Goal: Task Accomplishment & Management: Complete application form

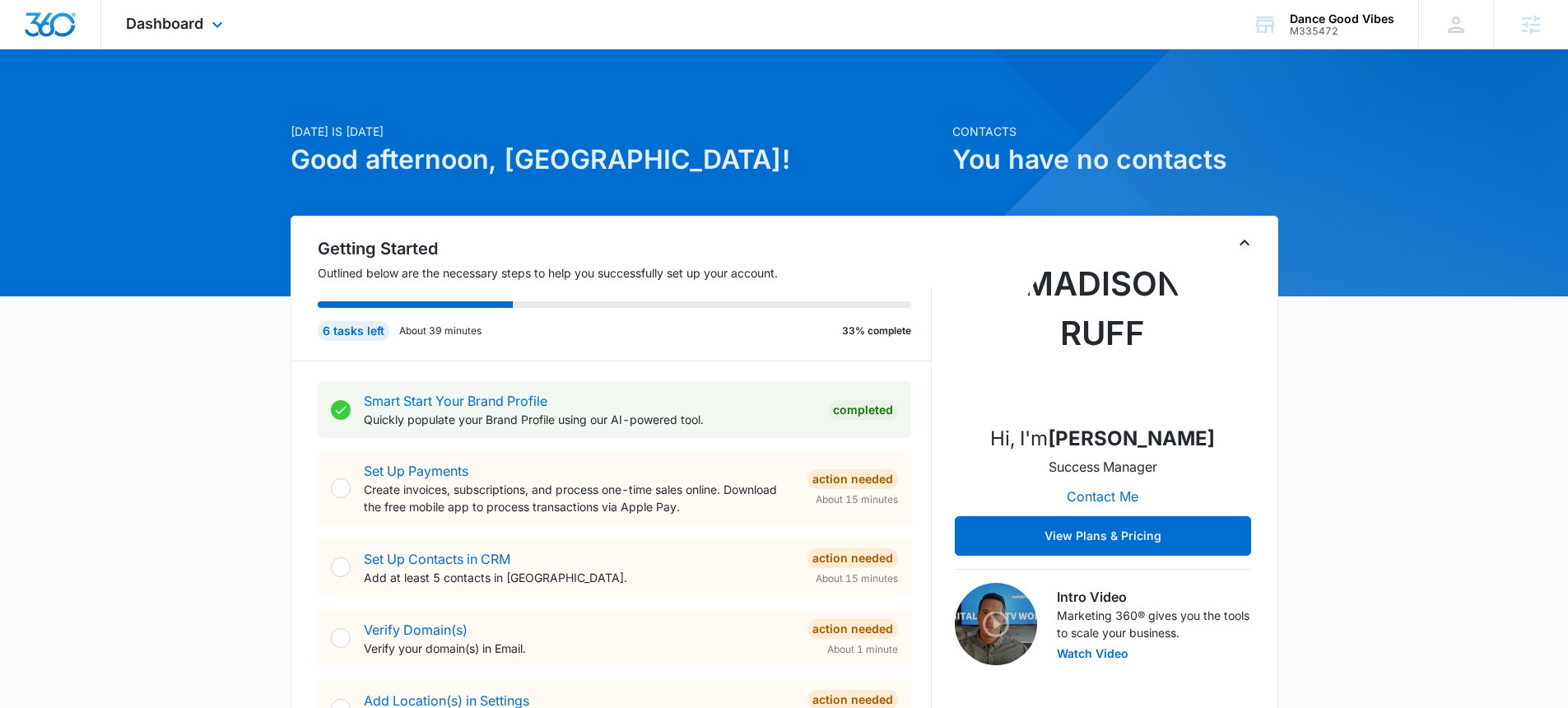
click at [196, 32] on div "Dashboard Apps Reputation Websites Forms CRM Email Social POS Content Ads Intel…" at bounding box center [176, 24] width 150 height 49
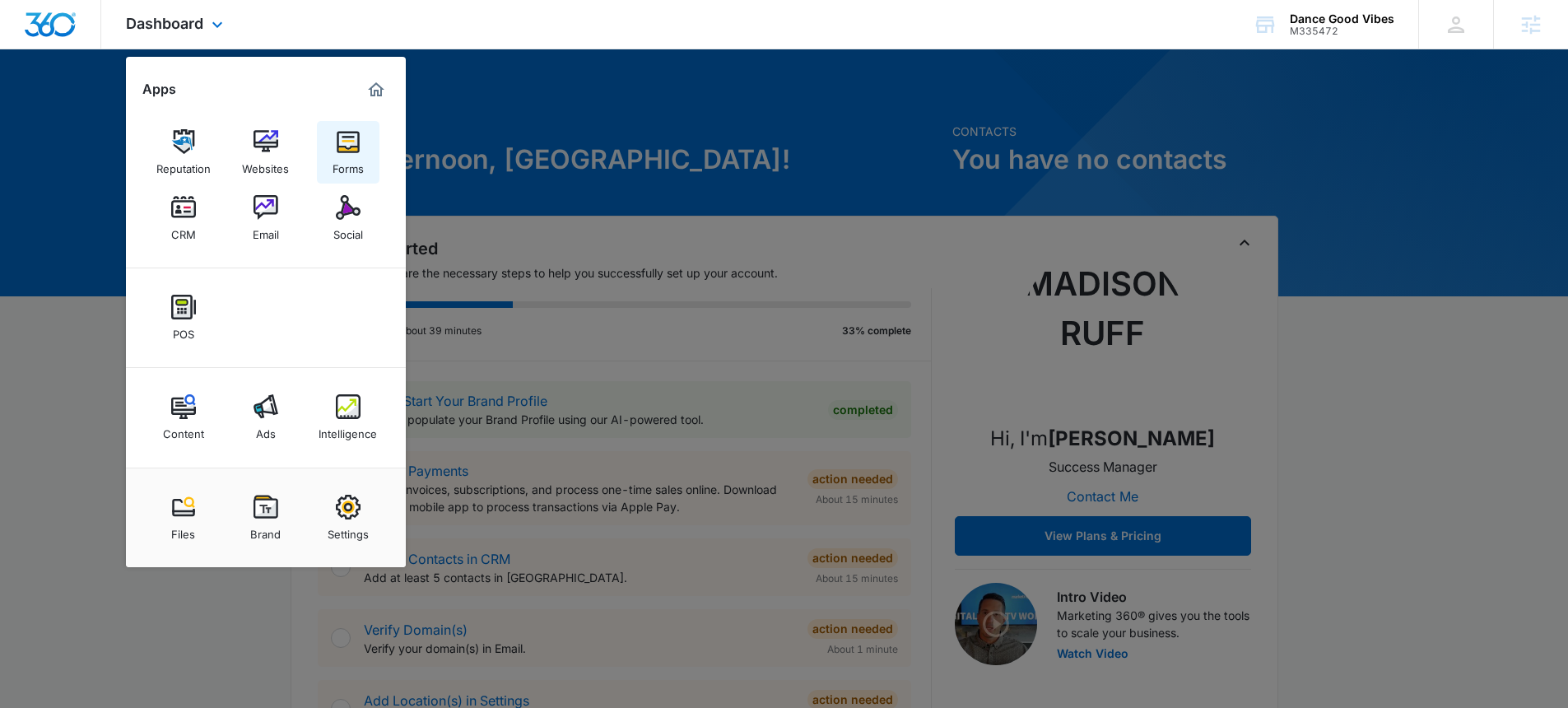
drag, startPoint x: 384, startPoint y: 139, endPoint x: 375, endPoint y: 144, distance: 10.3
click at [382, 141] on div "Reputation Websites Forms CRM Email Social" at bounding box center [266, 186] width 280 height 165
click at [339, 155] on div "Forms" at bounding box center [348, 164] width 31 height 21
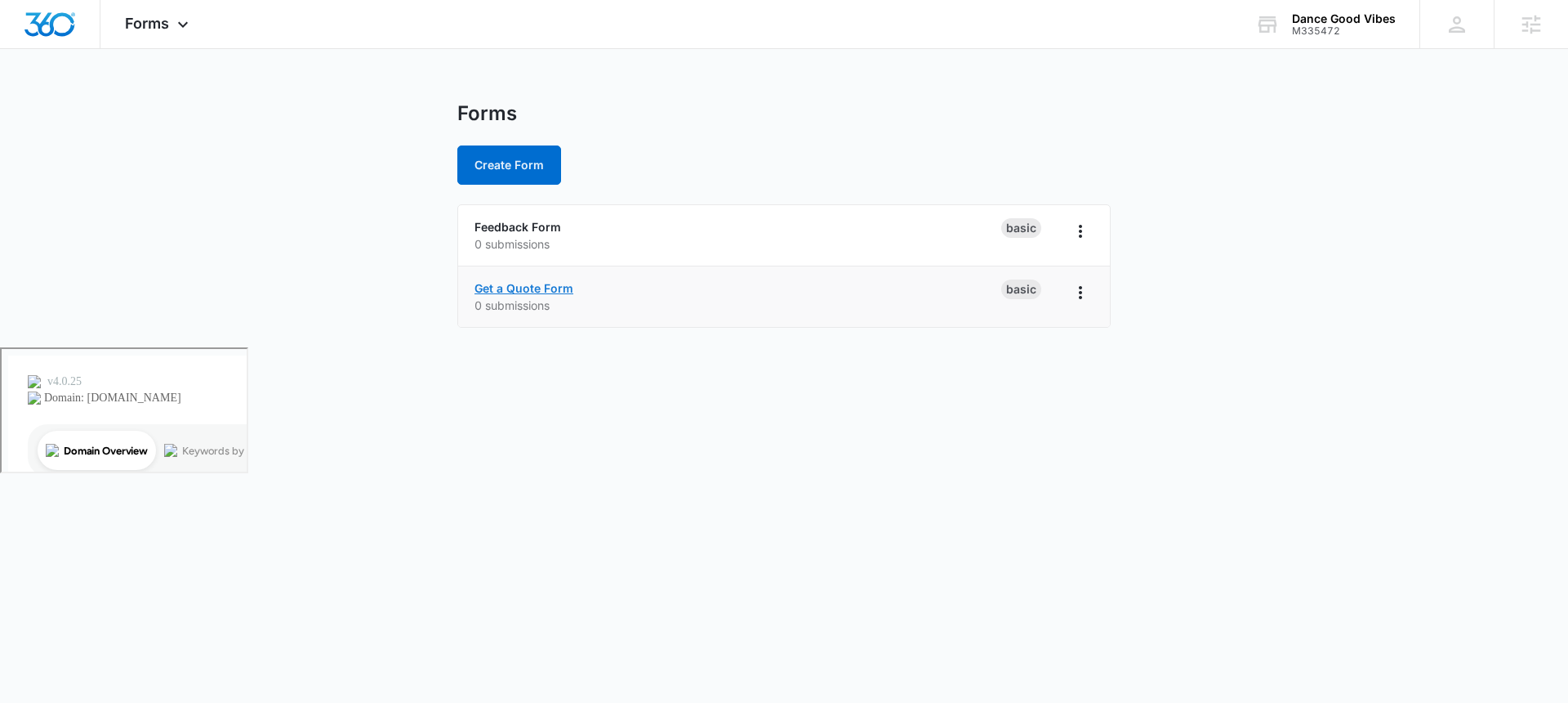
click at [510, 292] on link "Get a Quote Form" at bounding box center [524, 287] width 99 height 14
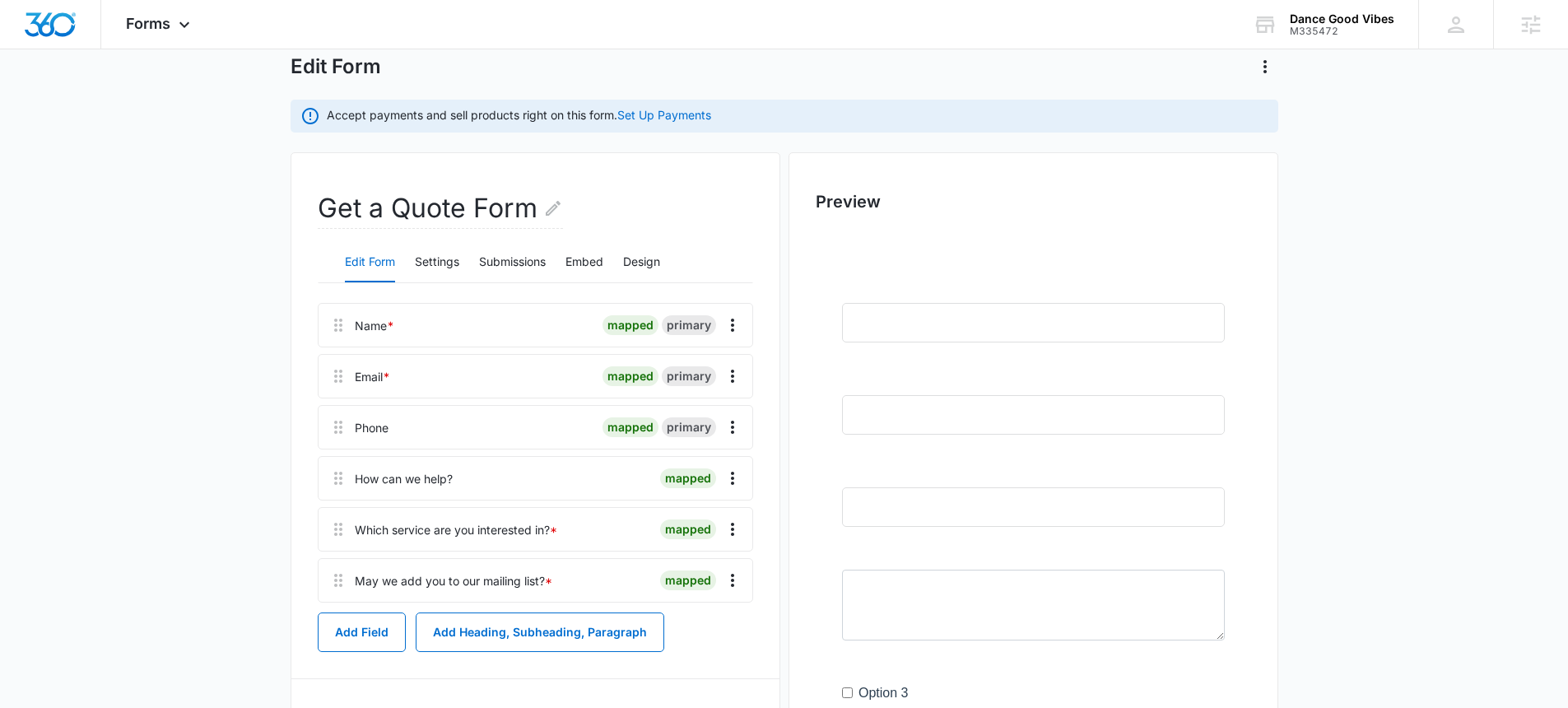
scroll to position [98, 0]
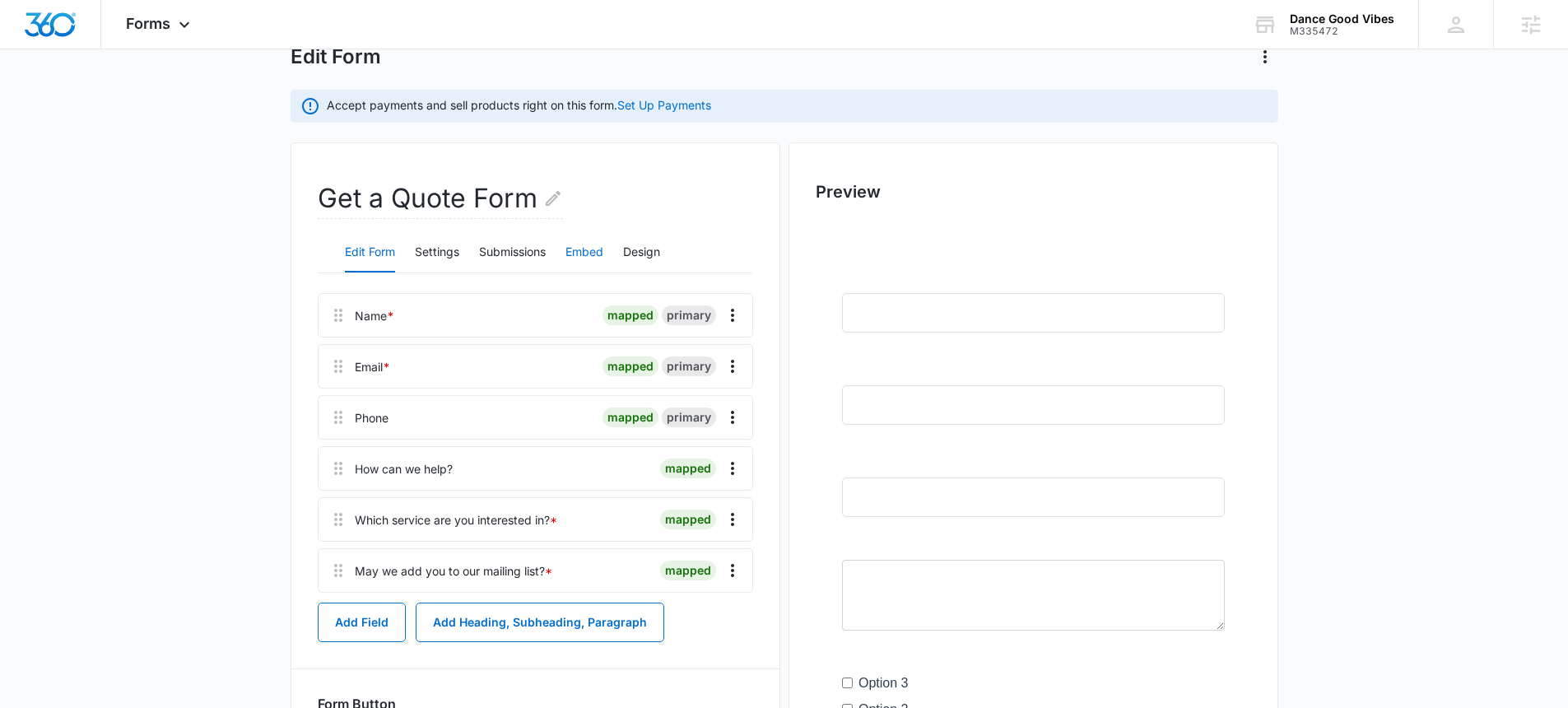
click at [586, 257] on button "Embed" at bounding box center [584, 252] width 38 height 40
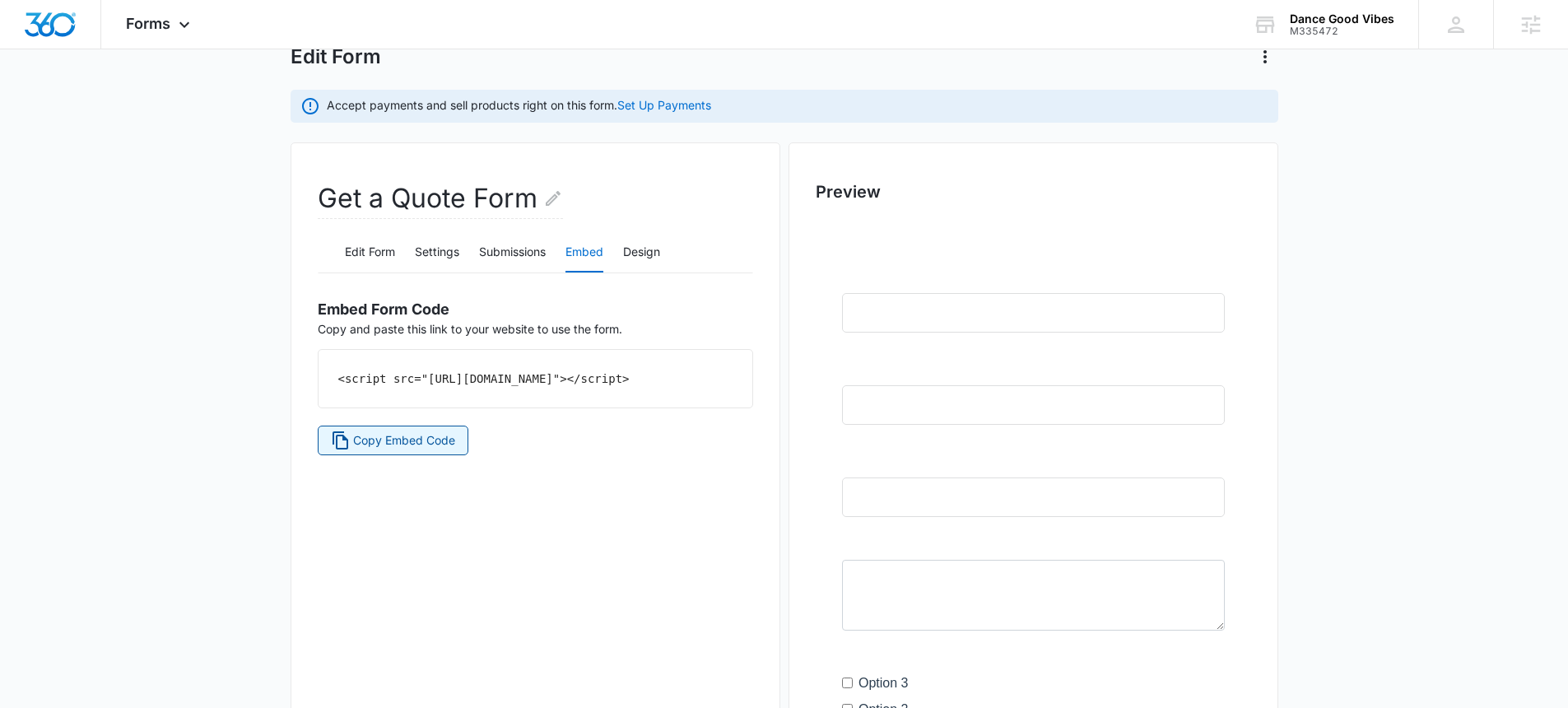
click at [416, 449] on span "Copy Embed Code" at bounding box center [403, 440] width 102 height 18
click at [419, 449] on span "Copy Embed Code" at bounding box center [403, 440] width 102 height 18
click at [378, 255] on button "Edit Form" at bounding box center [370, 252] width 50 height 40
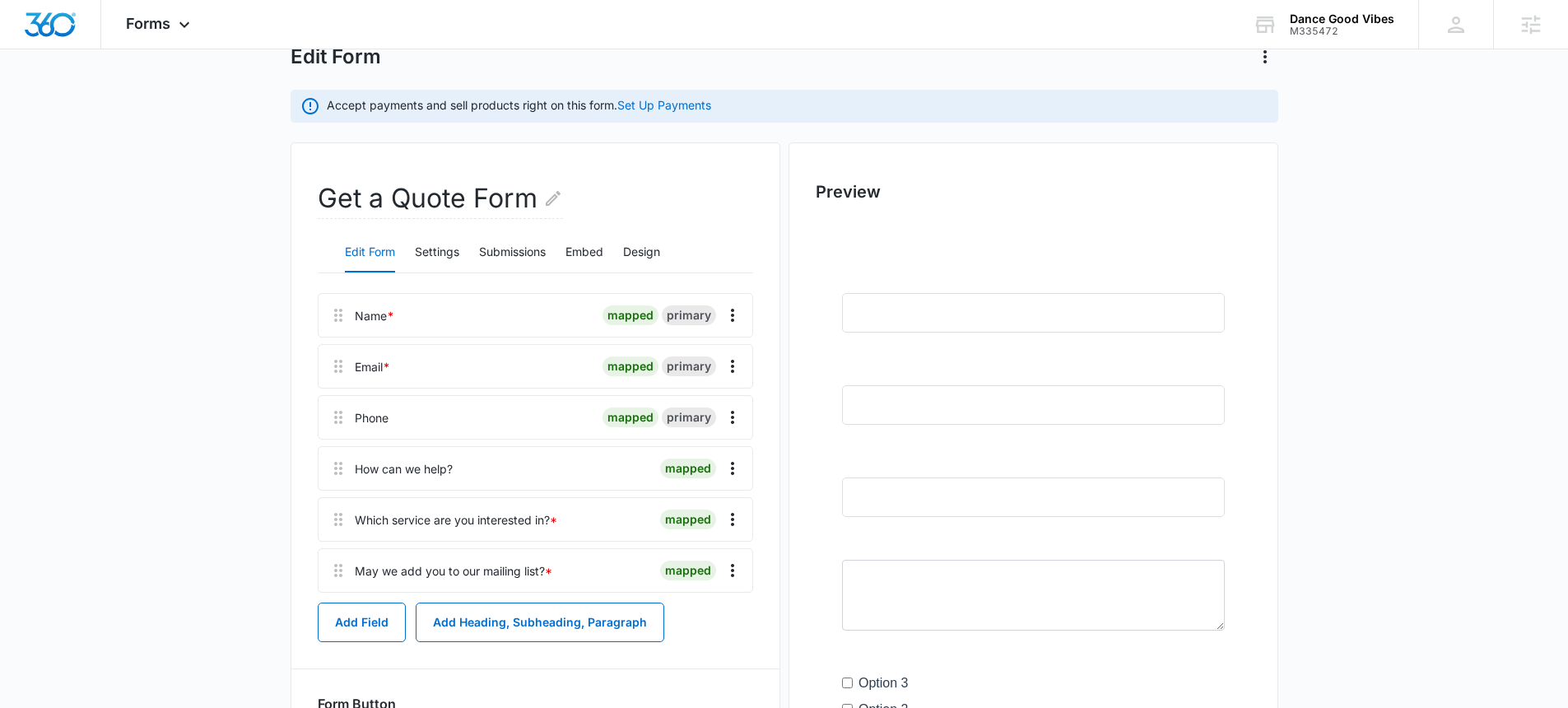
click at [436, 202] on h2 "Get a Quote Form" at bounding box center [440, 199] width 246 height 41
click at [516, 193] on h2 "Get a Quote Form" at bounding box center [440, 199] width 246 height 41
click at [538, 195] on h2 "Get a Quote Form" at bounding box center [440, 199] width 246 height 41
click at [560, 201] on icon "Edit Form Name" at bounding box center [553, 197] width 19 height 19
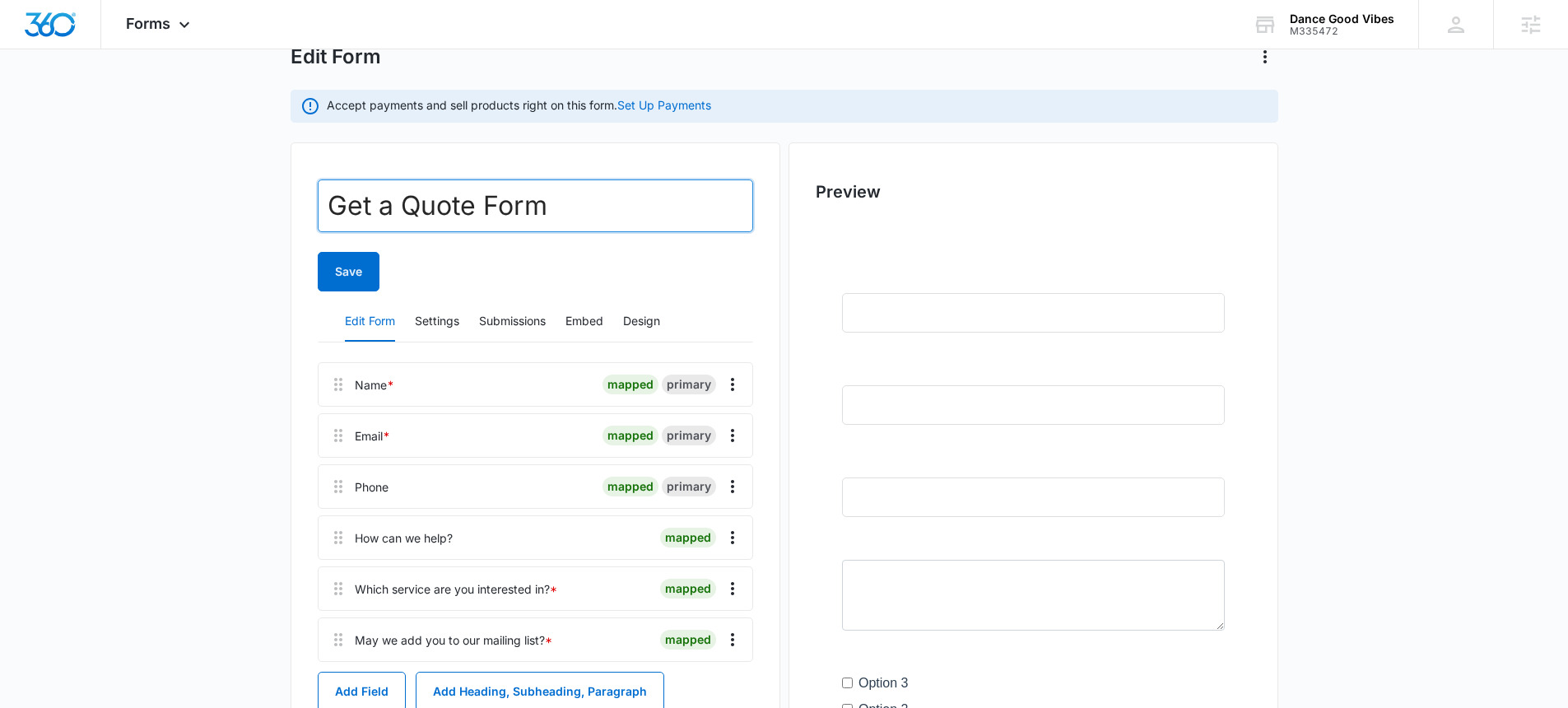
click at [560, 201] on input "Get a Quote Form" at bounding box center [535, 206] width 435 height 52
type input "Get In Touch"
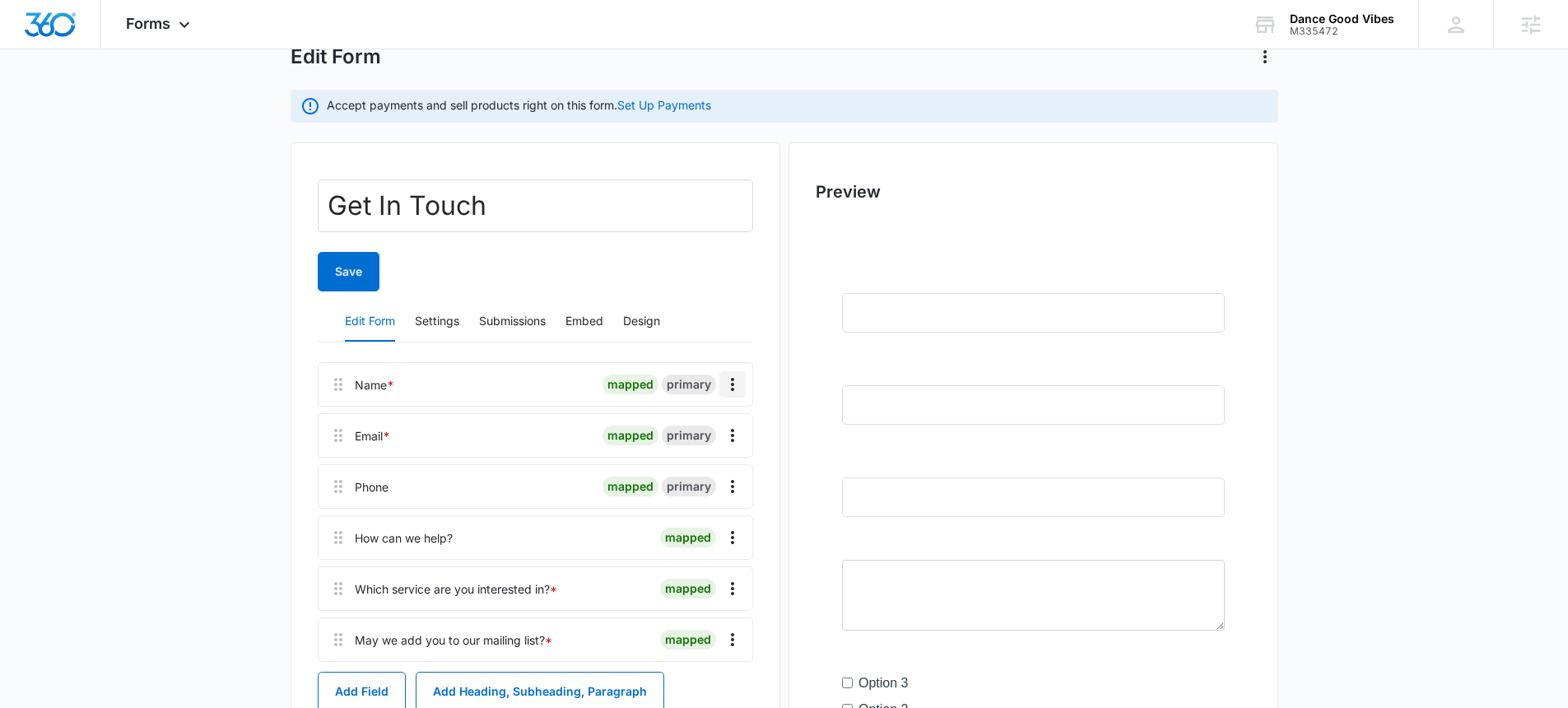
click at [736, 381] on icon "Overflow Menu" at bounding box center [732, 384] width 19 height 19
click at [725, 430] on button "Edit" at bounding box center [697, 430] width 94 height 24
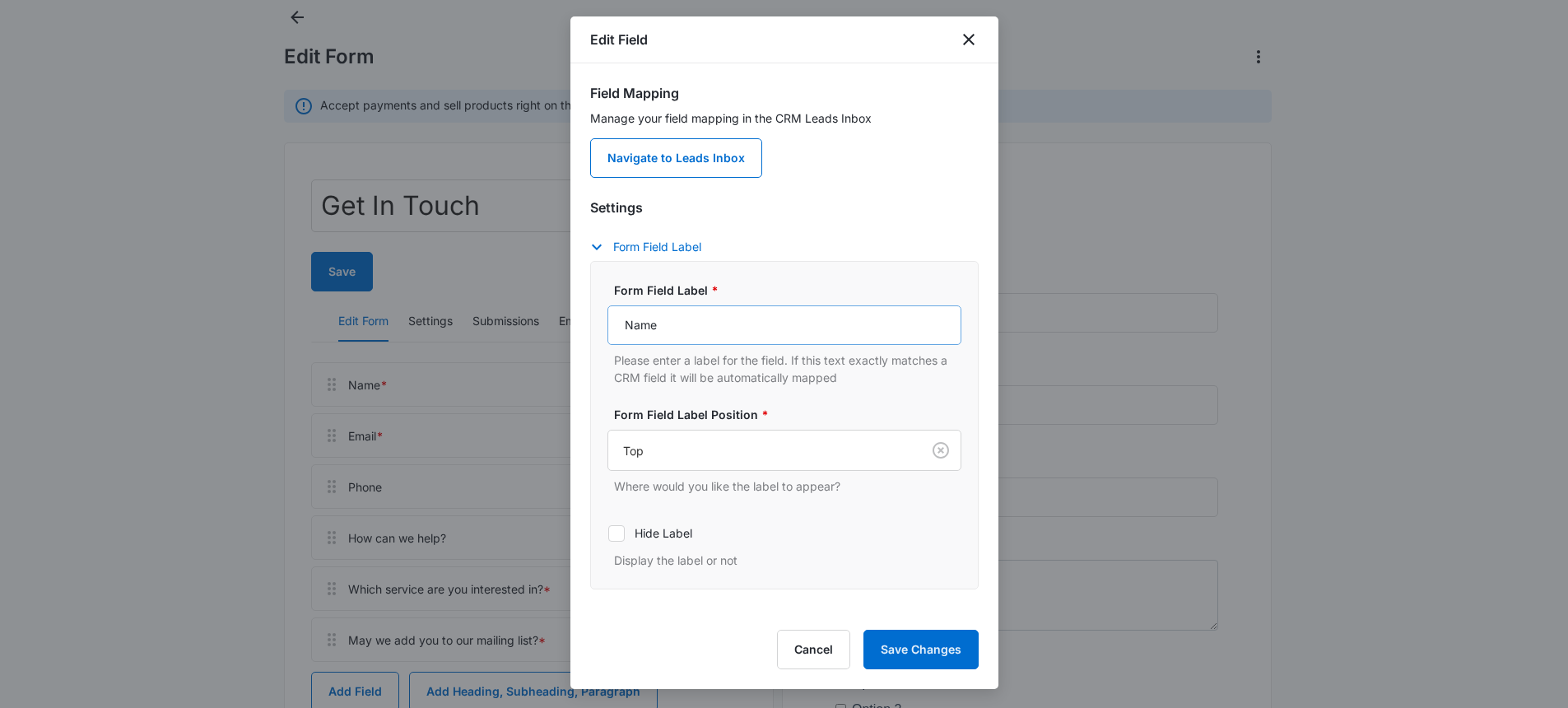
click at [624, 511] on div "Form Field Label * Name Please enter a label for the field. If this text exactl…" at bounding box center [784, 425] width 354 height 287
click at [624, 327] on input "Name" at bounding box center [784, 325] width 354 height 40
type input "First Name"
click at [951, 646] on button "Save Changes" at bounding box center [921, 649] width 116 height 40
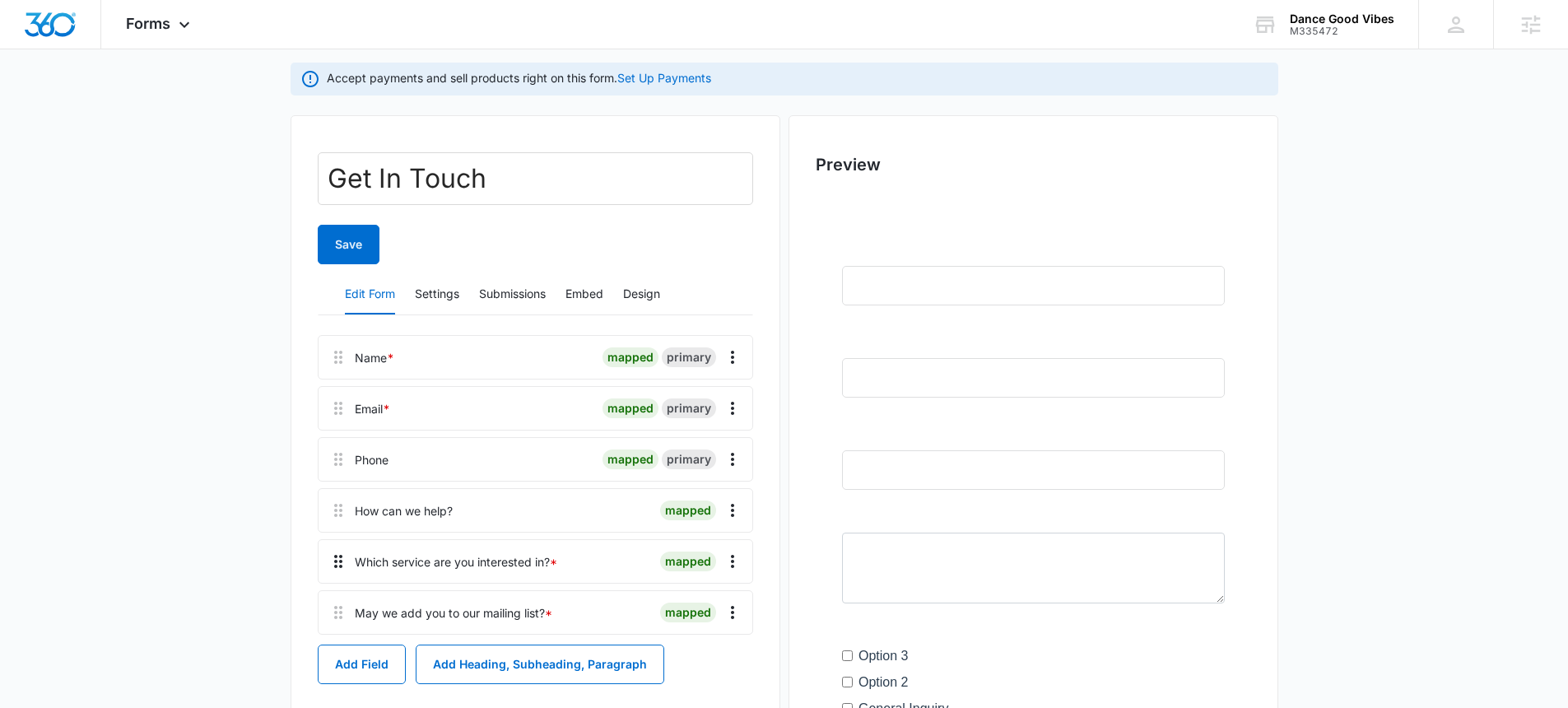
scroll to position [127, 0]
click at [351, 660] on button "Add Field" at bounding box center [361, 662] width 88 height 40
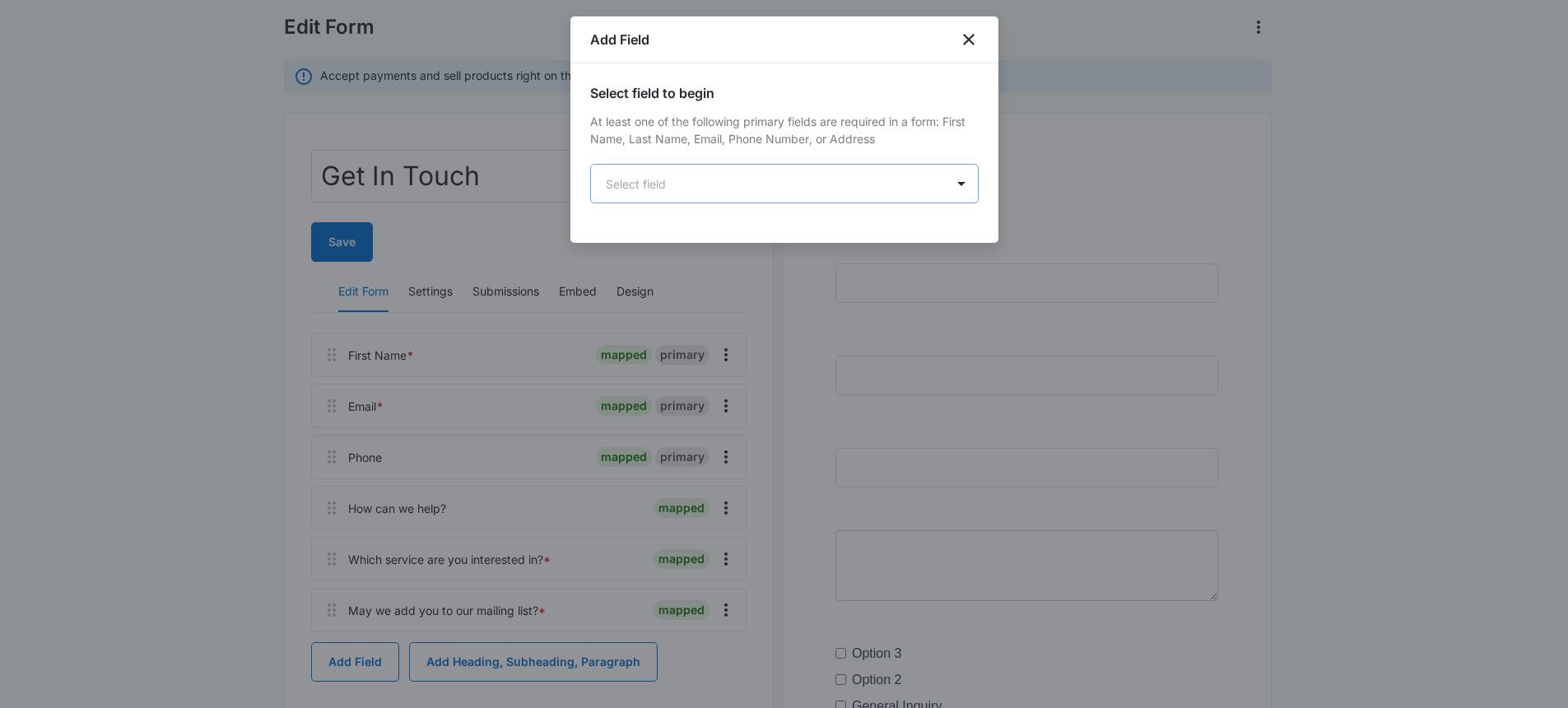
scroll to position [0, 0]
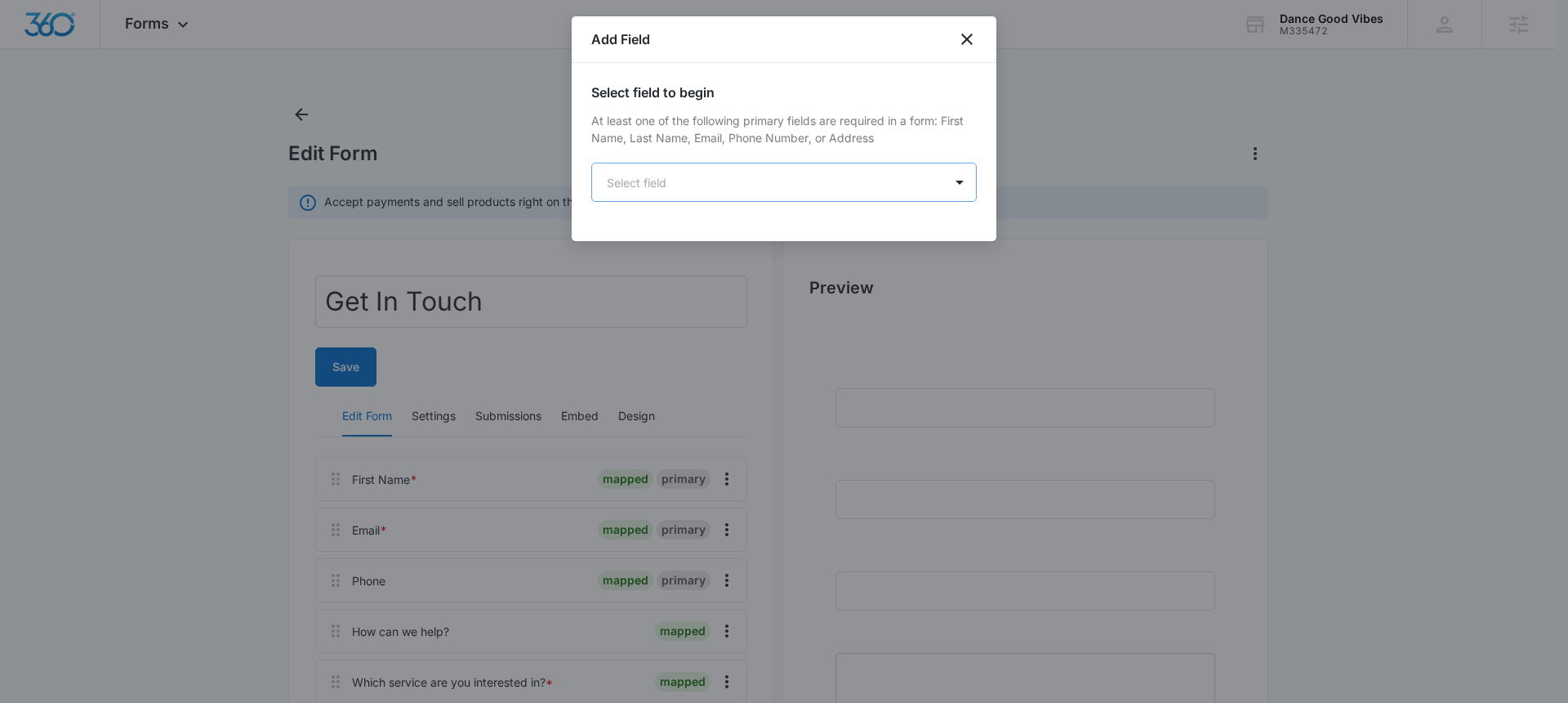
click at [650, 182] on body "Forms Apps Reputation Websites Forms CRM Email Social POS Content Ads Intellige…" at bounding box center [784, 610] width 1568 height 1221
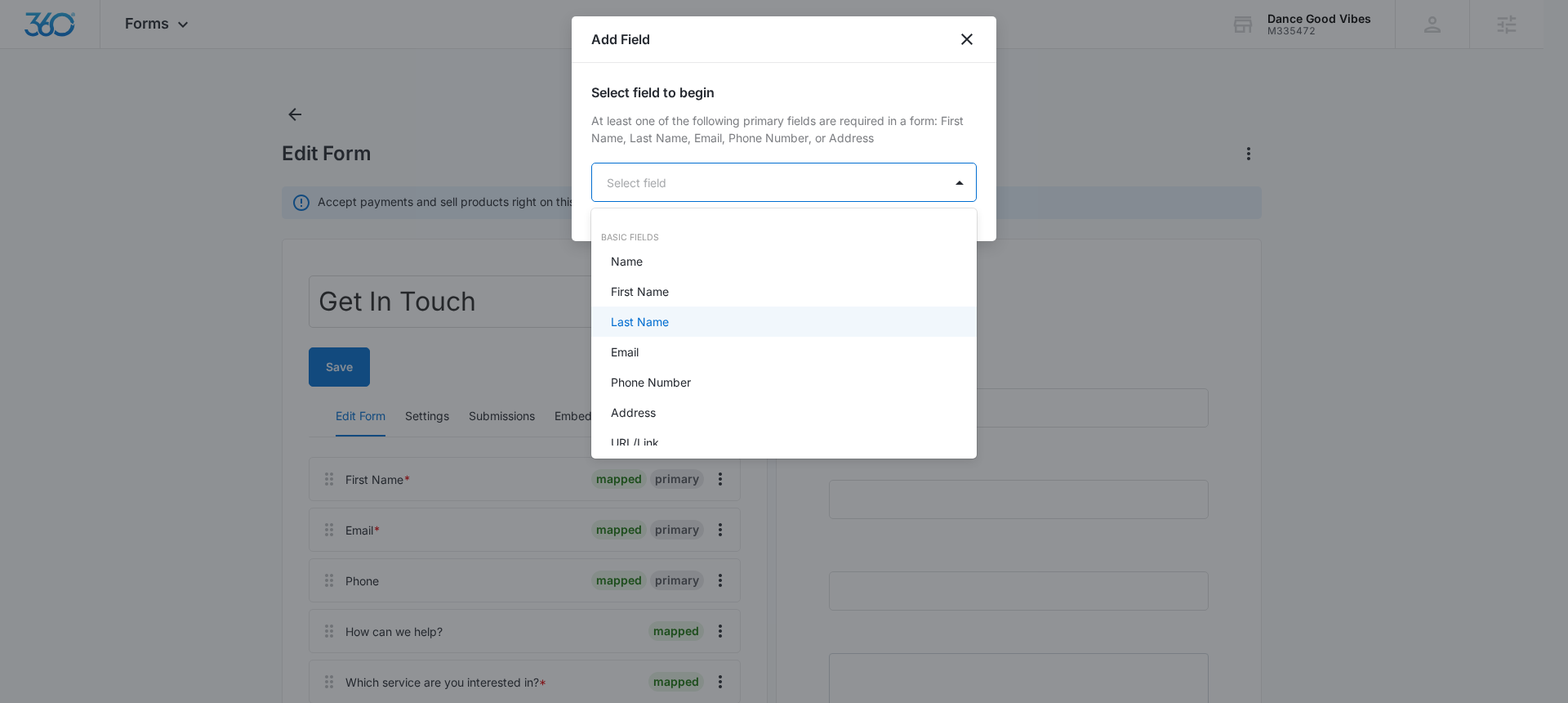
click at [692, 320] on div "Last Name" at bounding box center [782, 322] width 343 height 17
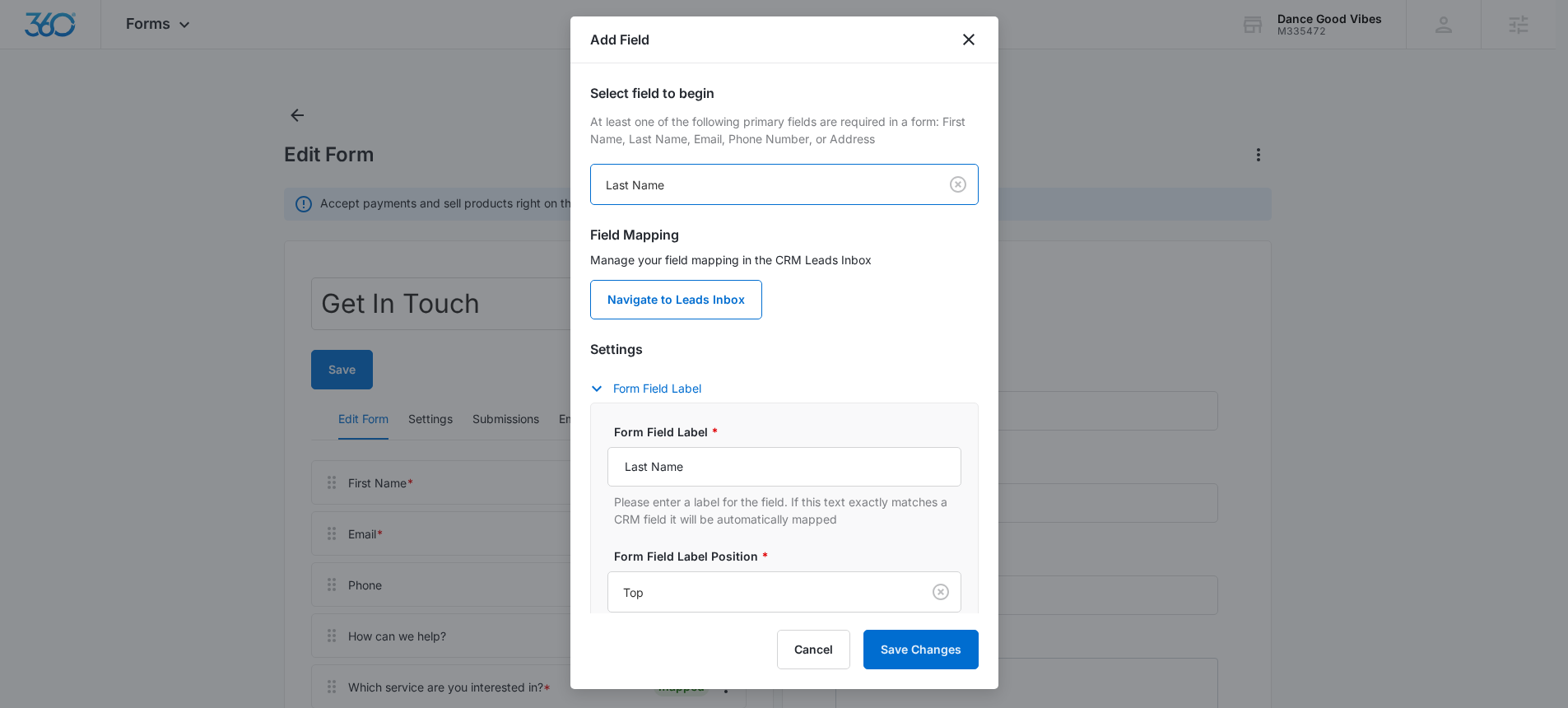
scroll to position [205, 0]
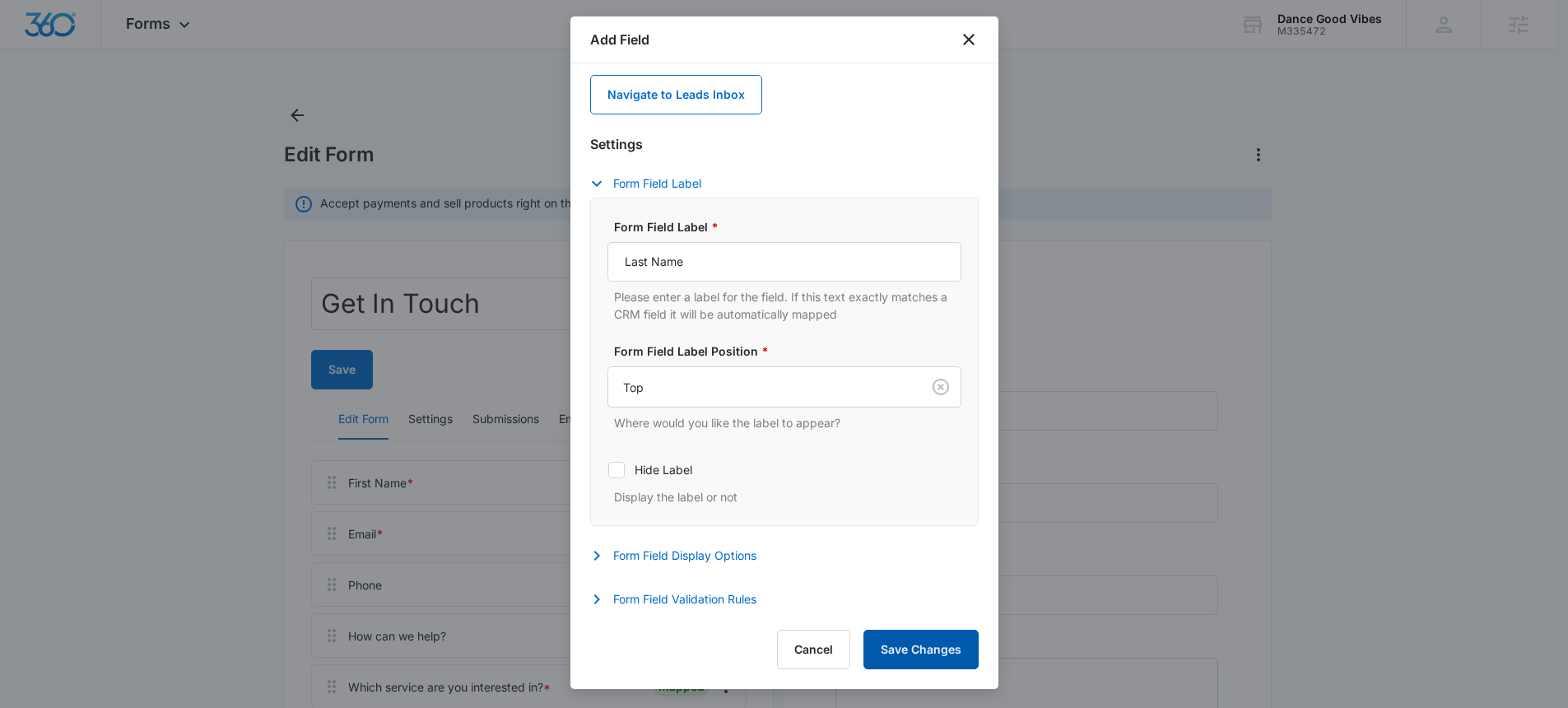
click at [947, 644] on button "Save Changes" at bounding box center [921, 649] width 116 height 40
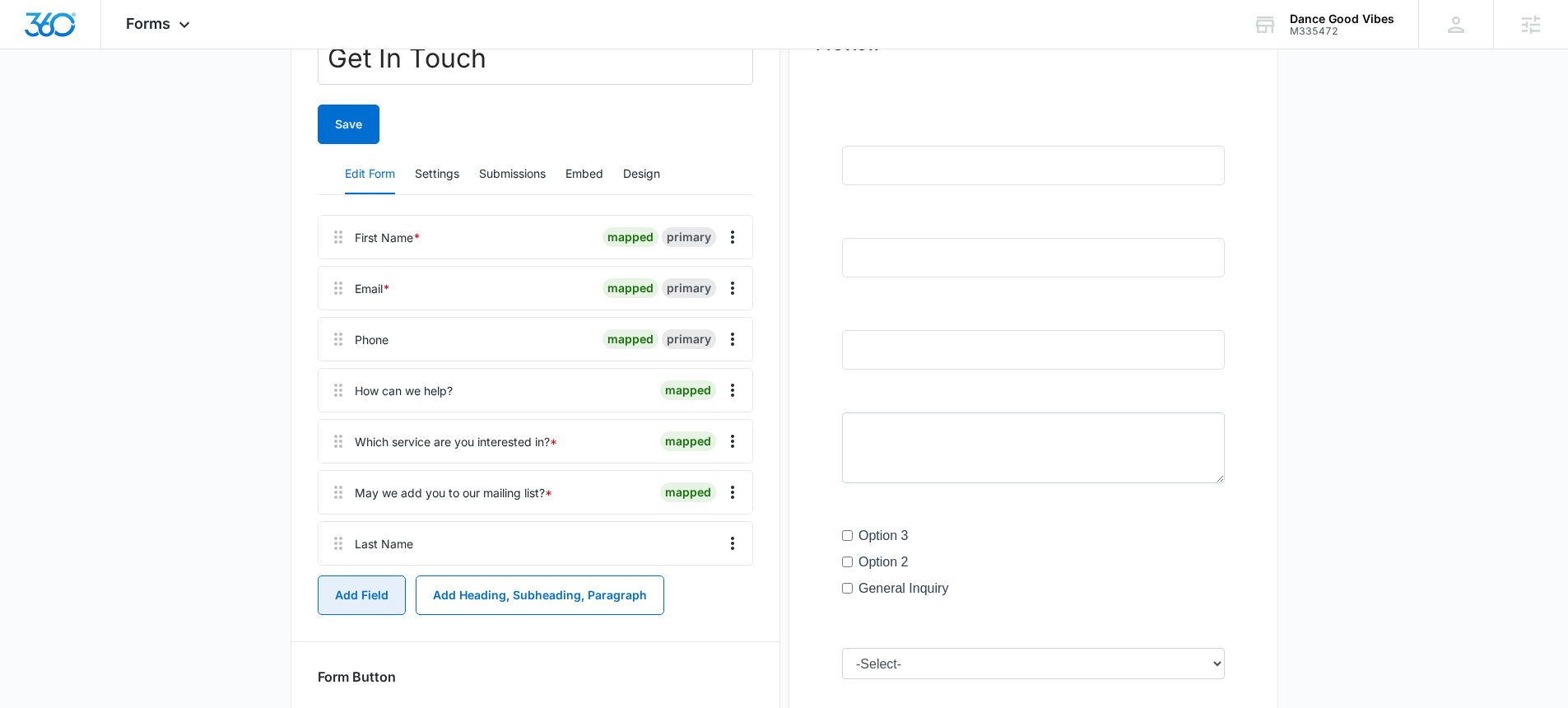
scroll to position [246, 0]
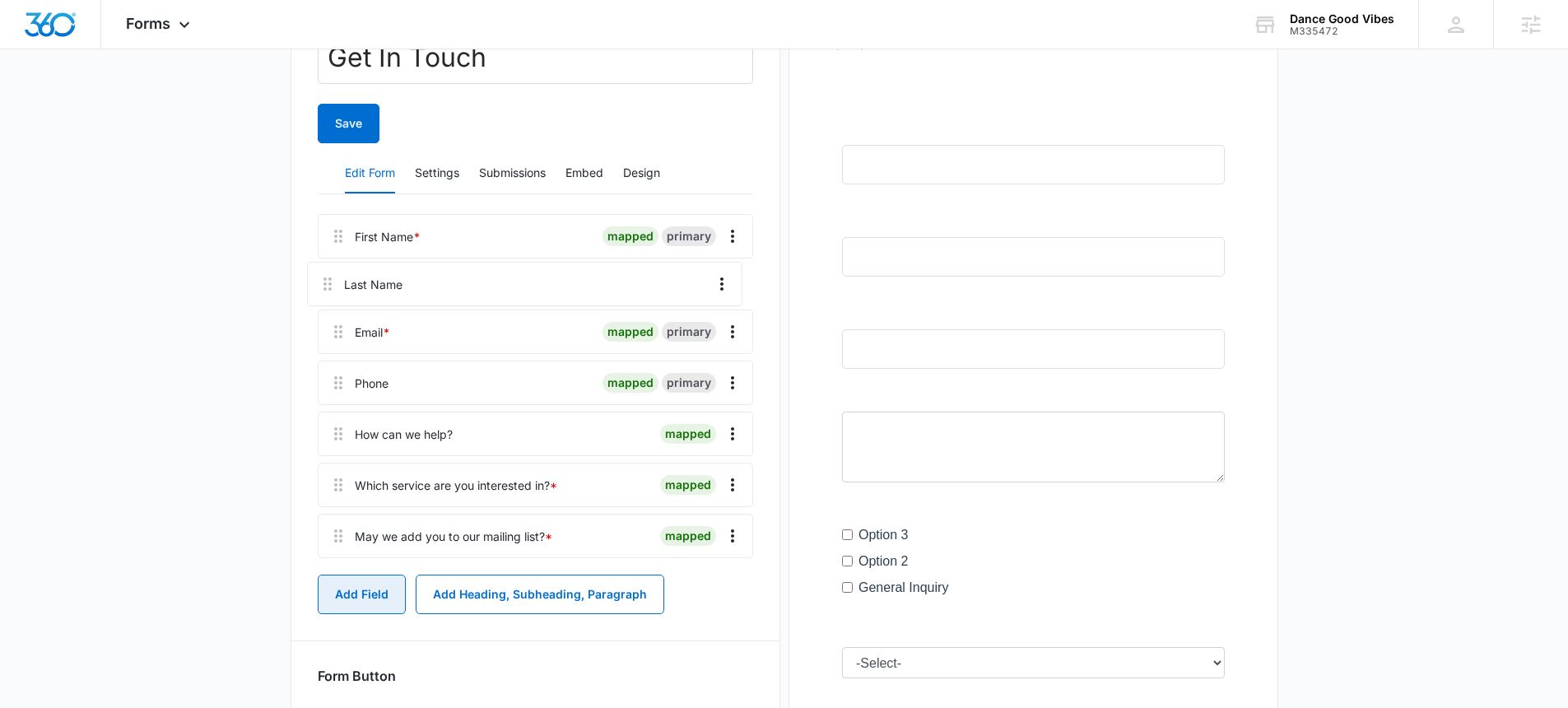
drag, startPoint x: 340, startPoint y: 536, endPoint x: 332, endPoint y: 258, distance: 278.1
click at [332, 258] on div "First Name * mapped primary Email * mapped primary Phone mapped primary How can…" at bounding box center [535, 389] width 435 height 350
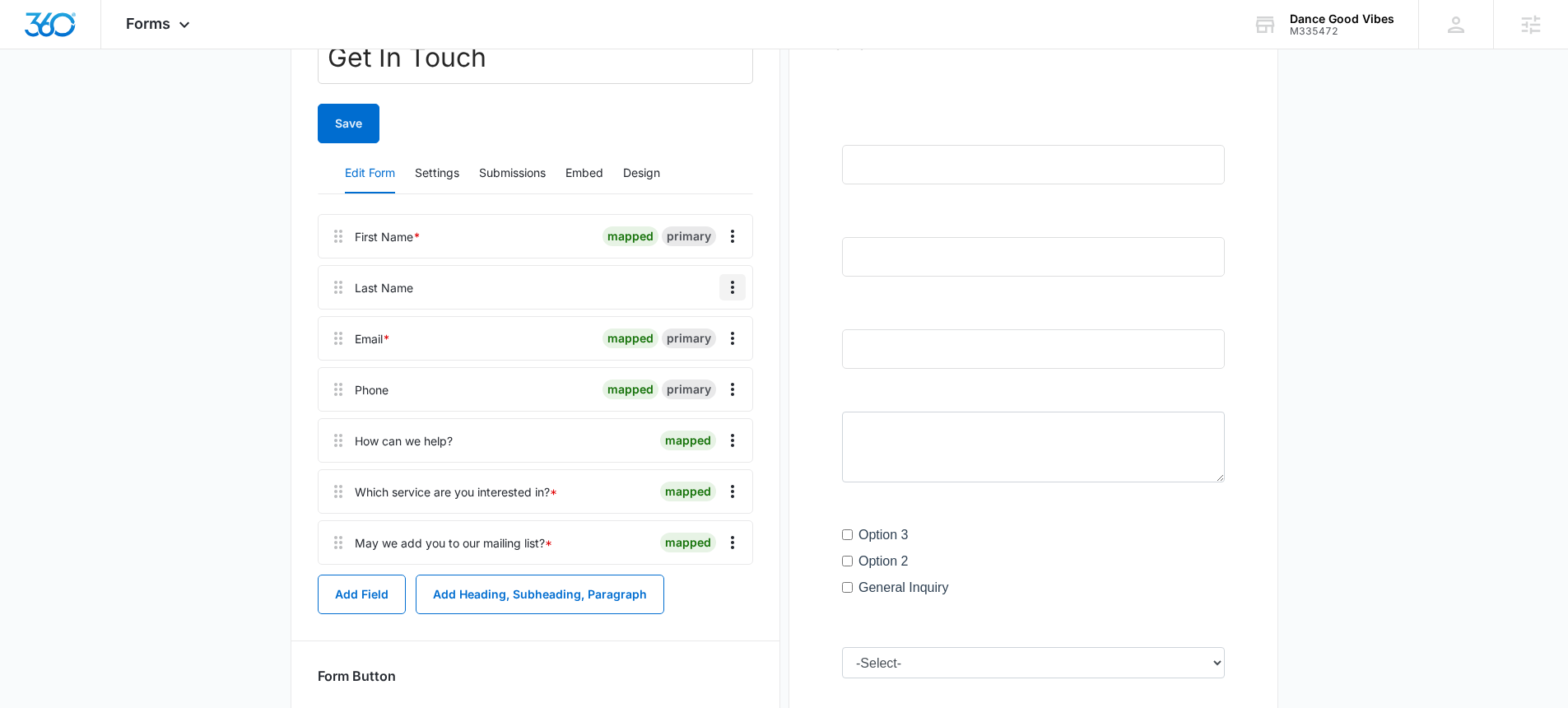
click at [733, 282] on icon "Overflow Menu" at bounding box center [732, 287] width 19 height 19
click at [676, 327] on div "Edit" at bounding box center [688, 333] width 35 height 12
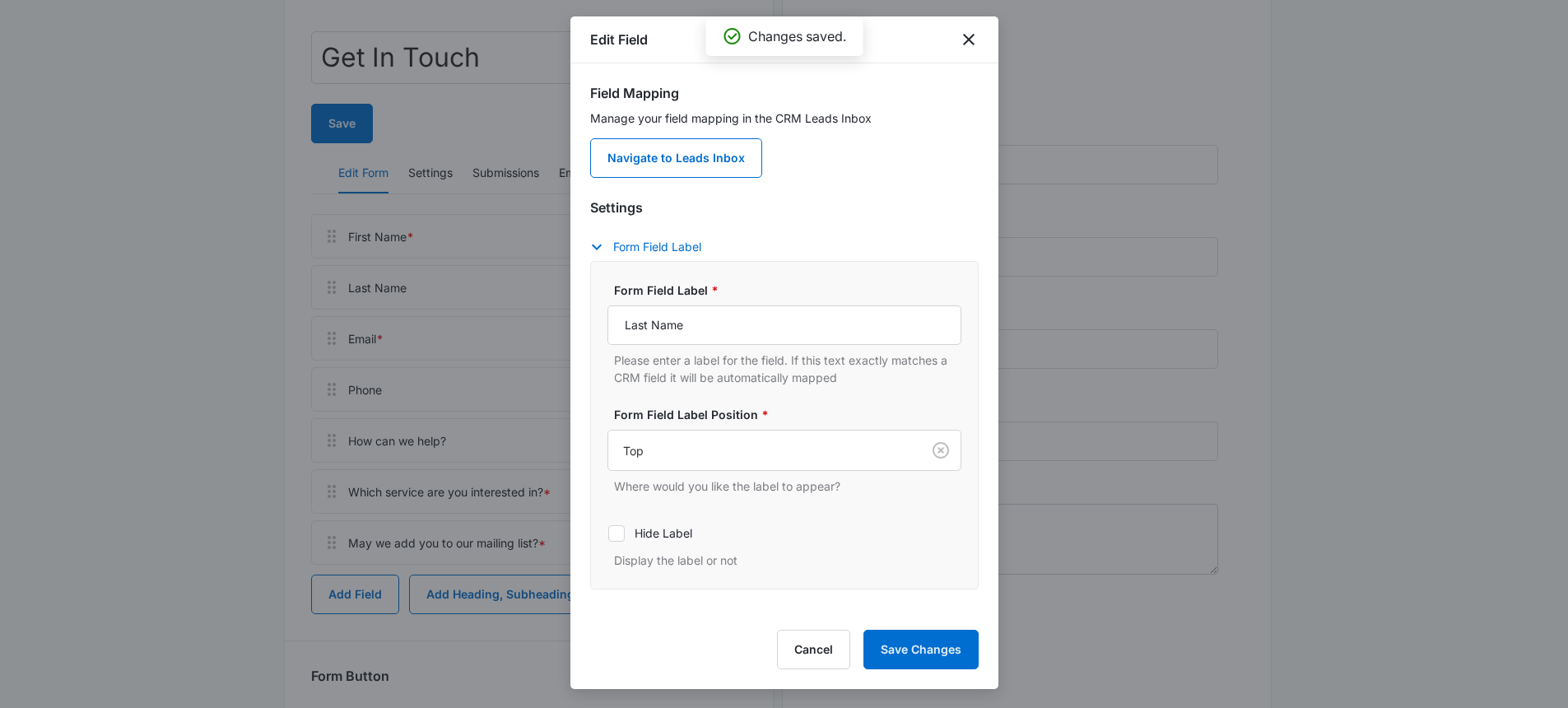
scroll to position [63, 0]
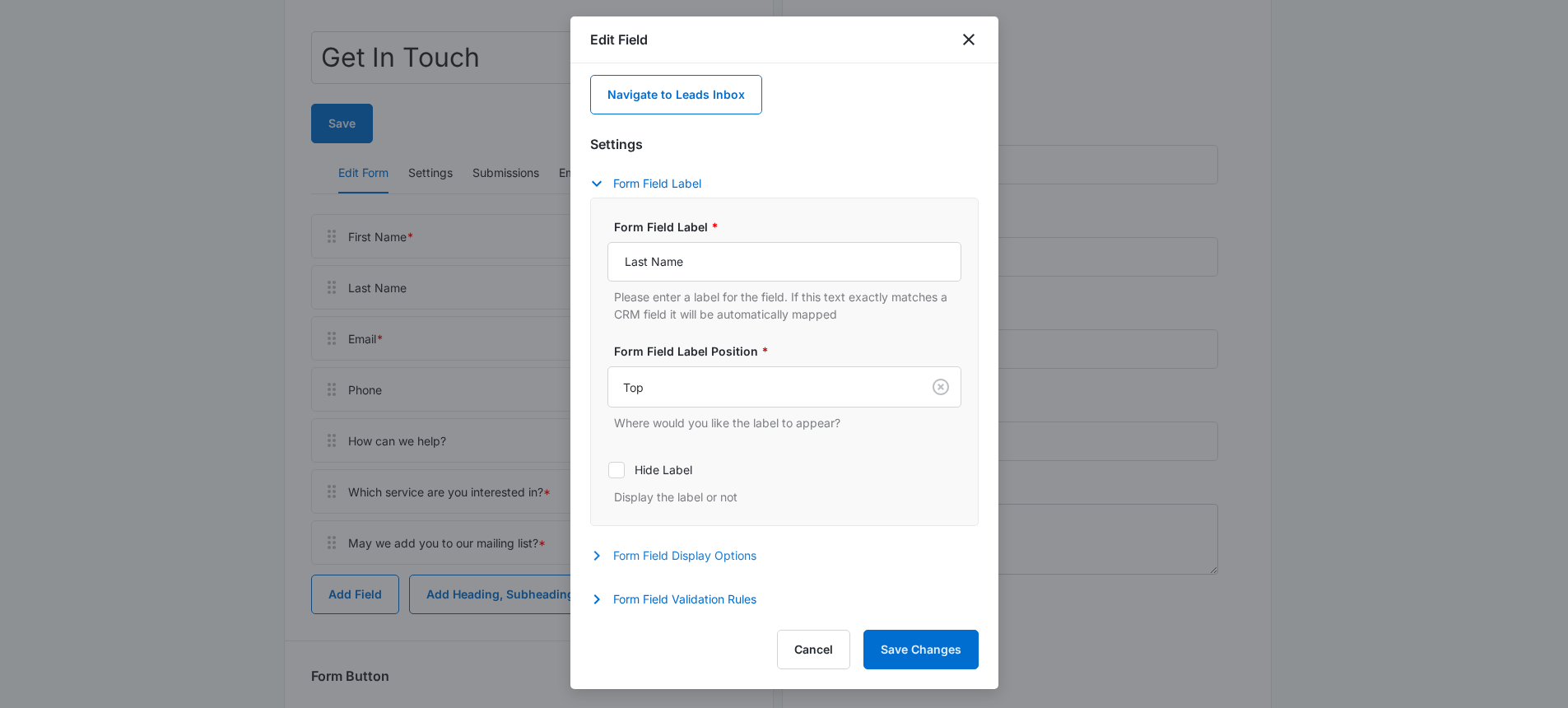
click at [651, 556] on button "Form Field Display Options" at bounding box center [681, 555] width 183 height 19
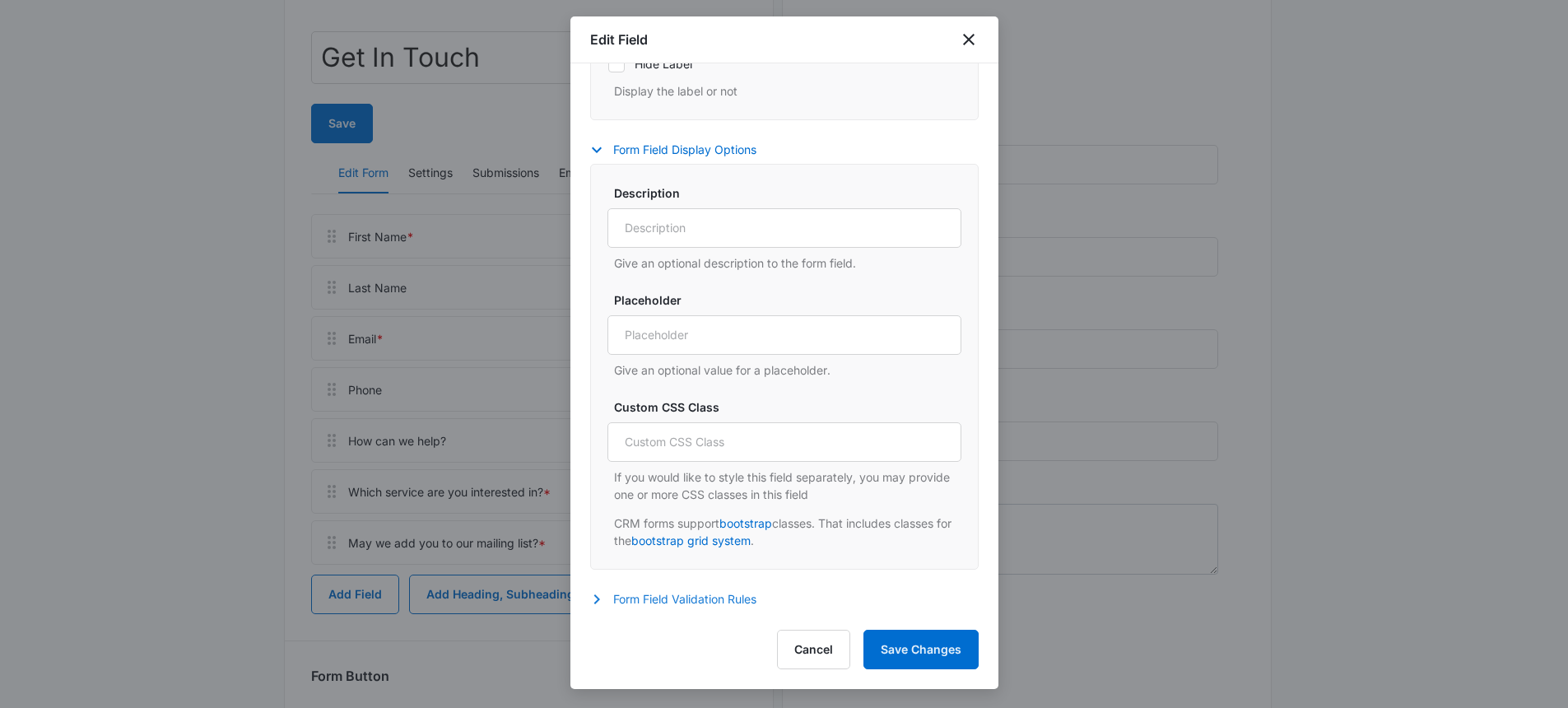
click at [673, 599] on button "Form Field Validation Rules" at bounding box center [681, 598] width 183 height 19
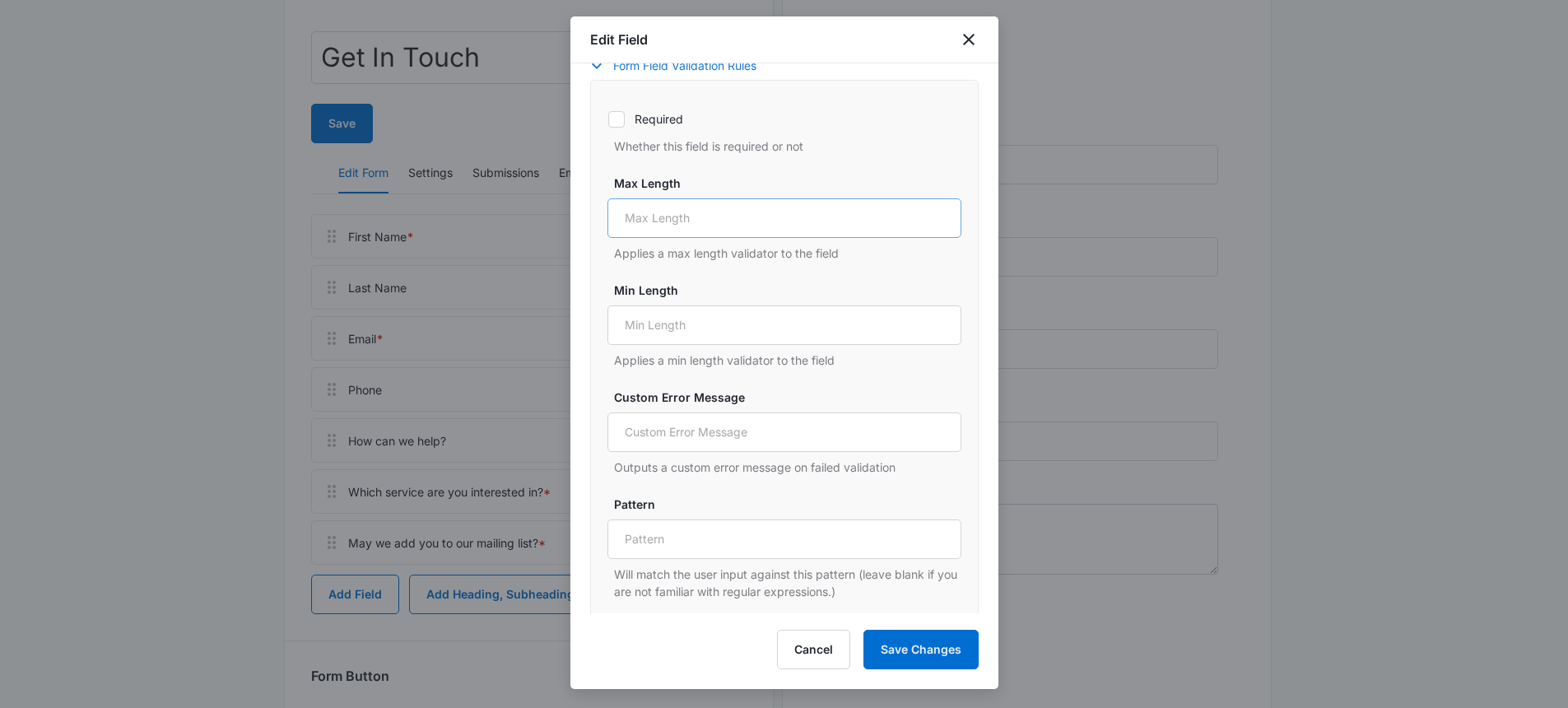
scroll to position [1010, 0]
click at [619, 116] on icon at bounding box center [617, 112] width 15 height 15
click at [608, 112] on input "Required" at bounding box center [608, 111] width 1 height 1
checkbox input "true"
click at [916, 624] on div "Edit Field Field Mapping Manage your field mapping in the CRM Leads Inbox Navig…" at bounding box center [784, 353] width 428 height 673
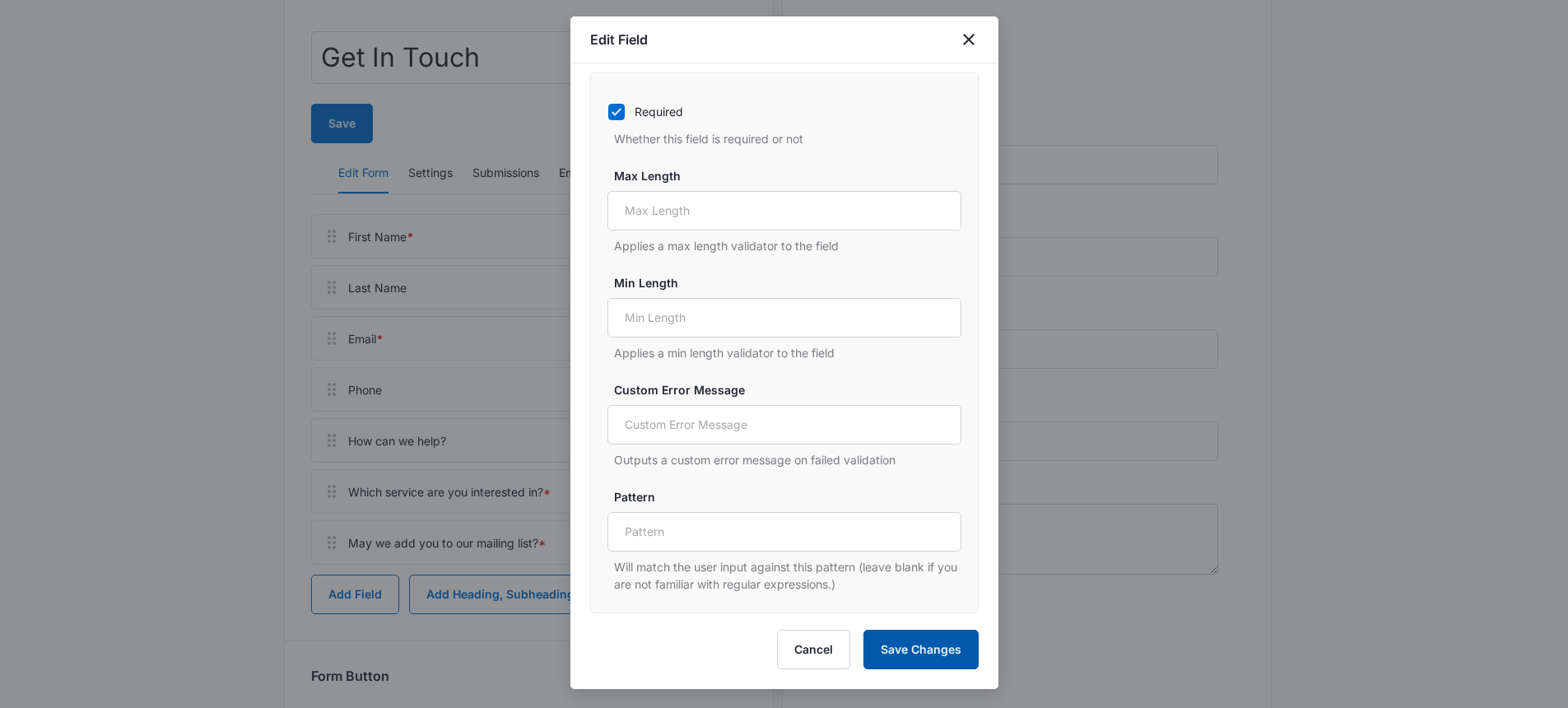
click at [913, 630] on button "Save Changes" at bounding box center [921, 649] width 116 height 40
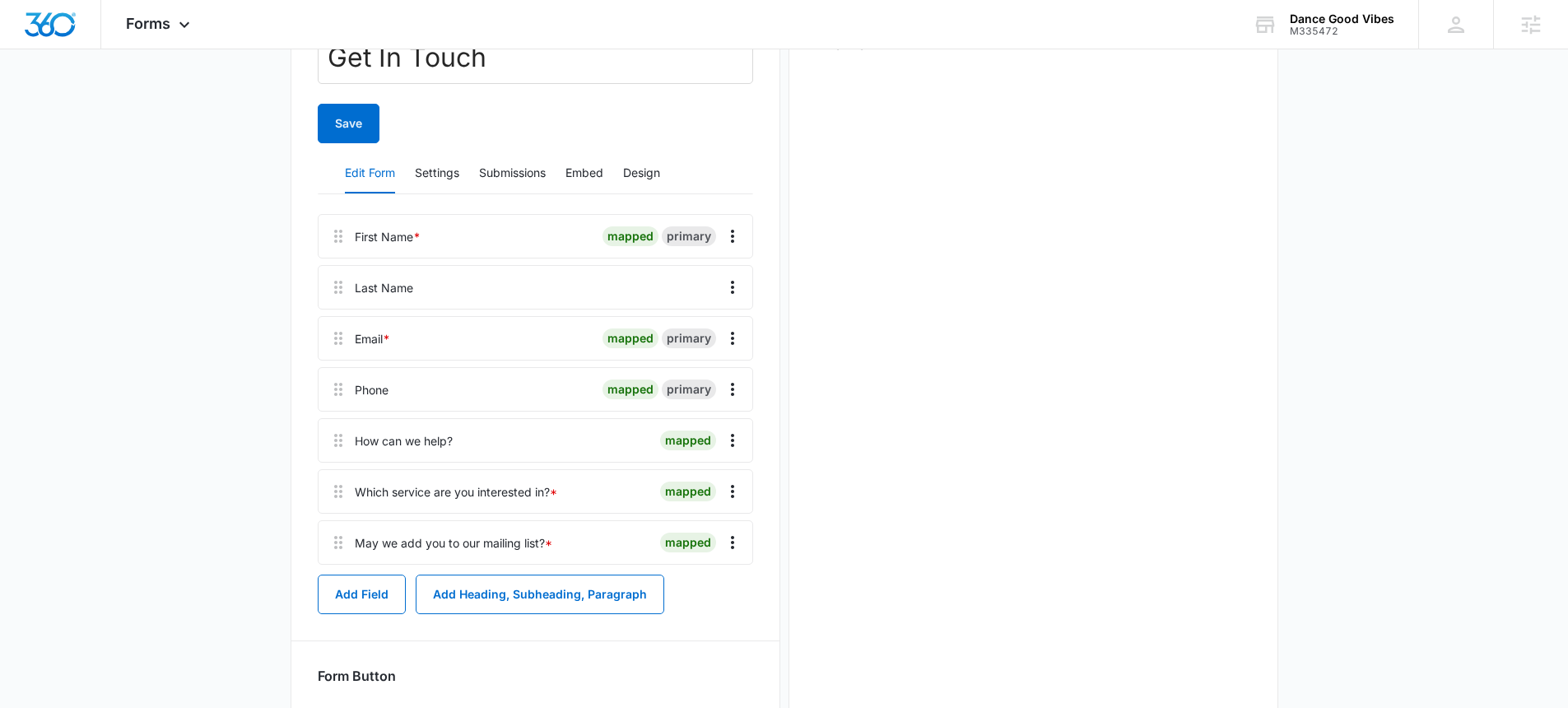
scroll to position [0, 0]
click at [722, 386] on icon "Overflow Menu" at bounding box center [732, 389] width 19 height 19
click at [722, 426] on button "Edit" at bounding box center [697, 435] width 94 height 24
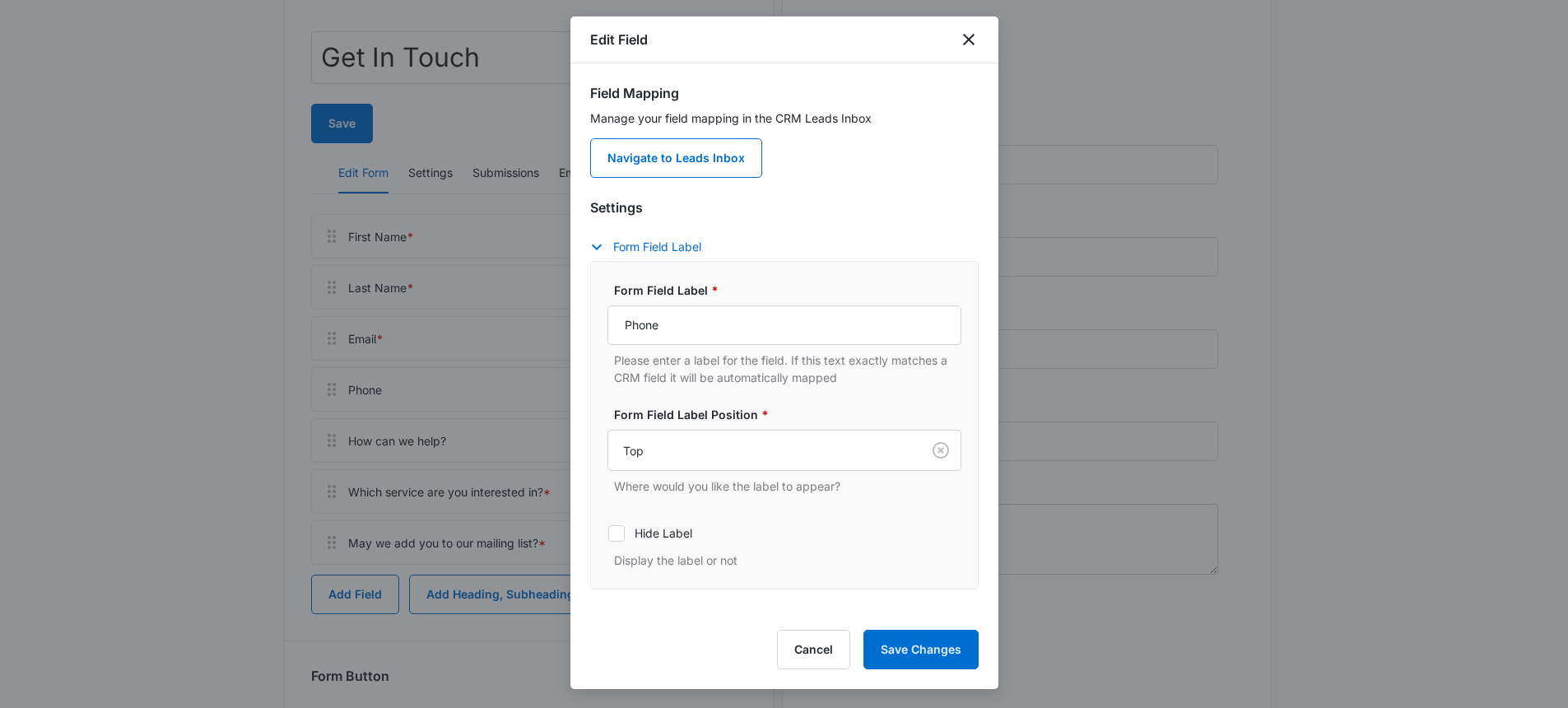
scroll to position [63, 0]
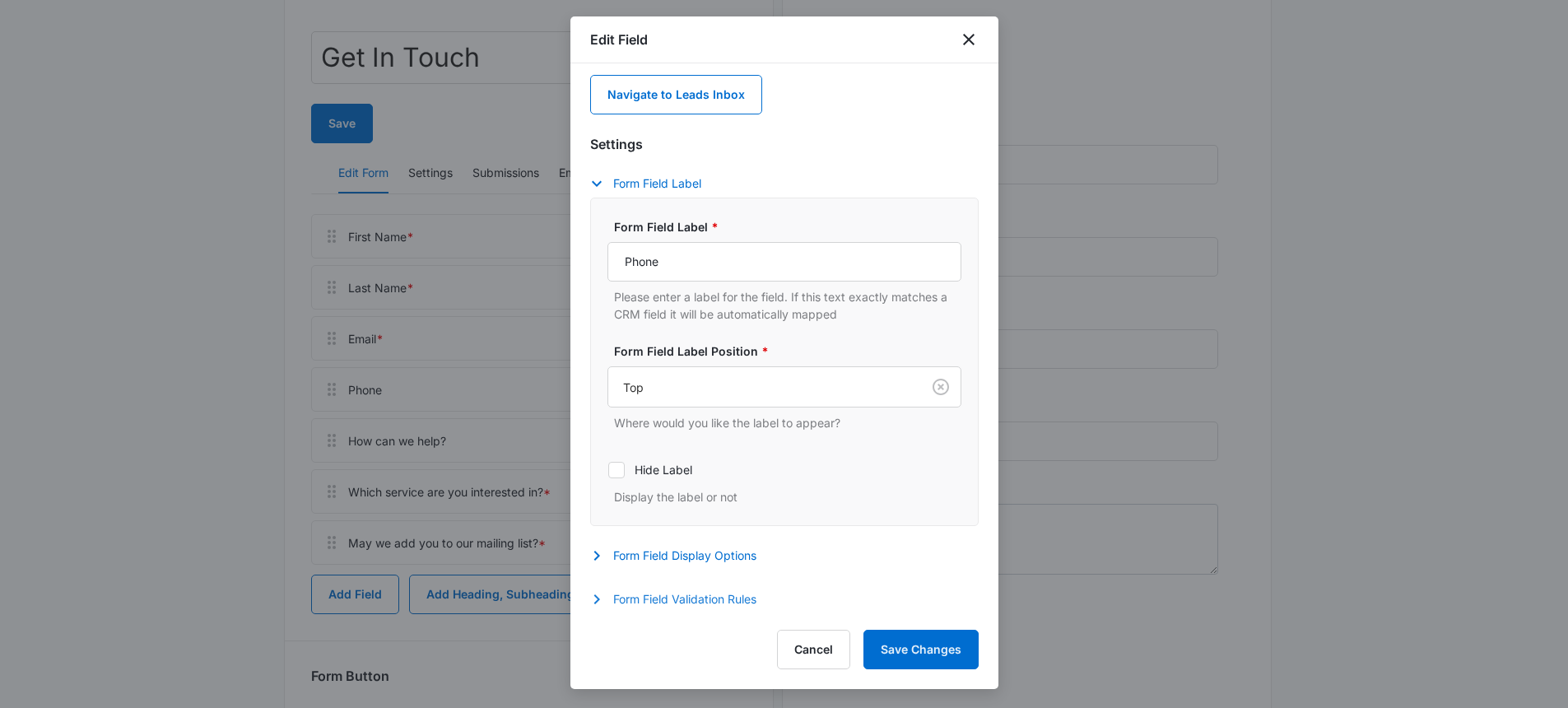
click at [688, 597] on button "Form Field Validation Rules" at bounding box center [681, 598] width 183 height 19
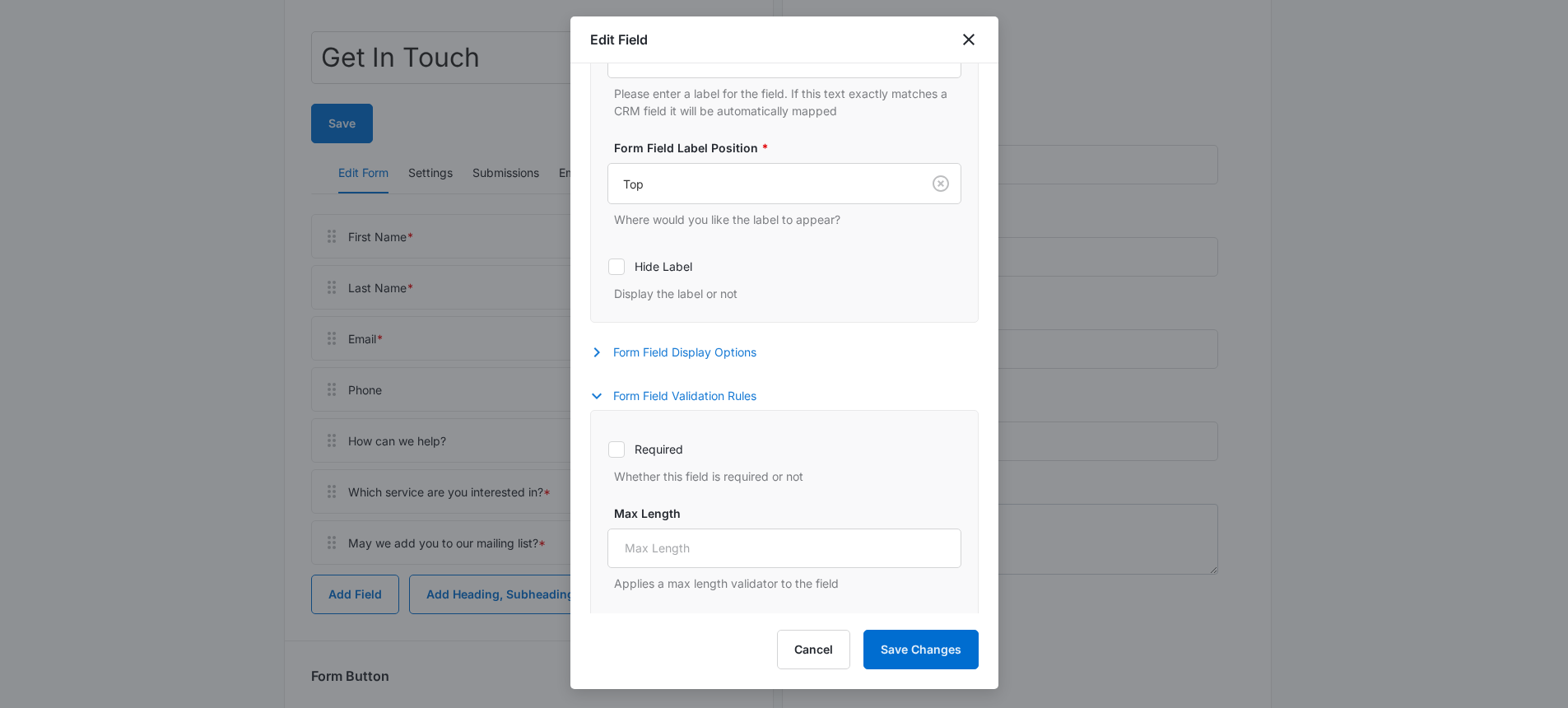
scroll to position [408, 0]
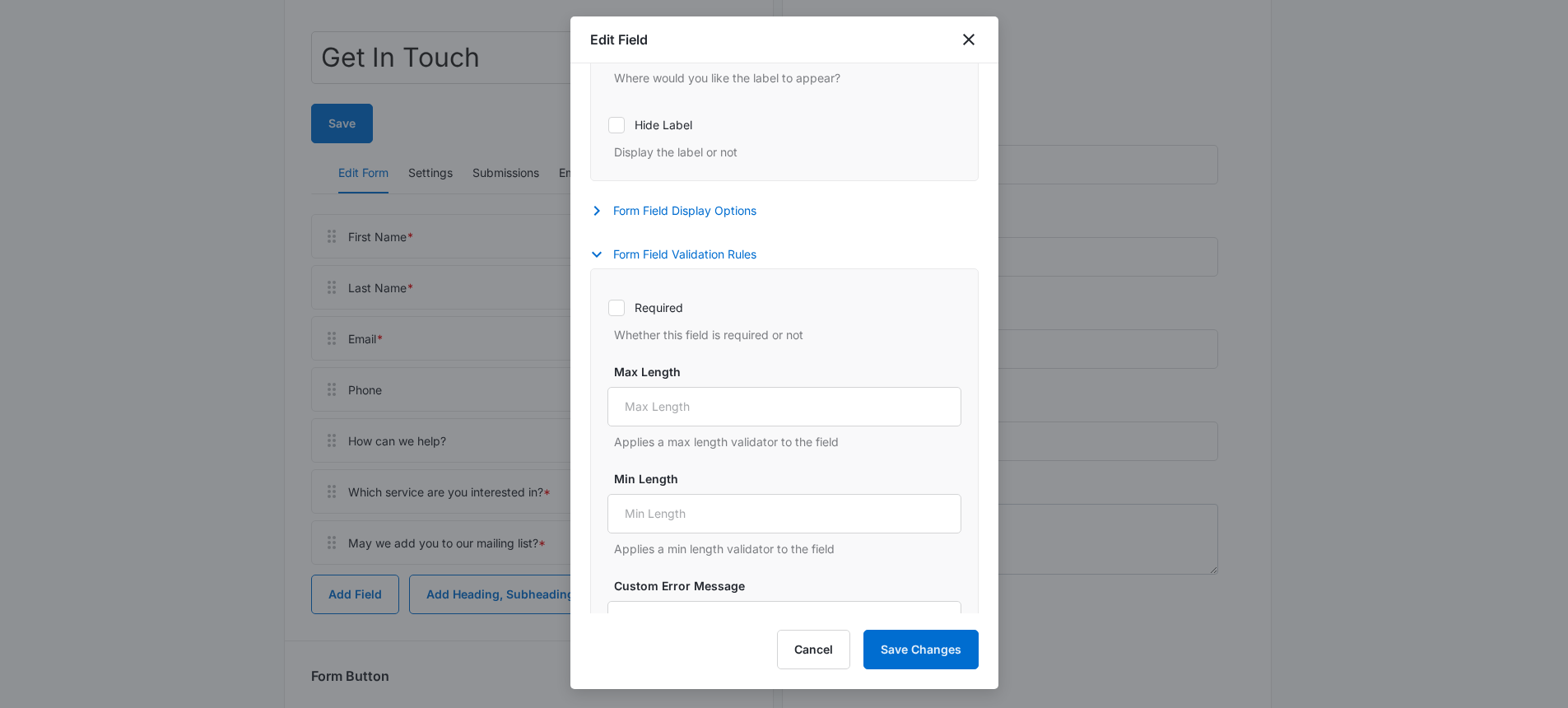
click at [615, 303] on icon at bounding box center [617, 308] width 15 height 15
click at [608, 307] on input "Required" at bounding box center [608, 307] width 1 height 1
checkbox input "true"
click at [932, 646] on button "Save Changes" at bounding box center [921, 649] width 116 height 40
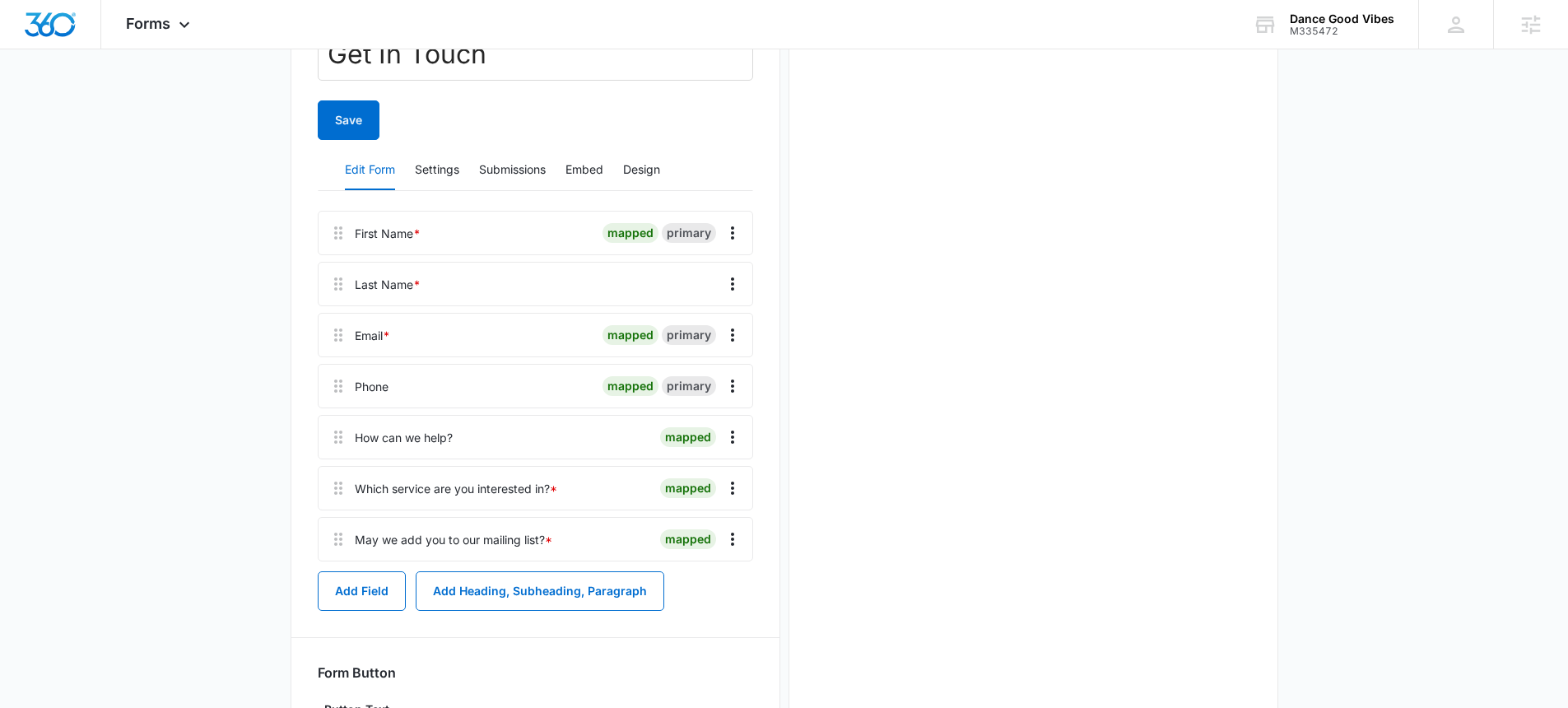
scroll to position [0, 0]
click at [732, 431] on icon "Overflow Menu" at bounding box center [733, 437] width 3 height 14
click at [721, 510] on button "Delete" at bounding box center [697, 507] width 94 height 24
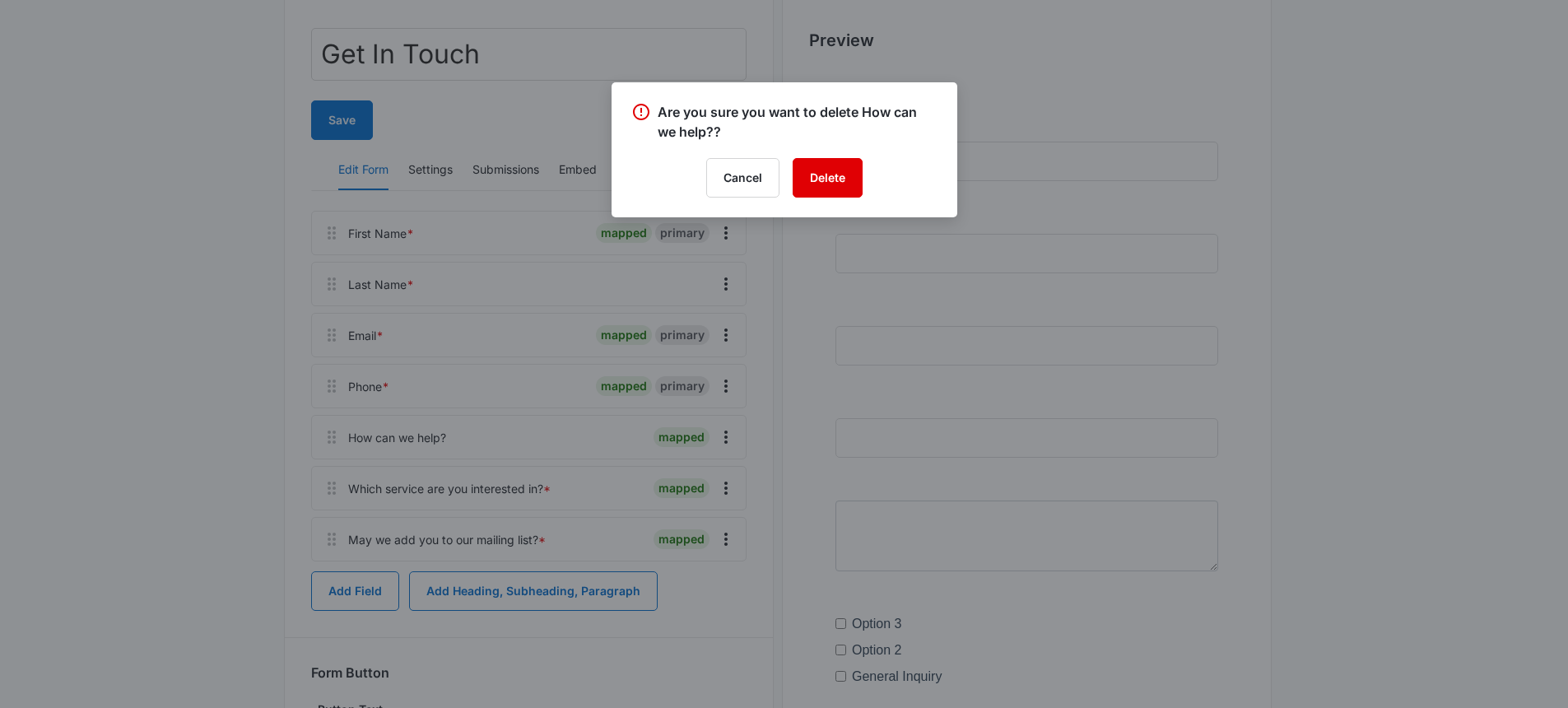
click at [842, 165] on button "Delete" at bounding box center [827, 177] width 70 height 40
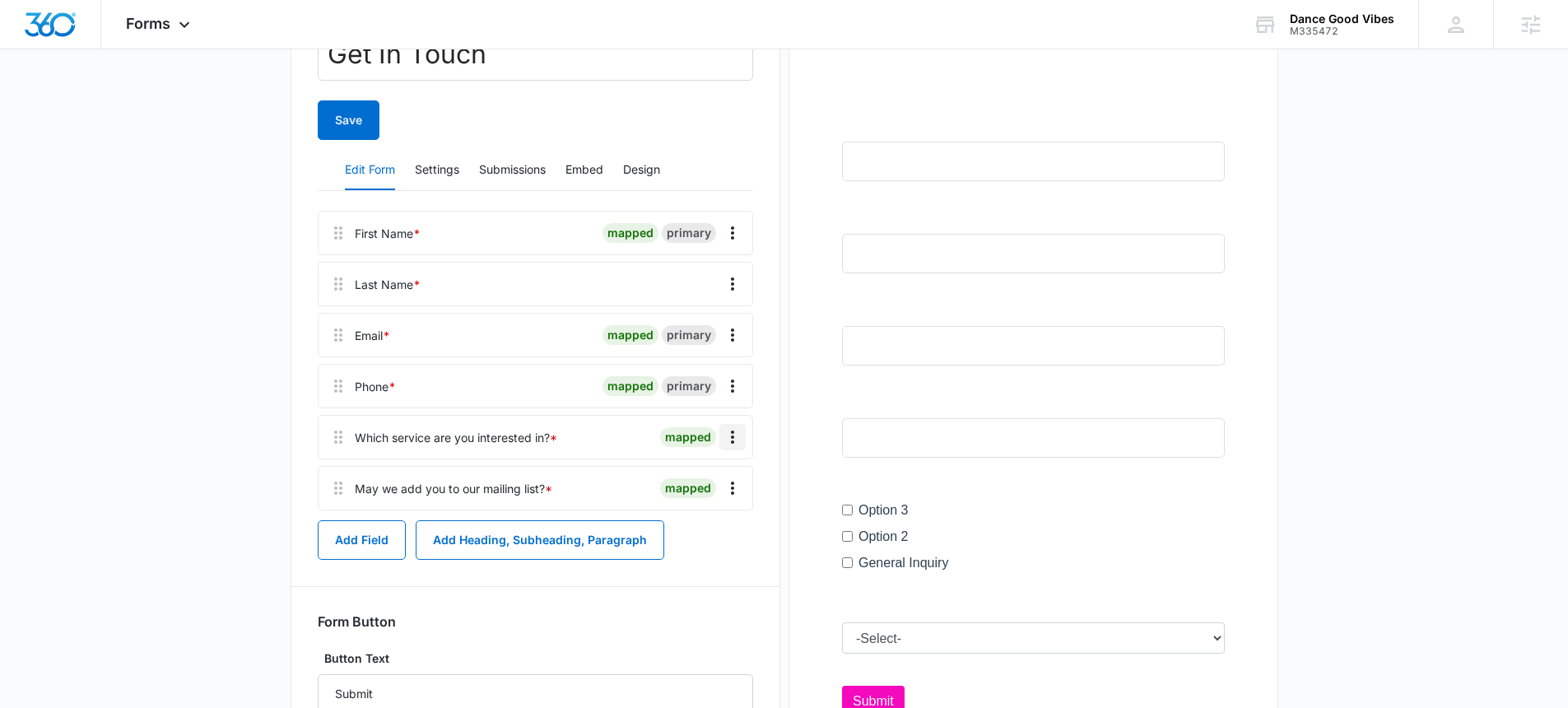
click at [740, 449] on button "Overflow Menu" at bounding box center [732, 436] width 26 height 26
click at [685, 483] on div "Edit" at bounding box center [688, 484] width 35 height 12
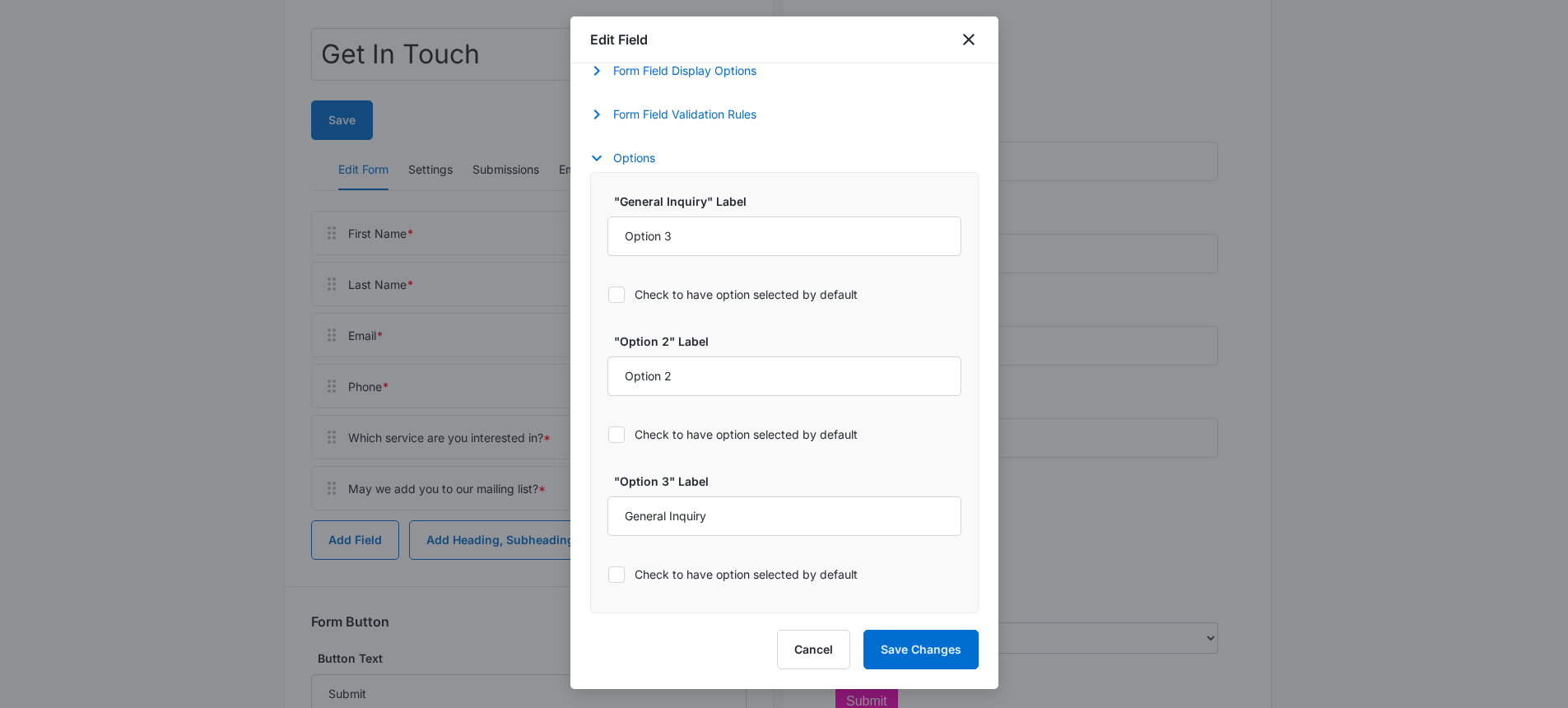
select select "350"
click at [638, 332] on label ""Option 2" Label" at bounding box center [791, 341] width 354 height 17
click at [638, 356] on input "Option 2" at bounding box center [784, 376] width 354 height 40
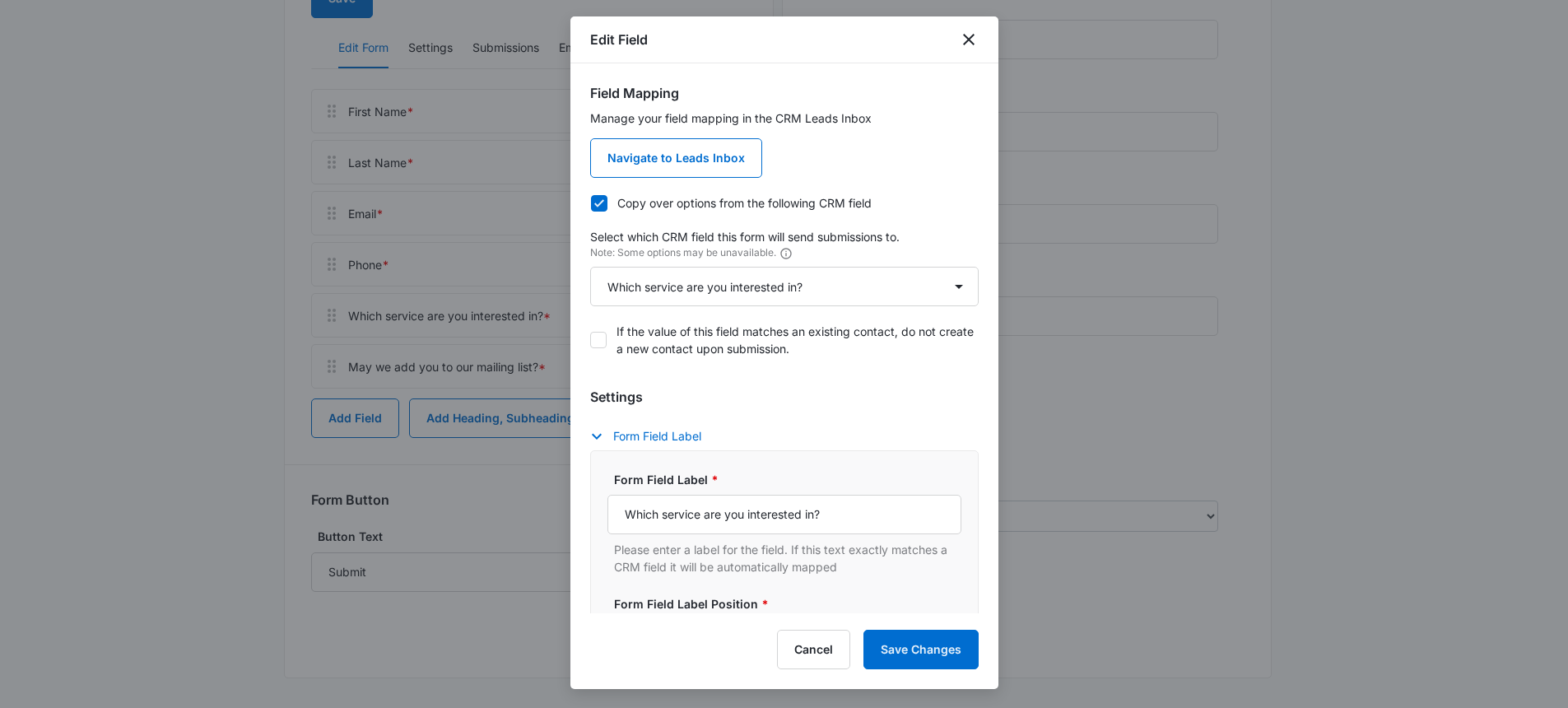
scroll to position [375, 0]
click at [965, 30] on icon "close" at bounding box center [968, 39] width 19 height 19
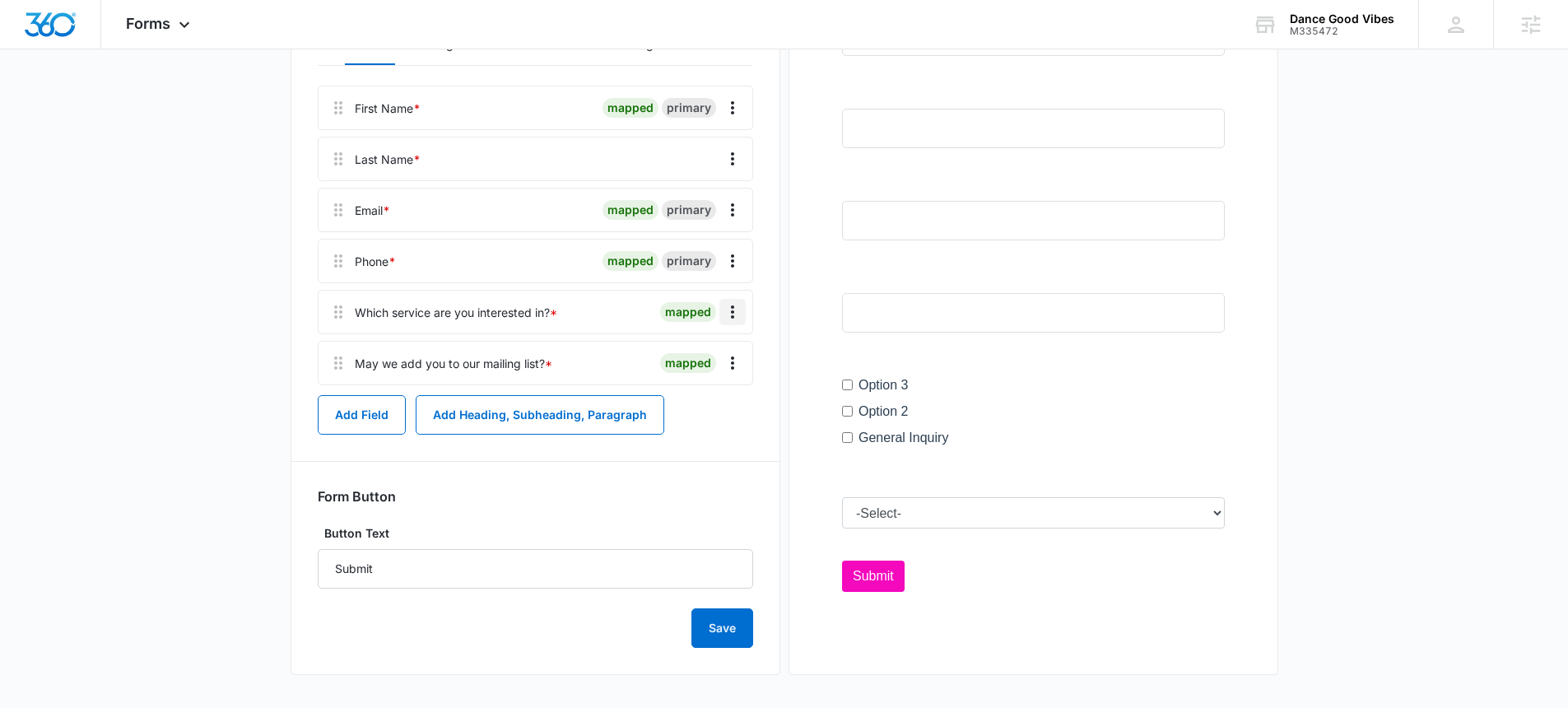
click at [727, 311] on icon "Overflow Menu" at bounding box center [732, 311] width 19 height 19
click at [714, 392] on button "Delete" at bounding box center [697, 382] width 94 height 24
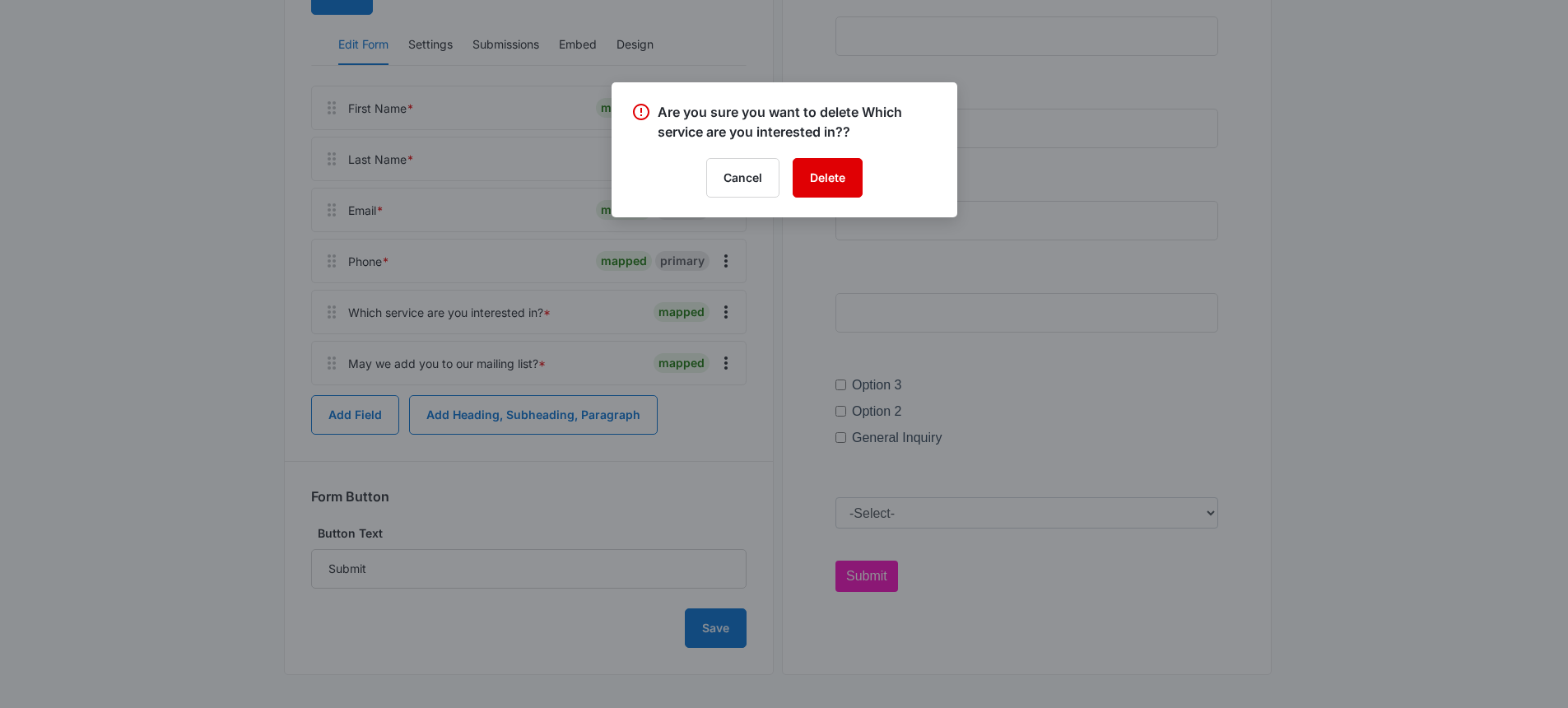
click at [822, 195] on button "Delete" at bounding box center [827, 177] width 70 height 40
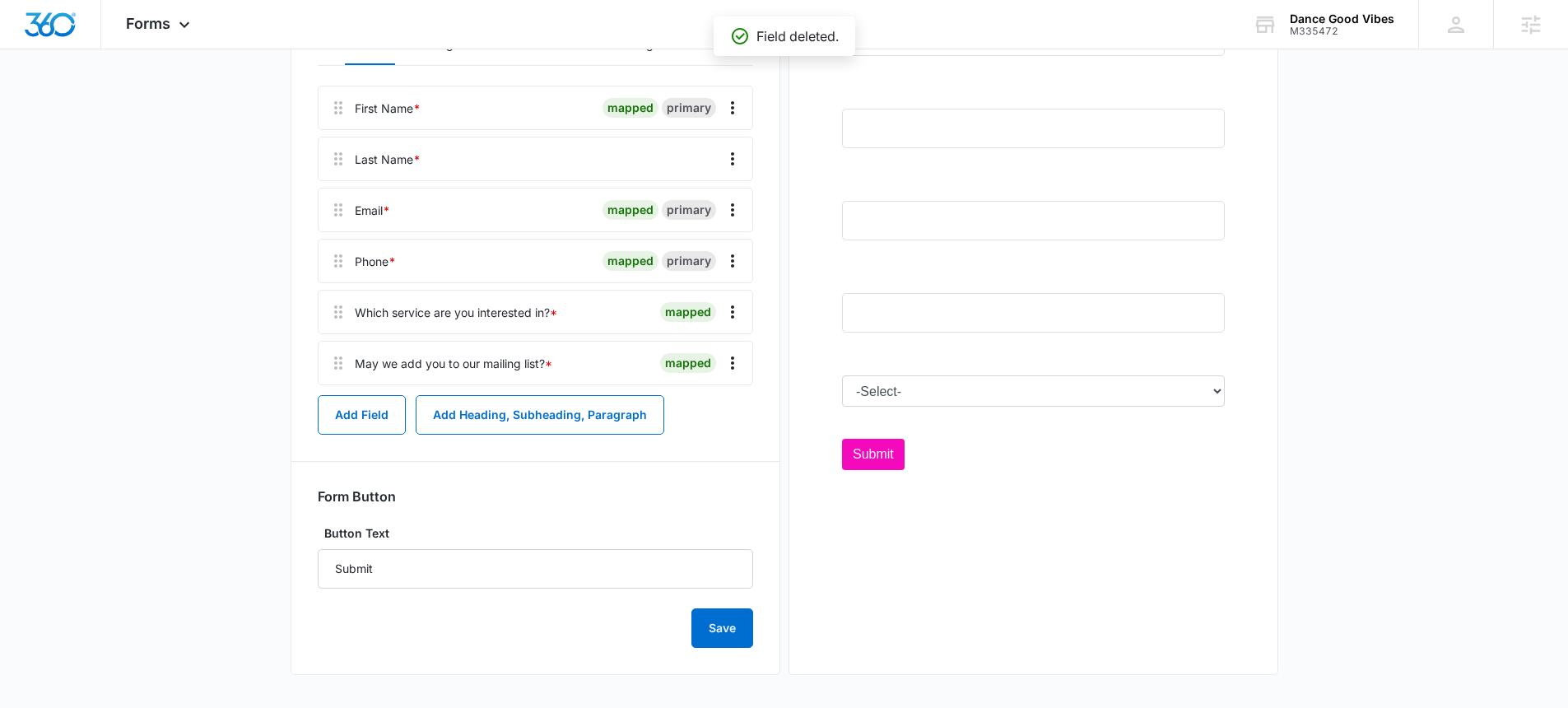
scroll to position [323, 0]
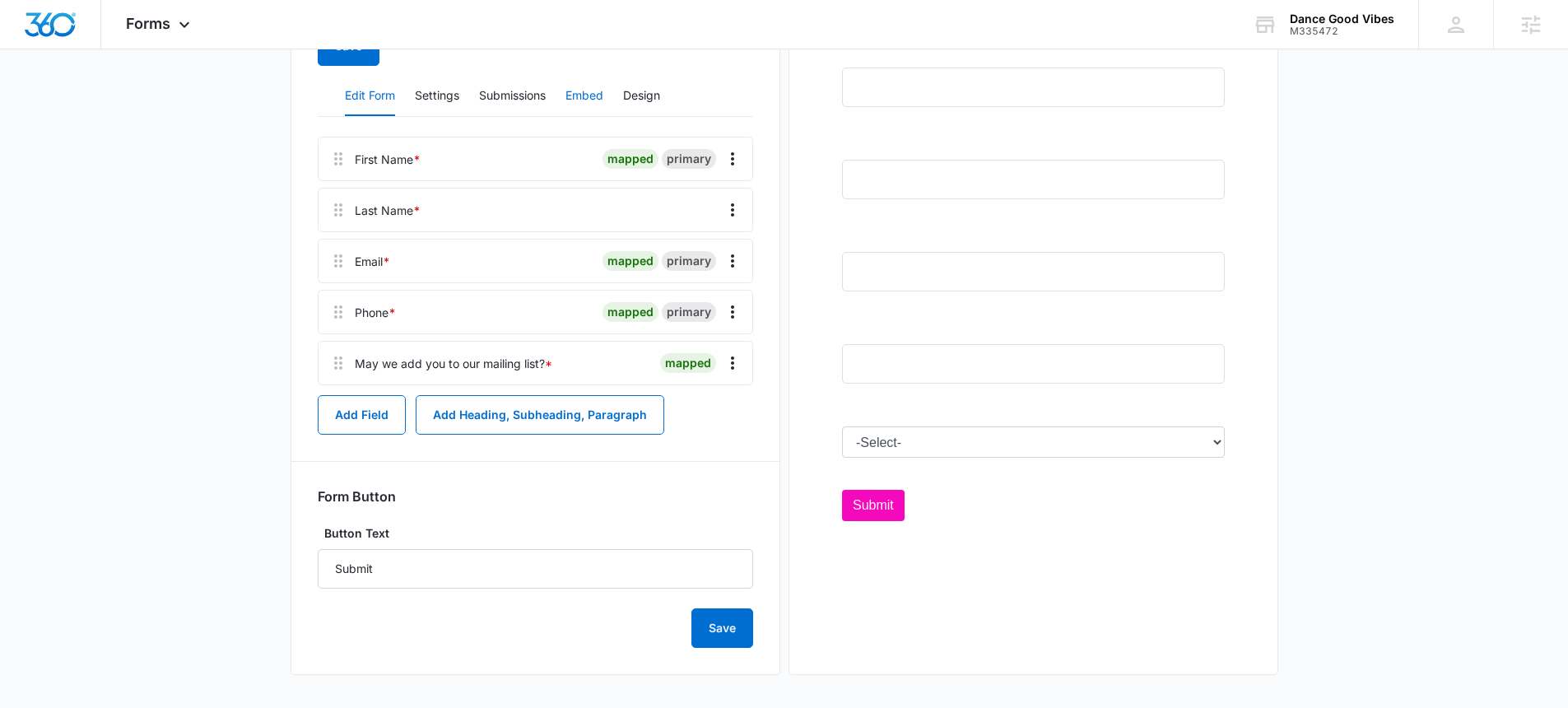
click at [592, 95] on button "Embed" at bounding box center [584, 96] width 38 height 40
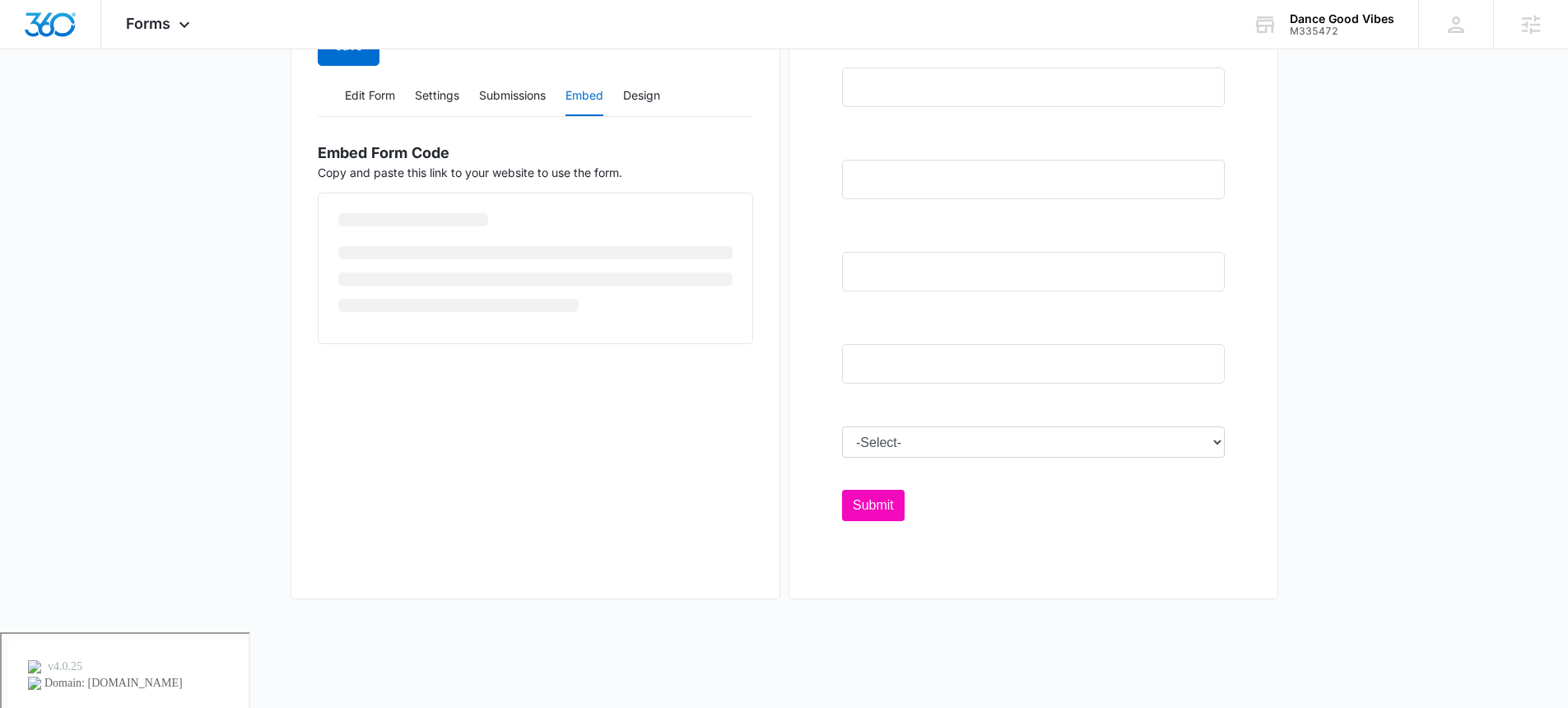
scroll to position [248, 0]
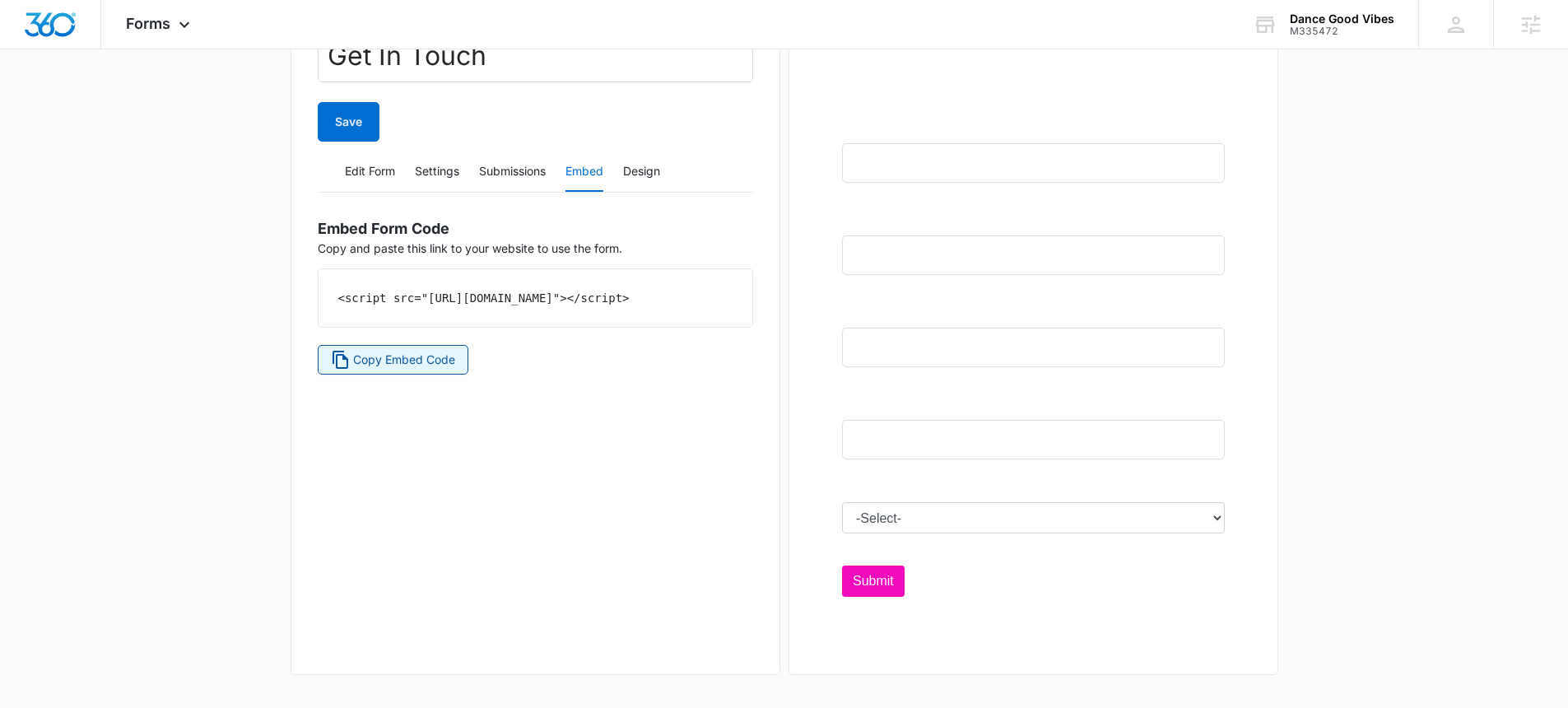
click at [374, 369] on span "Copy Embed Code" at bounding box center [403, 359] width 102 height 18
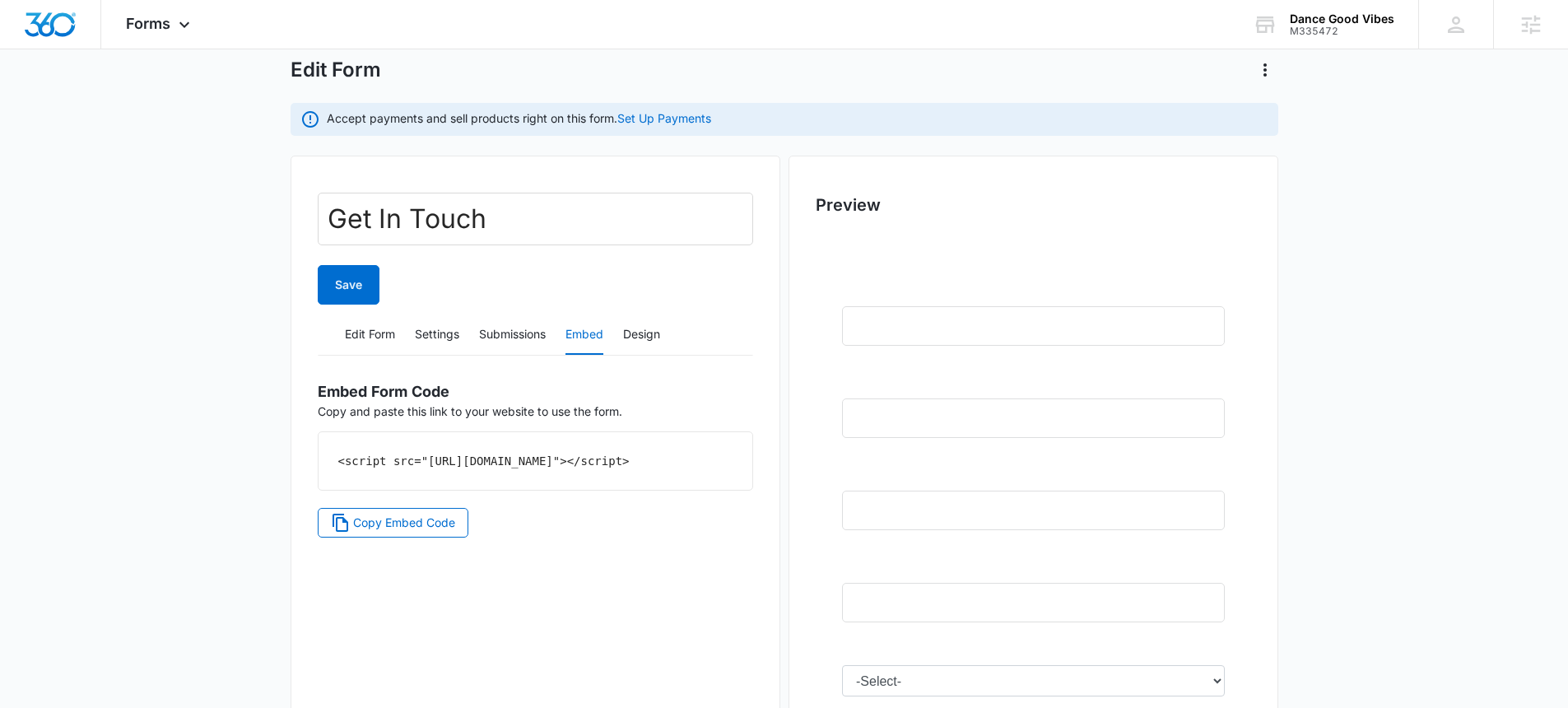
scroll to position [102, 0]
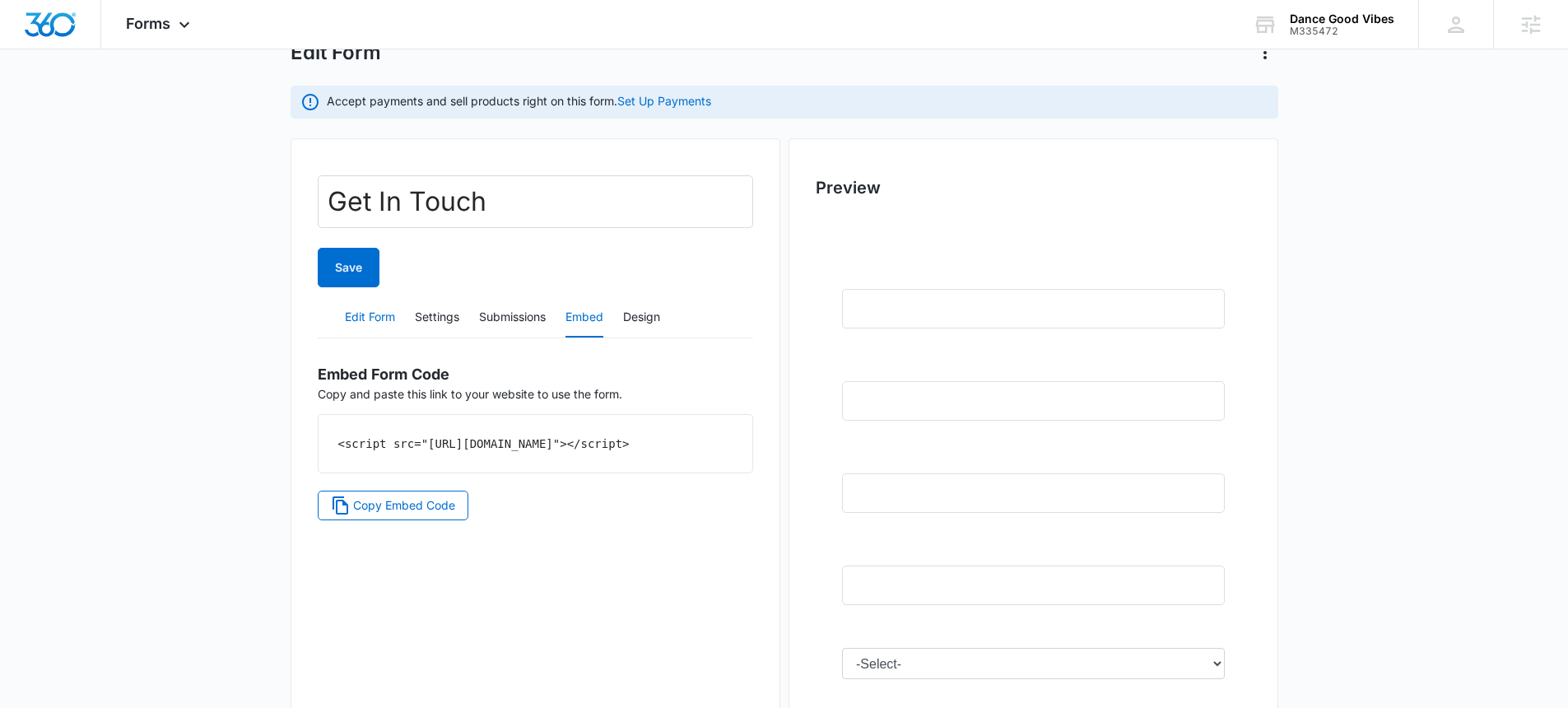
click at [370, 313] on button "Edit Form" at bounding box center [370, 317] width 50 height 40
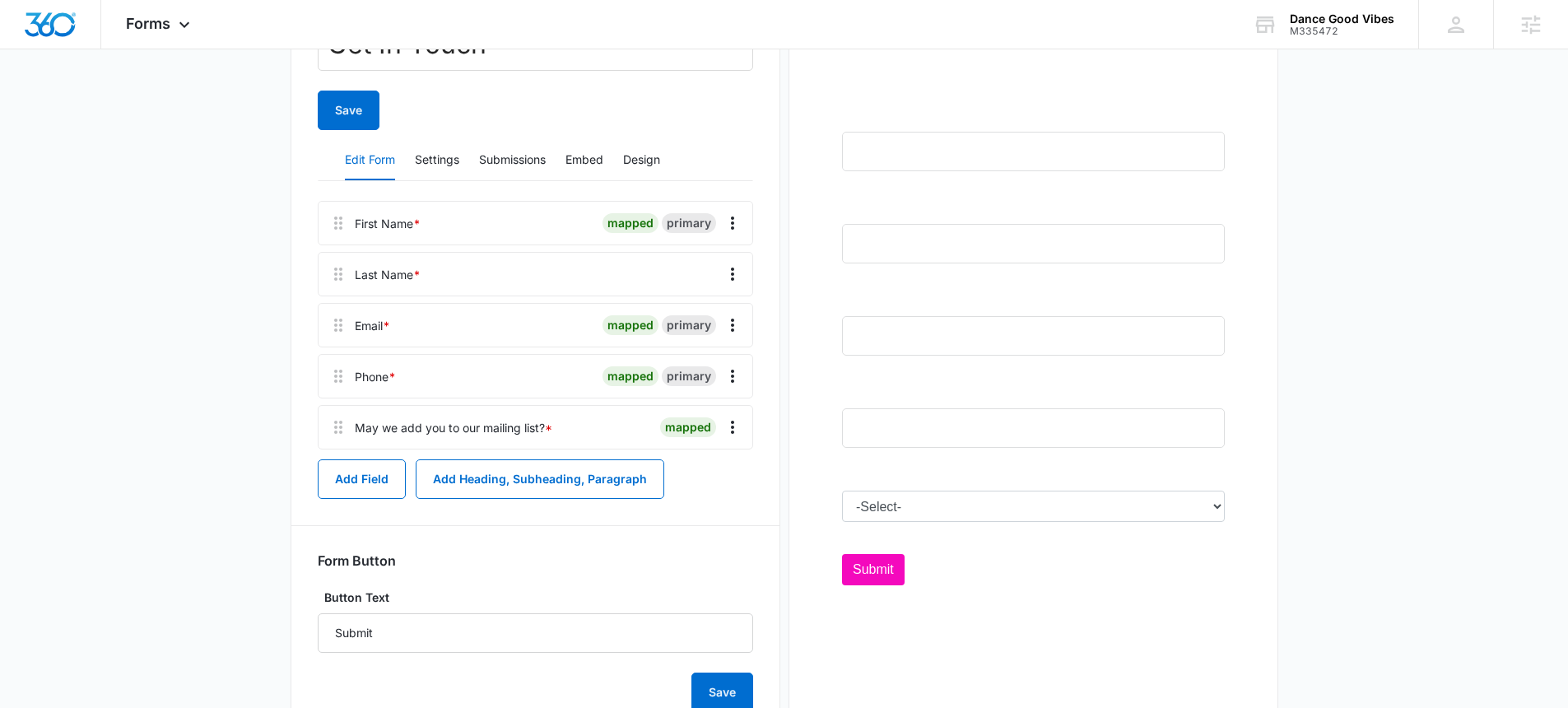
scroll to position [323, 0]
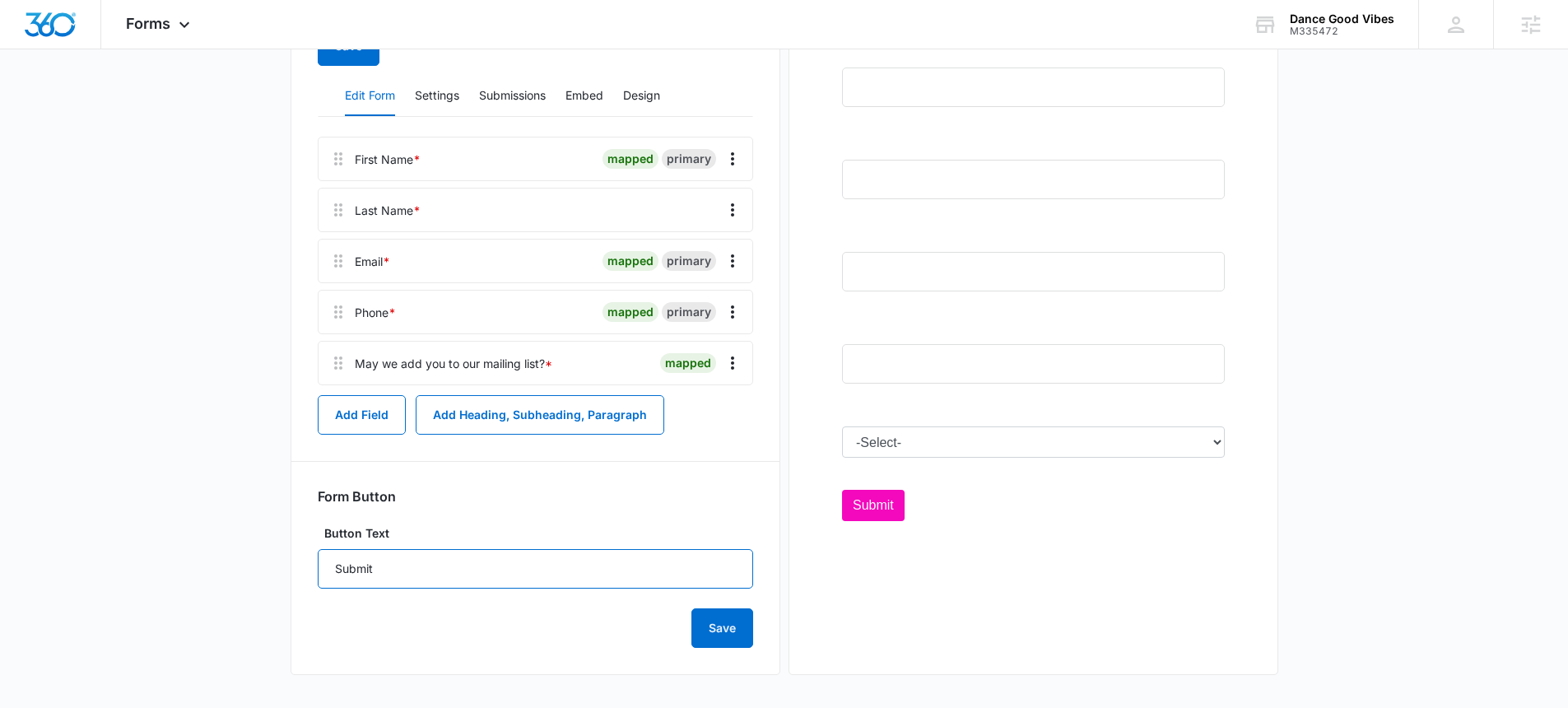
click at [547, 566] on input "Submit" at bounding box center [535, 568] width 435 height 40
type input "I WANT TO DANCE"
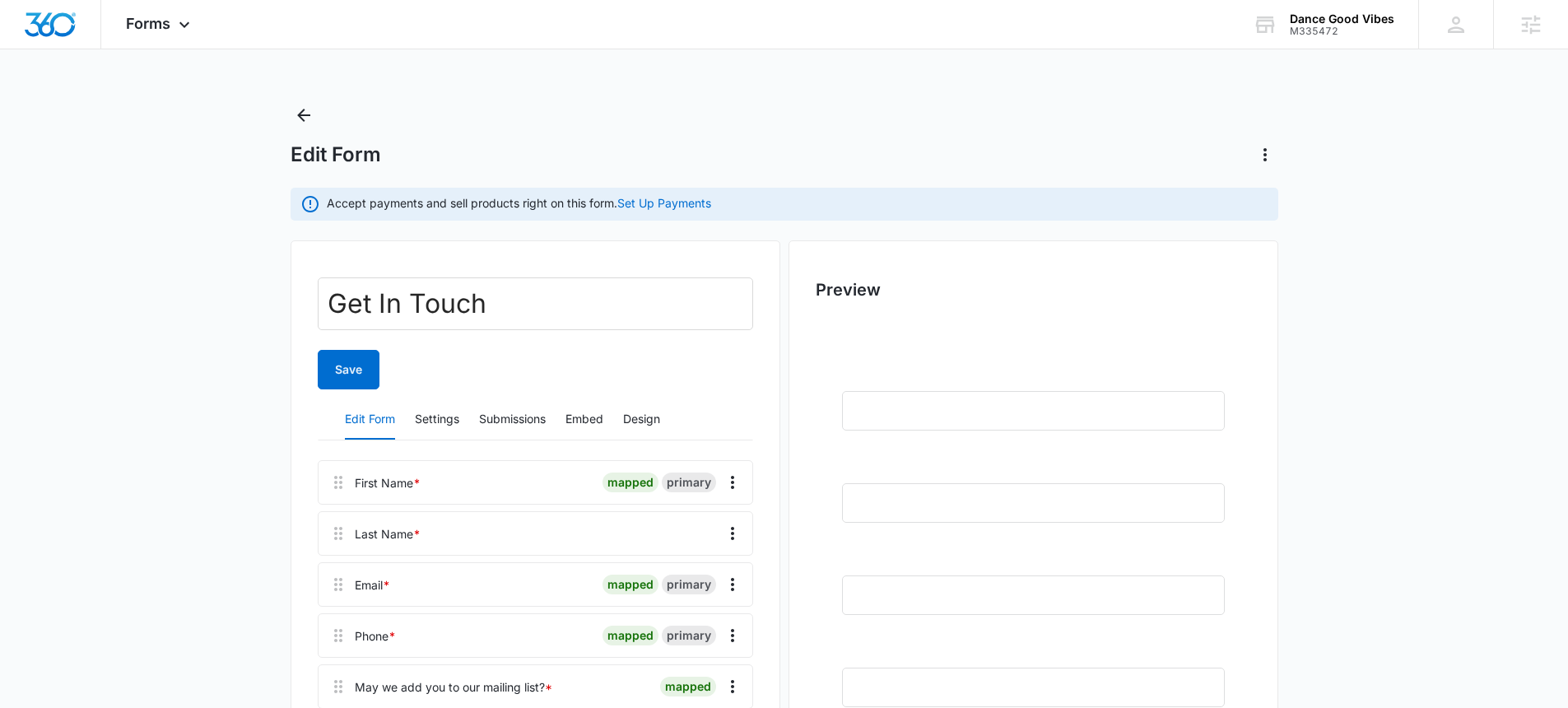
scroll to position [310, 0]
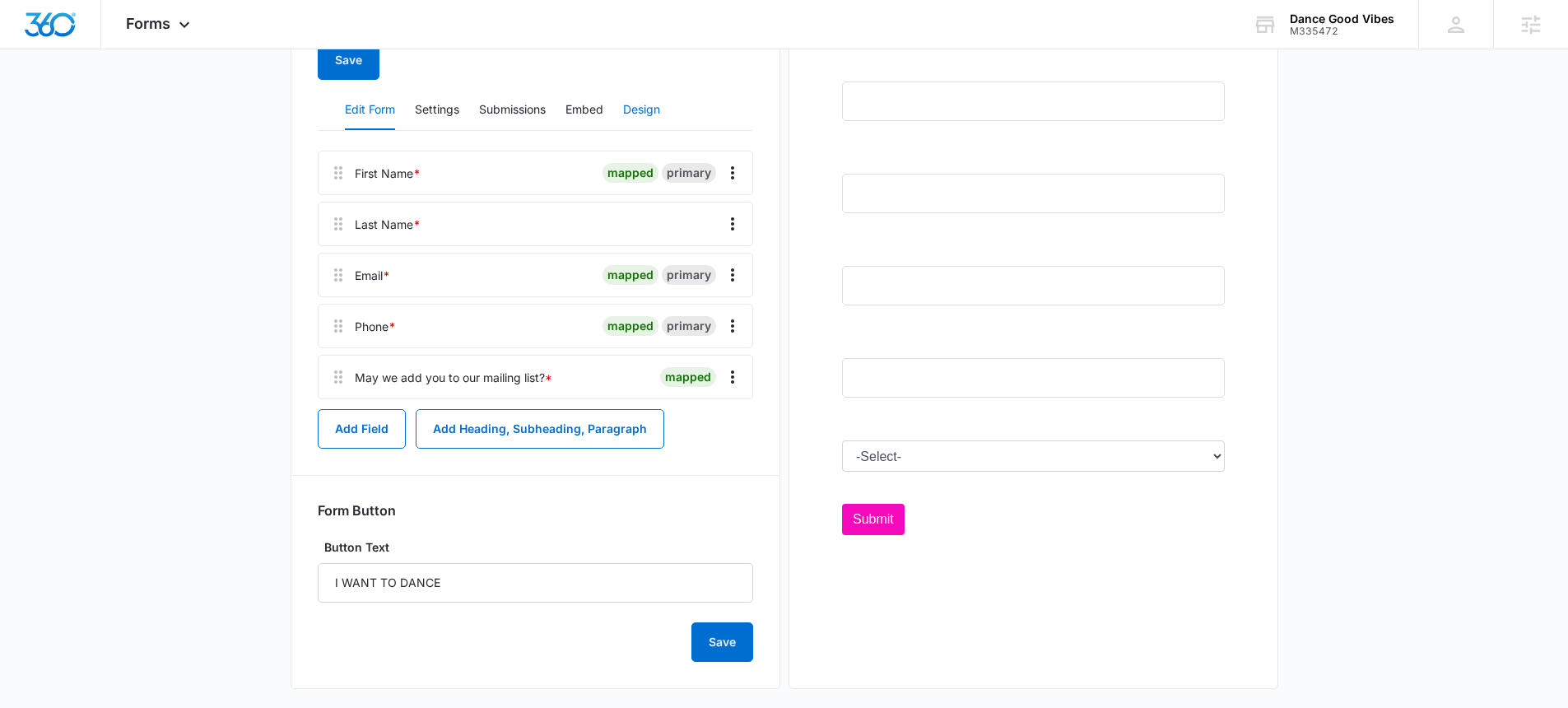
click at [635, 115] on button "Design" at bounding box center [641, 110] width 37 height 40
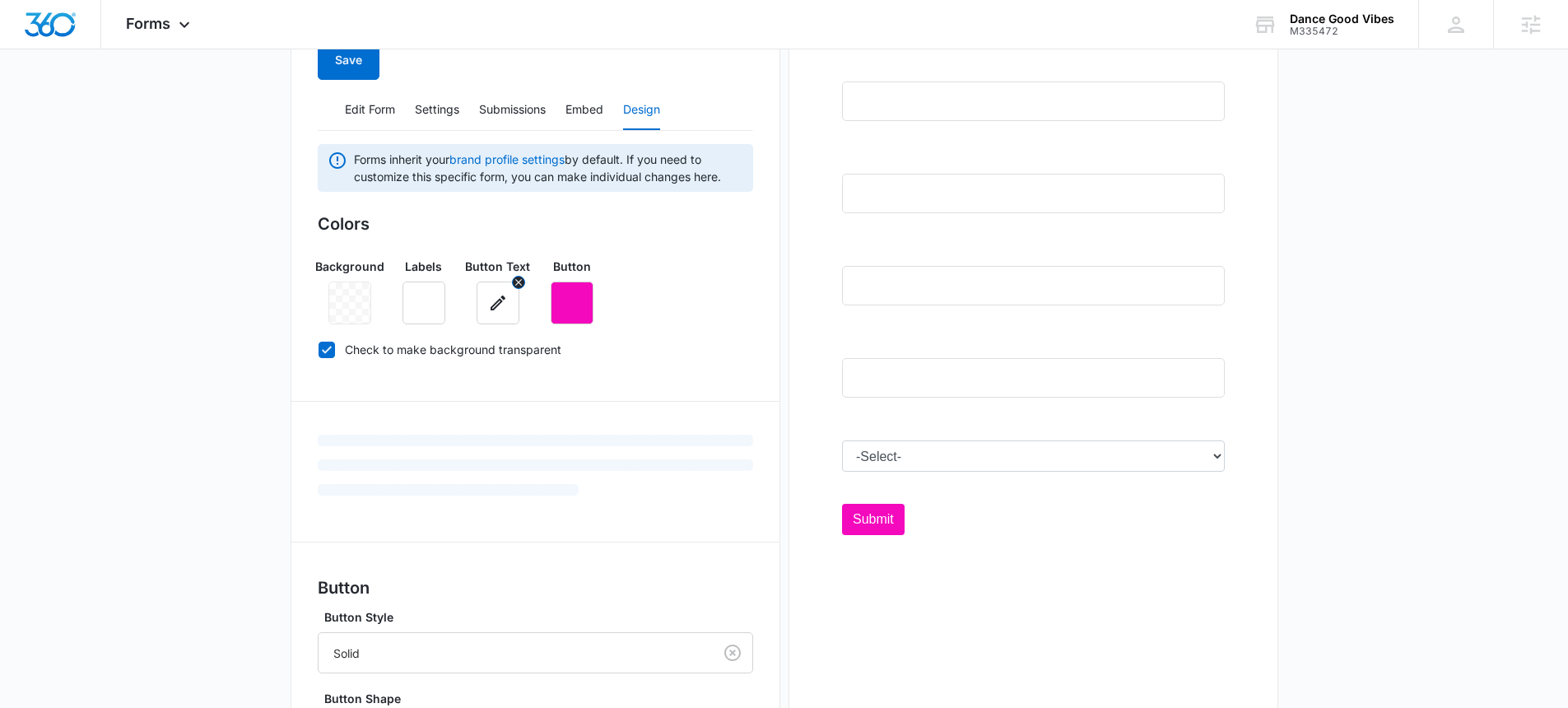
click at [502, 301] on icon "button" at bounding box center [498, 303] width 15 height 15
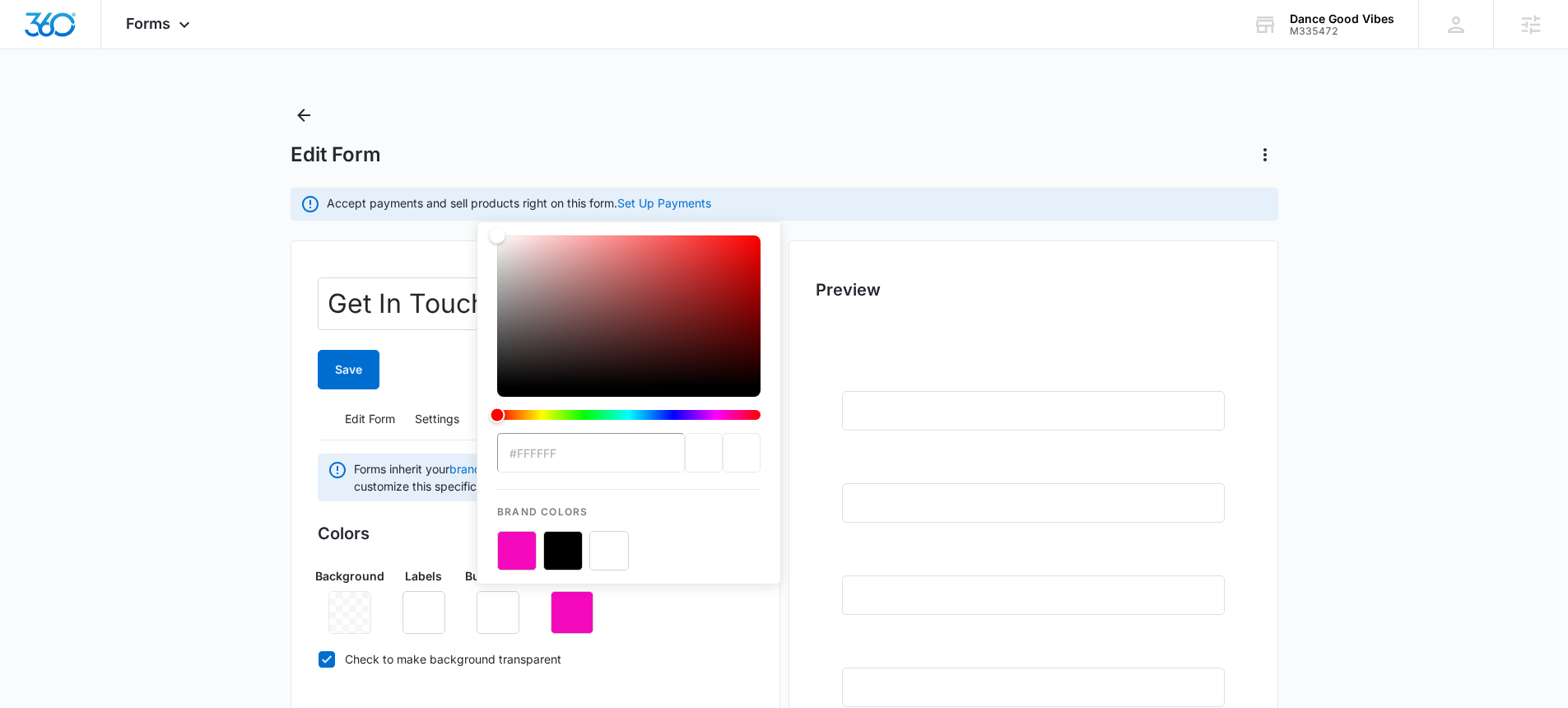
click at [576, 553] on button "color-picker-container" at bounding box center [563, 550] width 40 height 40
type input "#000000"
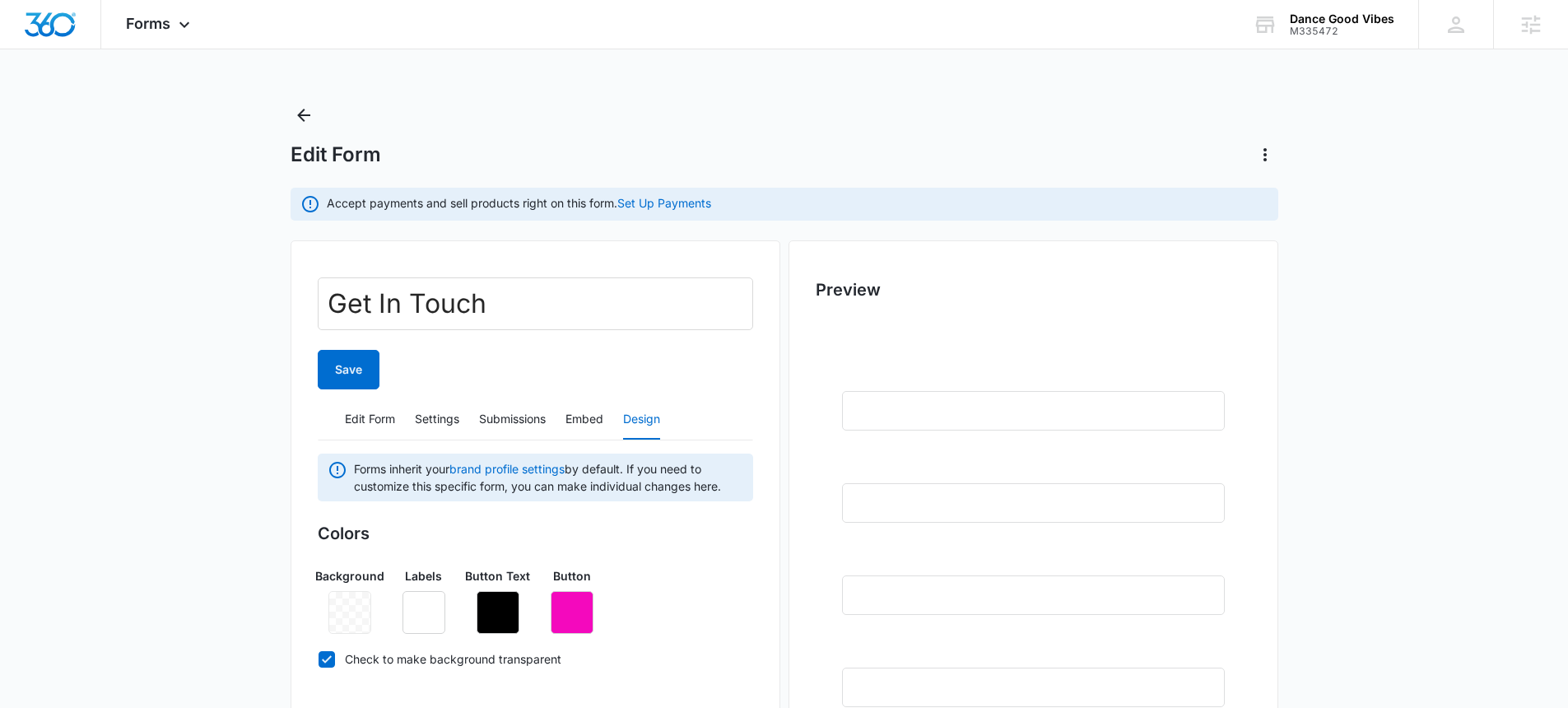
click at [447, 359] on div "Save" at bounding box center [535, 369] width 435 height 40
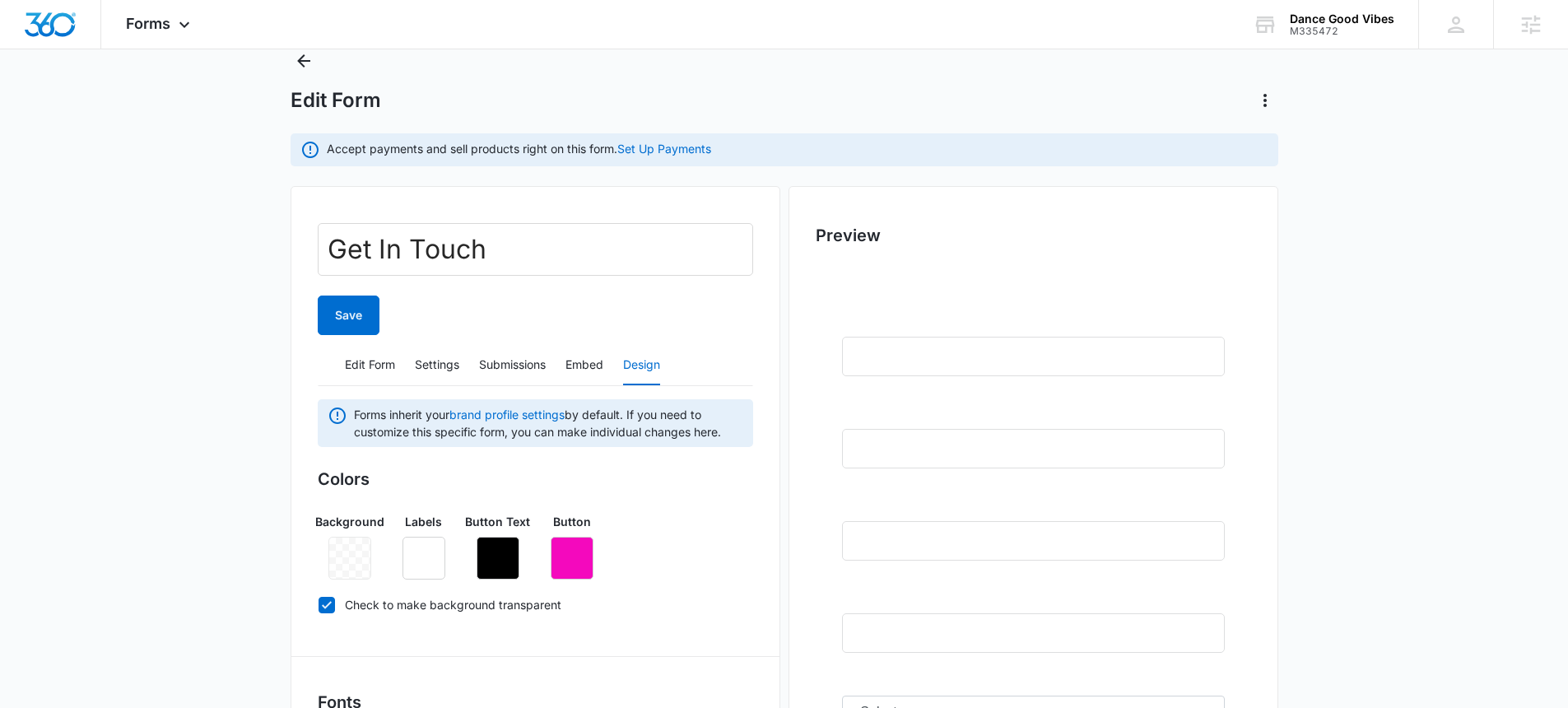
scroll to position [57, 0]
click at [495, 554] on icon "button" at bounding box center [497, 555] width 19 height 19
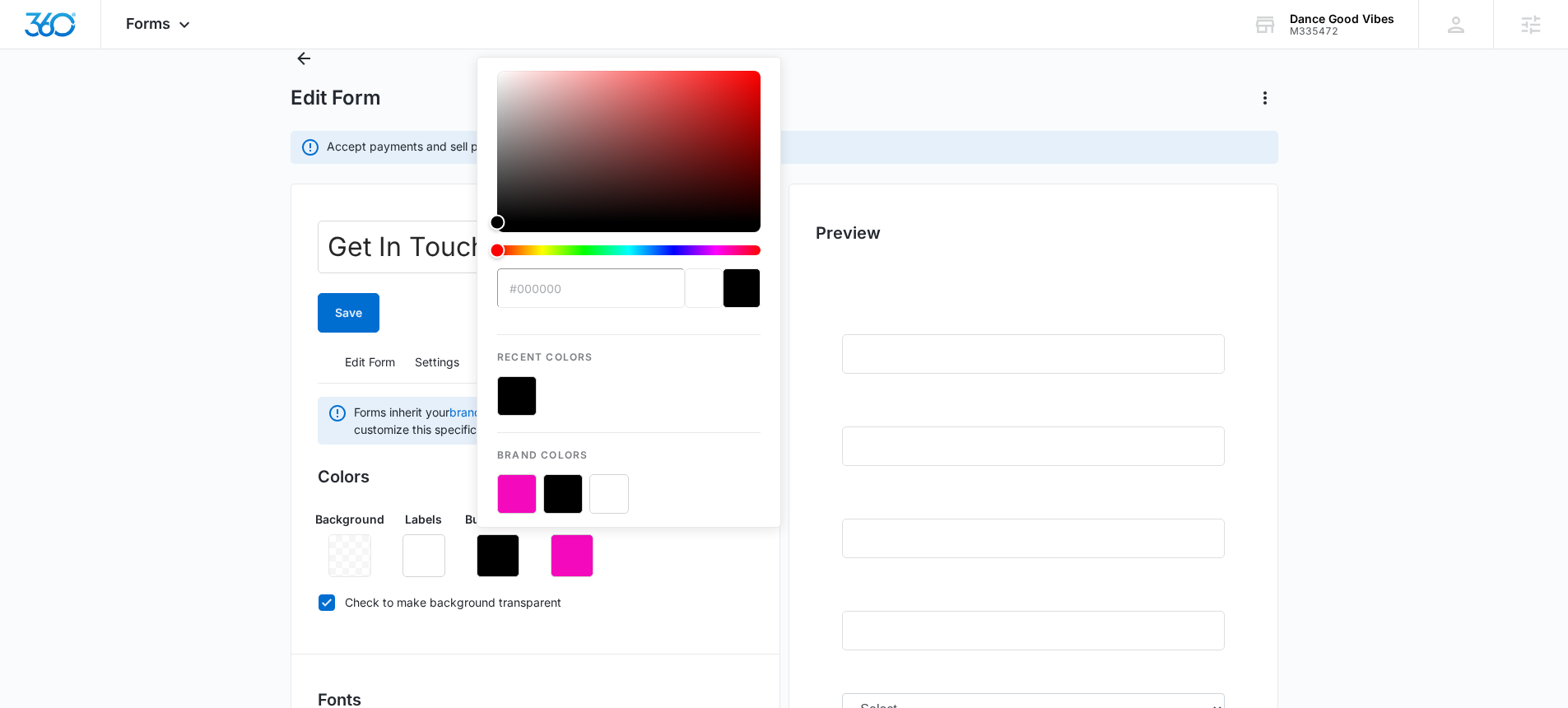
click at [609, 499] on button "color-picker-container" at bounding box center [608, 494] width 40 height 40
type input "#FFFFFF"
click at [422, 549] on icon "button" at bounding box center [424, 555] width 19 height 19
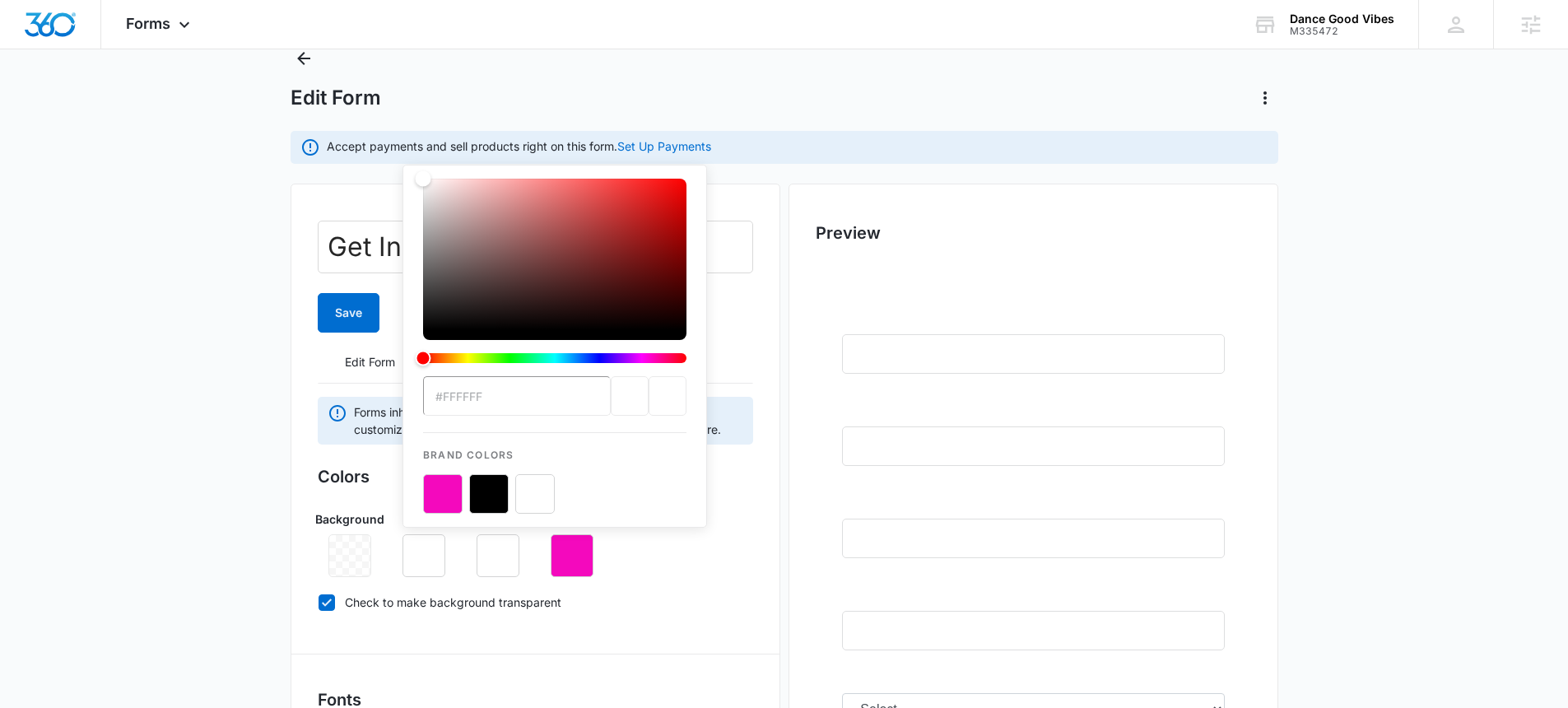
click at [482, 495] on button "color-picker-container" at bounding box center [489, 494] width 40 height 40
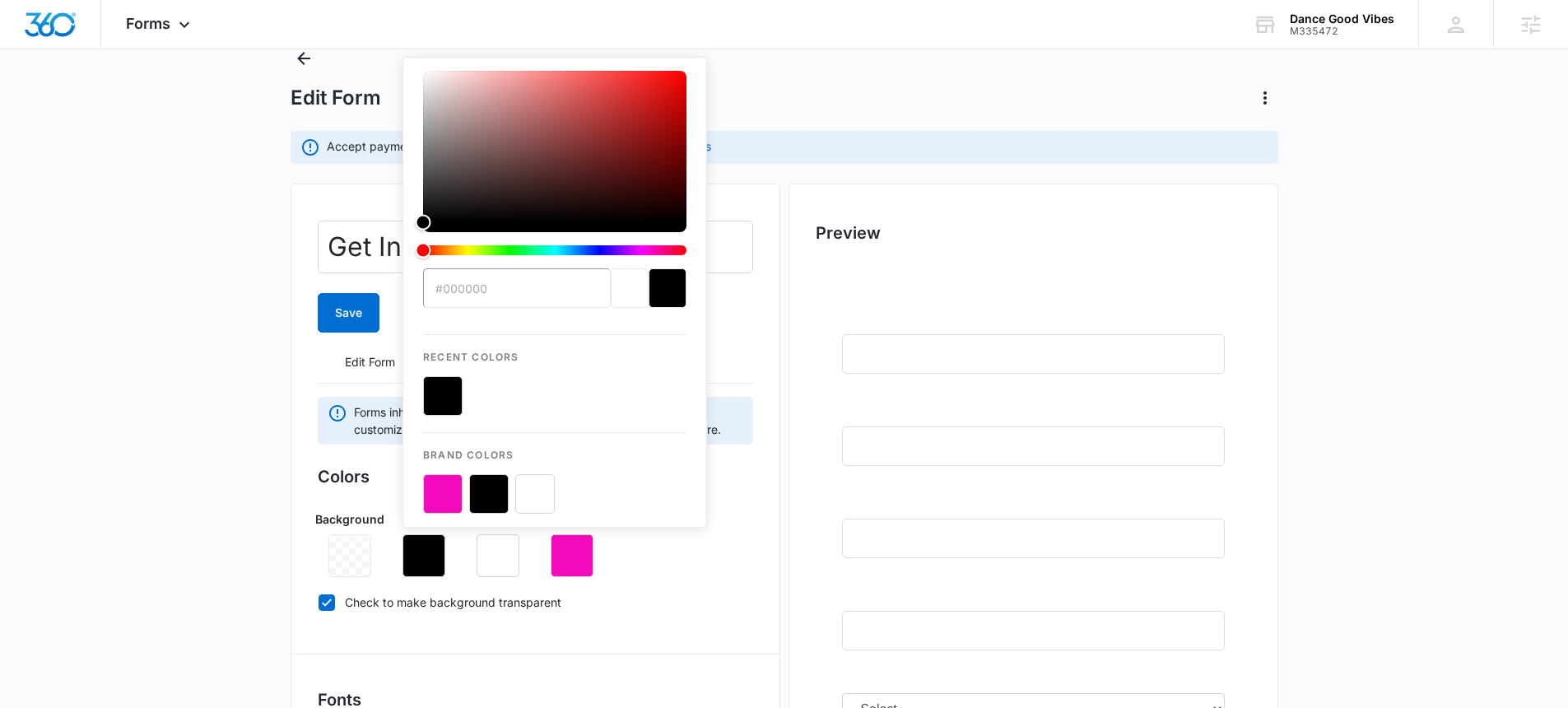
type input "#000000"
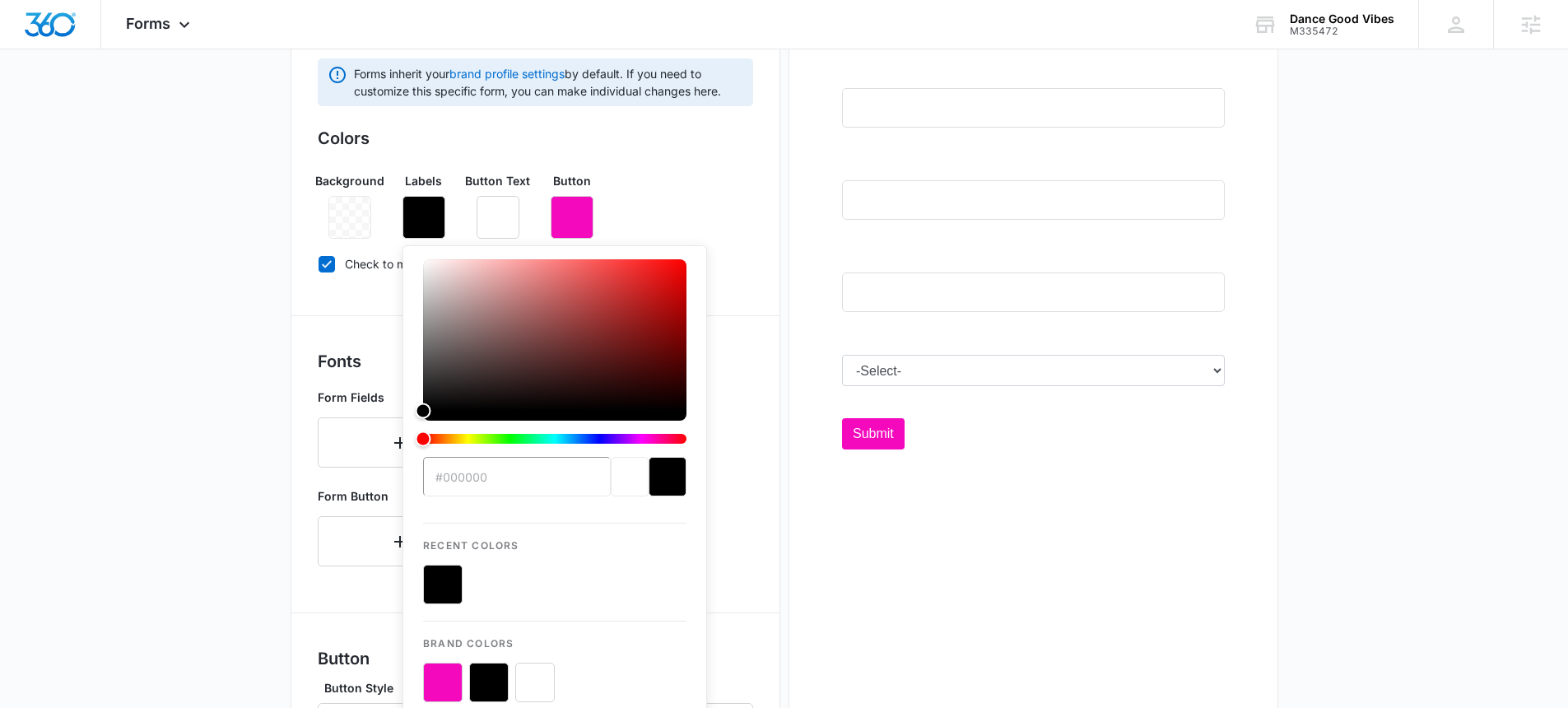
scroll to position [397, 0]
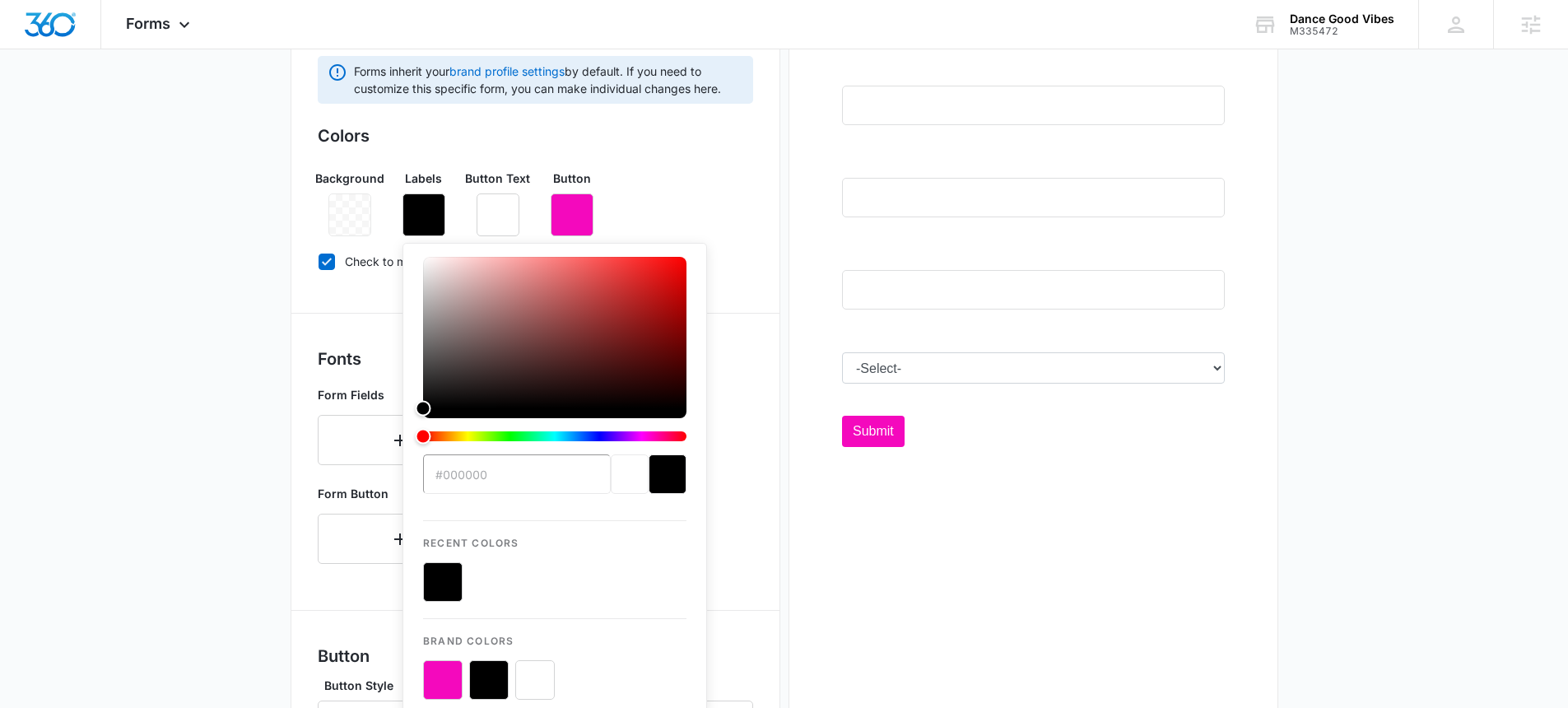
click at [733, 465] on div "Form Fields" at bounding box center [535, 425] width 435 height 92
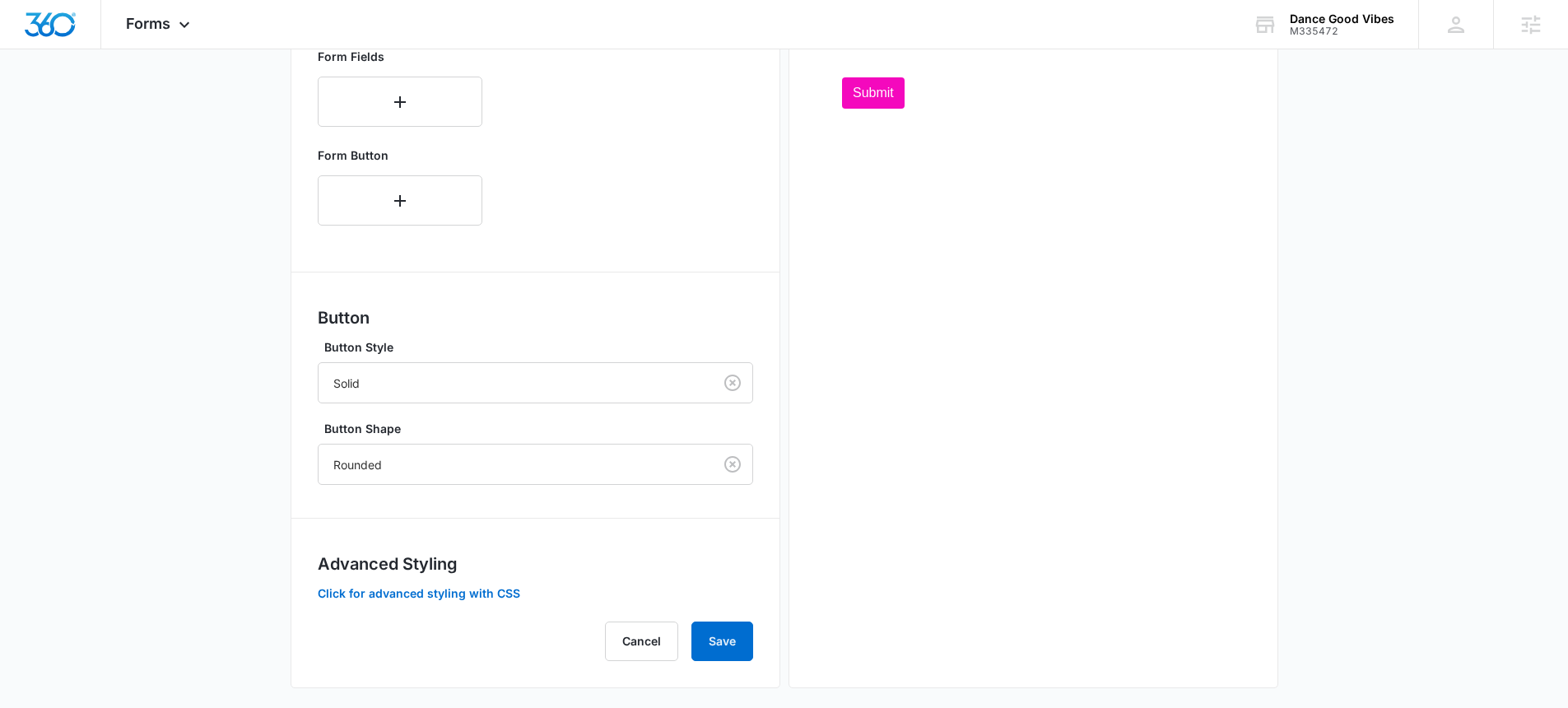
scroll to position [749, 0]
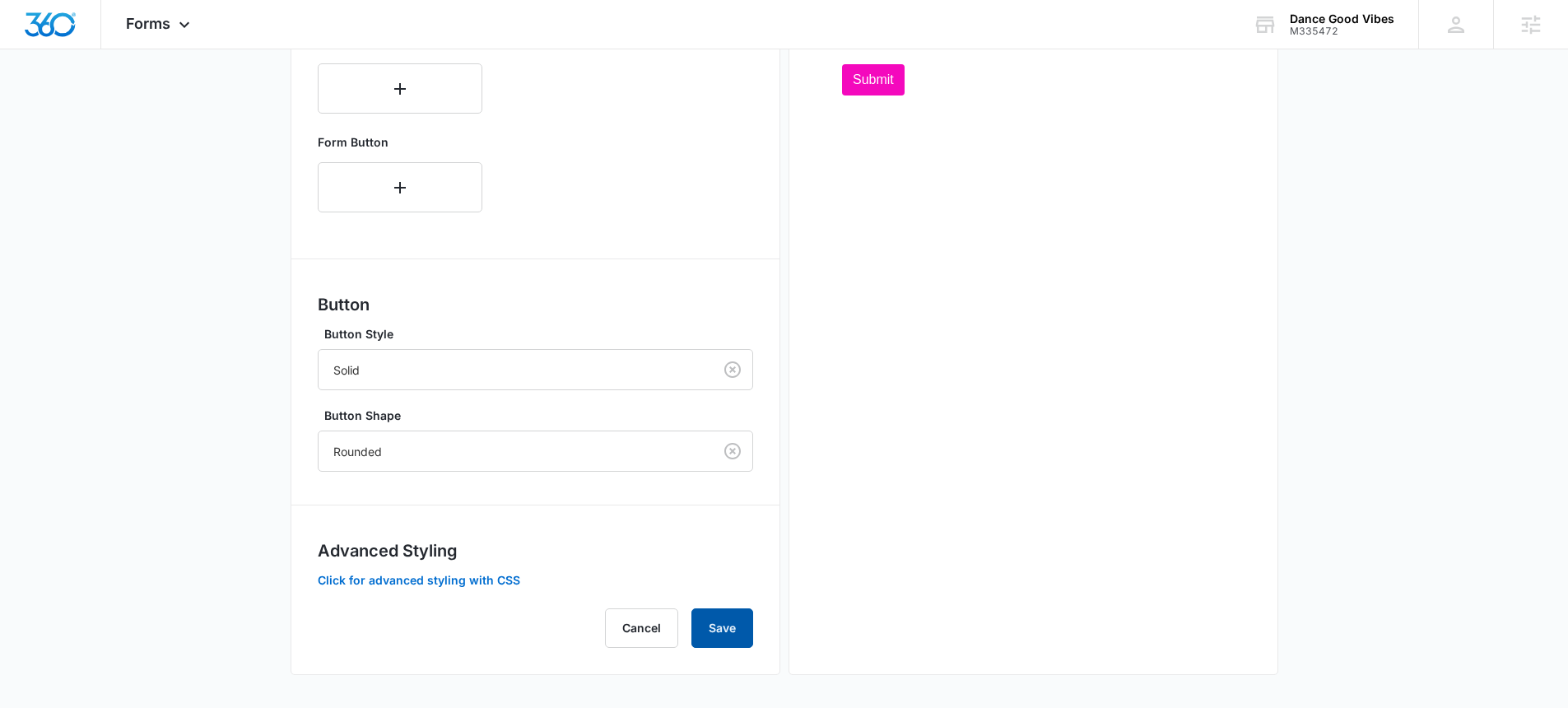
click at [722, 613] on button "Save" at bounding box center [722, 628] width 62 height 40
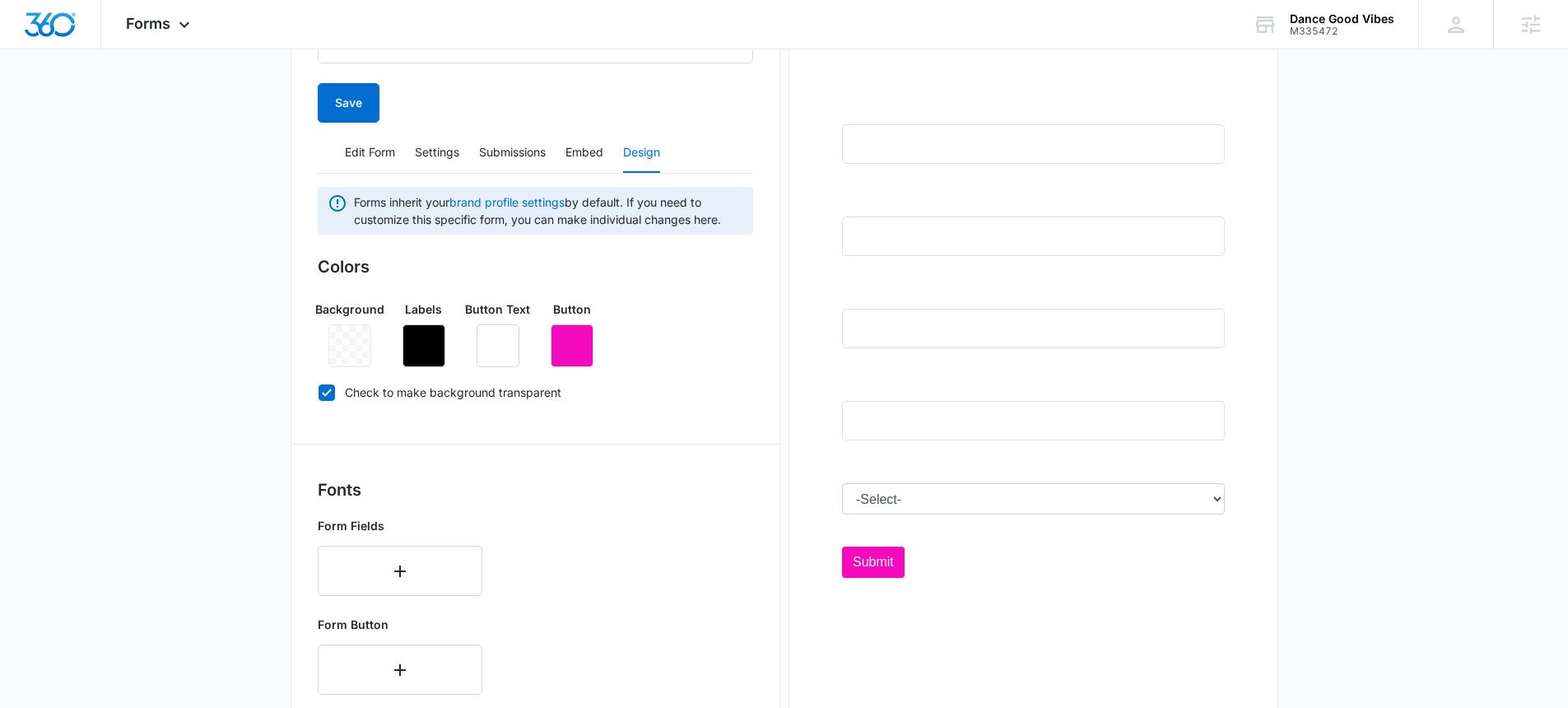
scroll to position [158, 0]
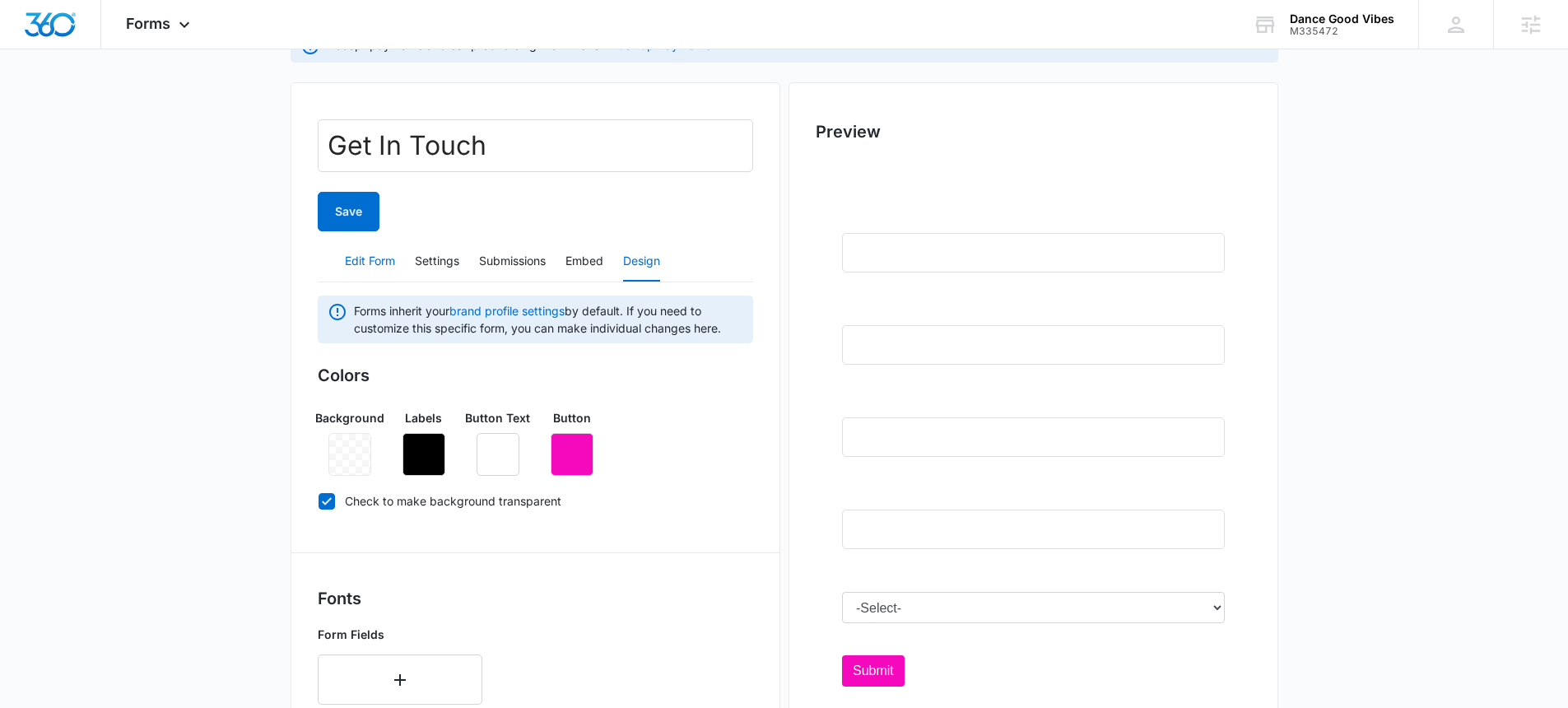
click at [361, 262] on button "Edit Form" at bounding box center [370, 262] width 50 height 40
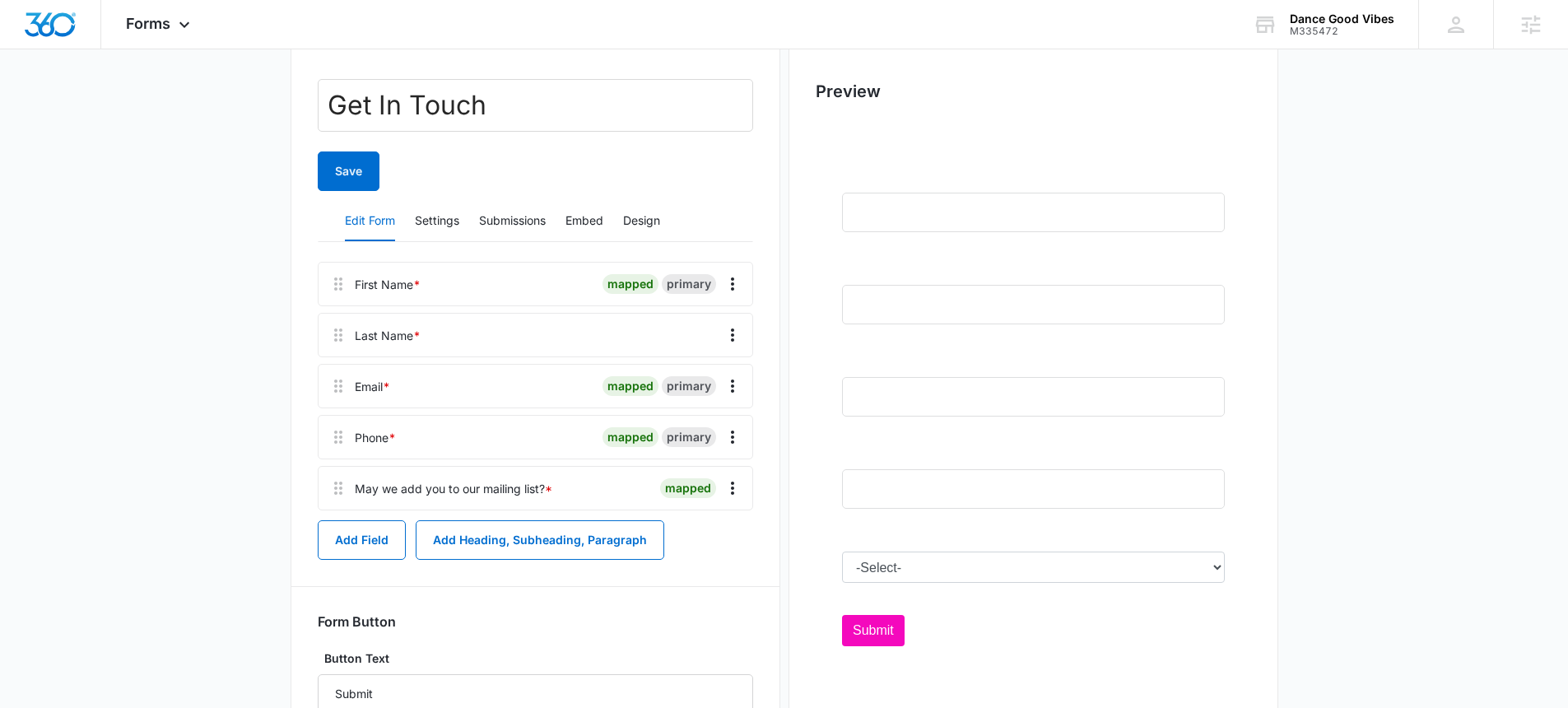
scroll to position [323, 0]
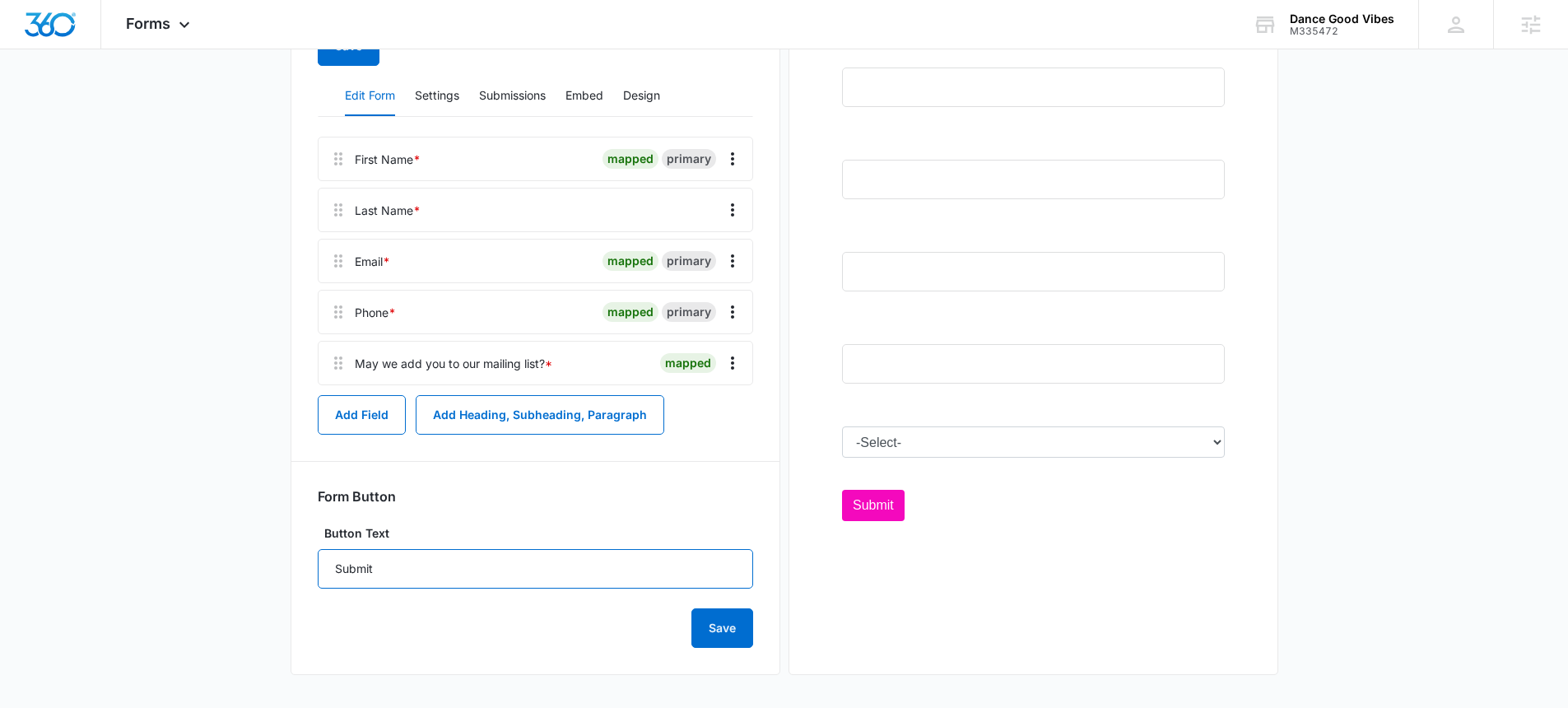
drag, startPoint x: 565, startPoint y: 566, endPoint x: 135, endPoint y: 497, distance: 435.5
click at [133, 501] on main "Edit Form Accept payments and sell products right on this form. Set Up Payments…" at bounding box center [784, 243] width 1568 height 929
type input "I WANT TO DANCE"
click at [747, 617] on button "Save" at bounding box center [722, 628] width 62 height 40
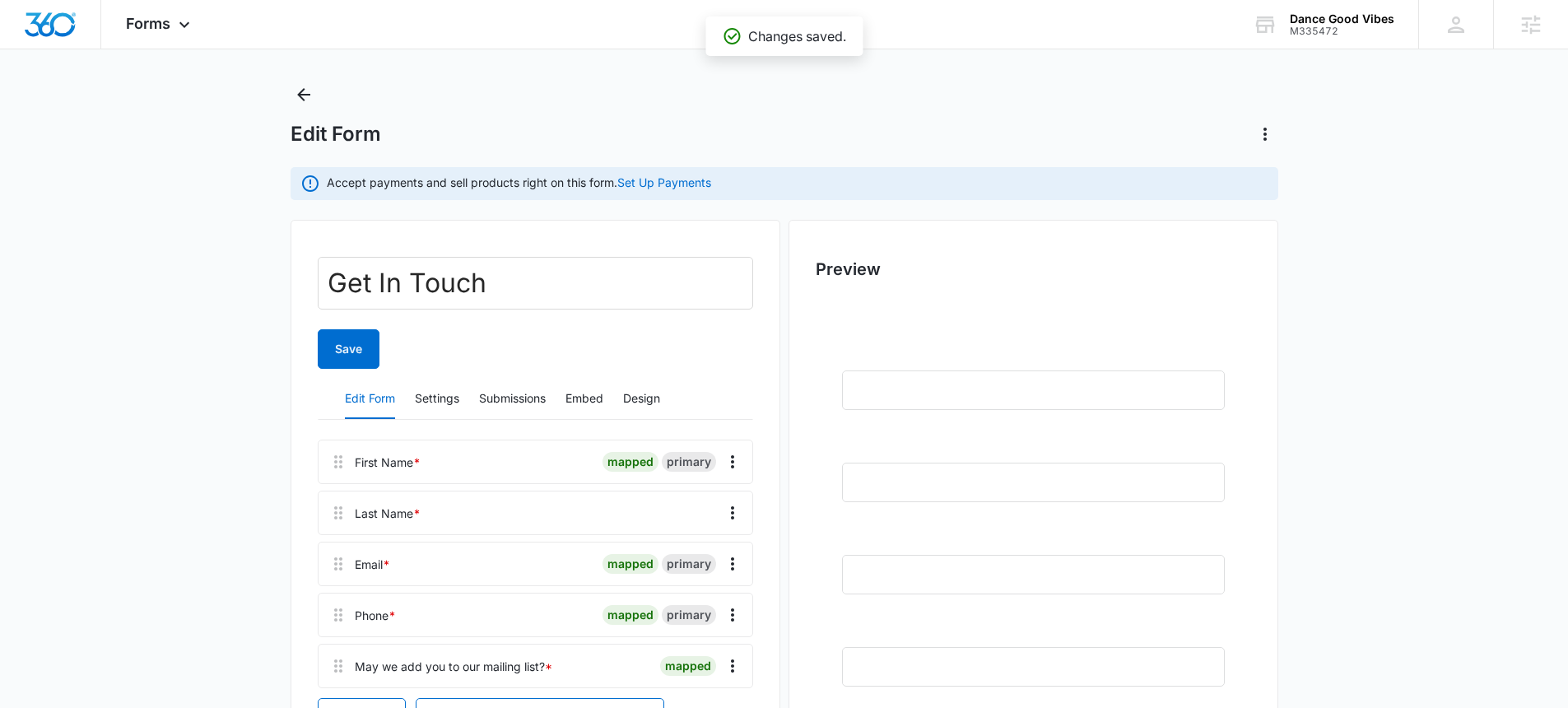
scroll to position [0, 0]
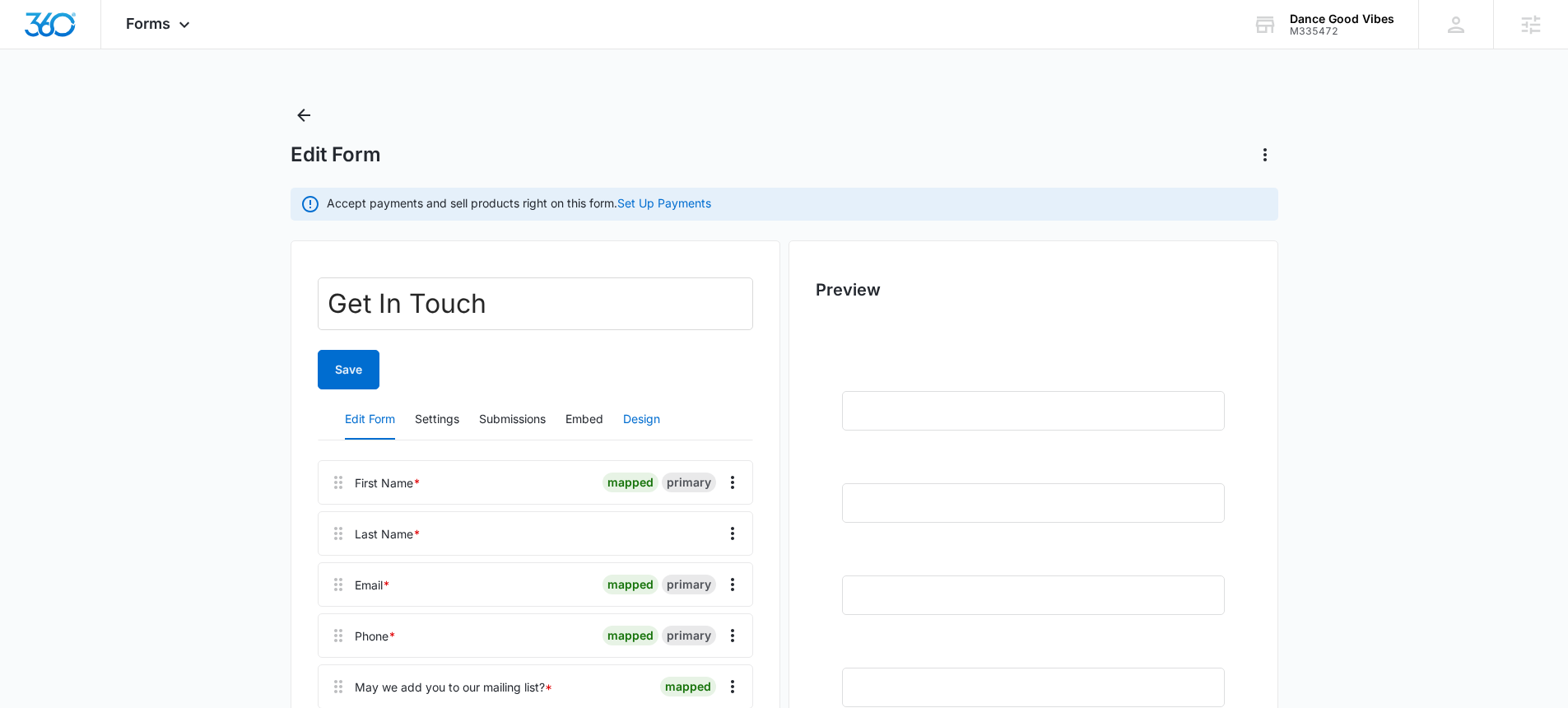
click at [659, 415] on button "Design" at bounding box center [641, 419] width 37 height 40
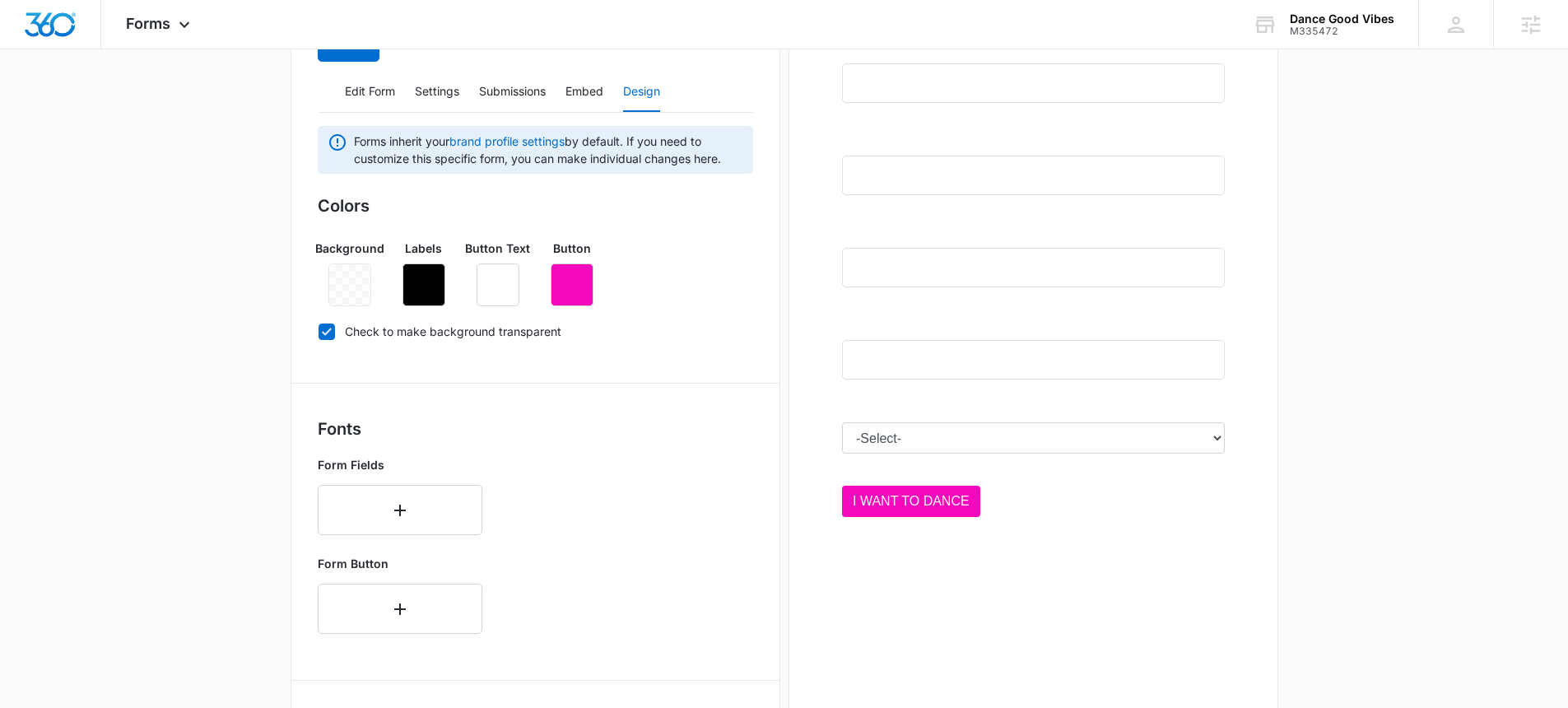
scroll to position [340, 0]
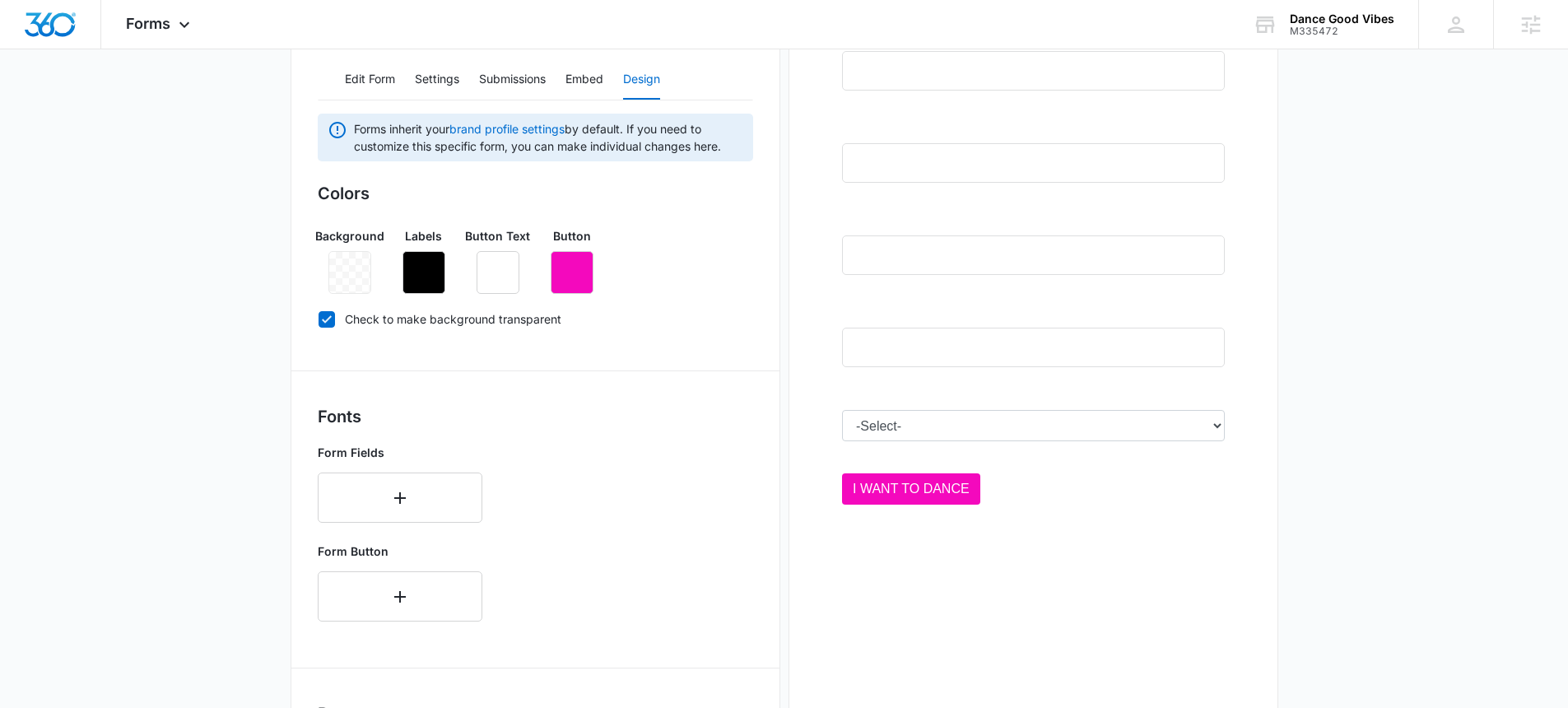
click at [964, 420] on div at bounding box center [1033, 268] width 435 height 577
click at [962, 430] on div at bounding box center [1033, 268] width 435 height 577
click at [350, 84] on button "Edit Form" at bounding box center [370, 79] width 50 height 40
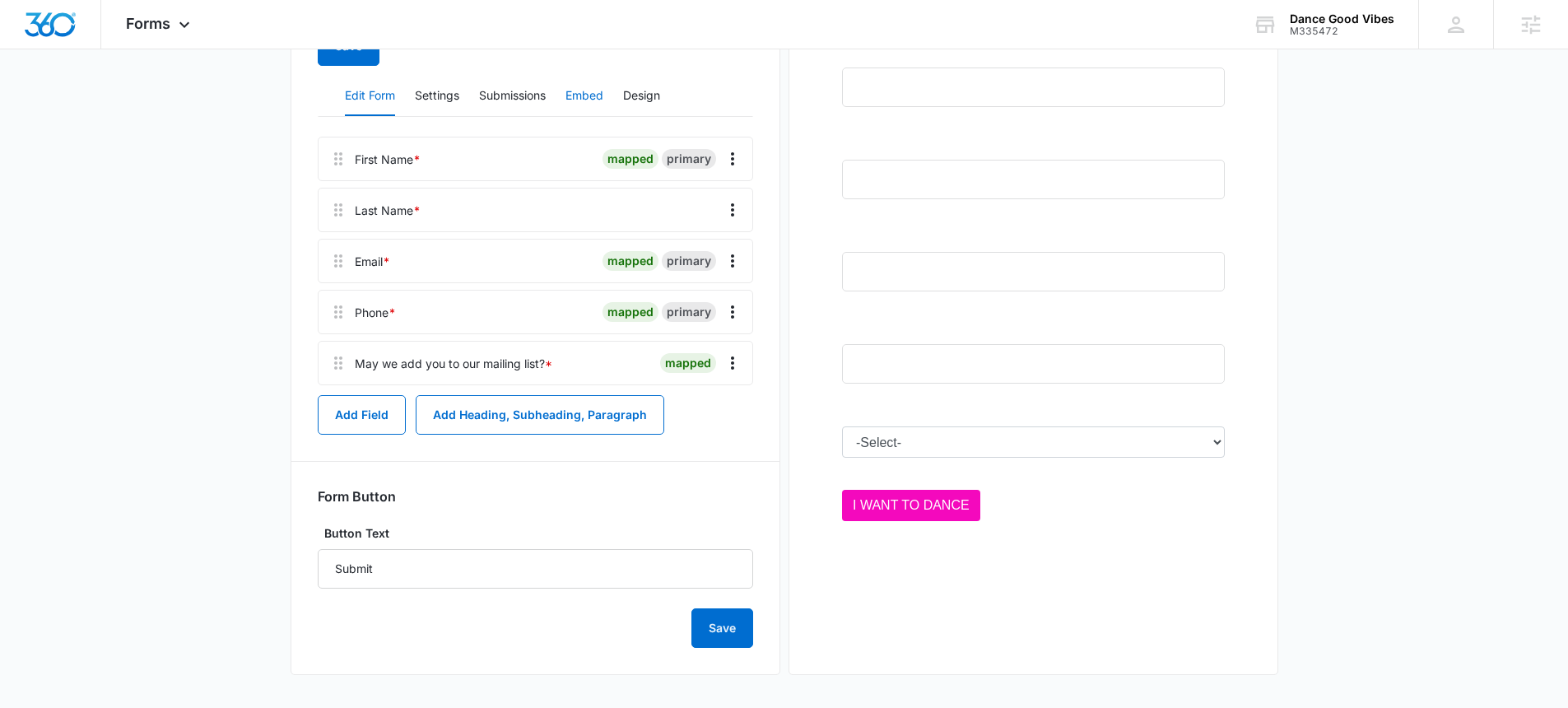
click at [591, 104] on button "Embed" at bounding box center [584, 96] width 38 height 40
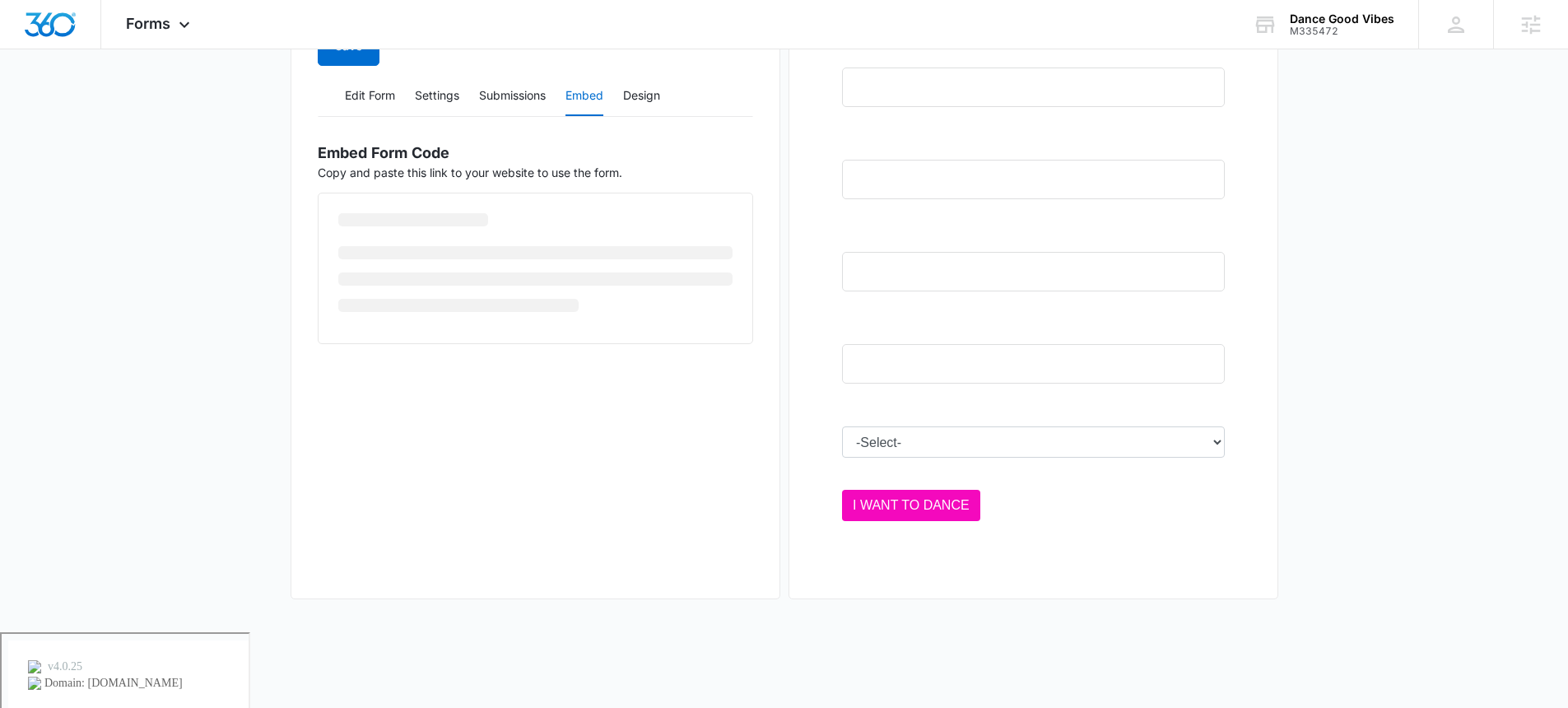
scroll to position [248, 0]
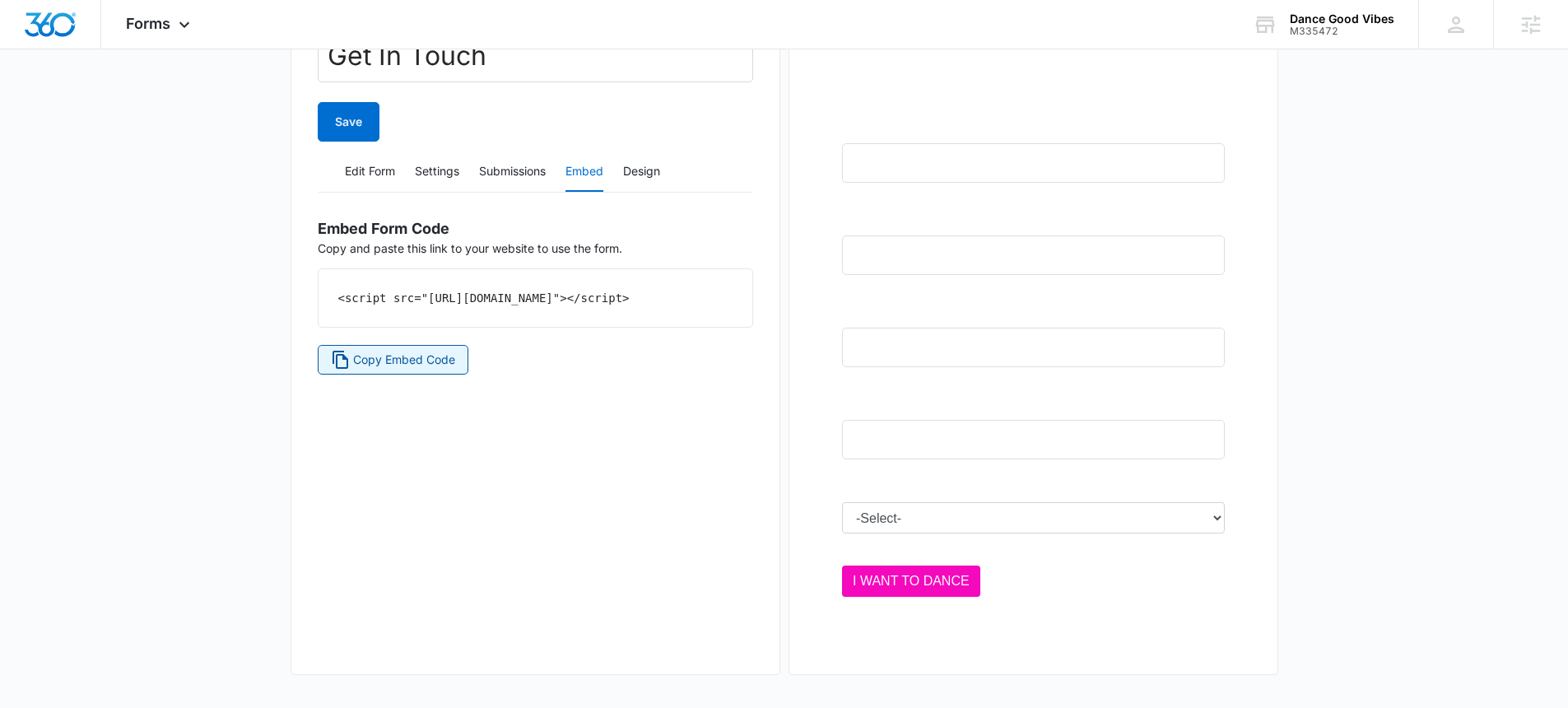
click at [419, 369] on span "Copy Embed Code" at bounding box center [403, 359] width 102 height 18
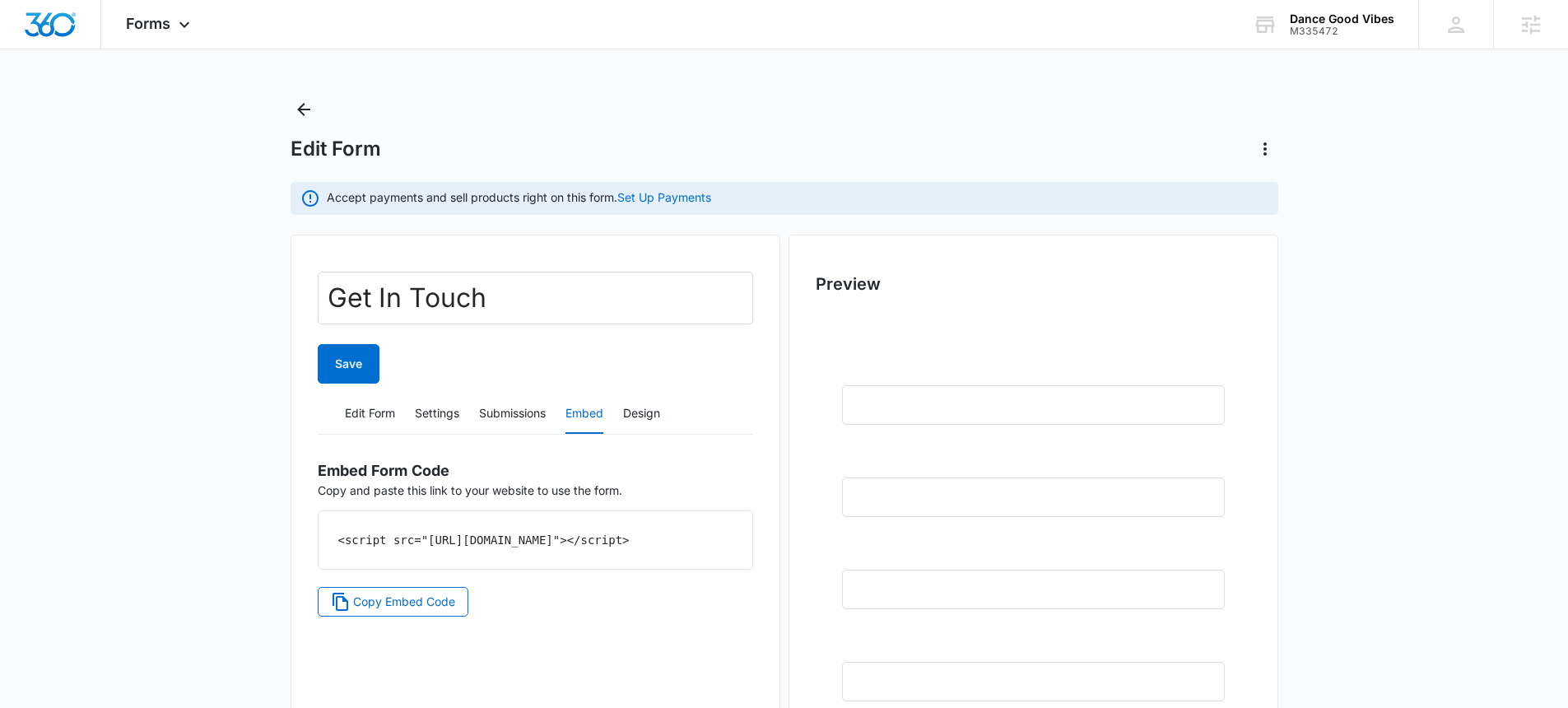
scroll to position [0, 0]
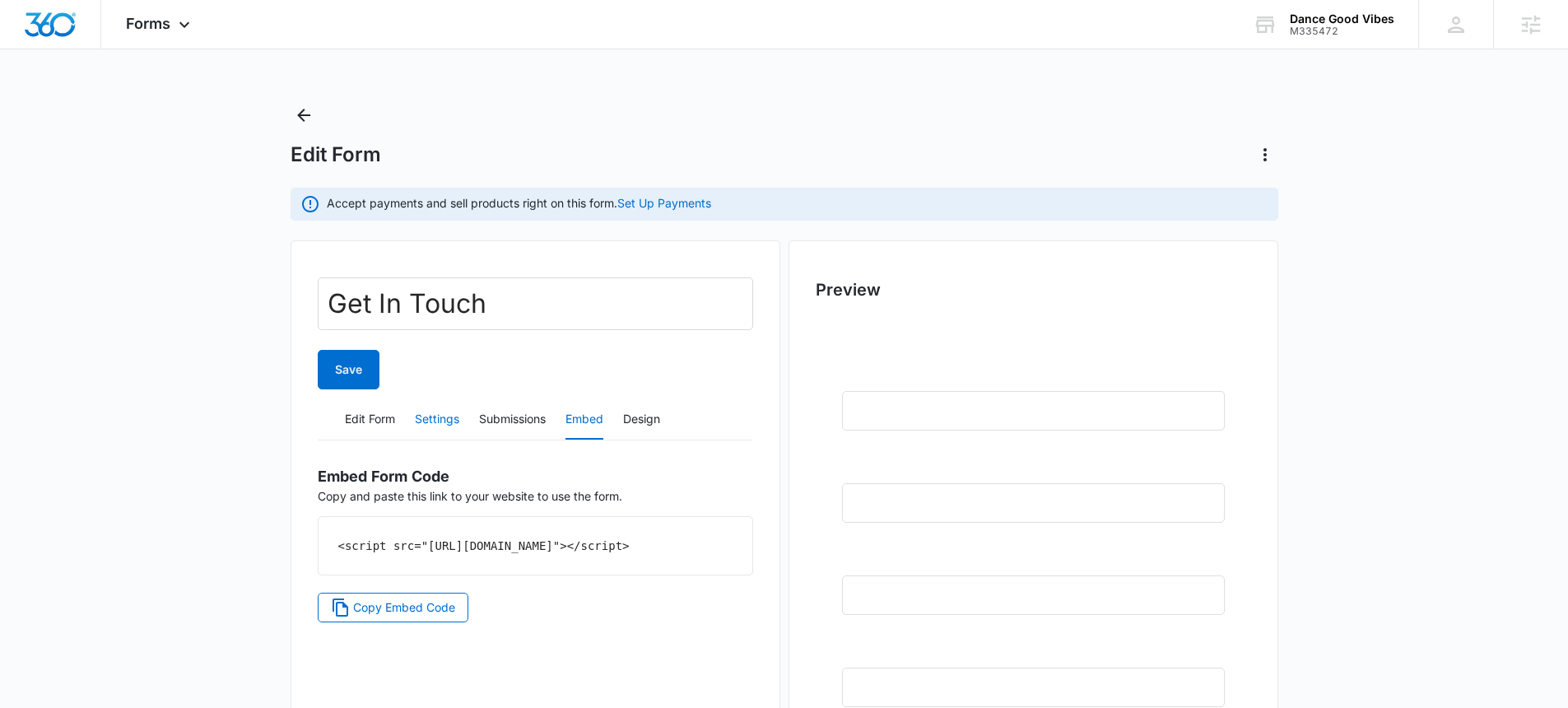
click at [435, 414] on button "Settings" at bounding box center [437, 419] width 45 height 40
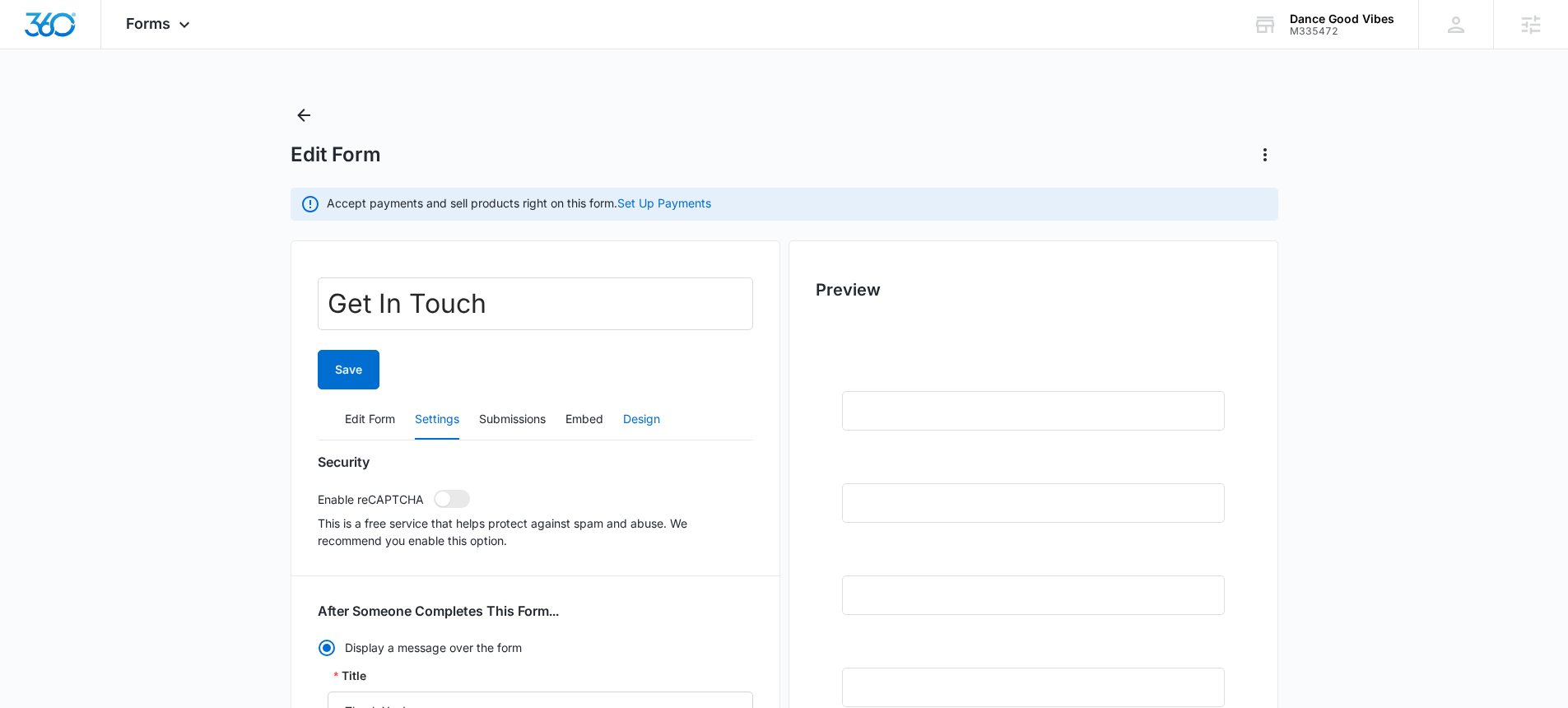
click at [628, 415] on button "Design" at bounding box center [641, 419] width 37 height 40
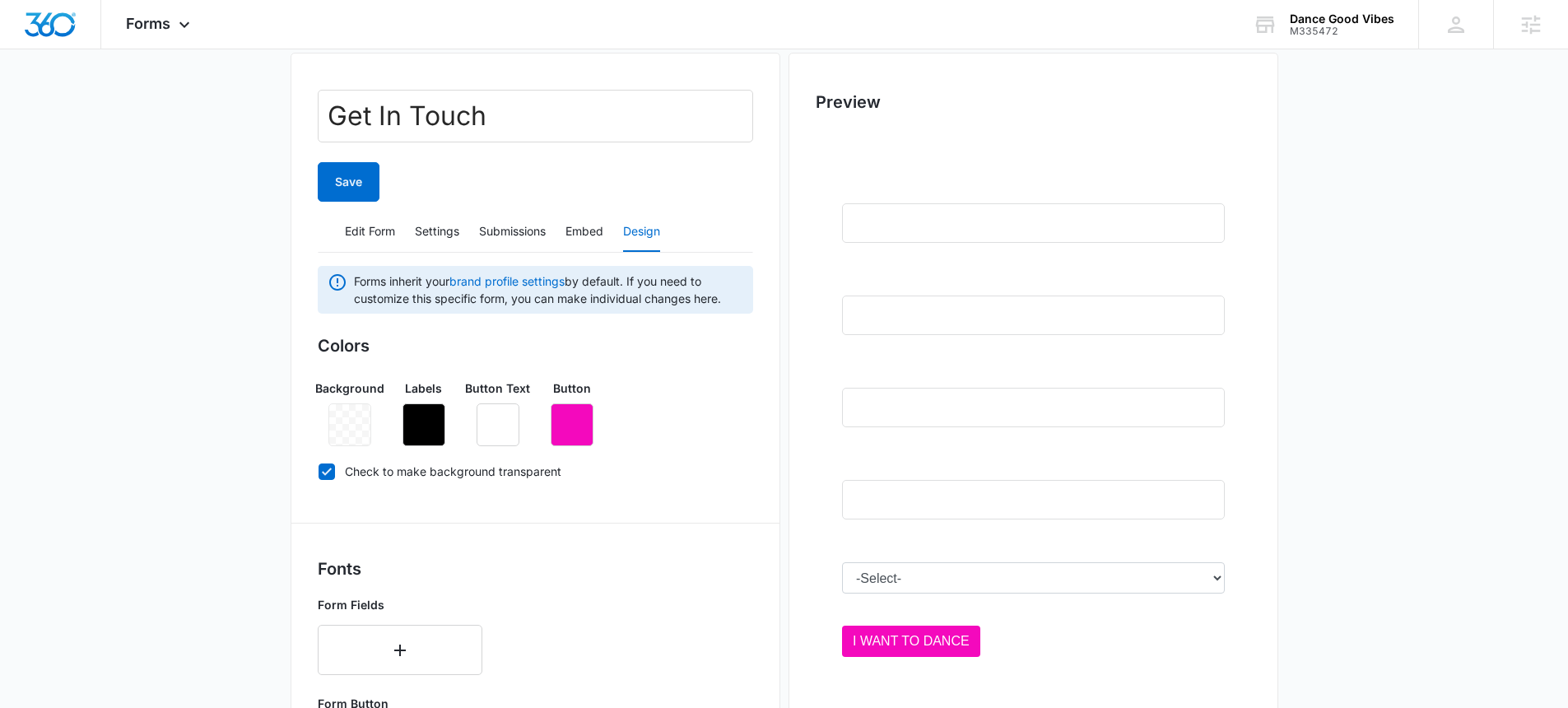
scroll to position [206, 0]
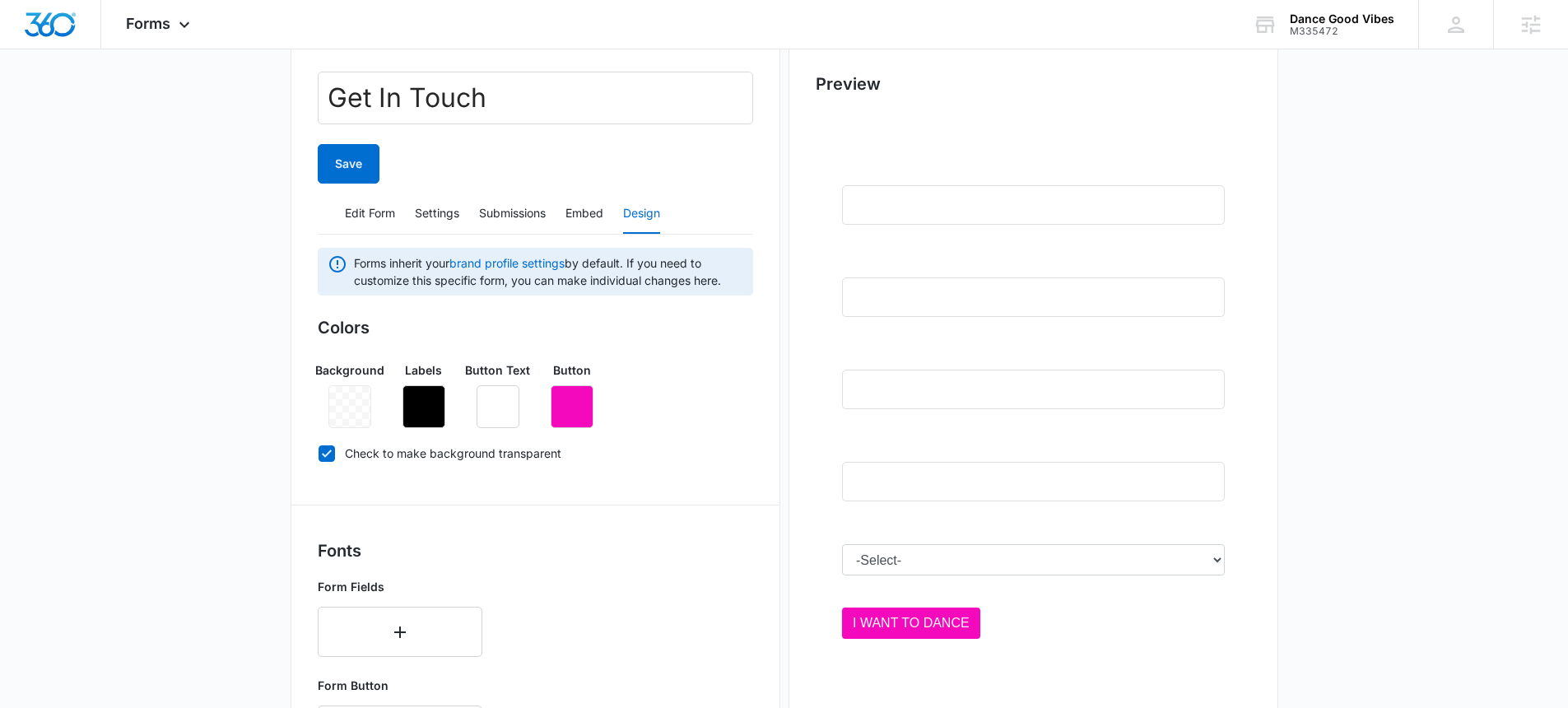
click at [1112, 460] on div at bounding box center [1033, 402] width 435 height 577
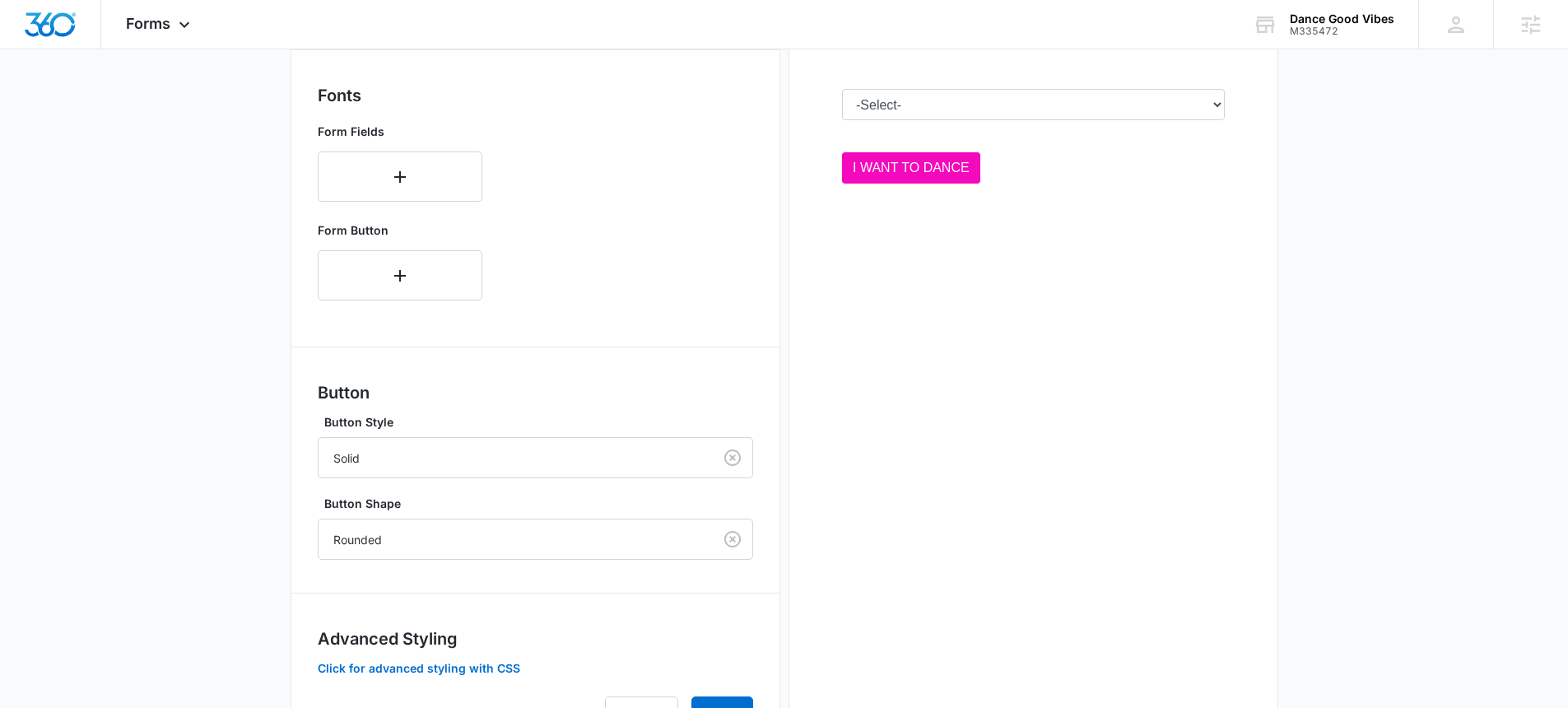
scroll to position [749, 0]
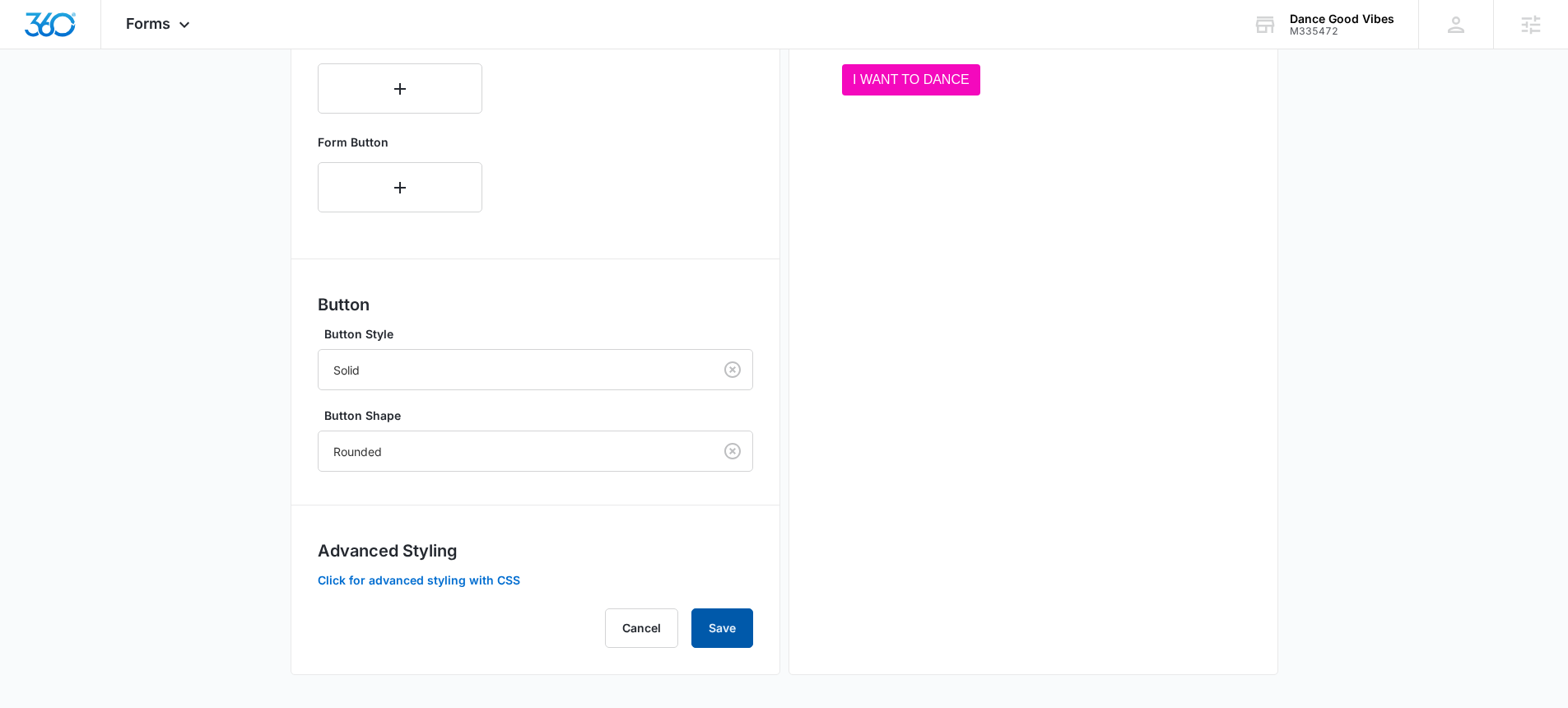
click at [716, 633] on button "Save" at bounding box center [722, 628] width 62 height 40
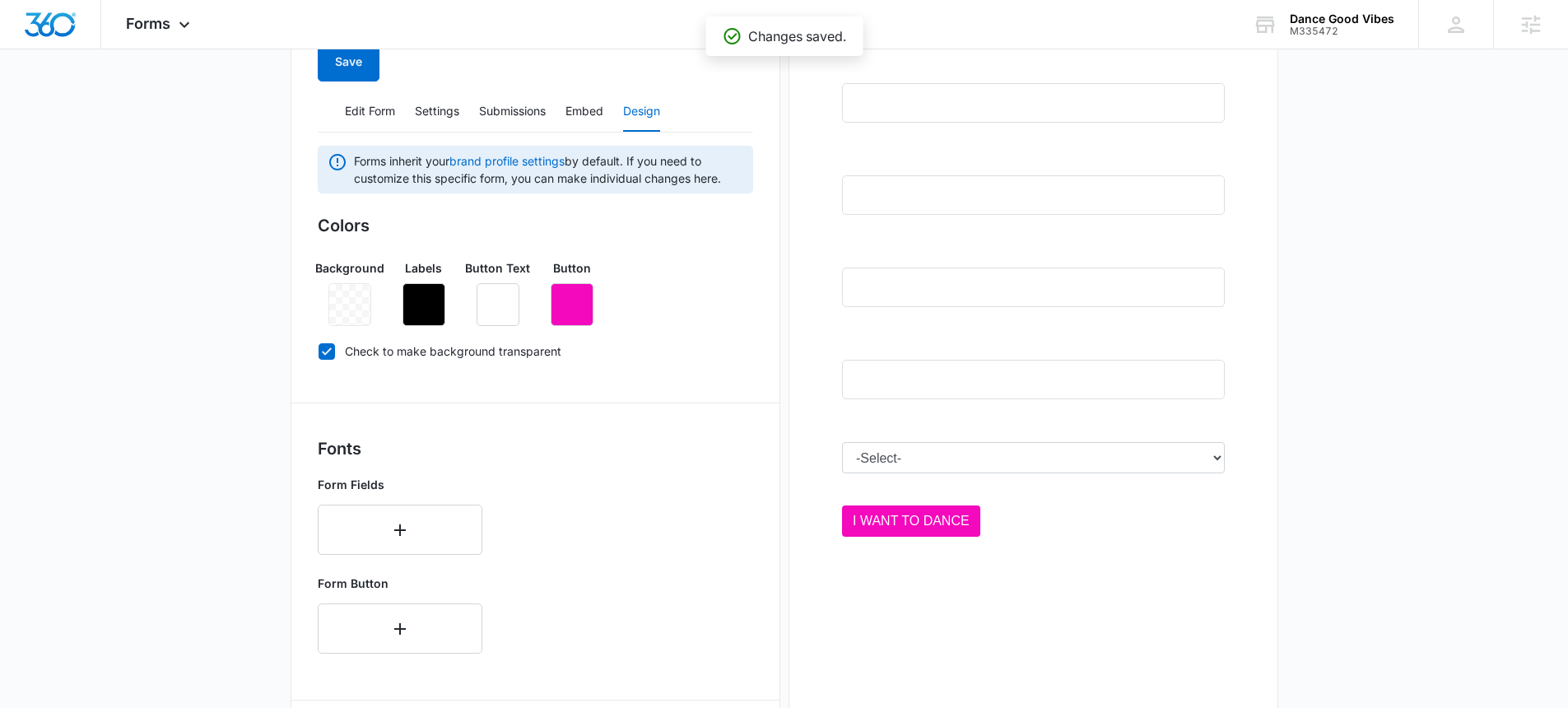
scroll to position [160, 0]
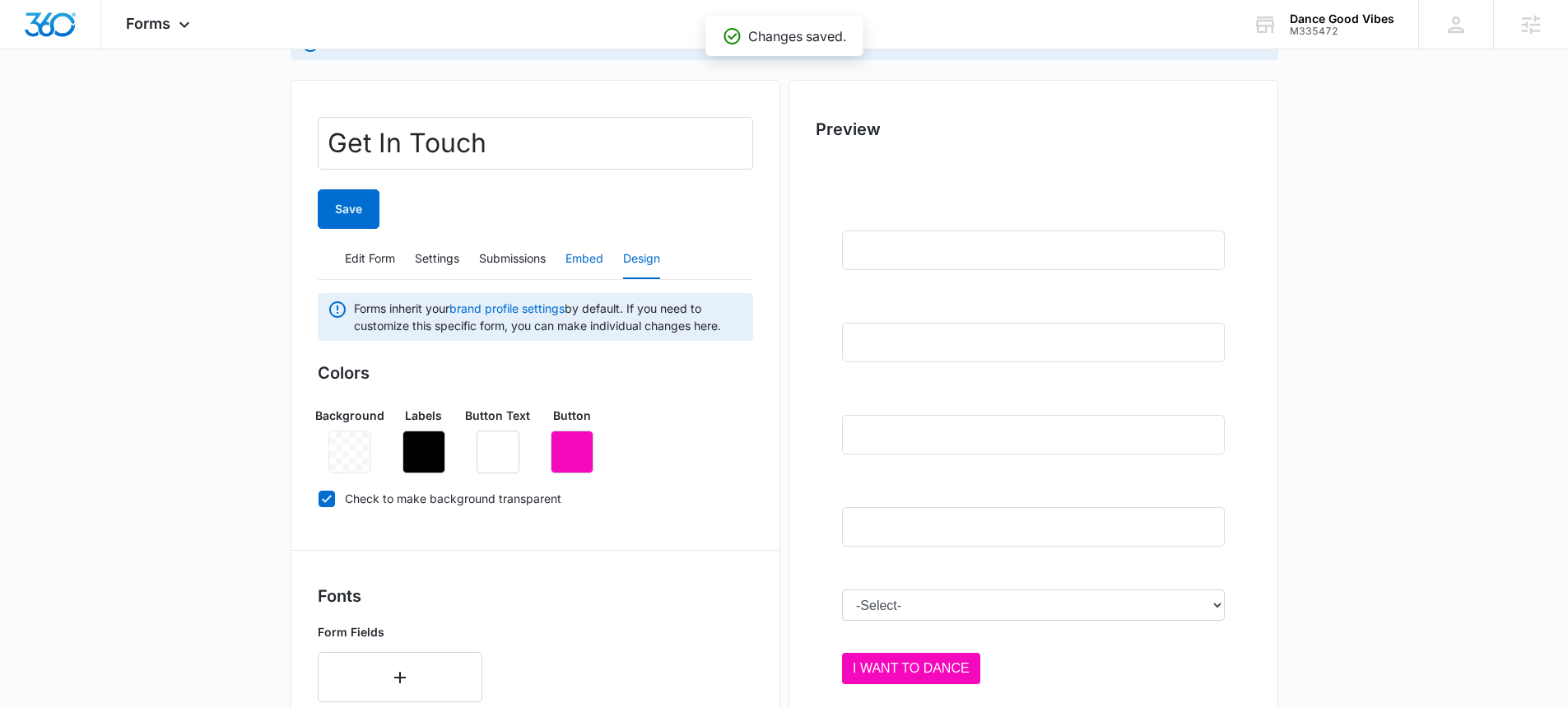
click at [577, 259] on button "Embed" at bounding box center [584, 259] width 38 height 40
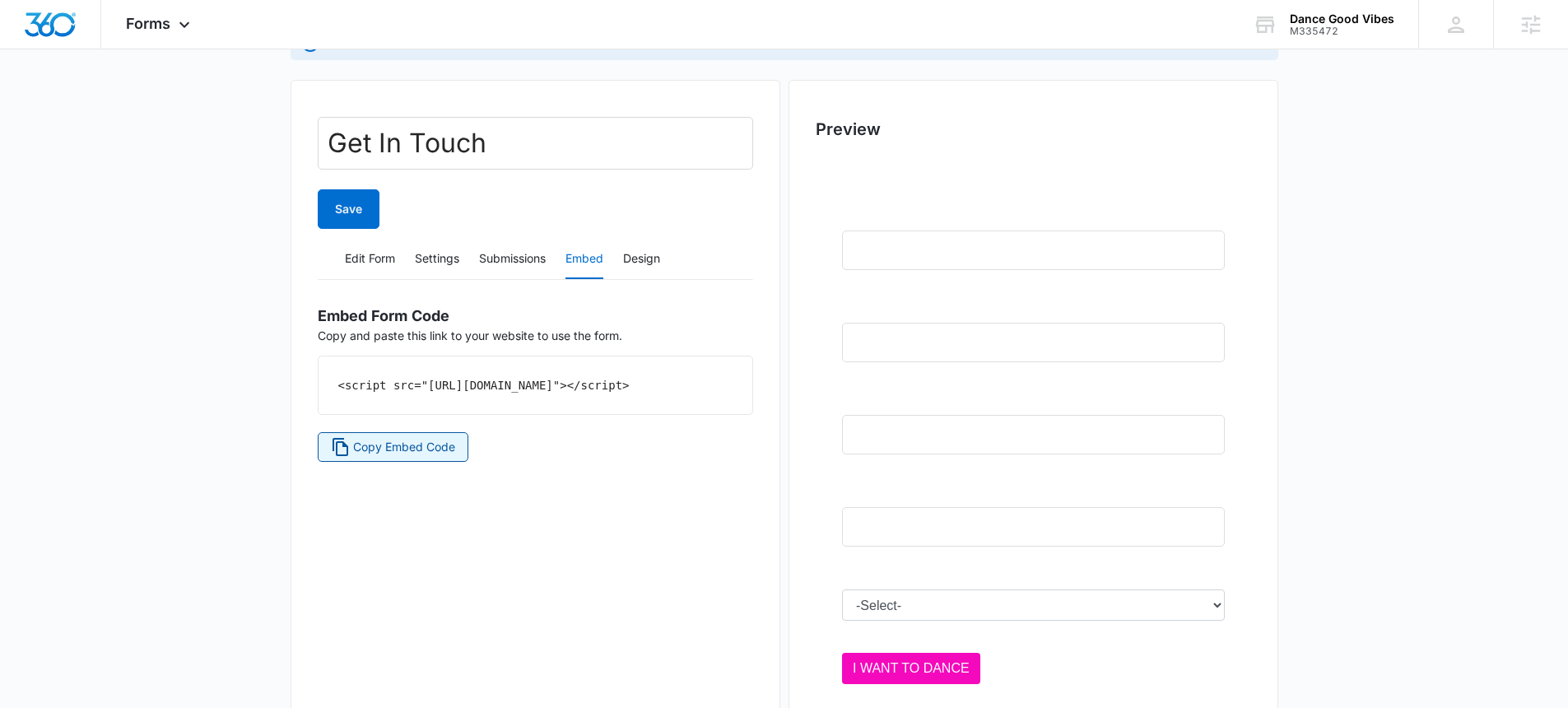
click at [383, 456] on span "Copy Embed Code" at bounding box center [403, 446] width 102 height 18
click at [382, 252] on button "Edit Form" at bounding box center [370, 259] width 50 height 40
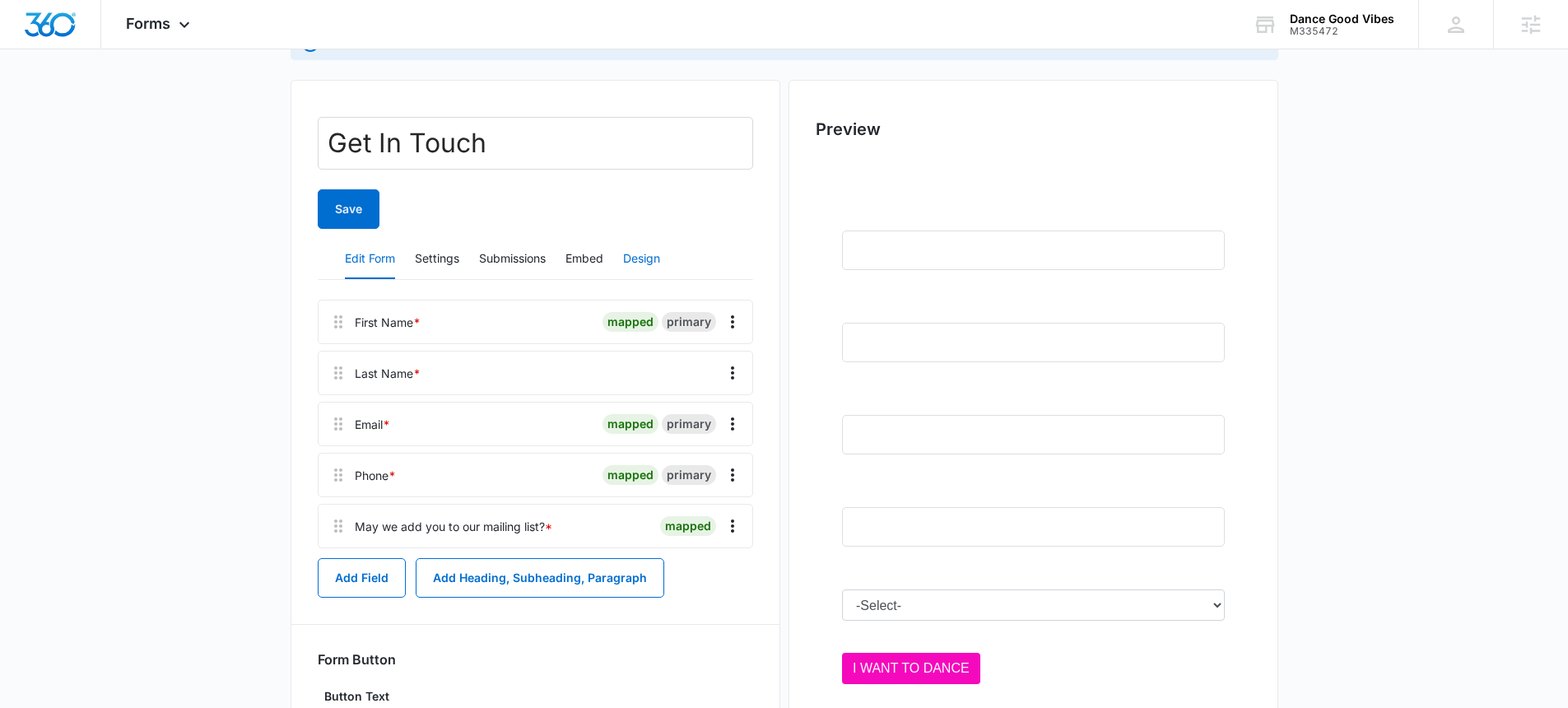
click at [646, 262] on button "Design" at bounding box center [641, 259] width 37 height 40
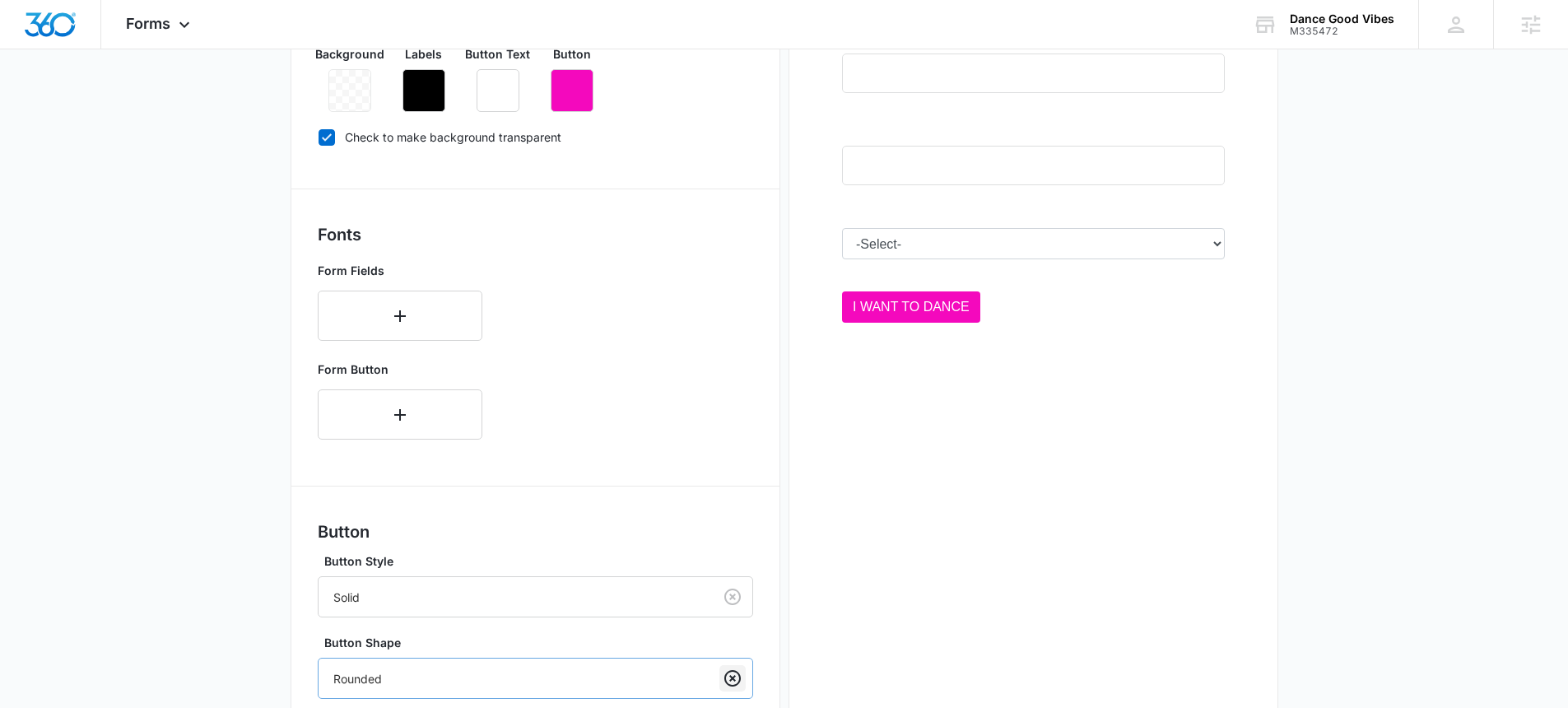
scroll to position [749, 0]
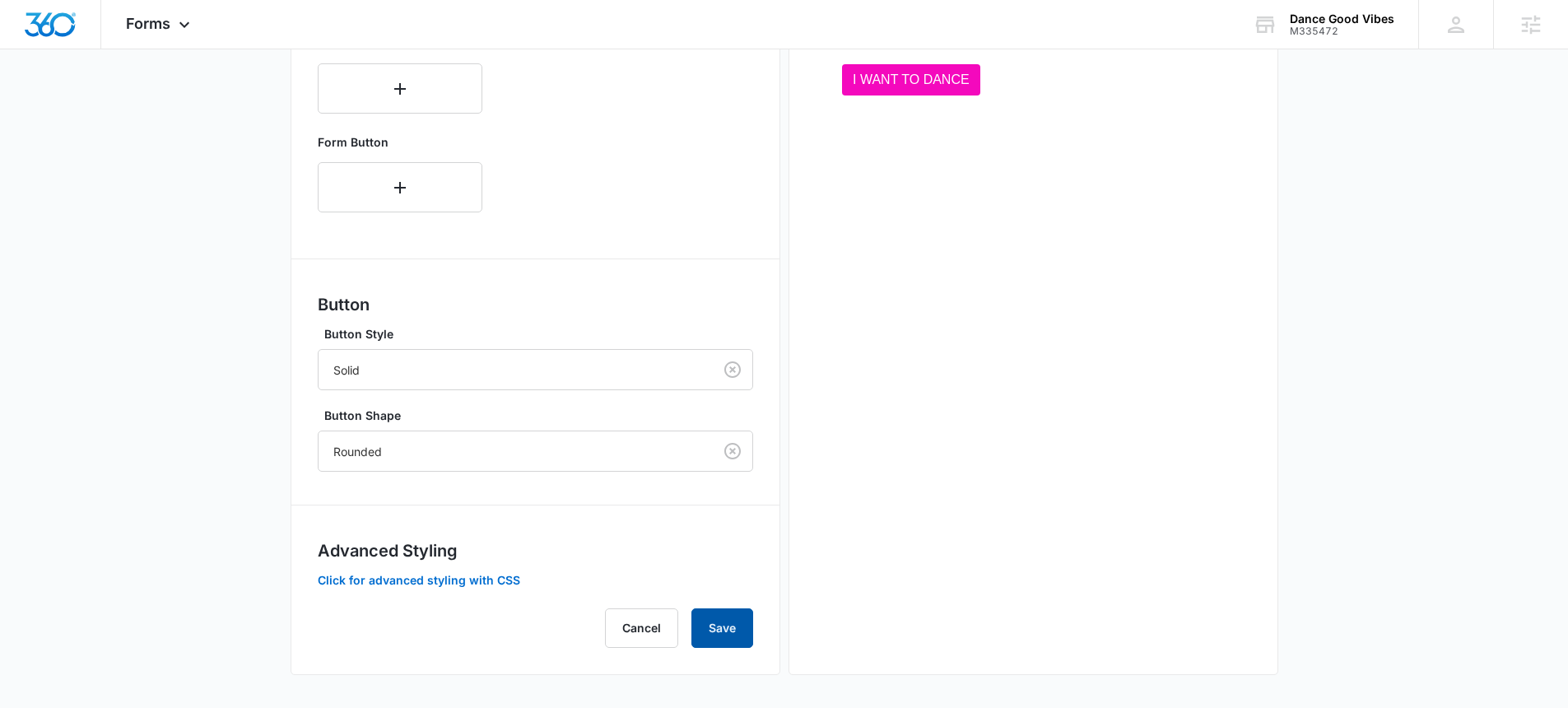
click at [727, 633] on button "Save" at bounding box center [722, 628] width 62 height 40
click at [734, 616] on button "Save" at bounding box center [722, 628] width 62 height 40
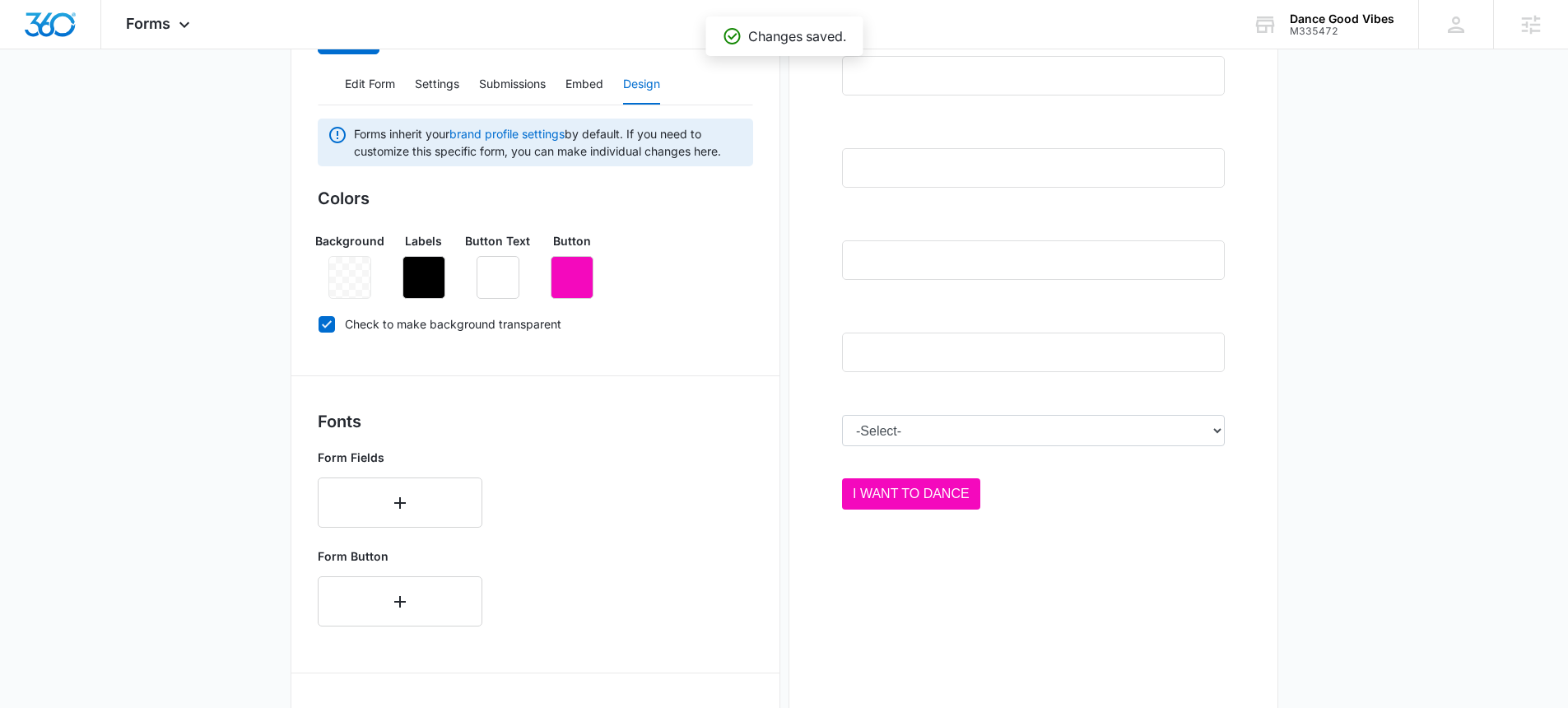
scroll to position [181, 0]
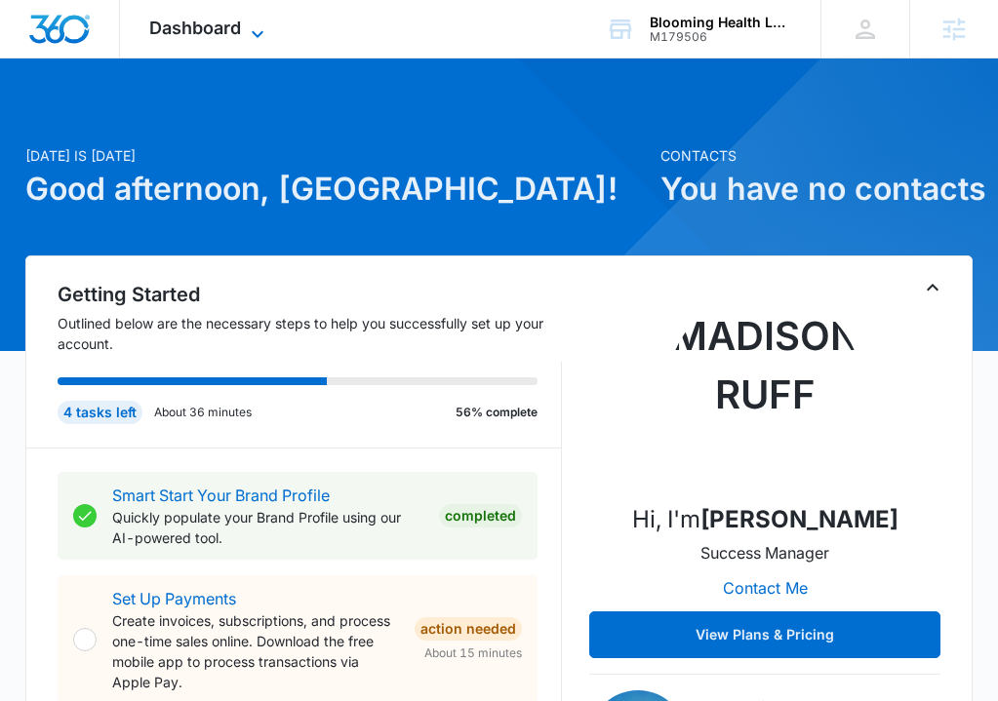
click at [234, 21] on span "Dashboard" at bounding box center [195, 28] width 92 height 20
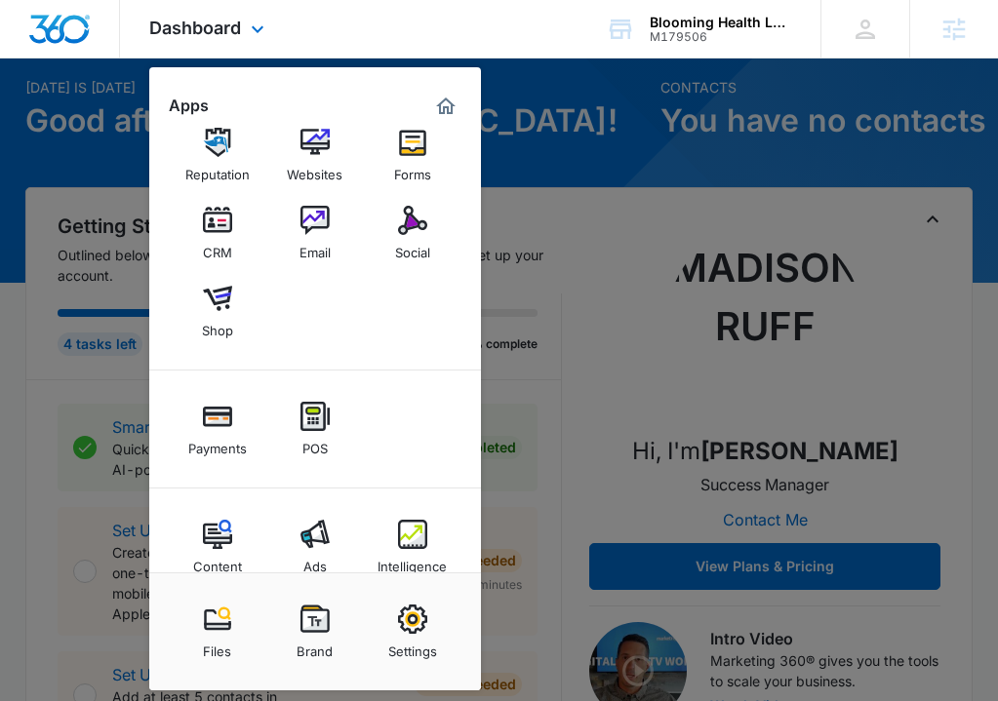
scroll to position [59, 0]
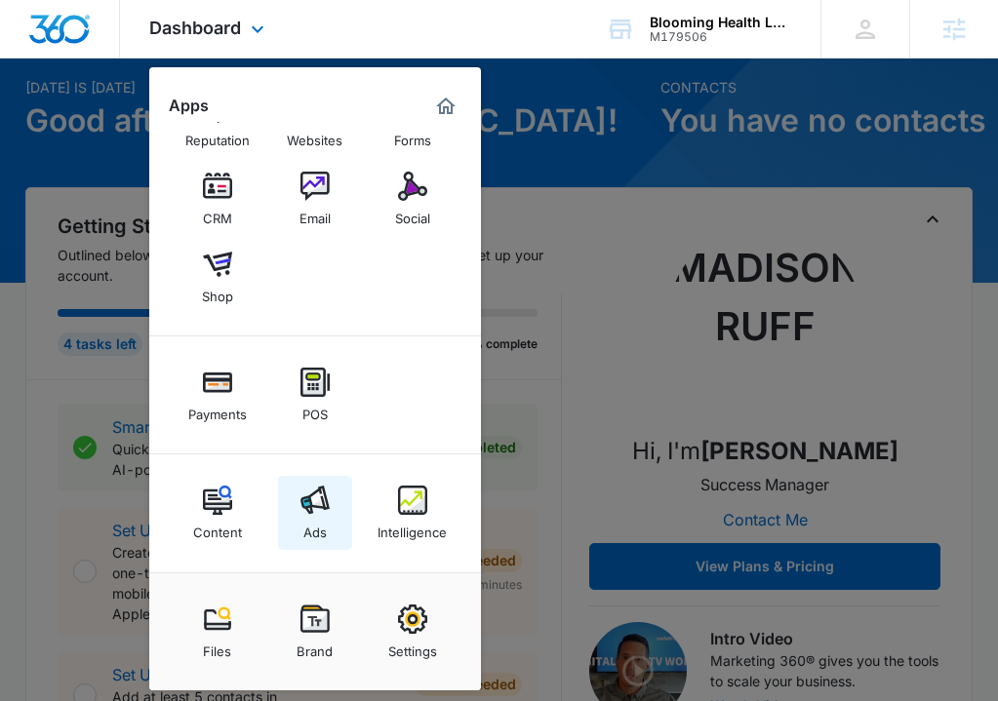
click at [282, 506] on link "Ads" at bounding box center [315, 513] width 74 height 74
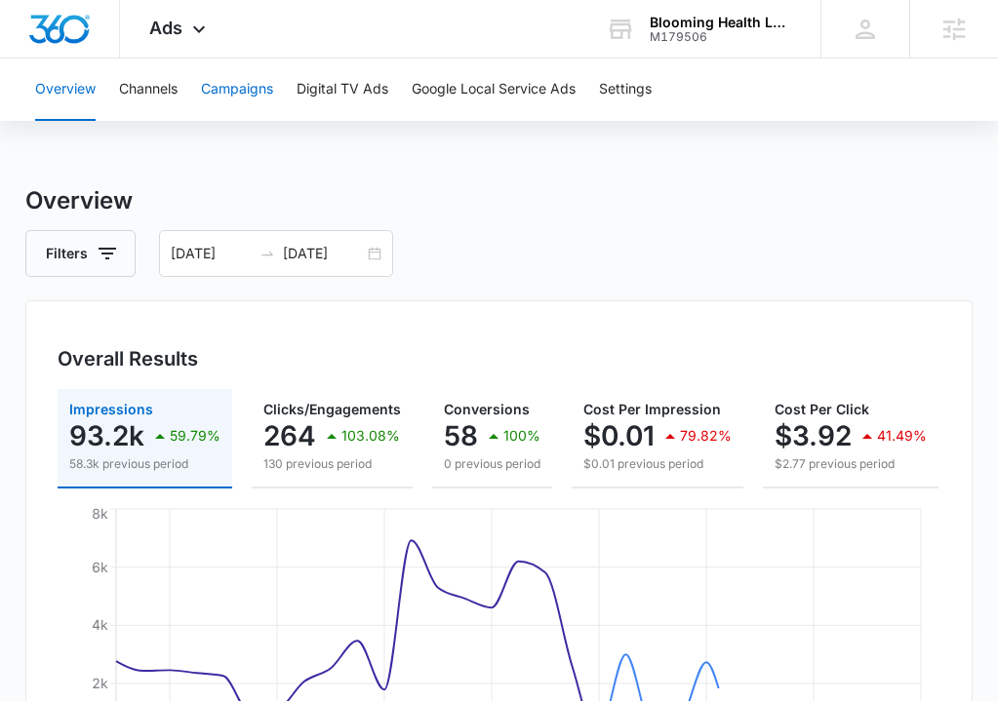
click at [252, 112] on button "Campaigns" at bounding box center [237, 90] width 72 height 62
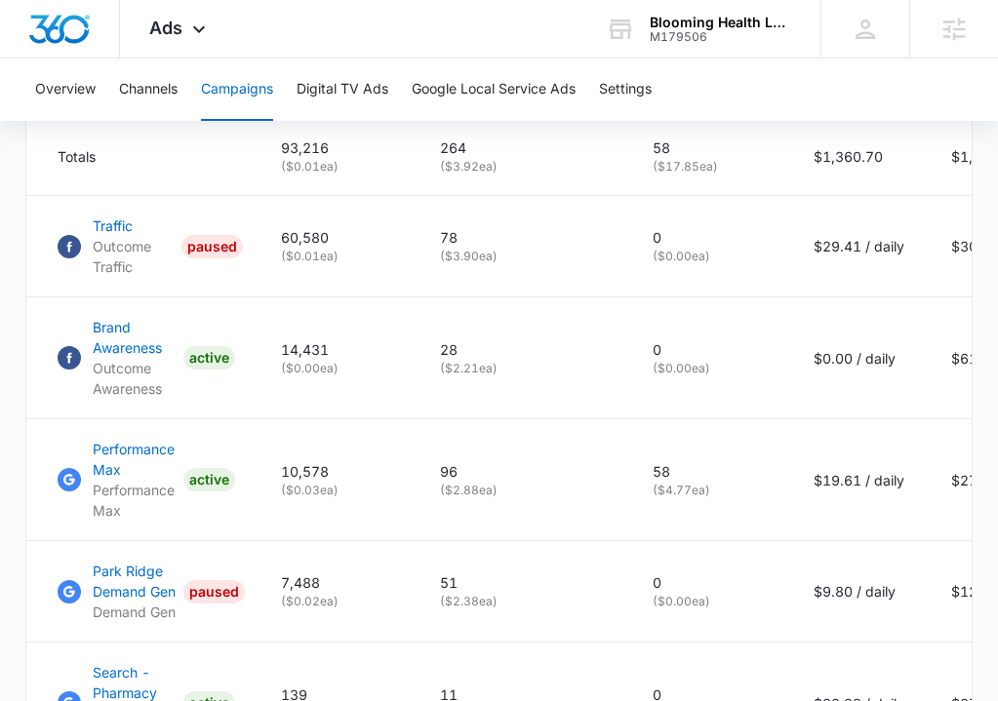
scroll to position [941, 0]
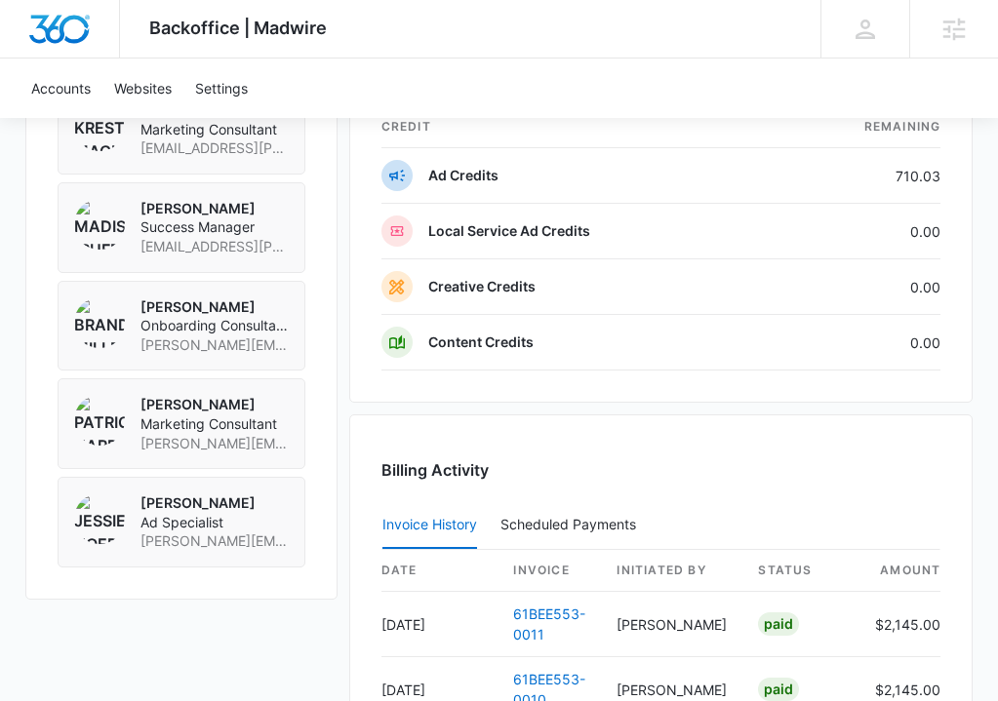
scroll to position [1359, 0]
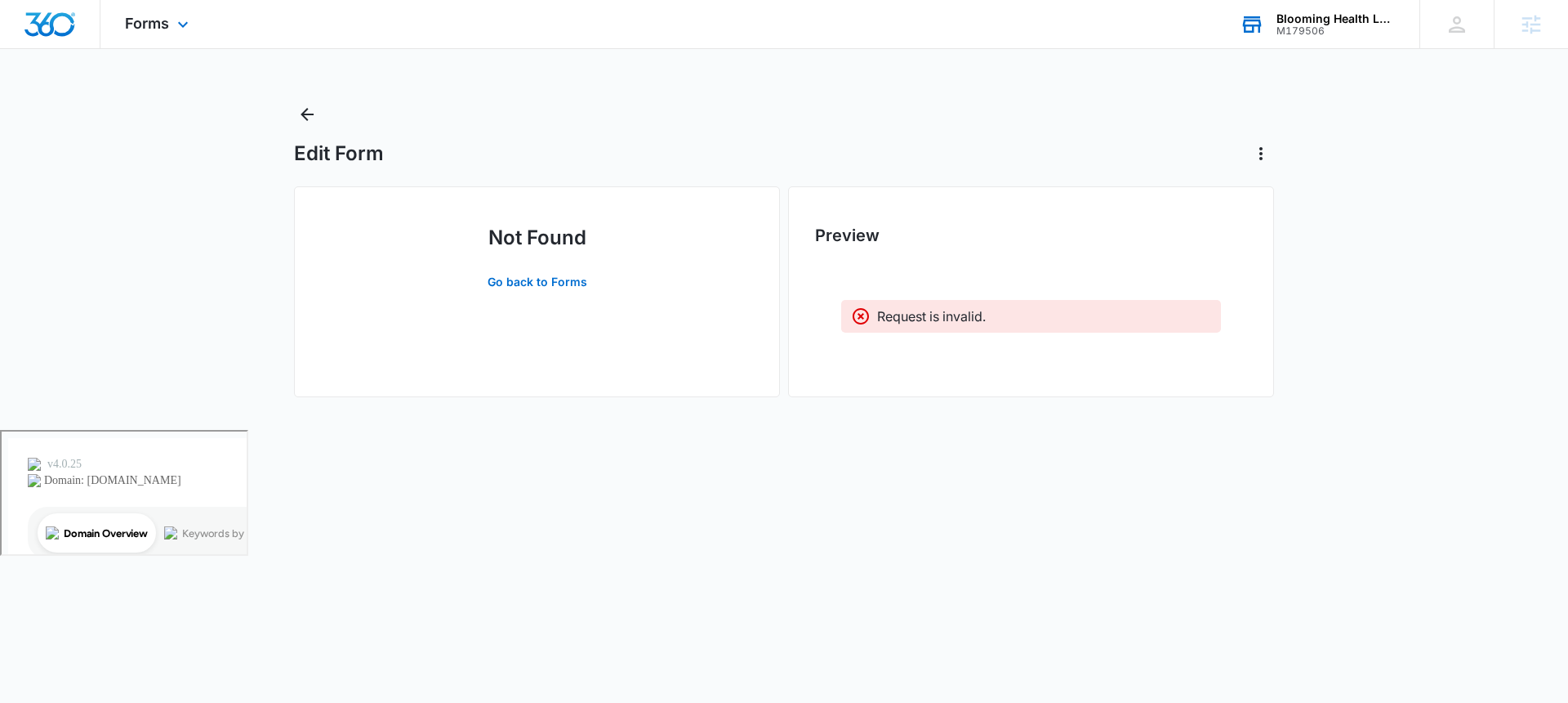
click at [1338, 28] on div "M179506" at bounding box center [1336, 31] width 119 height 12
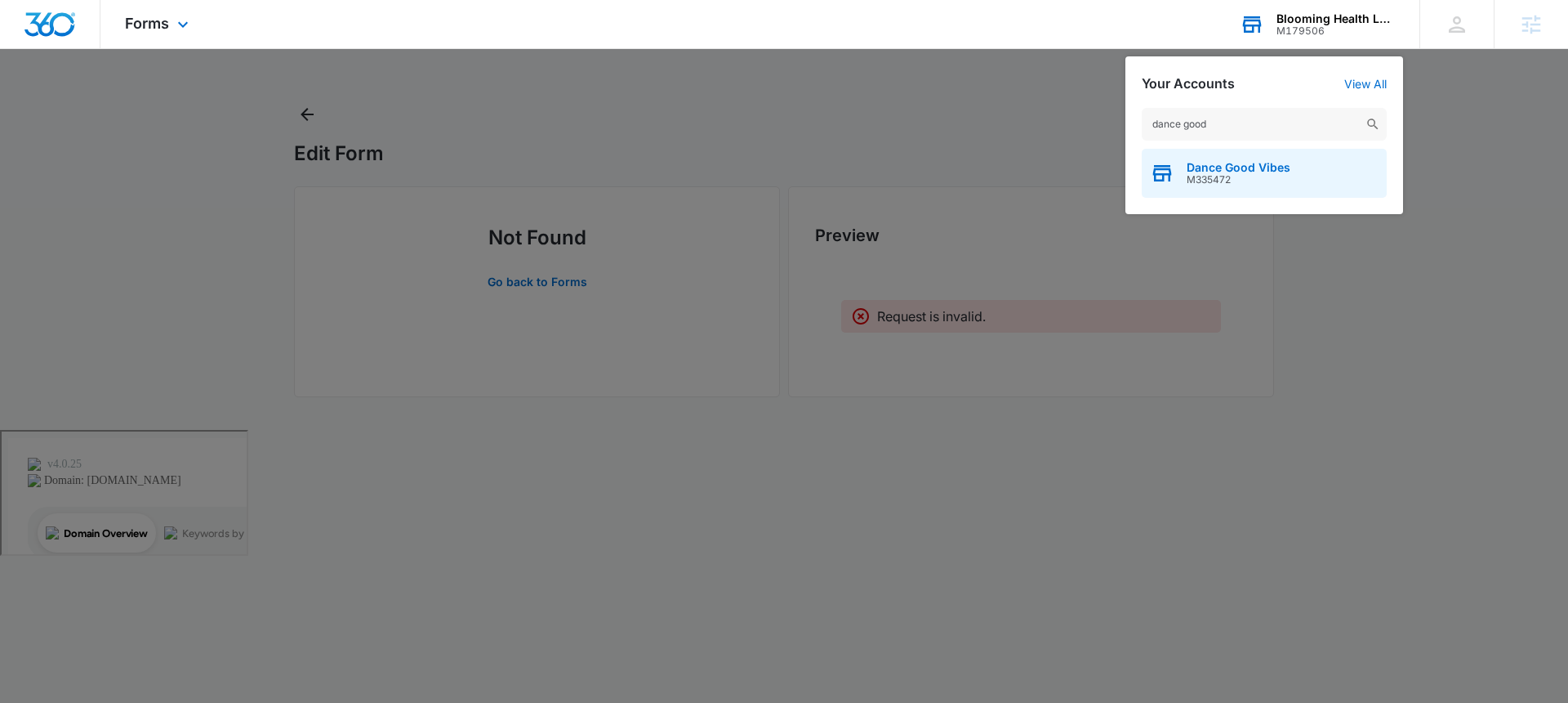
type input "dance good"
click at [1250, 164] on span "Dance Good Vibes" at bounding box center [1239, 168] width 104 height 13
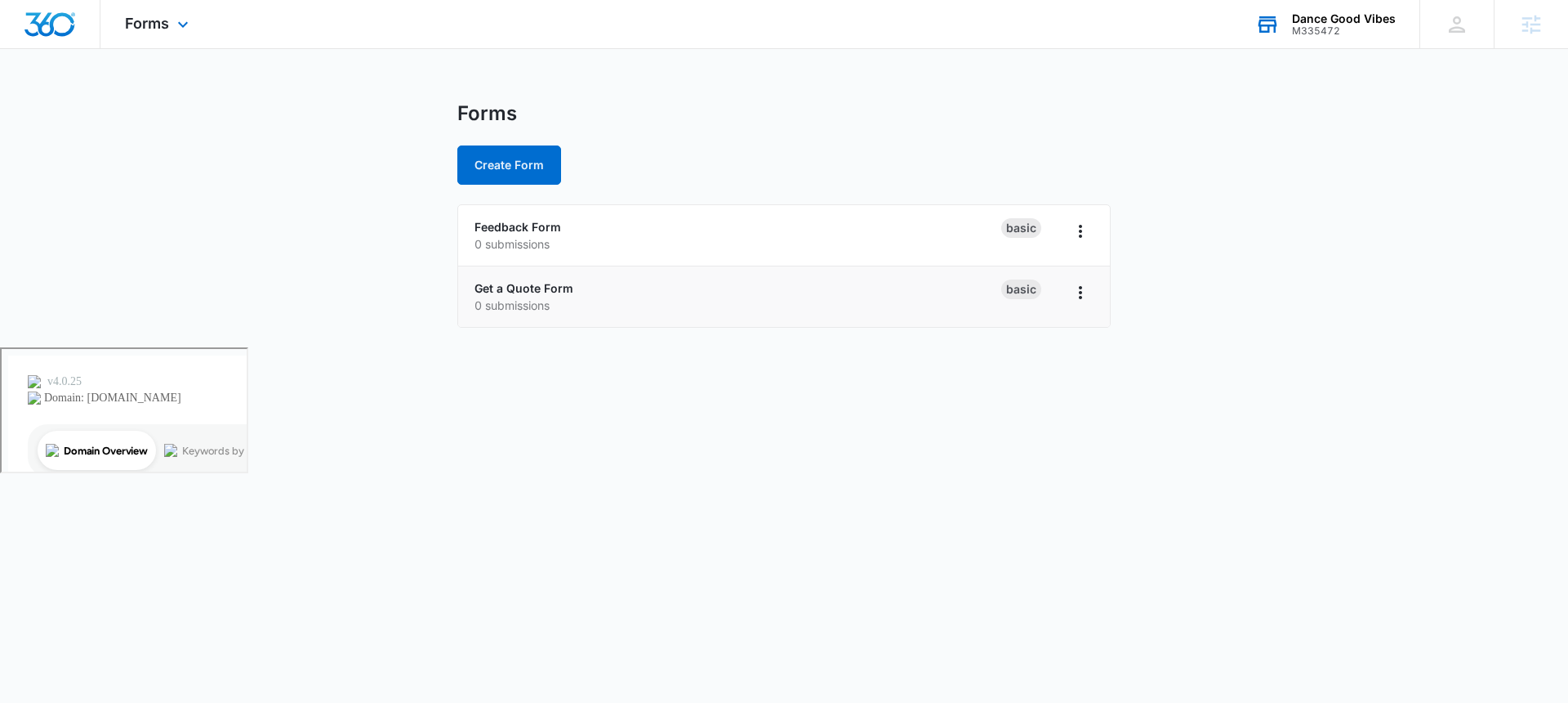
click at [529, 302] on p "0 submissions" at bounding box center [738, 305] width 527 height 17
click at [529, 286] on link "Get a Quote Form" at bounding box center [524, 287] width 99 height 14
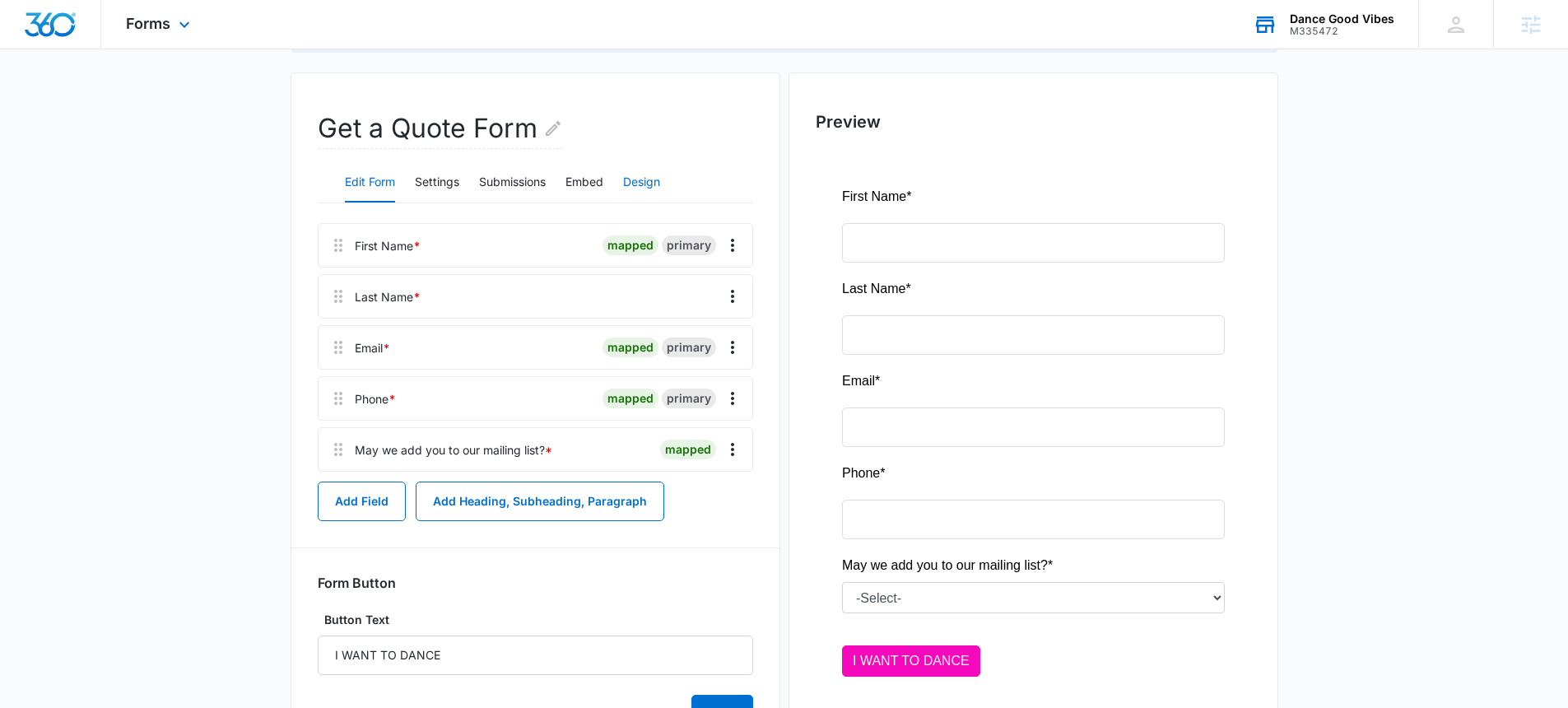
scroll to position [243, 0]
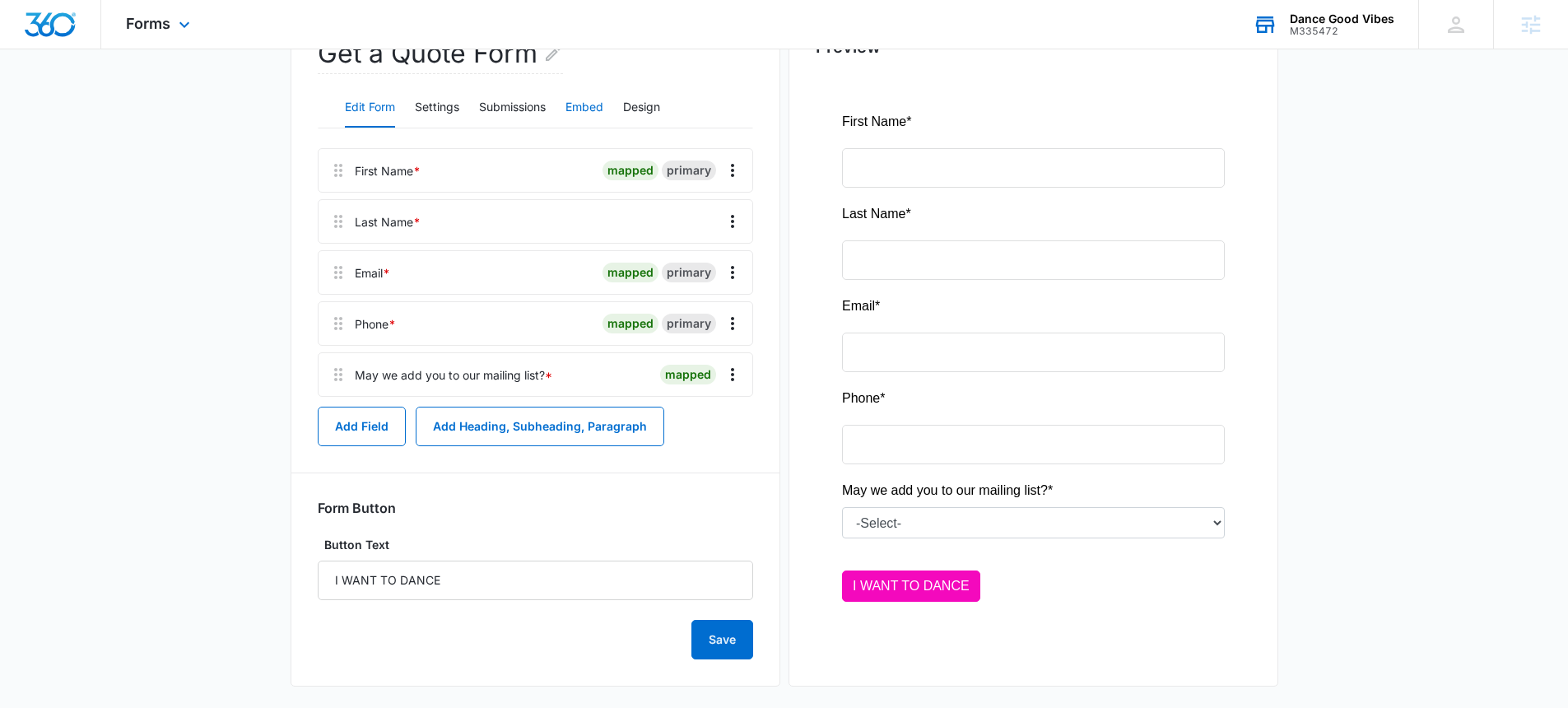
click at [580, 105] on button "Embed" at bounding box center [584, 107] width 38 height 40
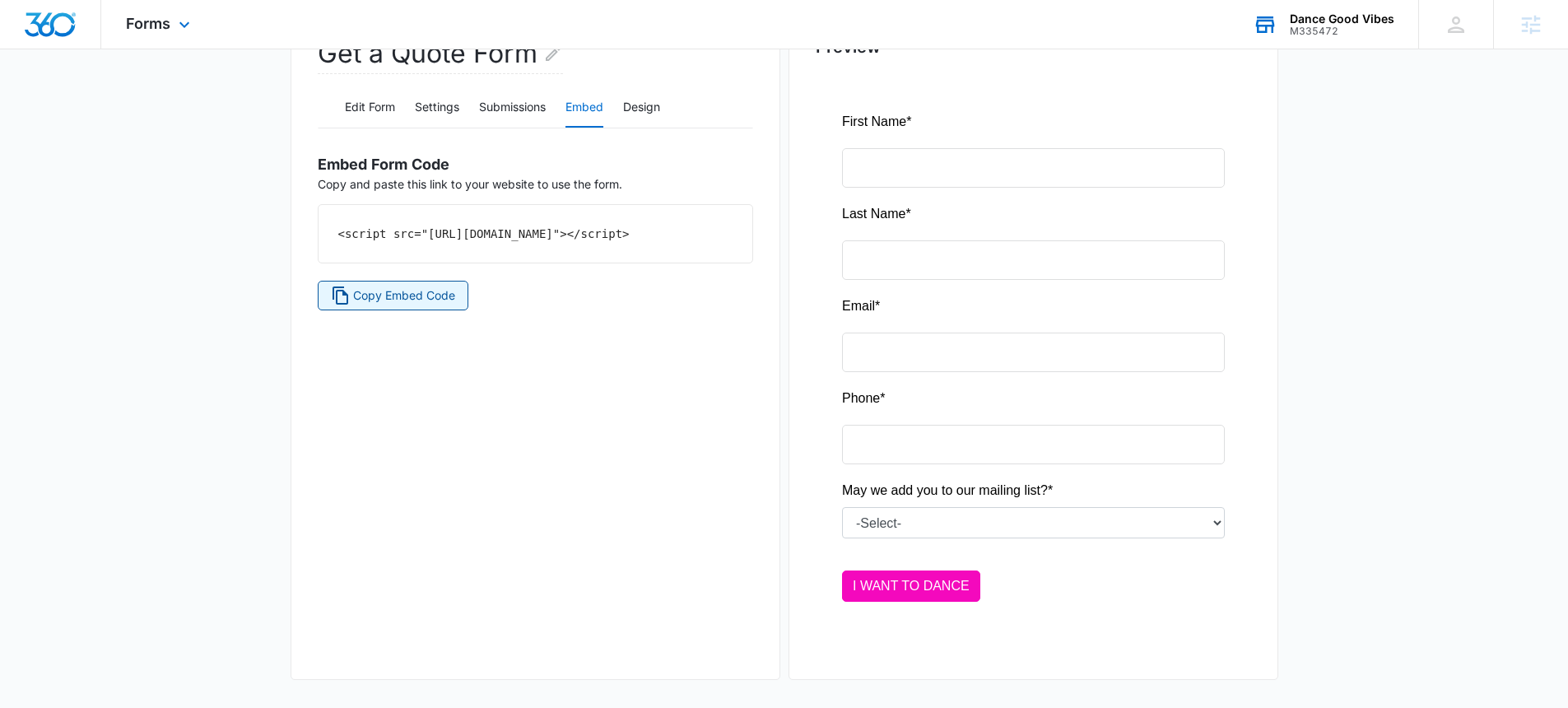
click at [444, 305] on span "Copy Embed Code" at bounding box center [403, 295] width 102 height 18
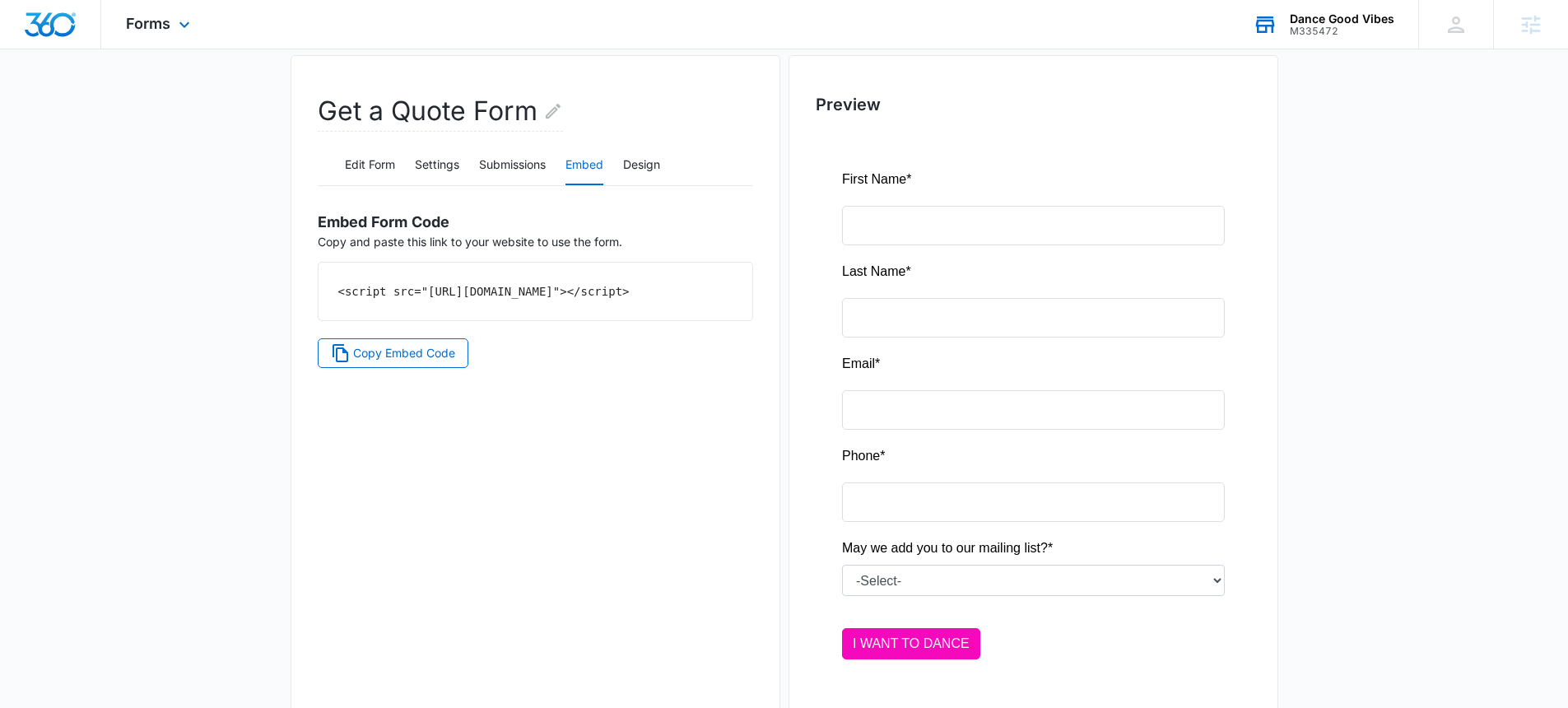
scroll to position [133, 0]
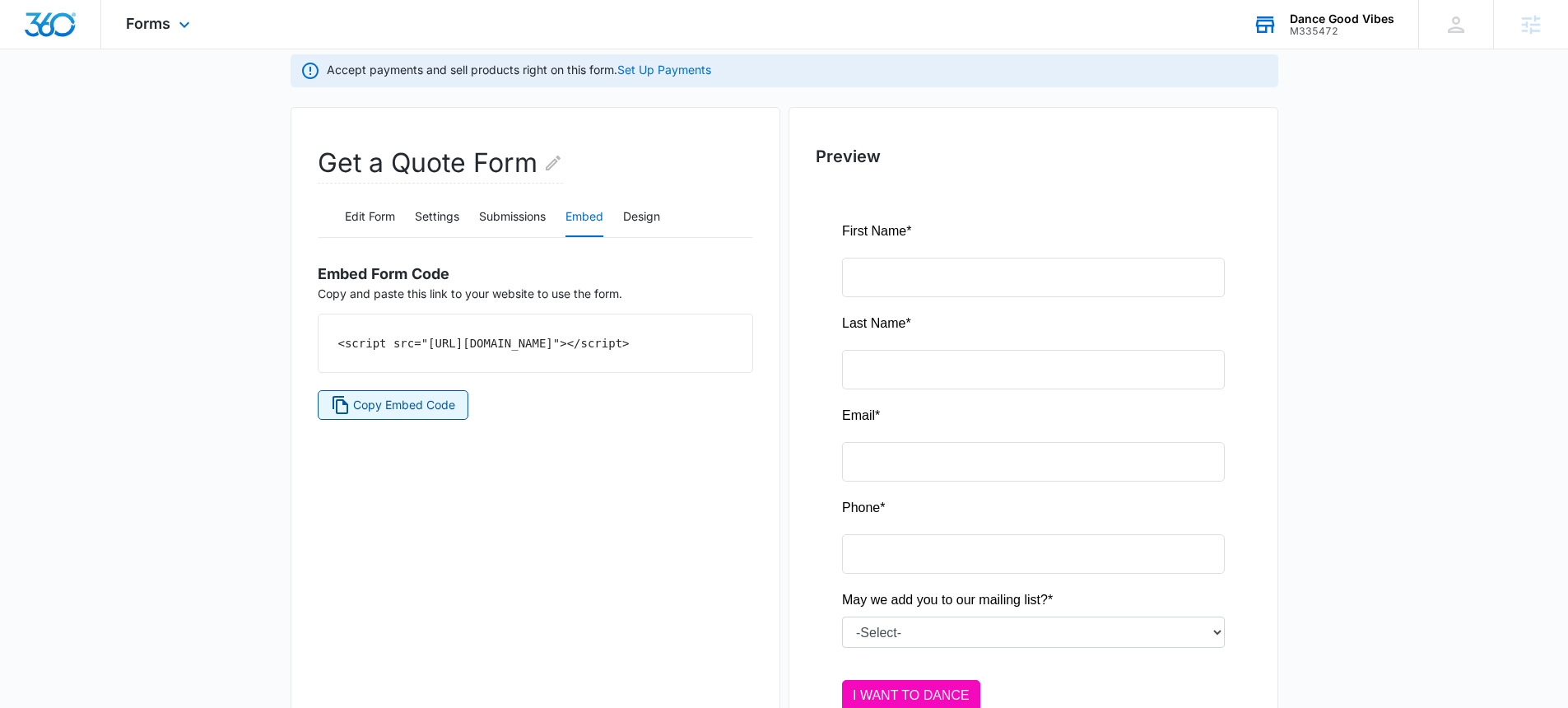
click at [366, 414] on span "Copy Embed Code" at bounding box center [403, 404] width 102 height 18
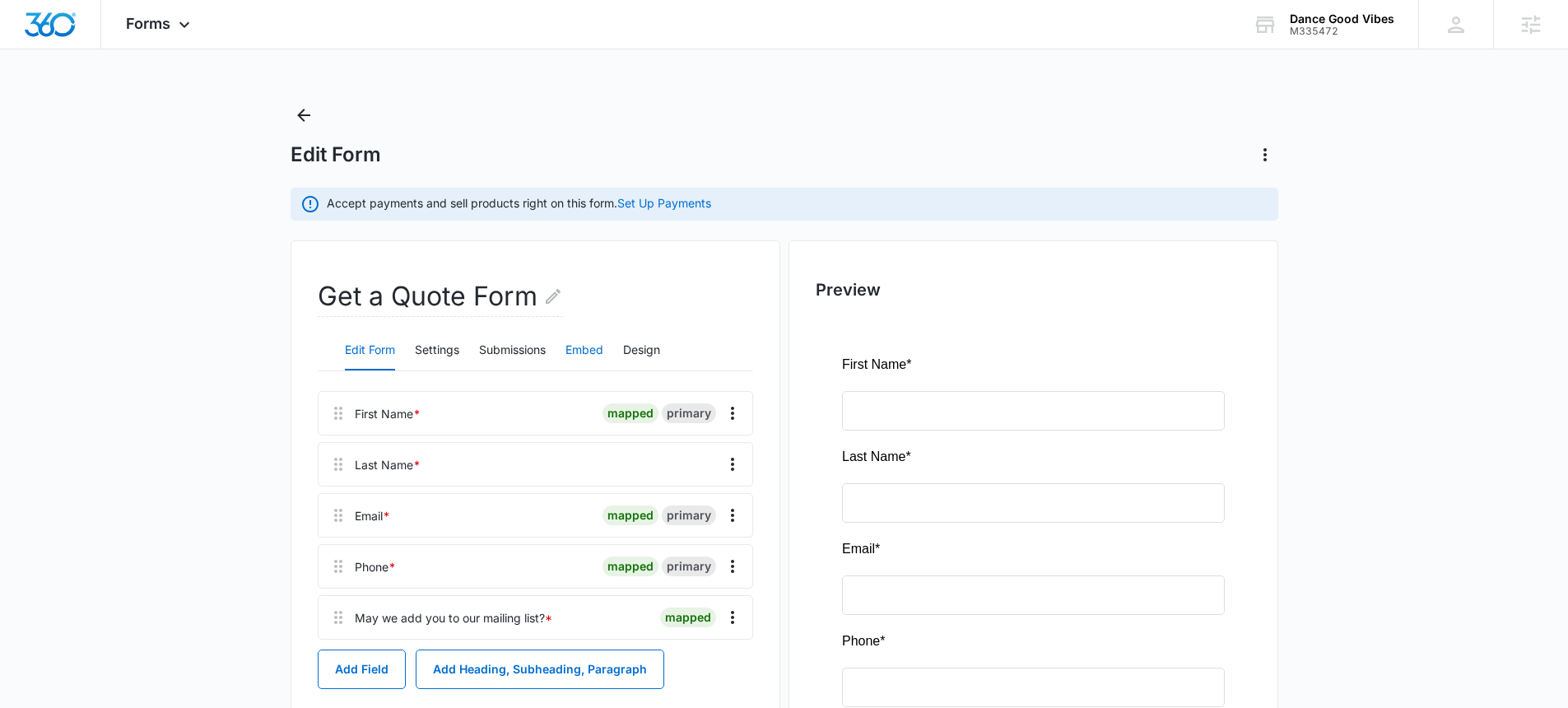
click at [577, 348] on button "Embed" at bounding box center [584, 350] width 38 height 40
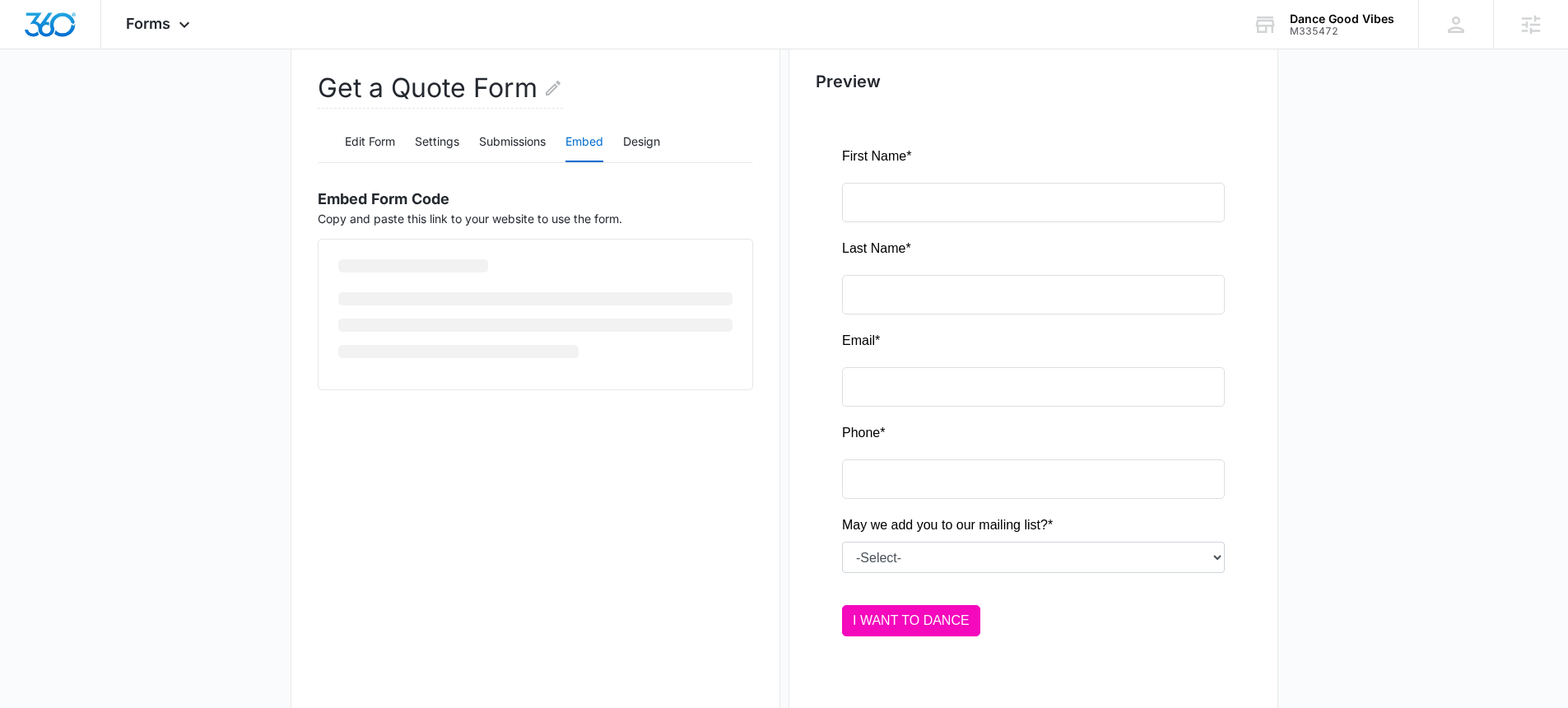
scroll to position [248, 0]
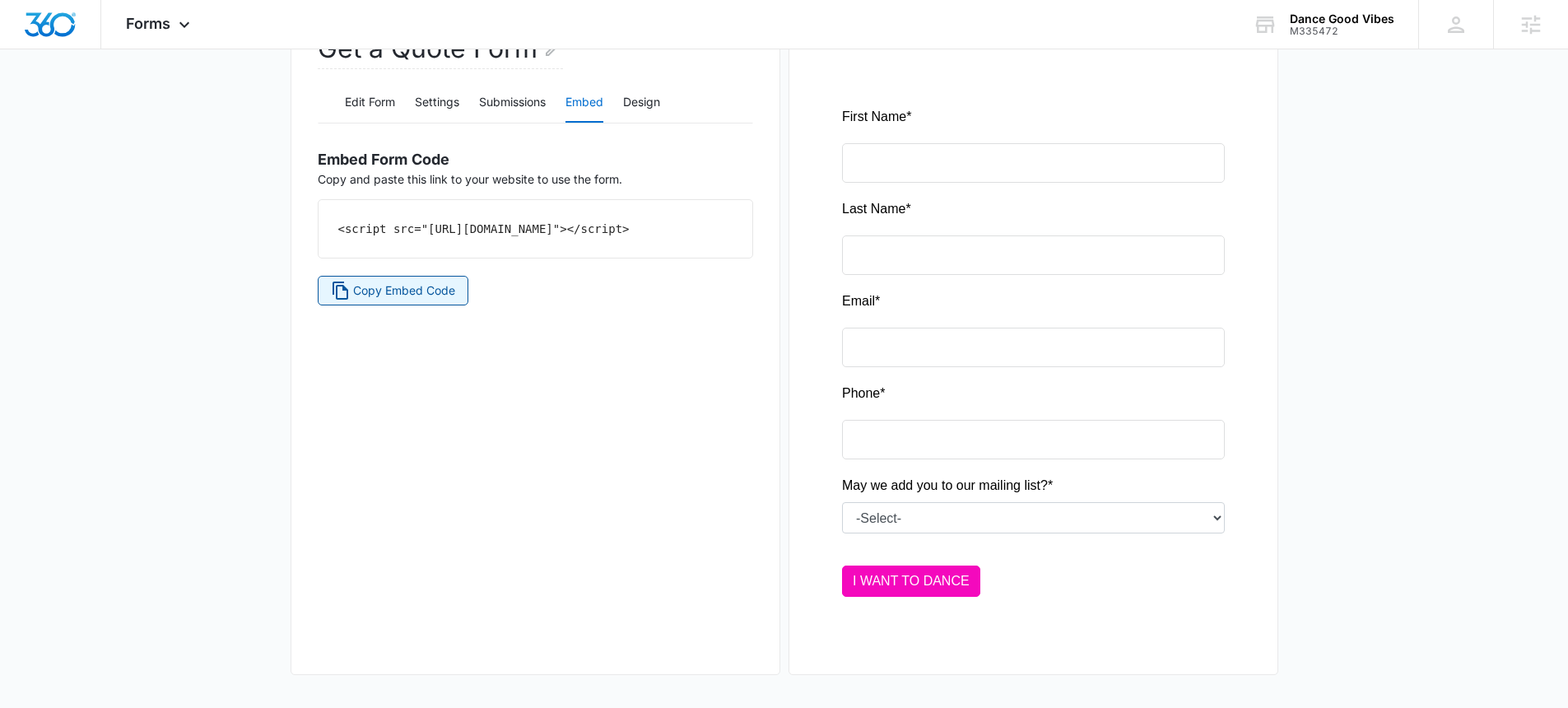
click at [415, 305] on button "Copy Embed Code" at bounding box center [392, 290] width 151 height 30
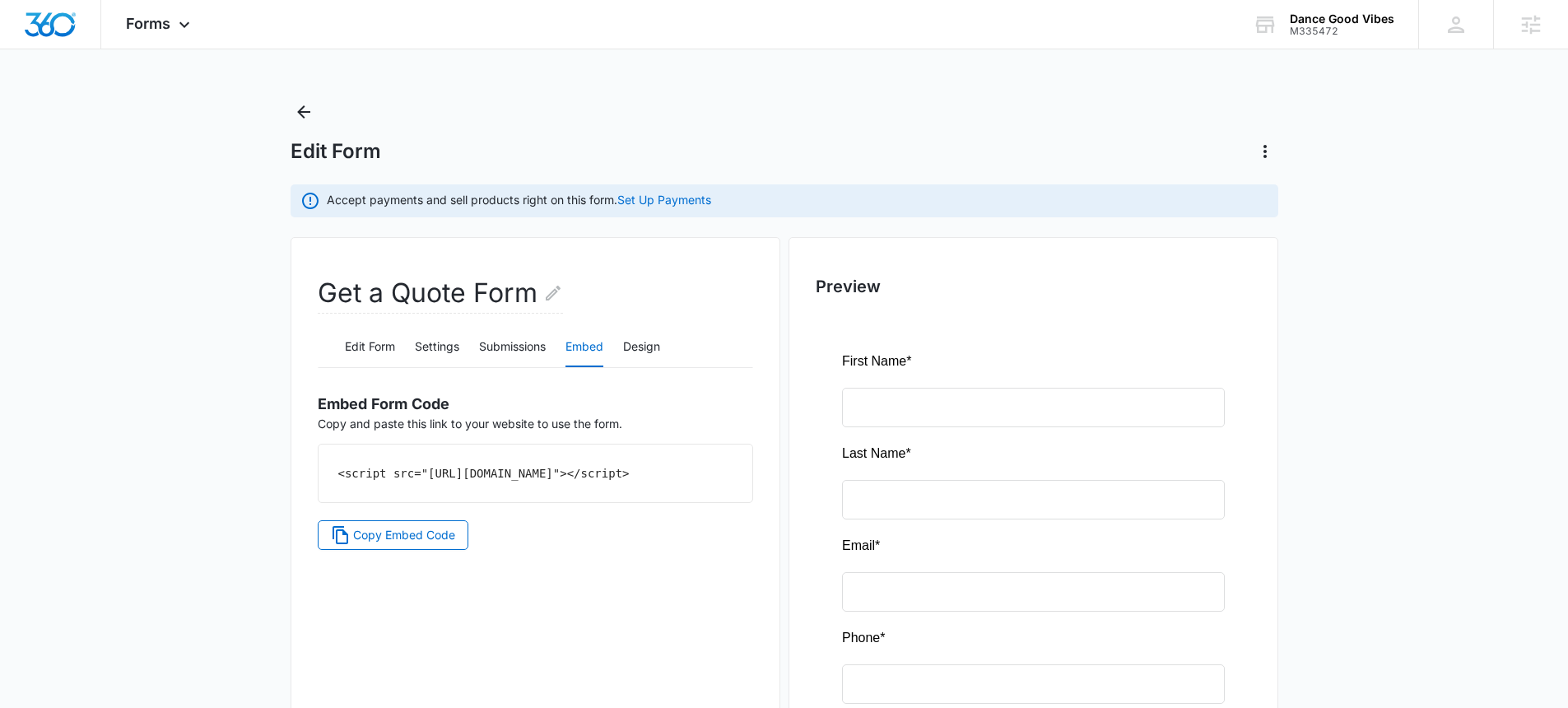
scroll to position [0, 0]
click at [645, 352] on button "Design" at bounding box center [641, 350] width 37 height 40
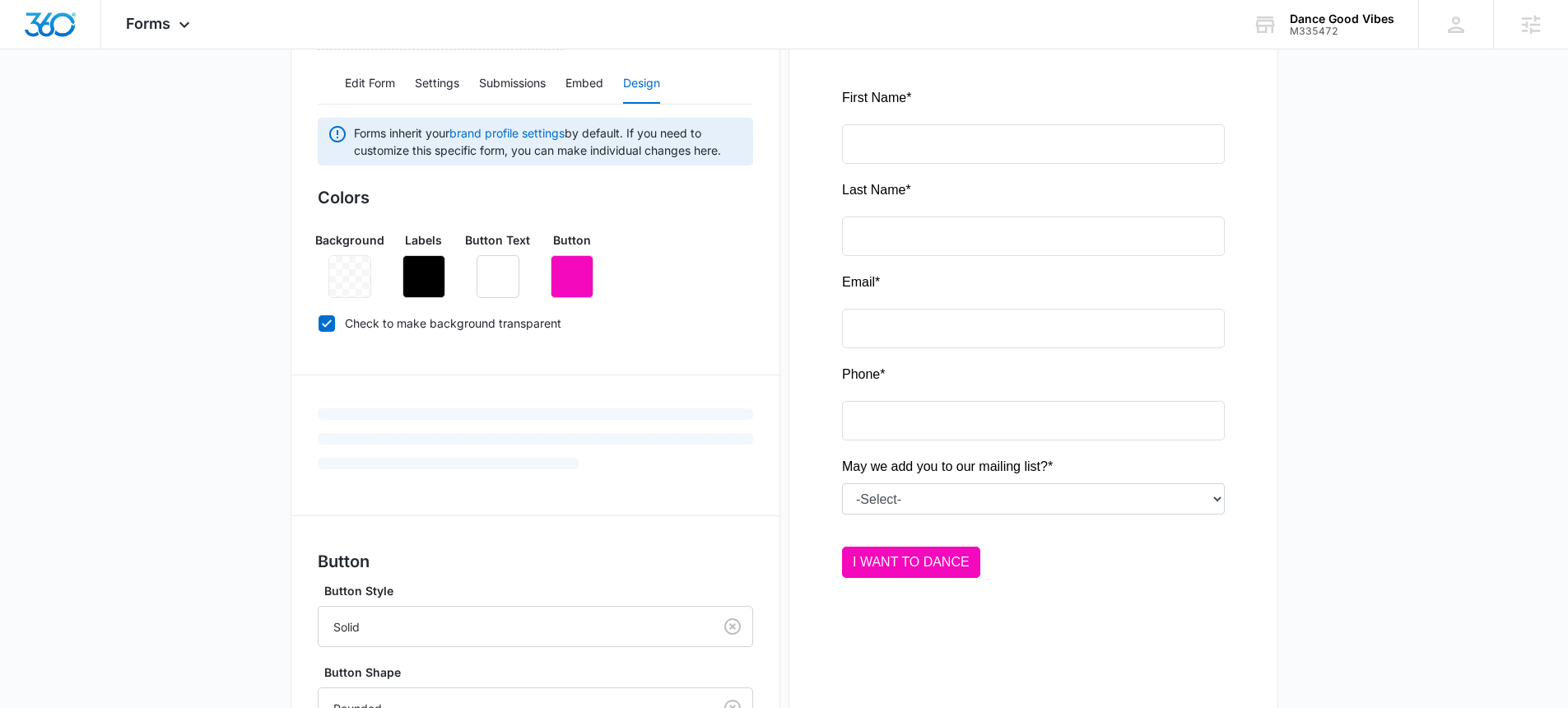
scroll to position [311, 0]
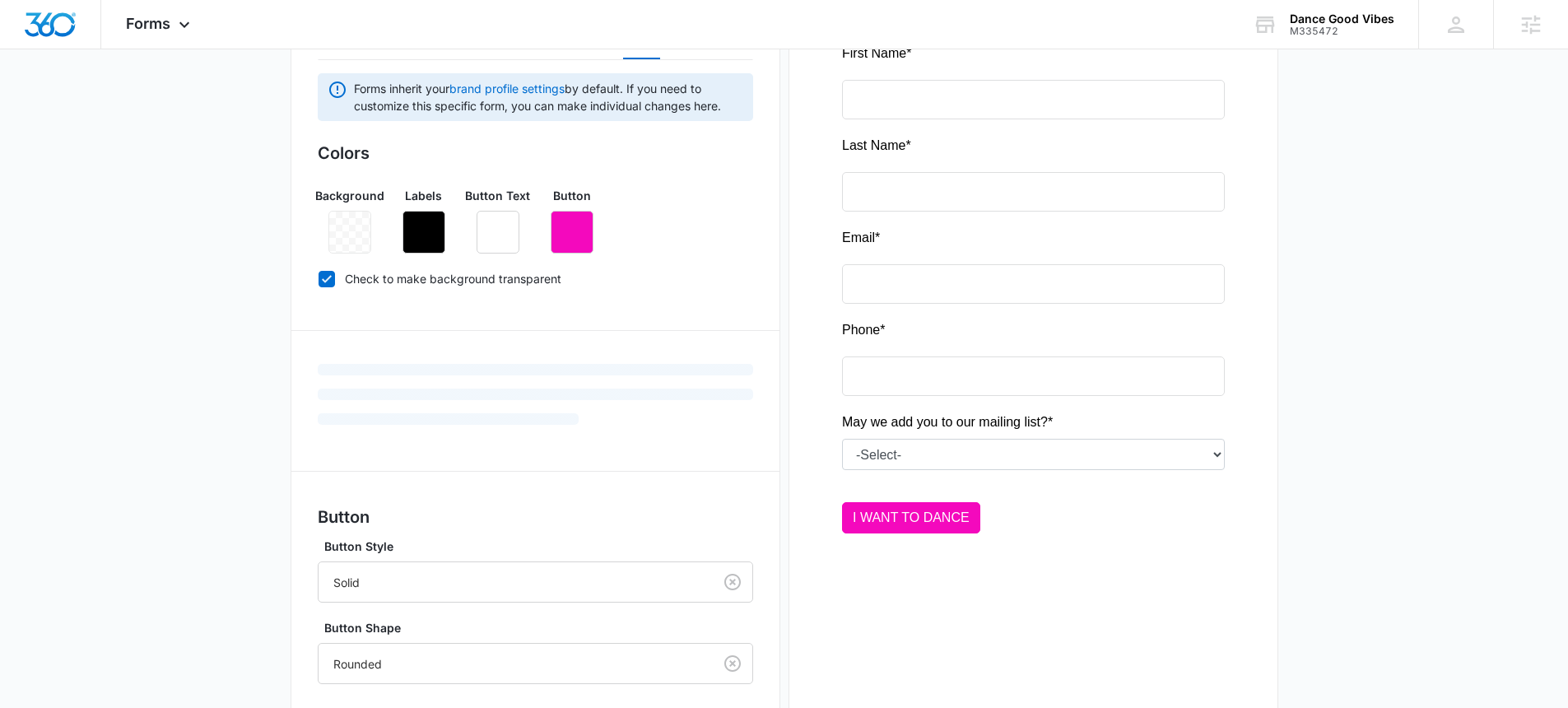
click at [976, 451] on div at bounding box center [1033, 296] width 435 height 577
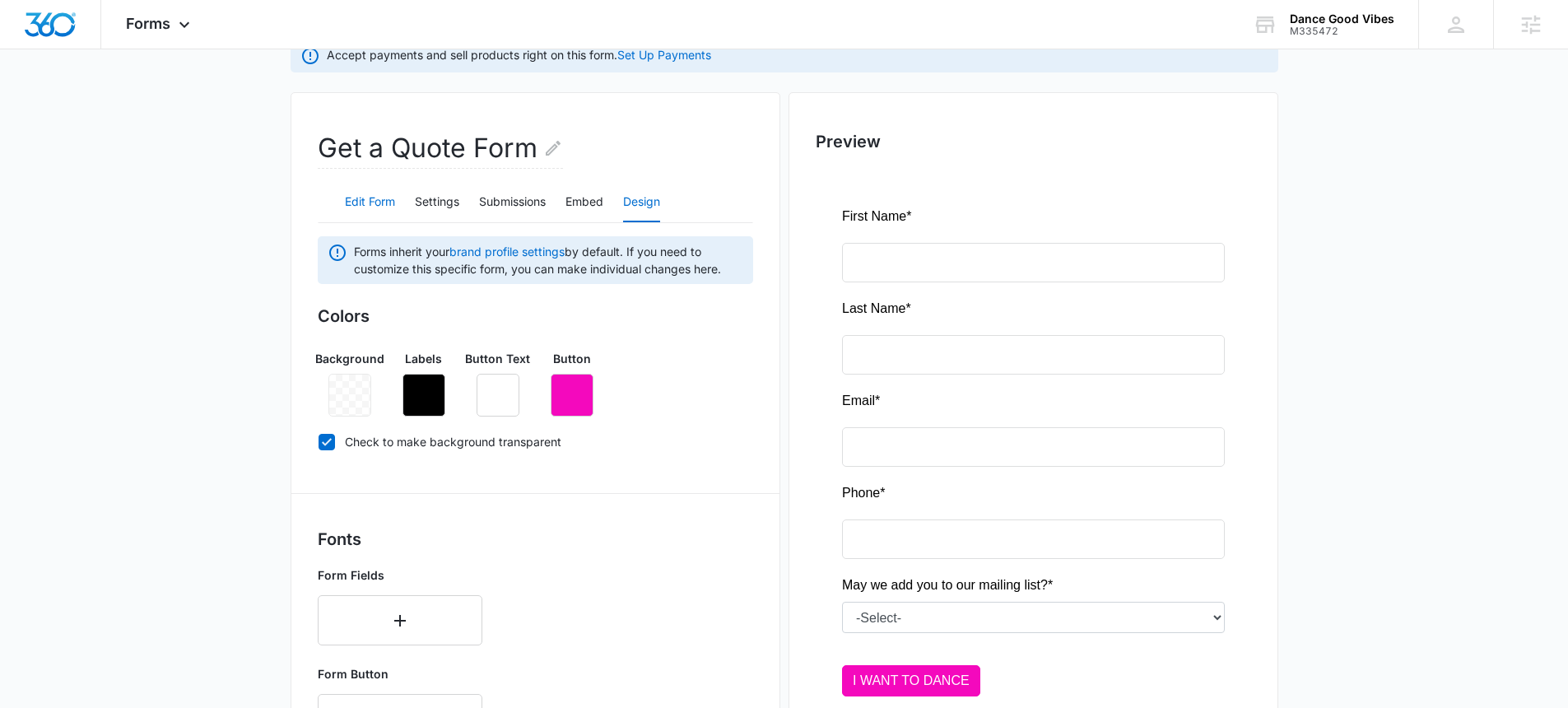
click at [364, 194] on button "Edit Form" at bounding box center [370, 203] width 50 height 40
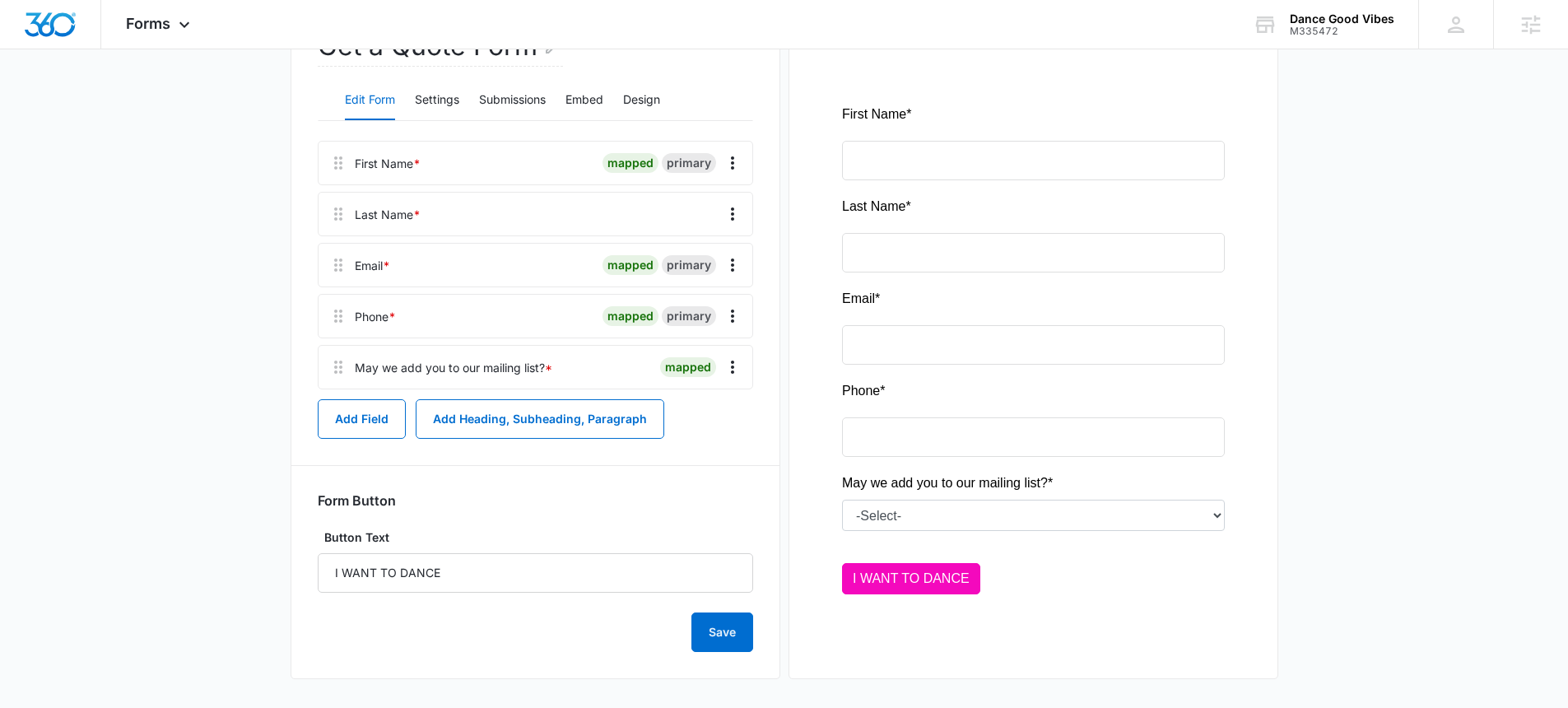
scroll to position [254, 0]
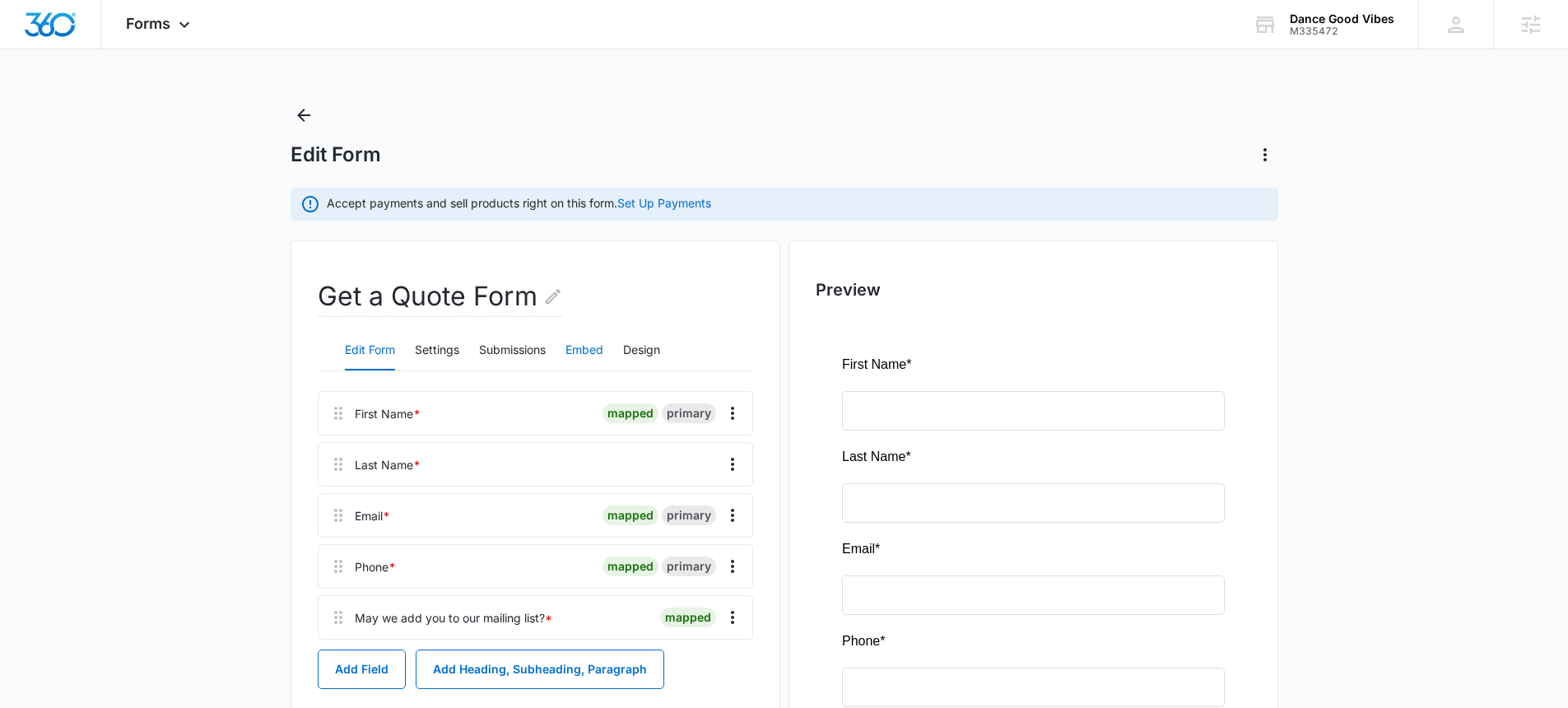
click at [580, 331] on button "Embed" at bounding box center [584, 350] width 38 height 40
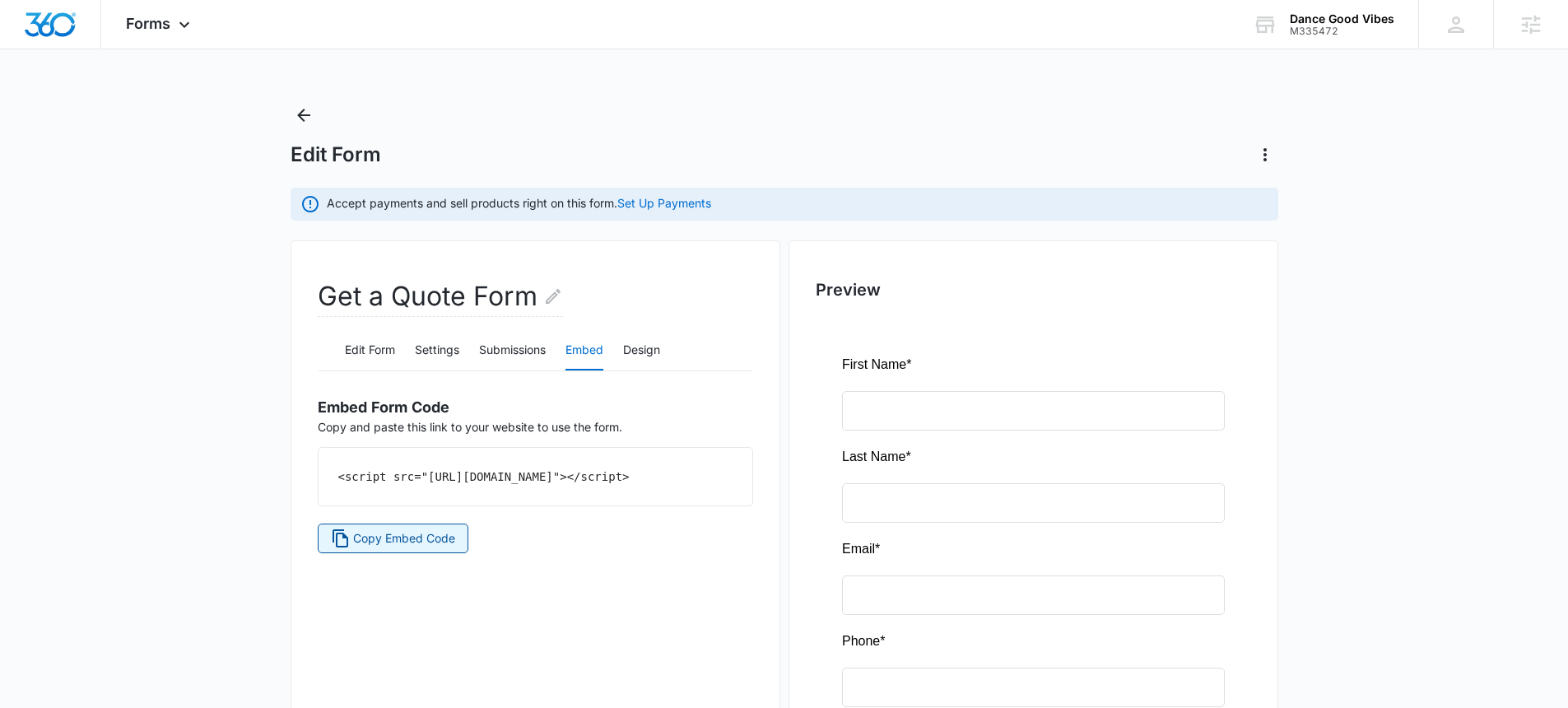
click at [397, 548] on span "Copy Embed Code" at bounding box center [403, 538] width 102 height 18
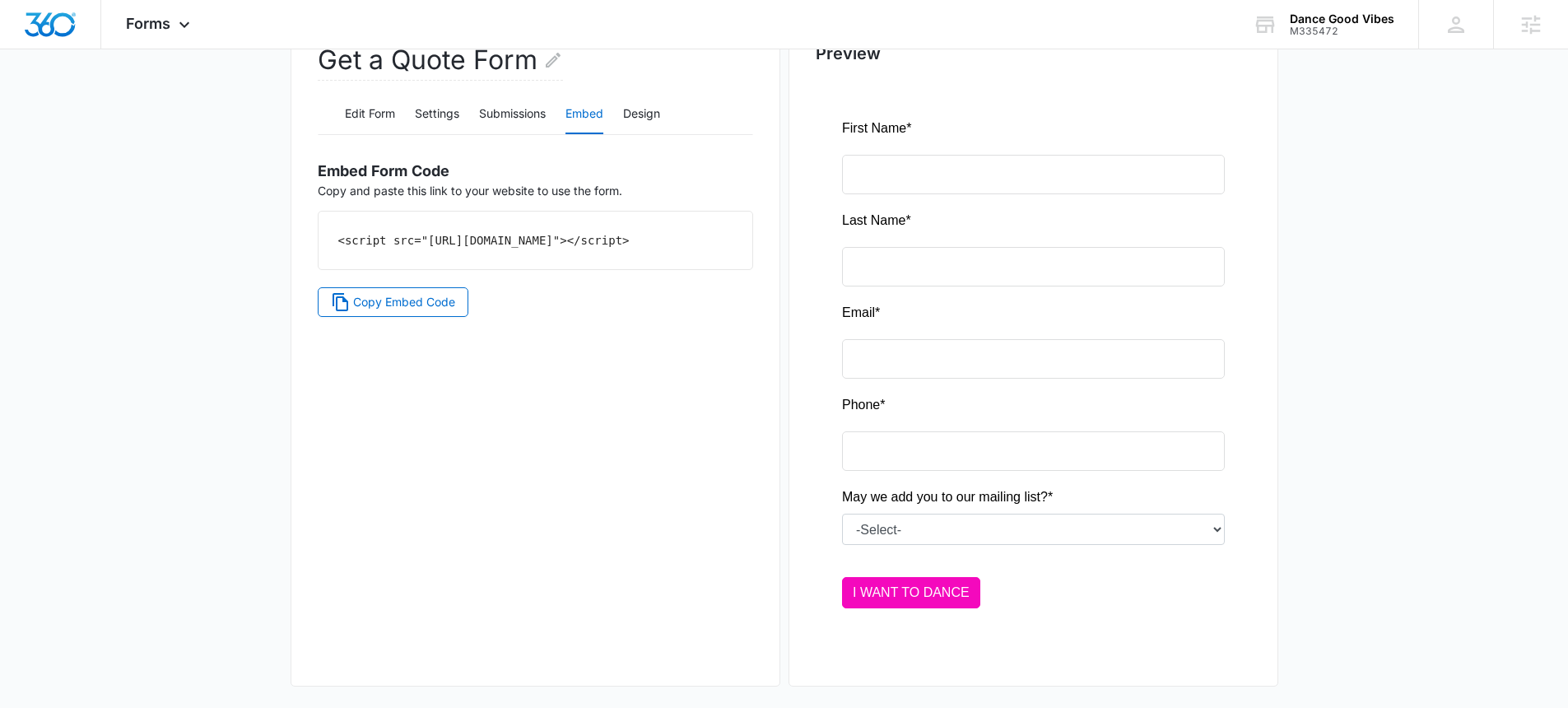
scroll to position [248, 0]
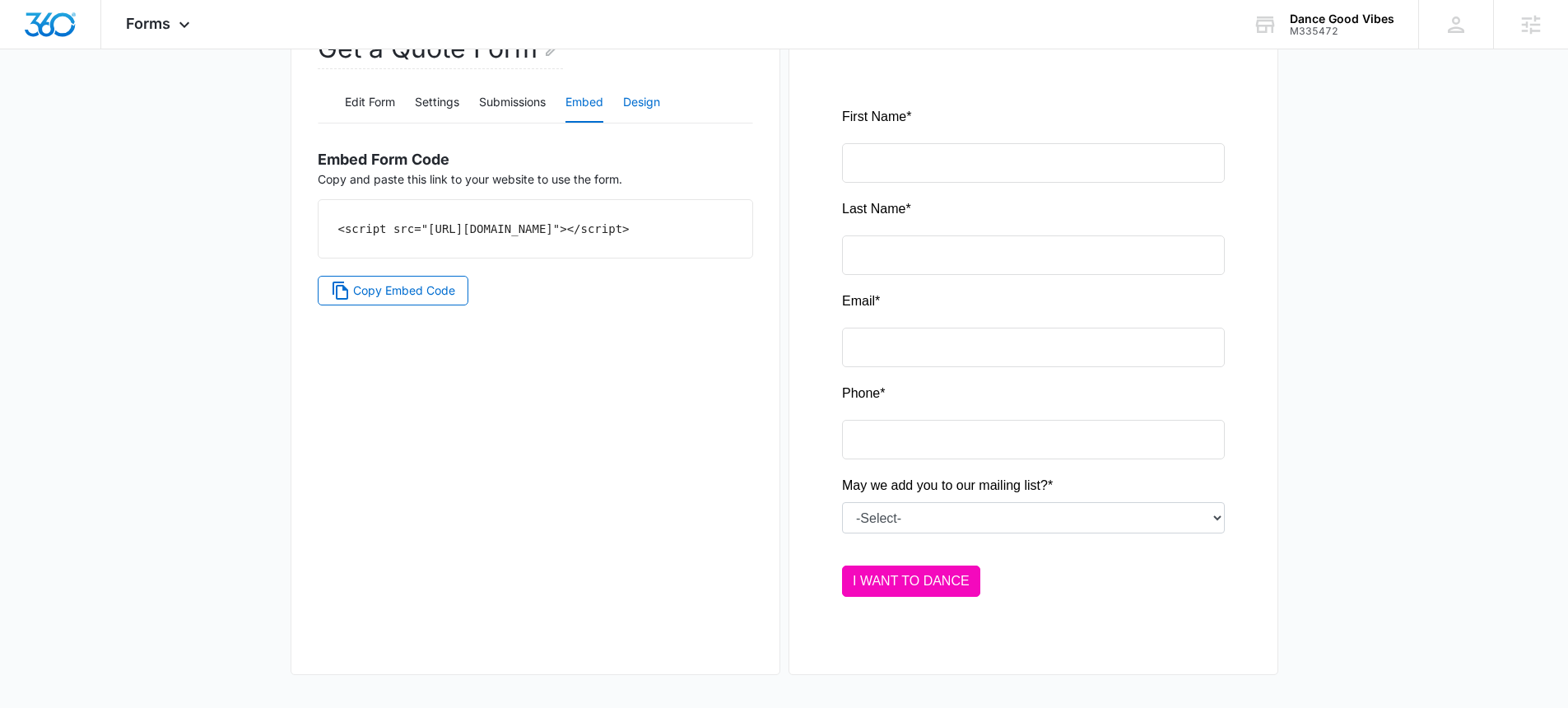
click at [651, 104] on button "Design" at bounding box center [641, 102] width 37 height 40
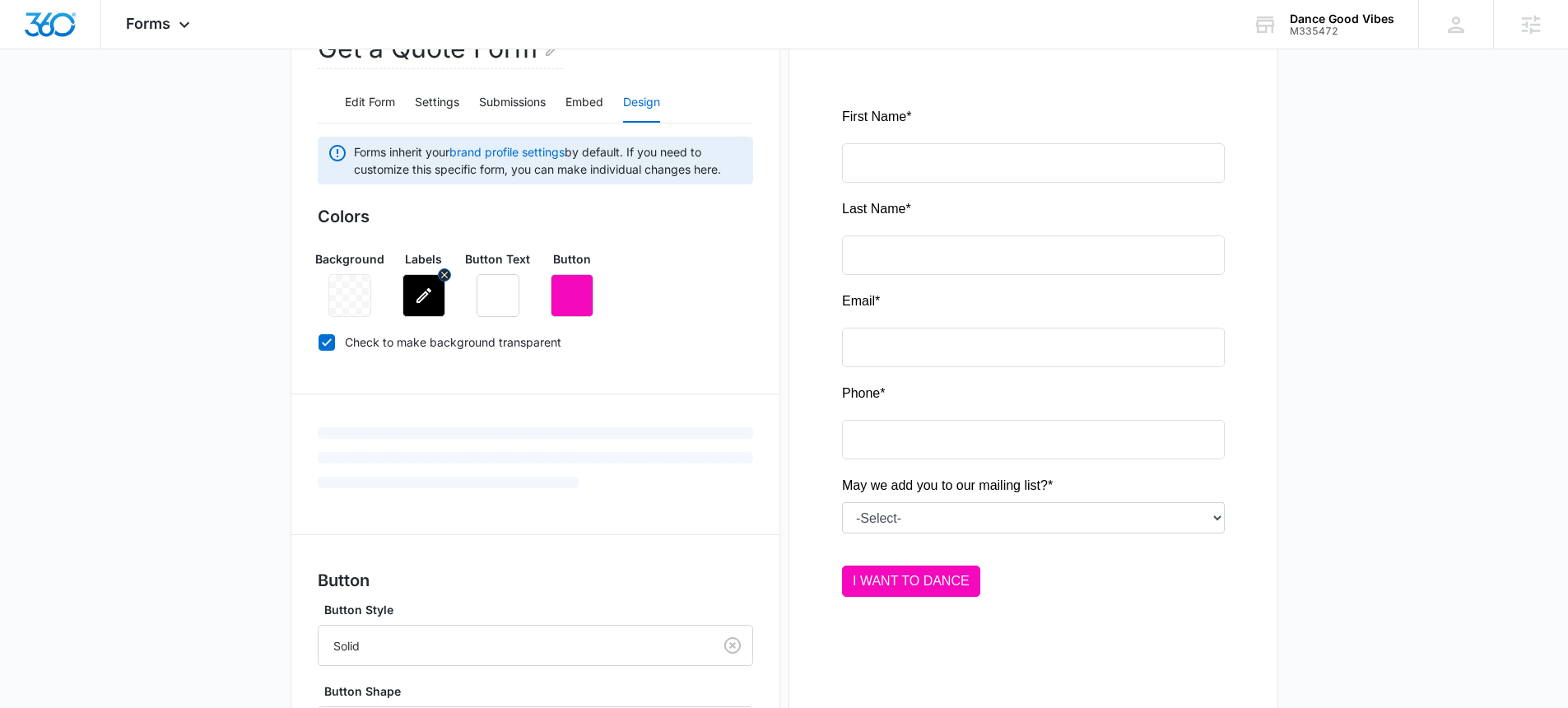
click at [417, 300] on icon "button" at bounding box center [424, 295] width 15 height 15
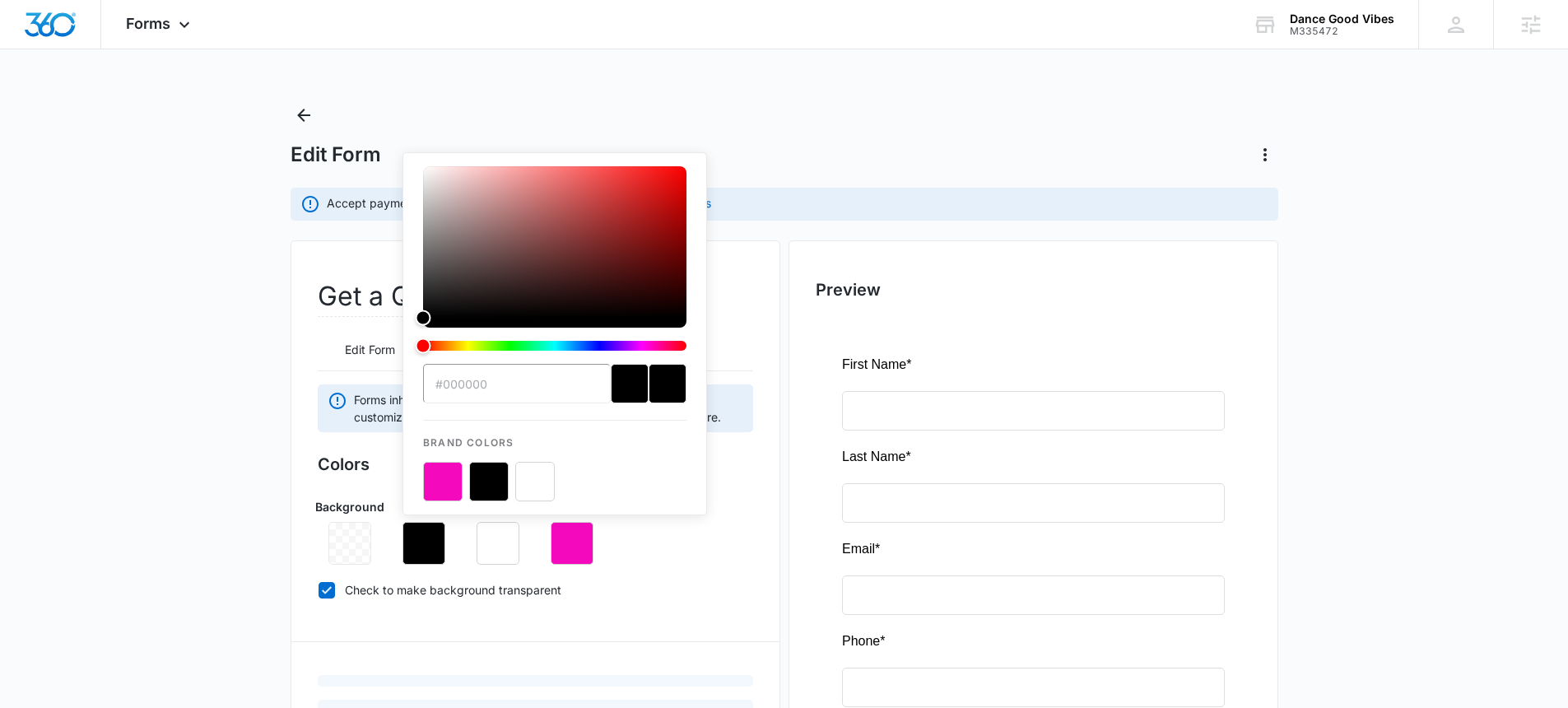
click at [525, 489] on button "color-picker-container" at bounding box center [534, 481] width 40 height 40
type input "#FFFFFF"
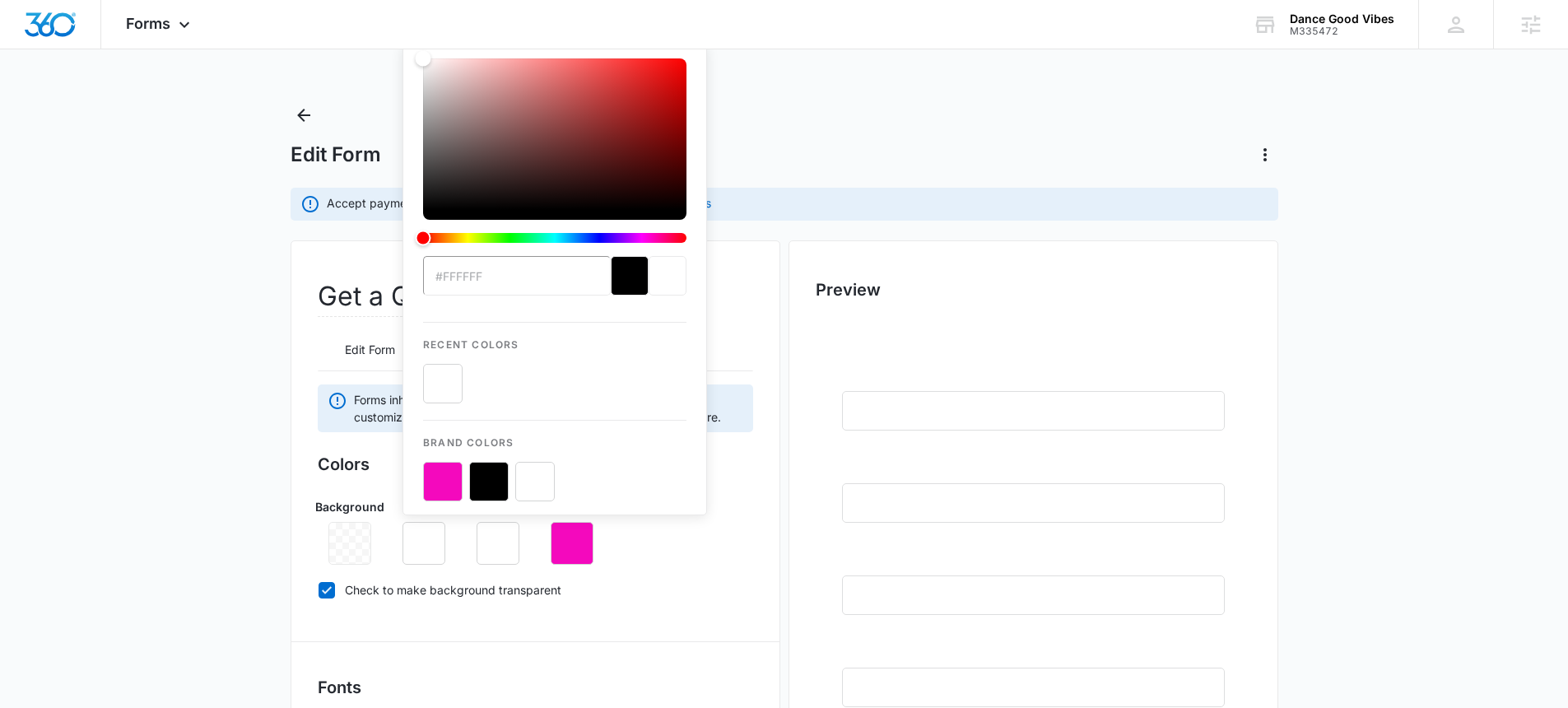
click at [889, 187] on div "Accept payments and sell products right on this form. Set Up Payments" at bounding box center [784, 203] width 987 height 33
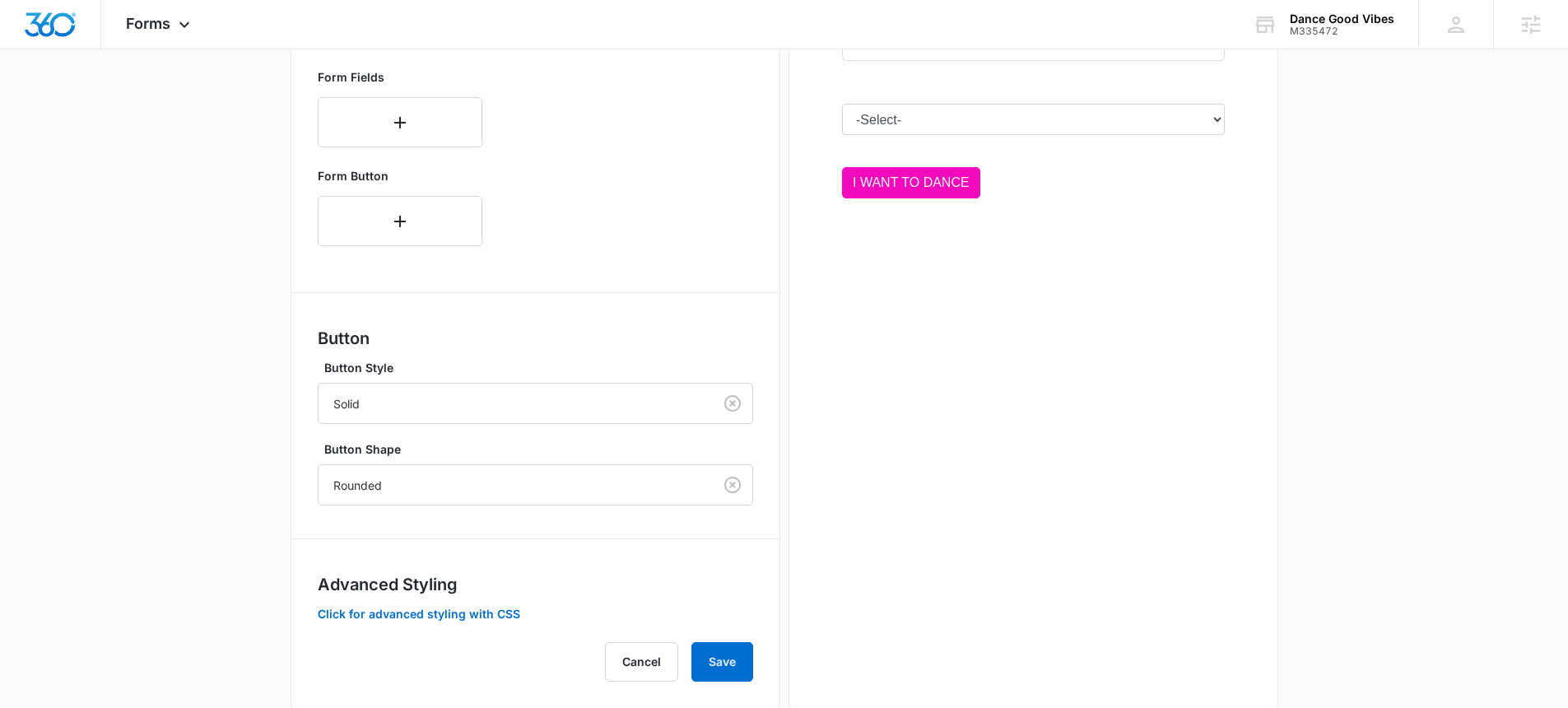
scroll to position [680, 0]
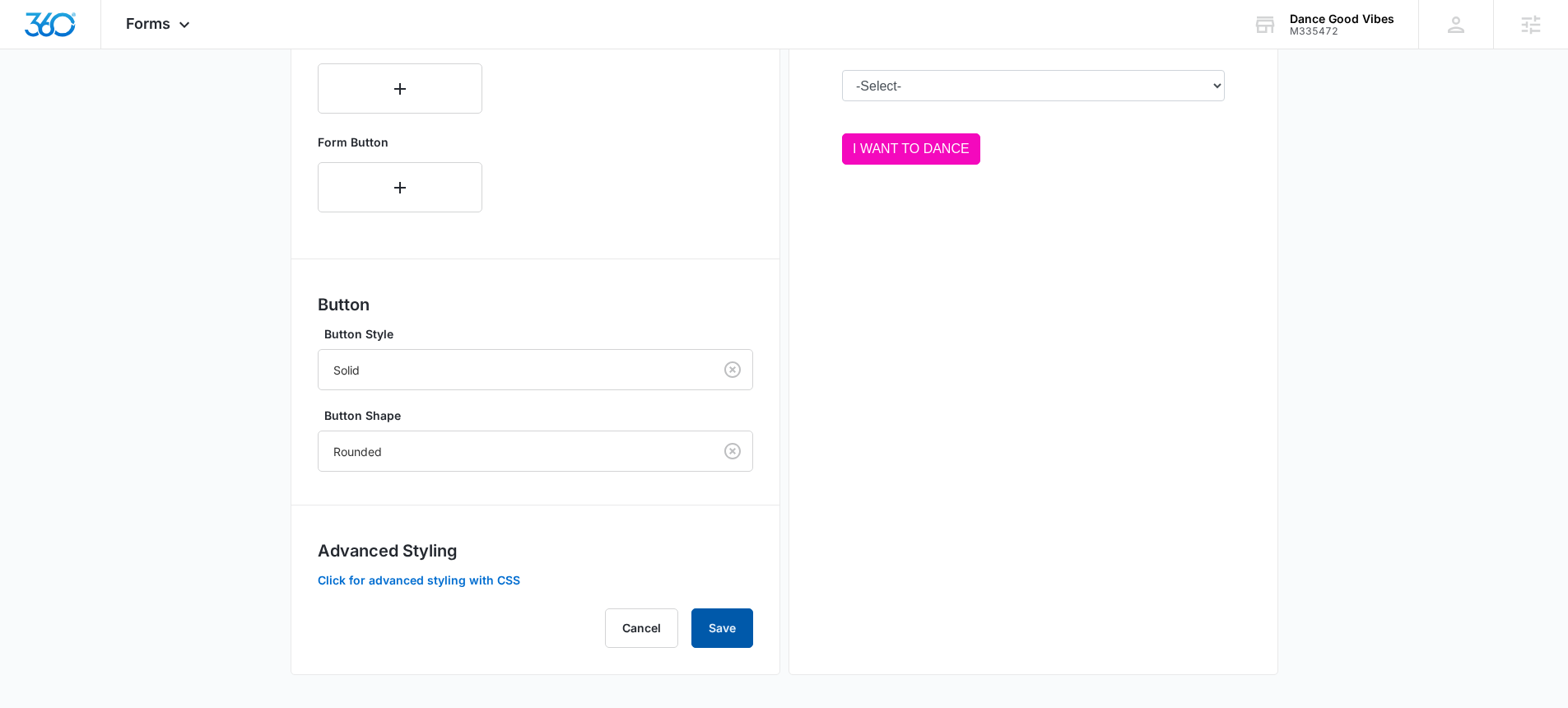
click at [722, 621] on button "Save" at bounding box center [722, 628] width 62 height 40
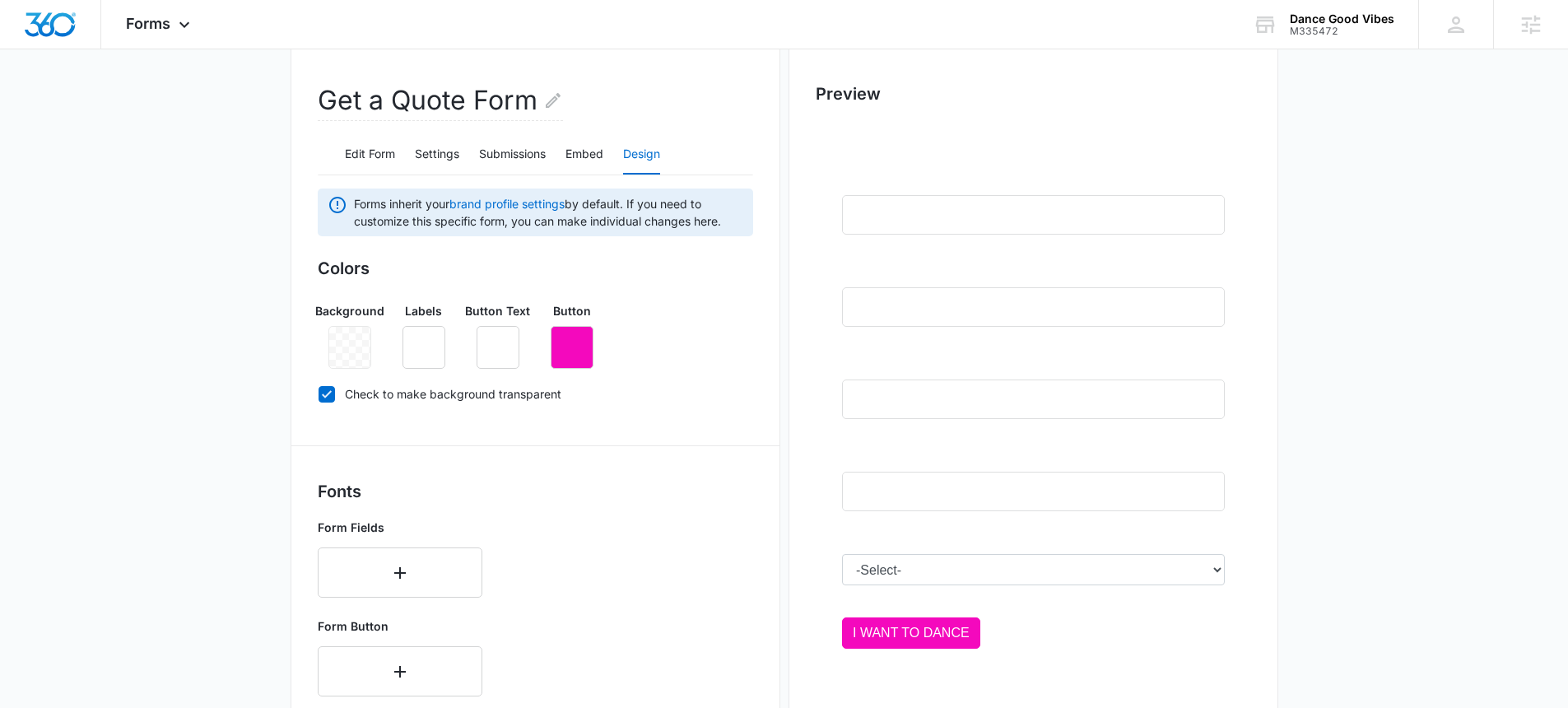
scroll to position [199, 0]
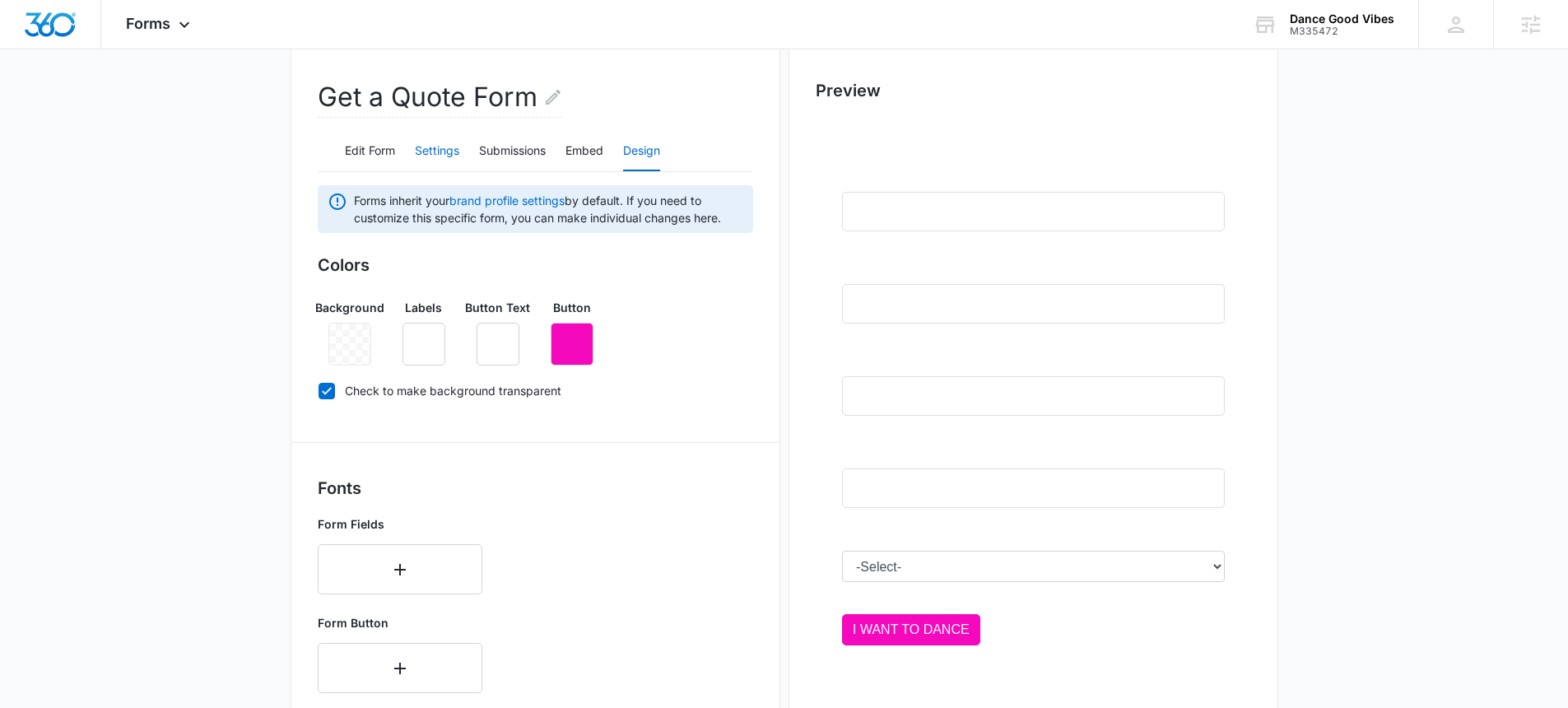
click at [451, 146] on button "Settings" at bounding box center [437, 151] width 45 height 40
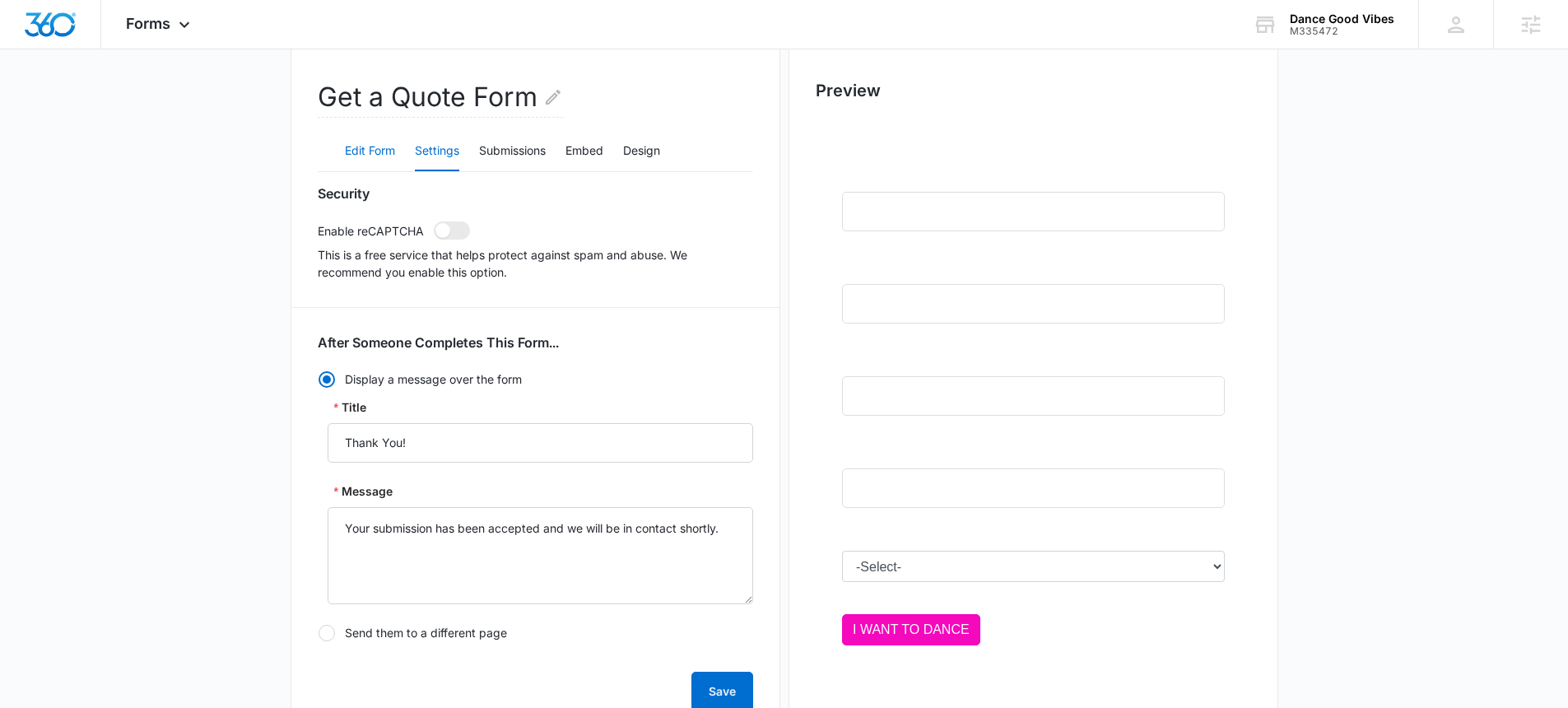
click at [347, 149] on button "Edit Form" at bounding box center [370, 151] width 50 height 40
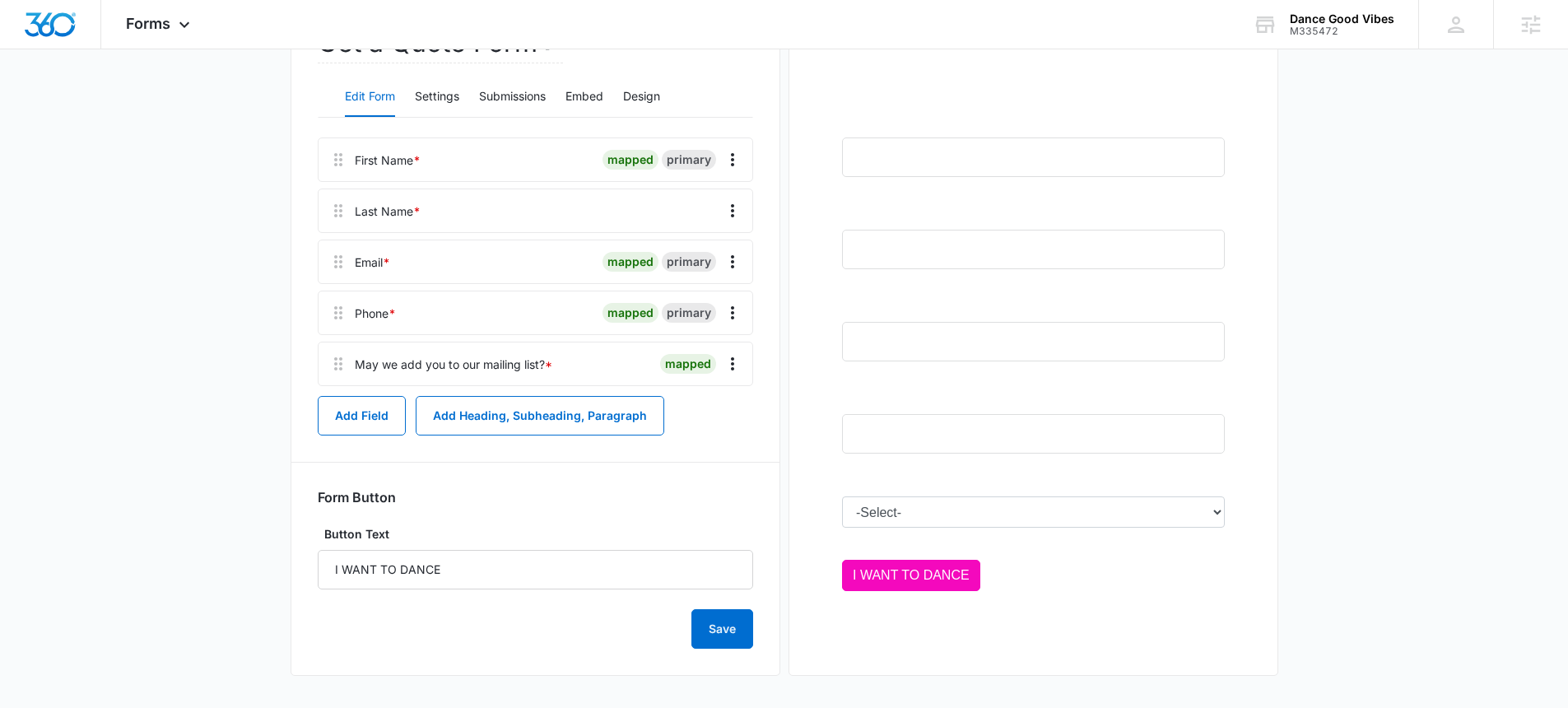
scroll to position [254, 0]
click at [630, 97] on button "Design" at bounding box center [641, 96] width 37 height 40
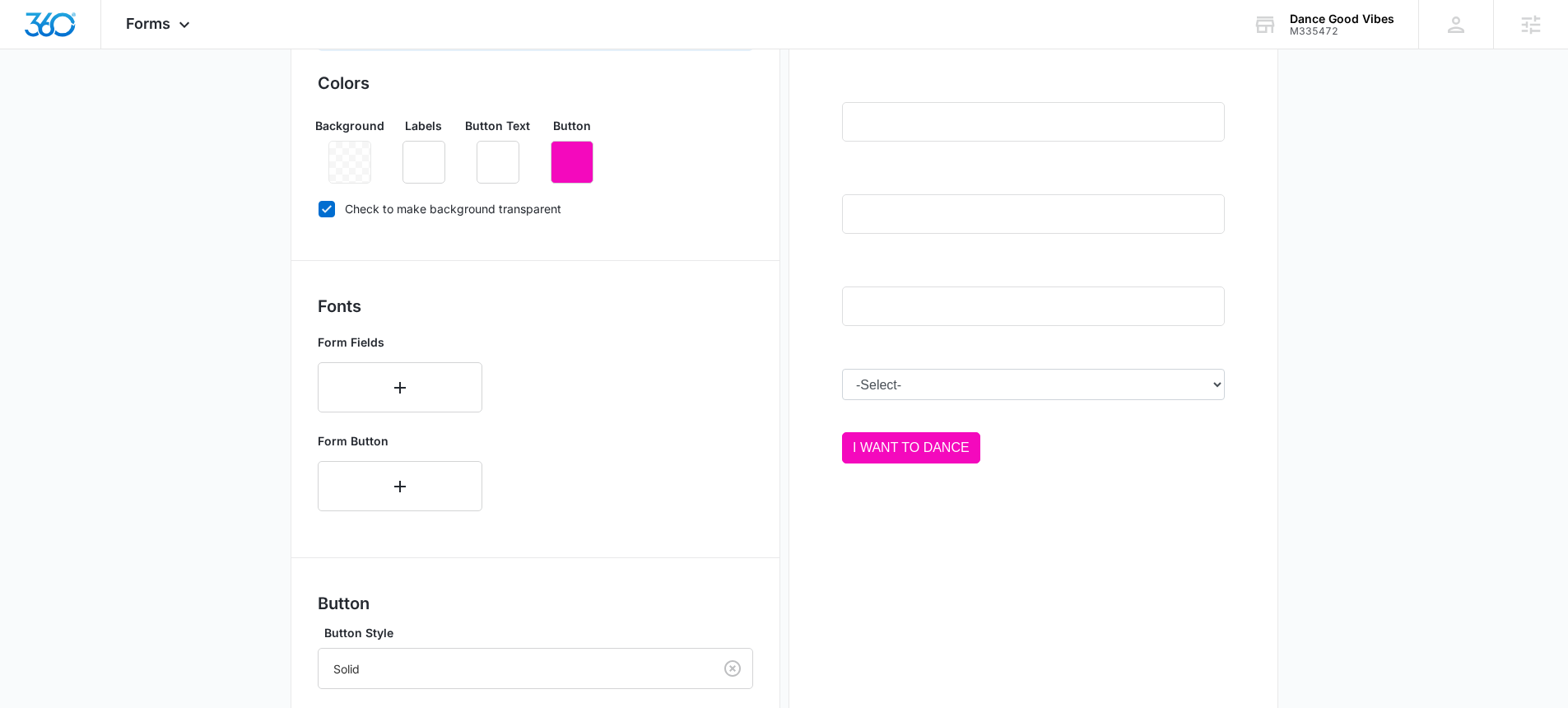
scroll to position [389, 0]
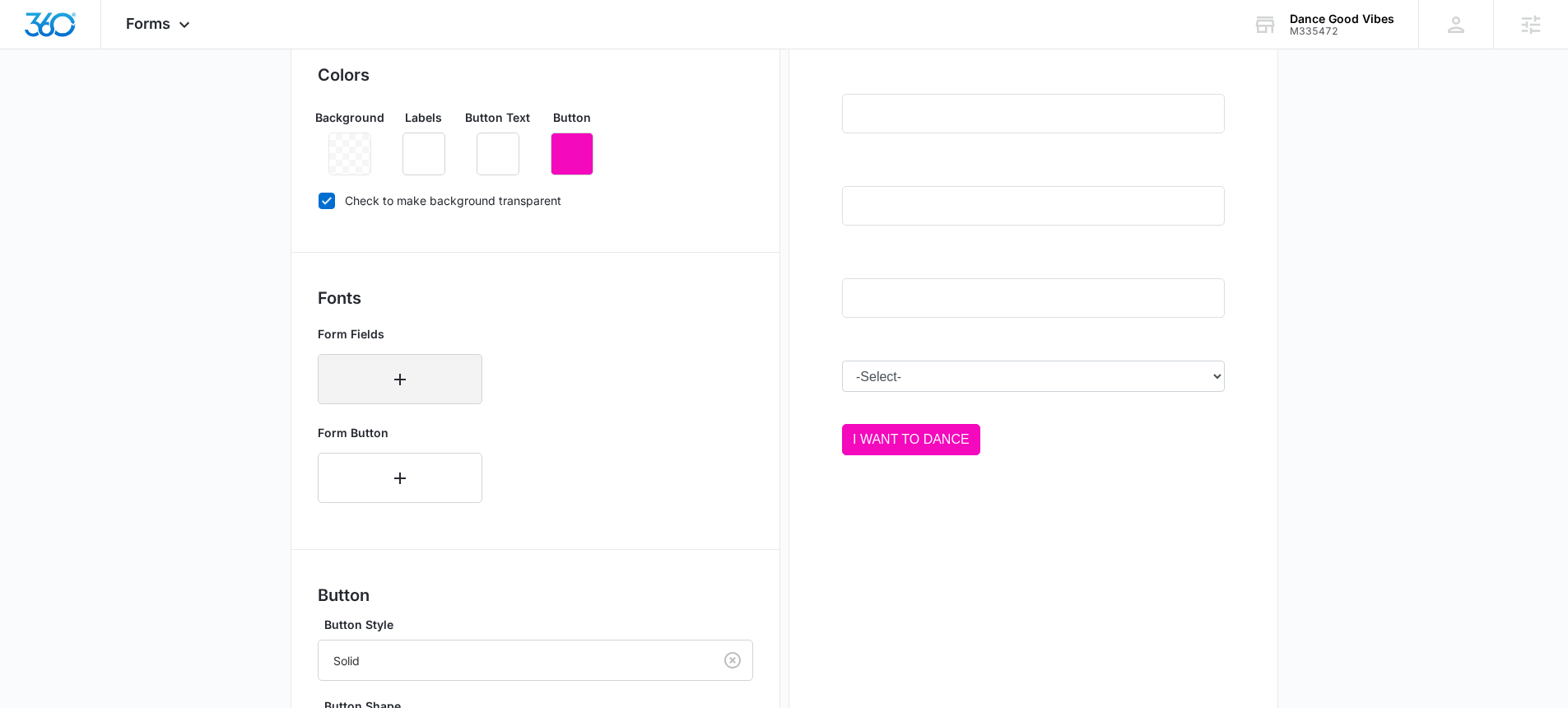
click at [421, 366] on button "button" at bounding box center [399, 378] width 165 height 50
click at [468, 402] on div "Form Fields Select... Select..." at bounding box center [399, 382] width 165 height 115
click at [465, 419] on div "Form Fields Select... Select..." at bounding box center [399, 382] width 165 height 115
click at [451, 424] on div "Form Fields Select... Select..." at bounding box center [399, 382] width 165 height 115
click at [466, 376] on div at bounding box center [464, 373] width 26 height 26
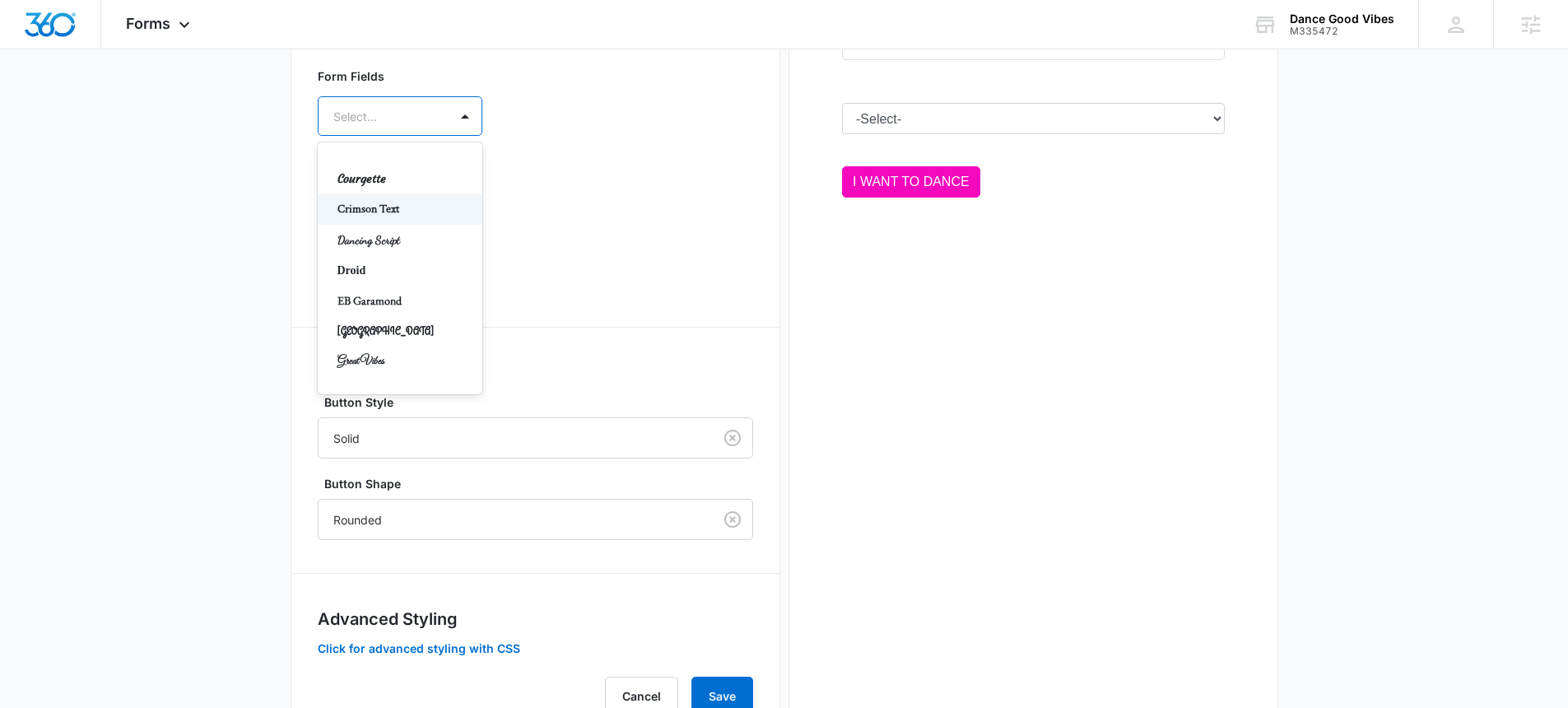
scroll to position [650, 0]
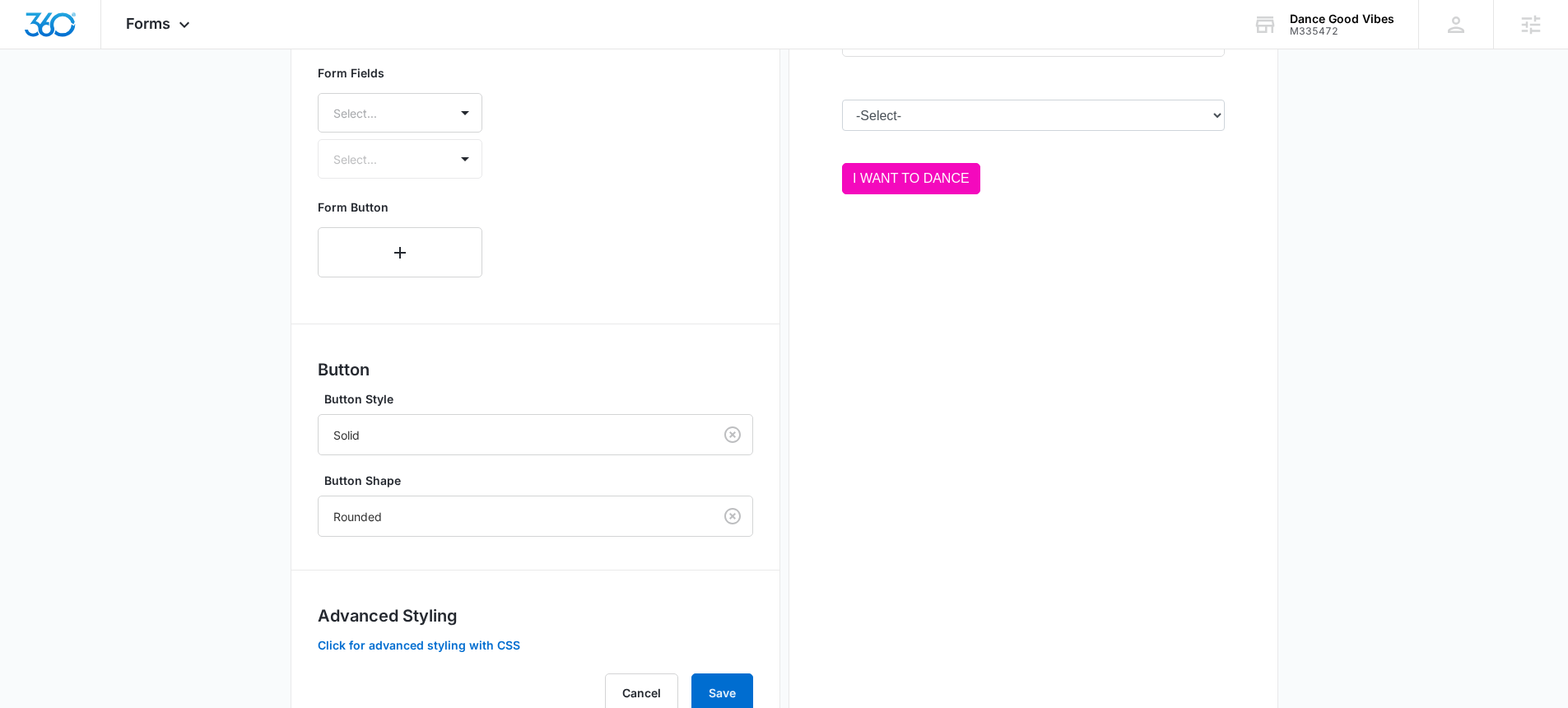
click at [603, 349] on div "Forms inherit your brand profile settings by default. If you need to customize …" at bounding box center [535, 224] width 435 height 979
click at [411, 151] on div "Form Fields Select... Select..." at bounding box center [399, 122] width 165 height 115
click at [431, 170] on div "Form Fields Select... Select..." at bounding box center [399, 122] width 165 height 115
drag, startPoint x: 431, startPoint y: 170, endPoint x: 414, endPoint y: 242, distance: 74.0
click at [430, 174] on div "Form Fields Select... Select..." at bounding box center [399, 122] width 165 height 115
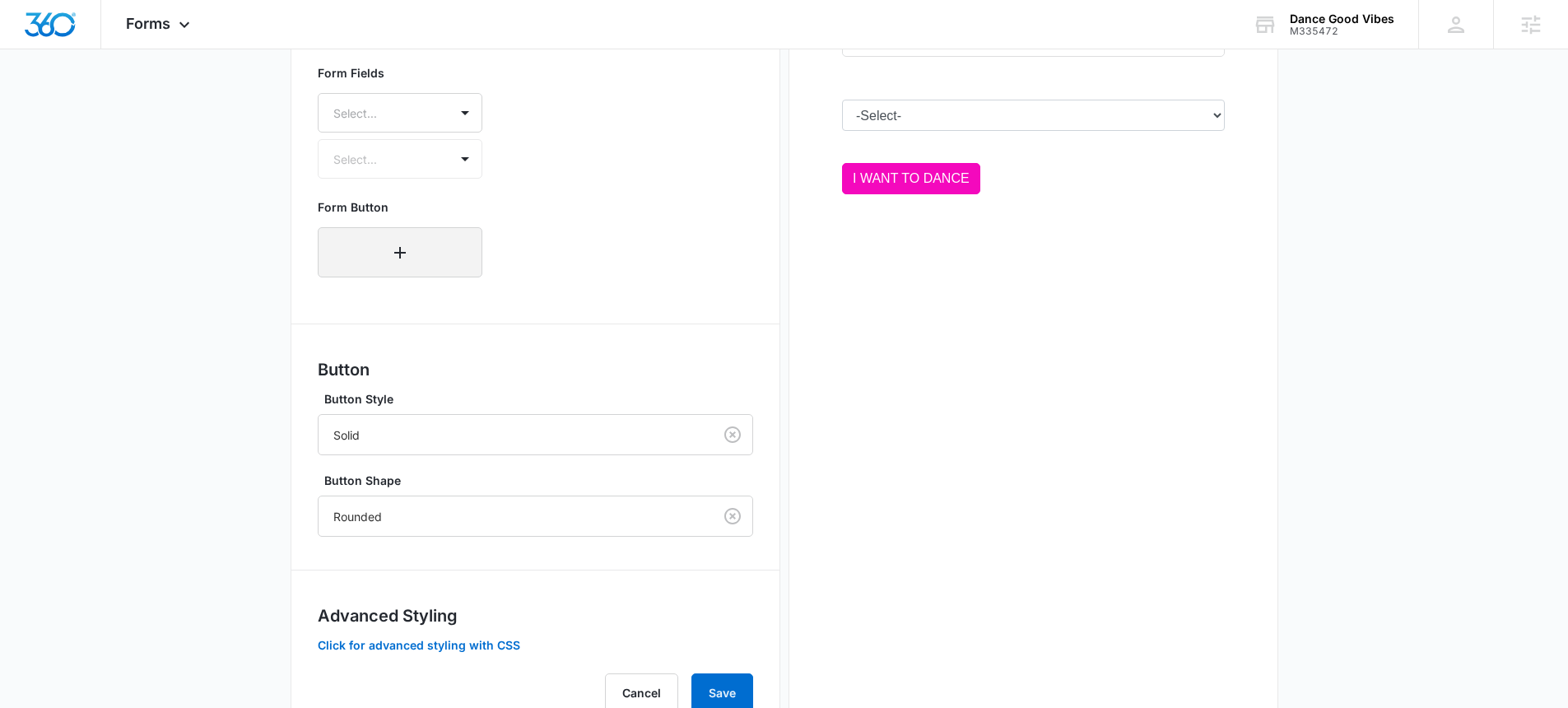
click at [407, 266] on button "button" at bounding box center [399, 251] width 165 height 50
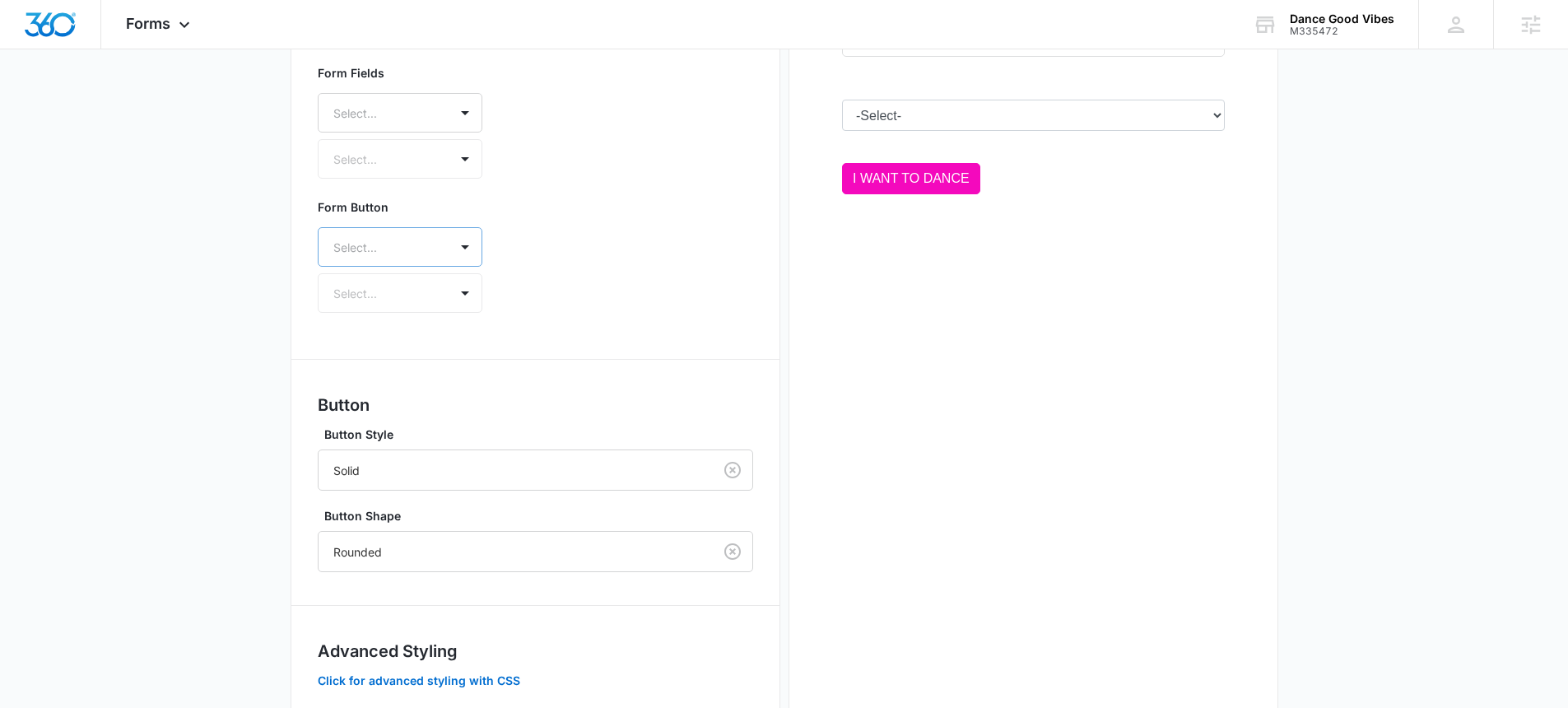
click at [417, 251] on div at bounding box center [380, 247] width 94 height 20
click at [570, 248] on div "Form Button Abril Fatface, 1 of 50. 50 results available. Use Up and Down to ch…" at bounding box center [535, 255] width 435 height 127
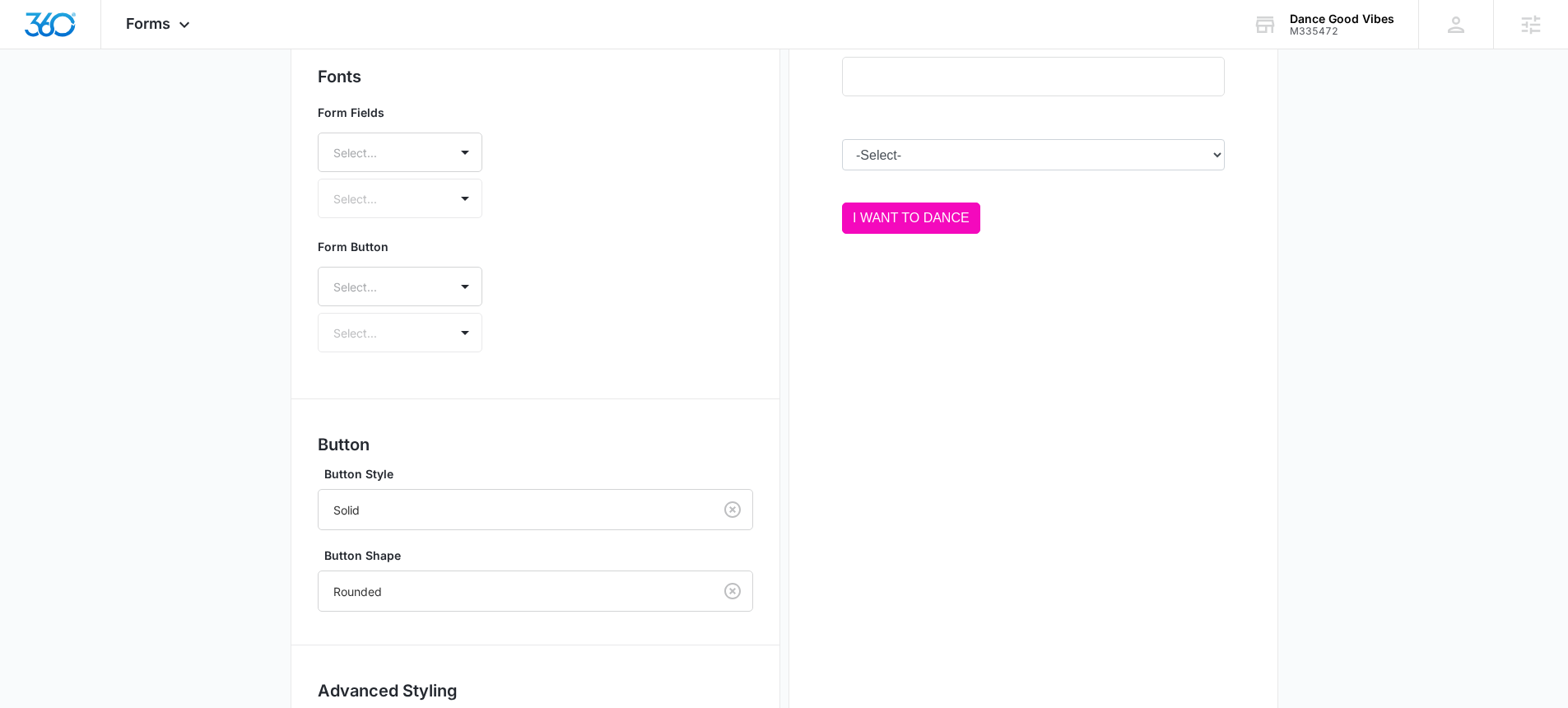
scroll to position [576, 0]
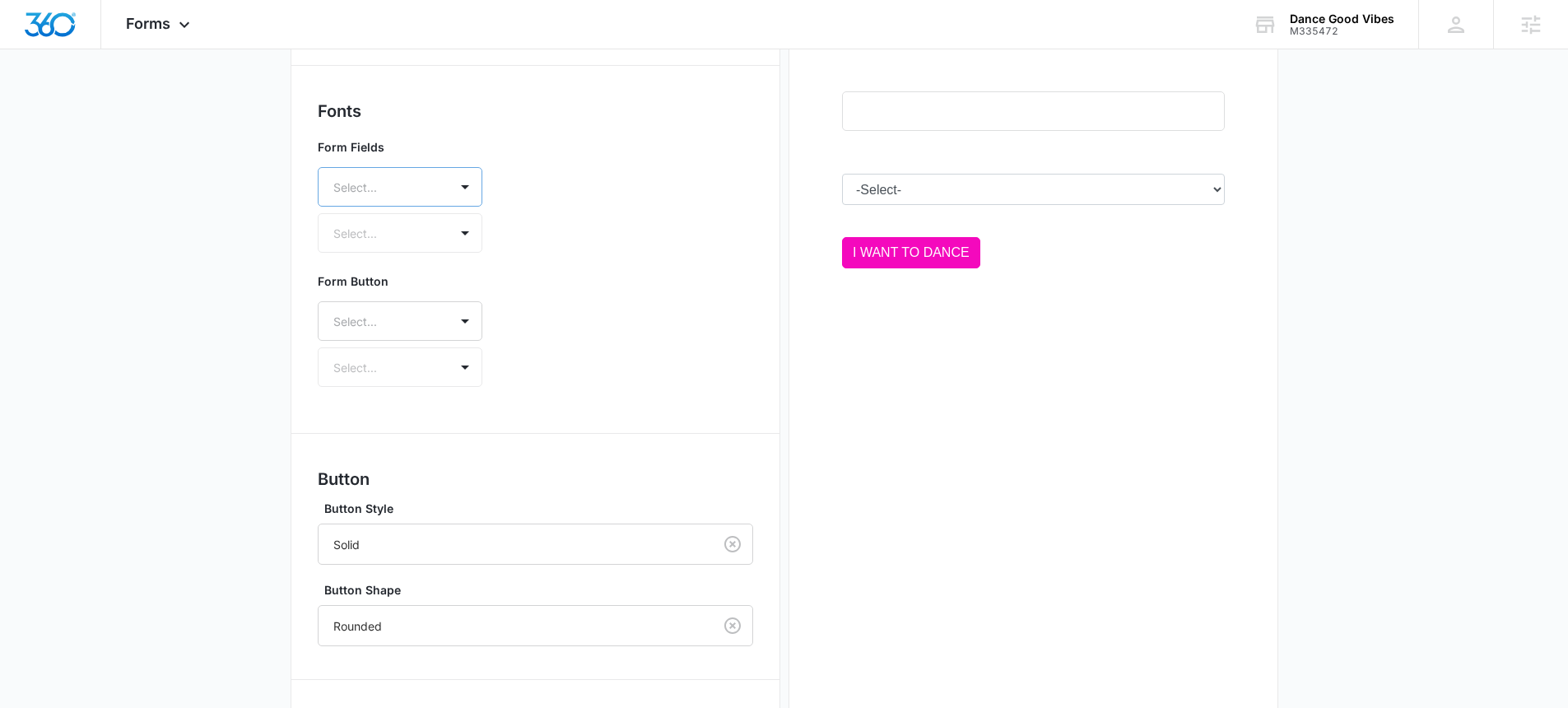
click at [383, 174] on div "Select..." at bounding box center [383, 187] width 130 height 37
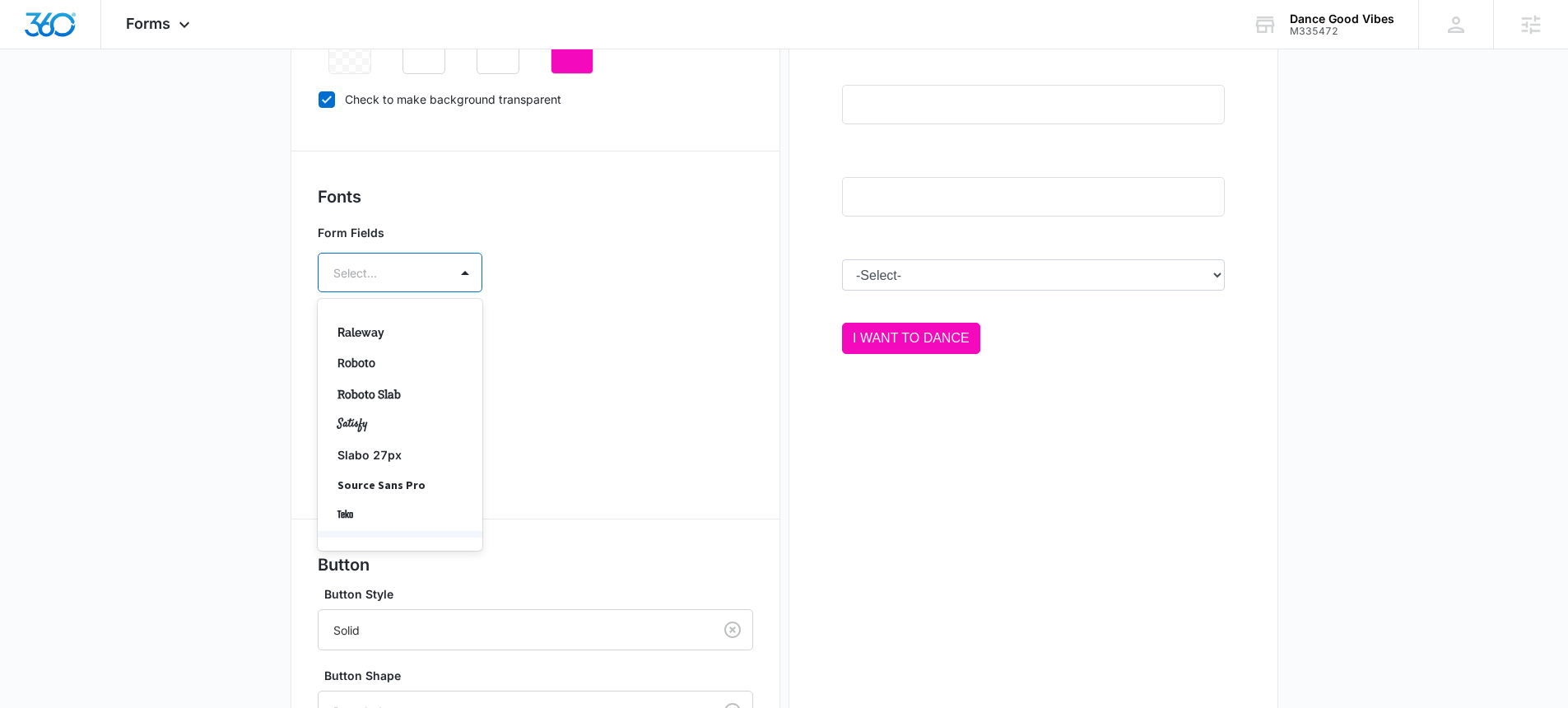
scroll to position [1164, 0]
click at [387, 354] on p "Raleway" at bounding box center [398, 362] width 122 height 17
click at [430, 322] on div "Select..." at bounding box center [383, 321] width 130 height 37
click at [410, 407] on p "Bold" at bounding box center [398, 408] width 122 height 17
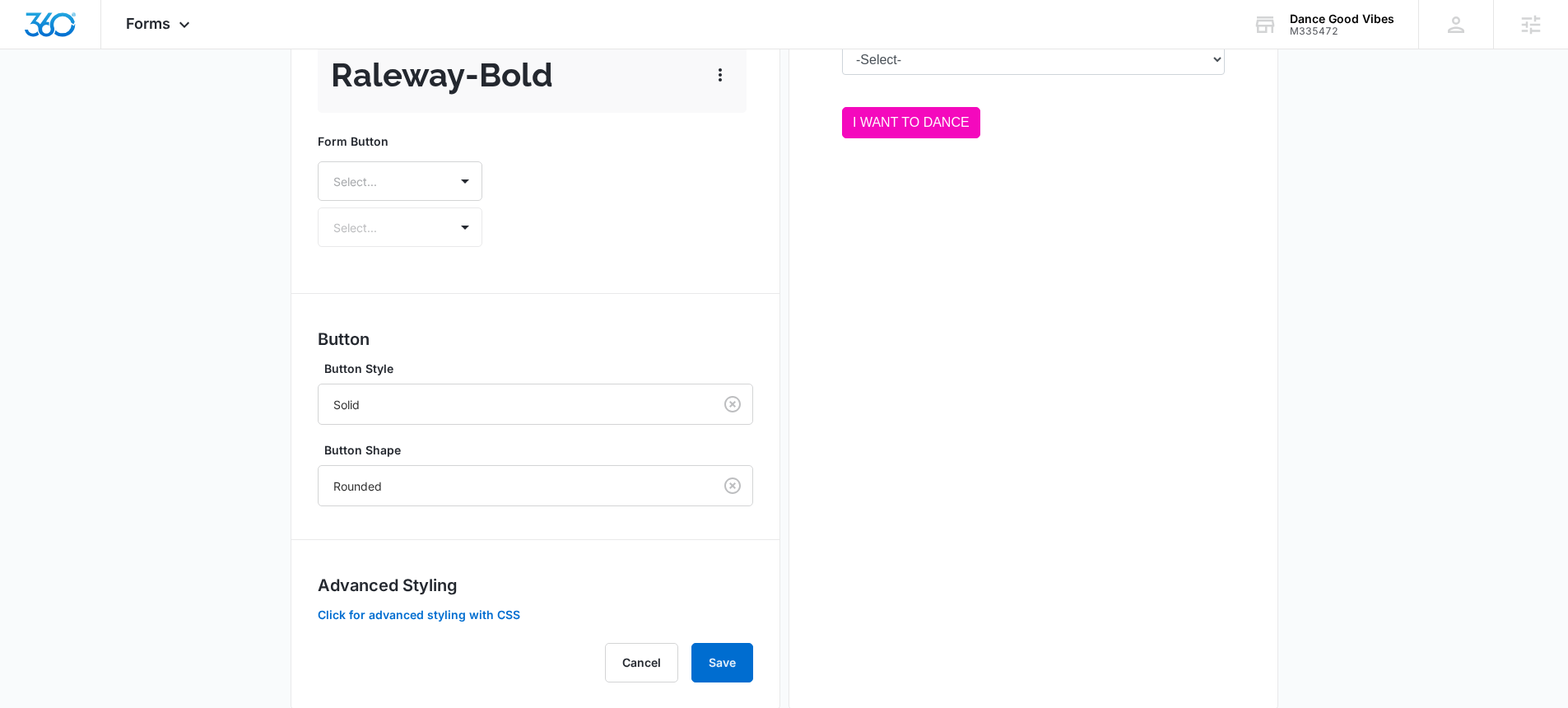
scroll to position [741, 0]
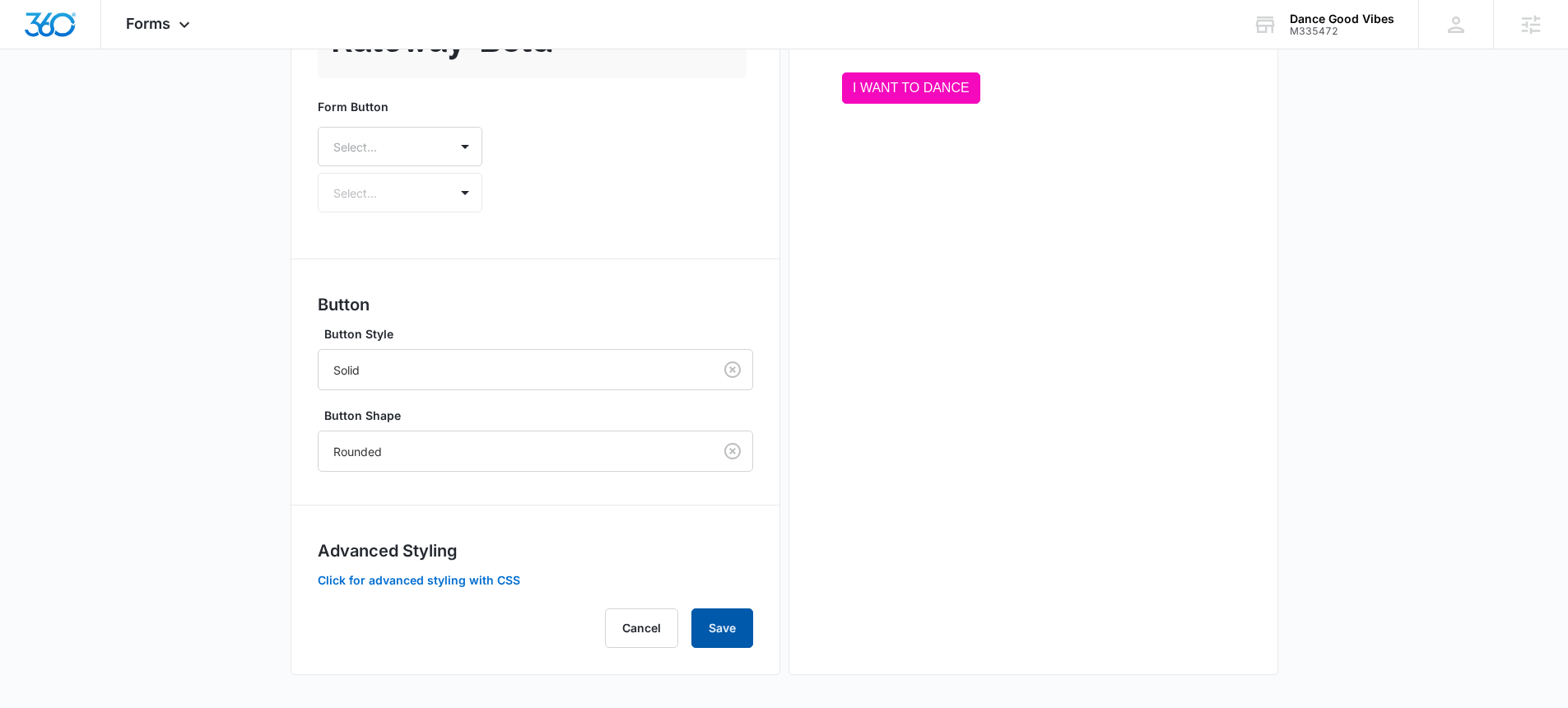
click at [723, 617] on button "Save" at bounding box center [722, 628] width 62 height 40
click at [725, 632] on button "Save" at bounding box center [722, 628] width 62 height 40
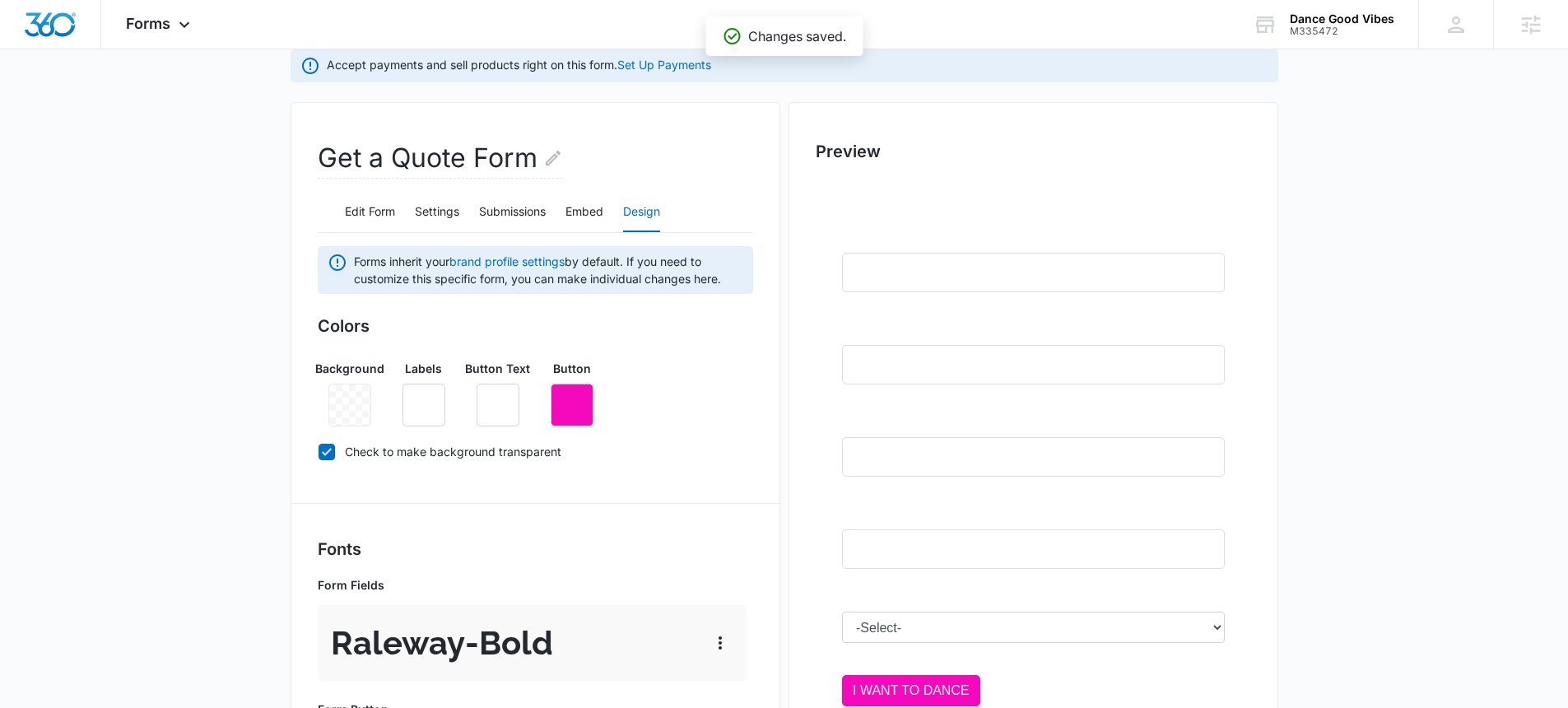
scroll to position [0, 0]
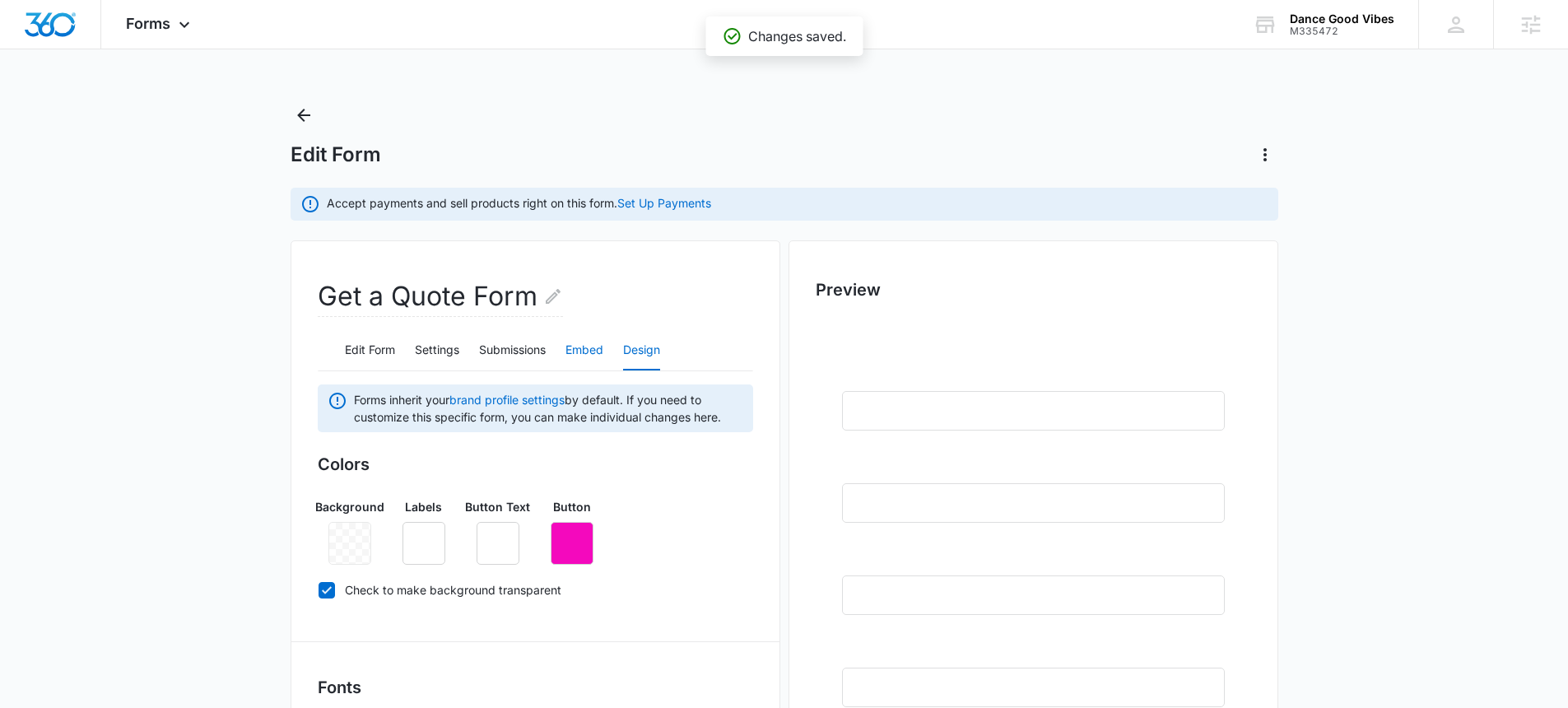
click at [573, 350] on button "Embed" at bounding box center [584, 350] width 38 height 40
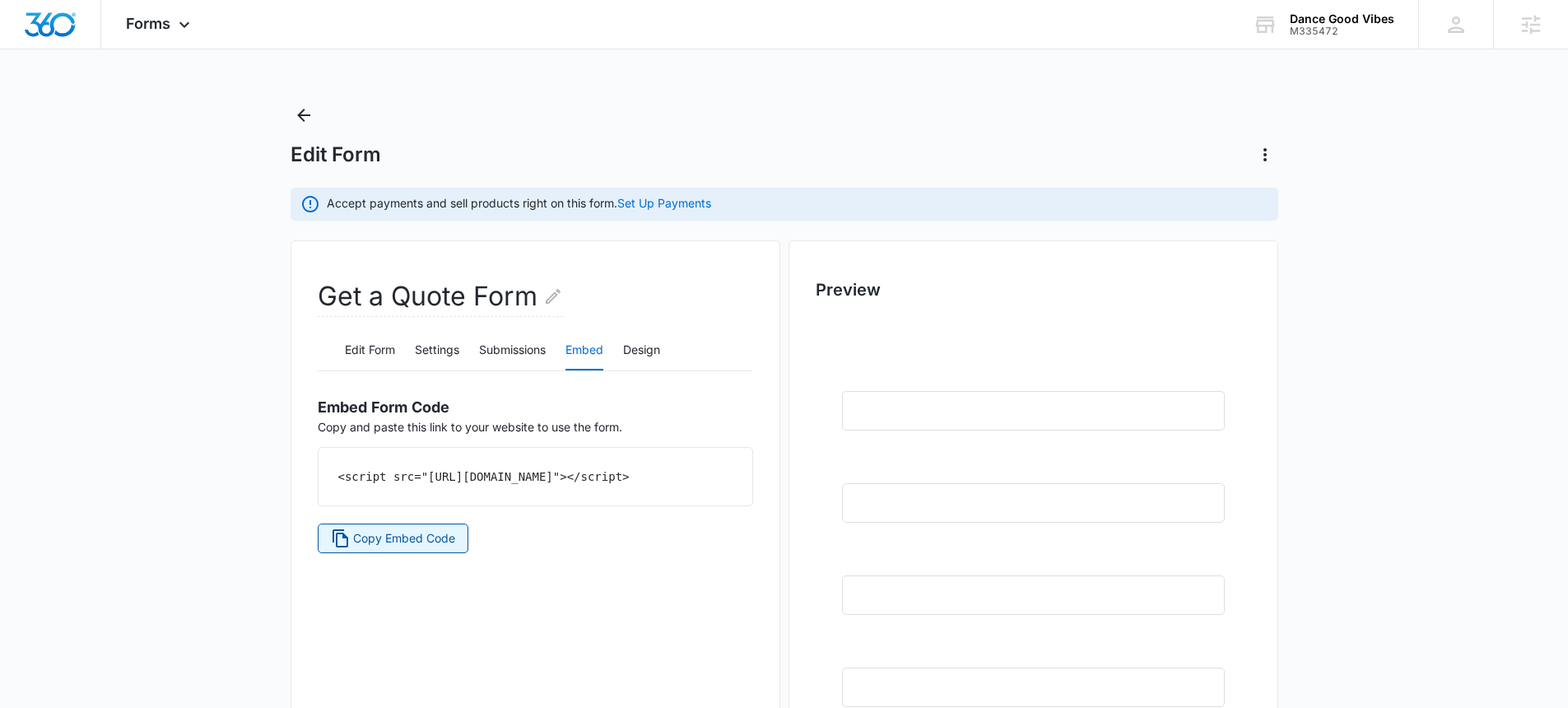
click at [461, 553] on button "Copy Embed Code" at bounding box center [392, 538] width 151 height 30
click at [375, 343] on button "Edit Form" at bounding box center [370, 350] width 50 height 40
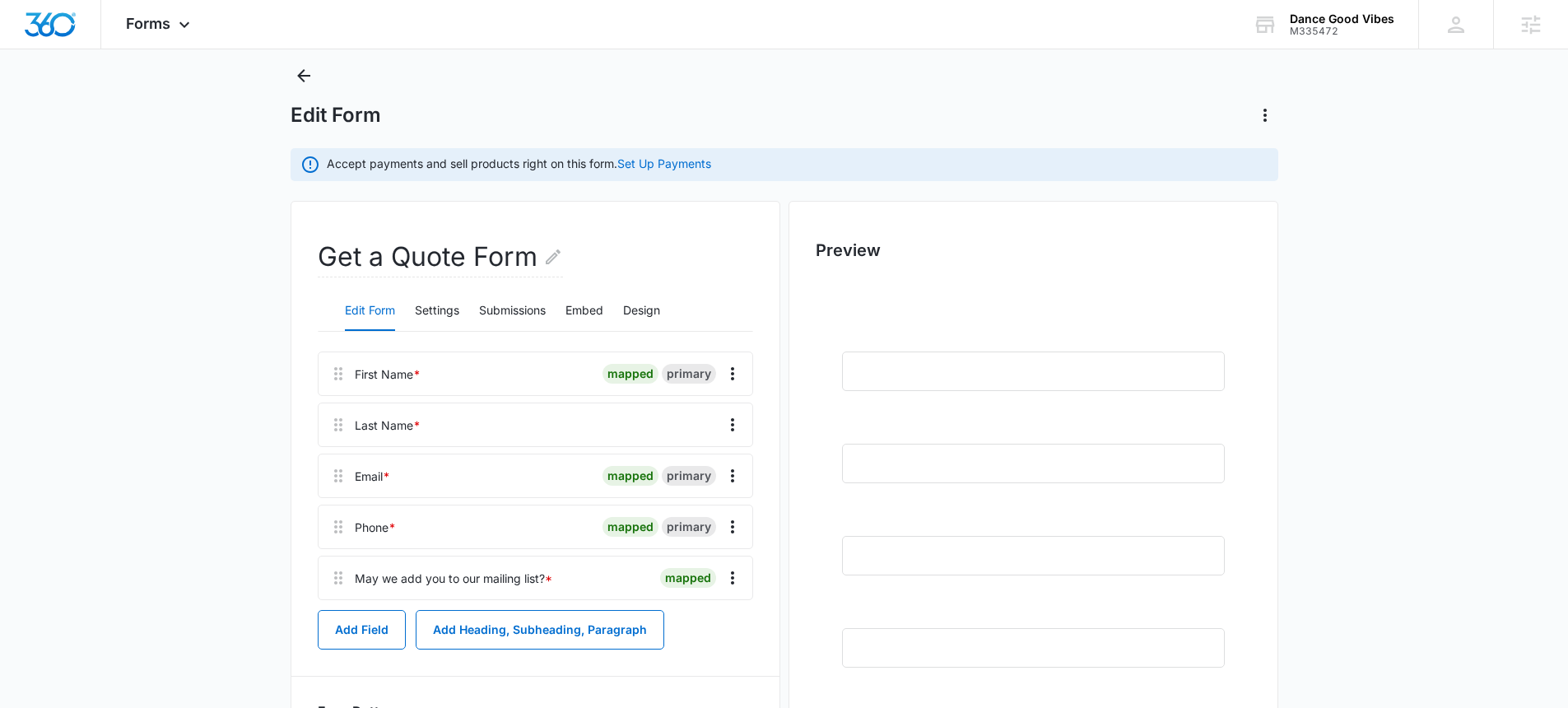
scroll to position [74, 0]
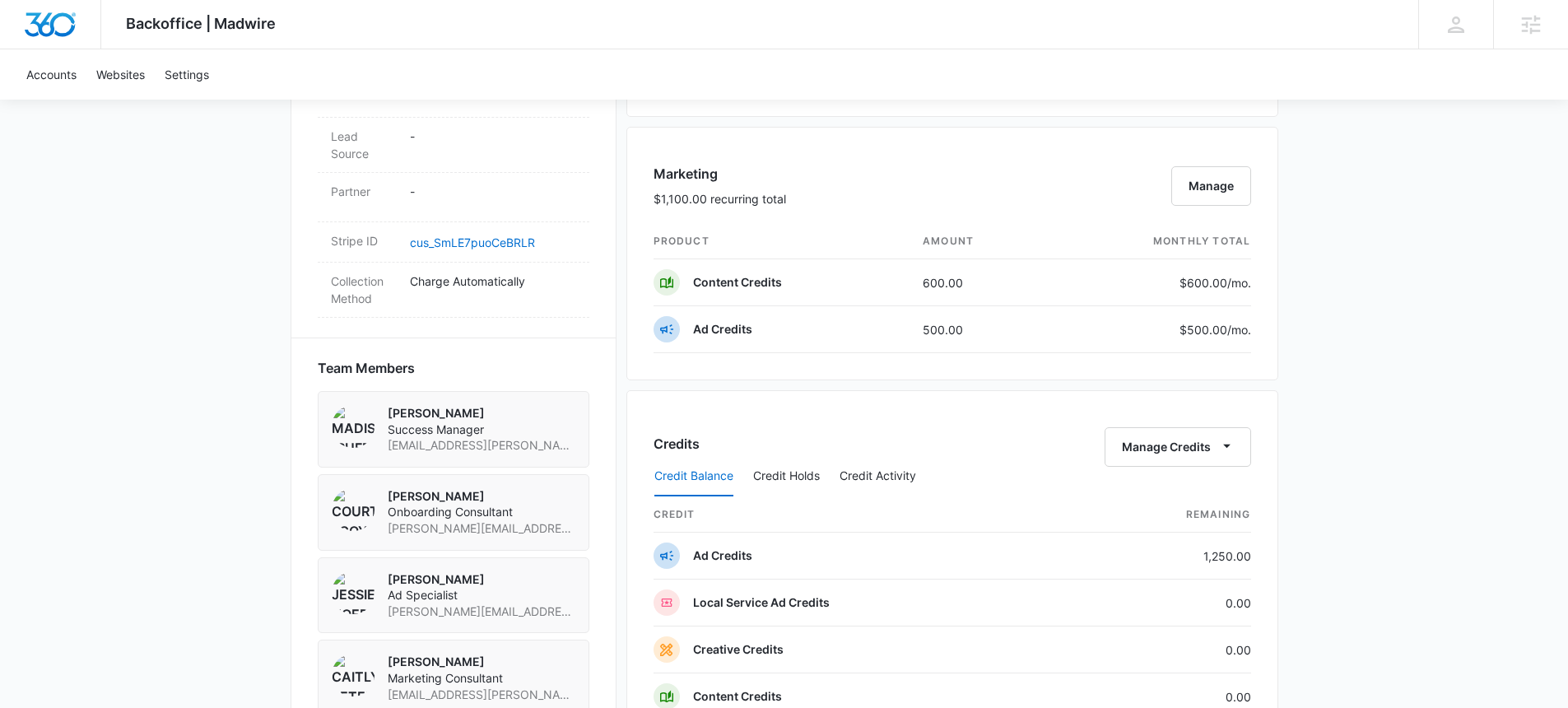
scroll to position [930, 0]
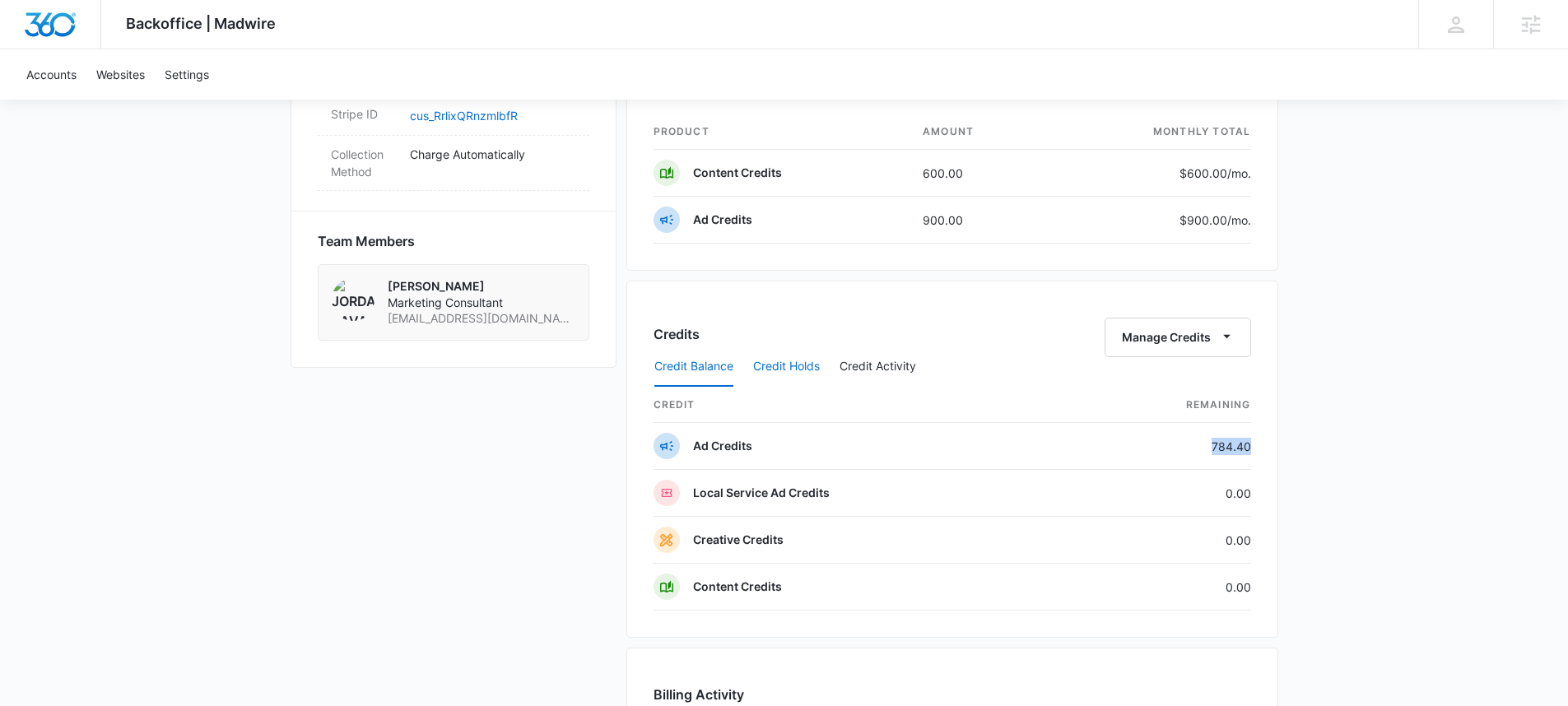
click at [769, 372] on button "Credit Holds" at bounding box center [786, 367] width 67 height 40
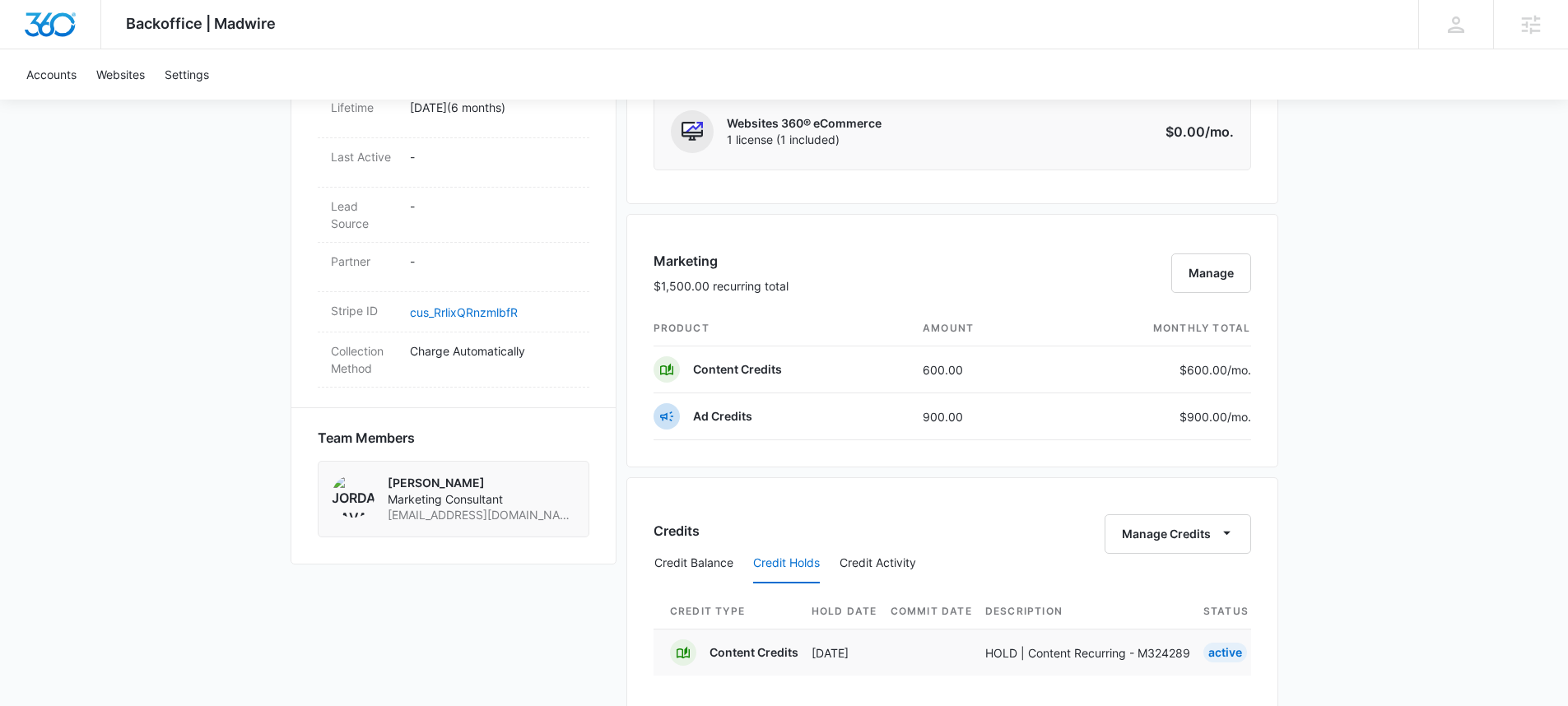
scroll to position [1058, 0]
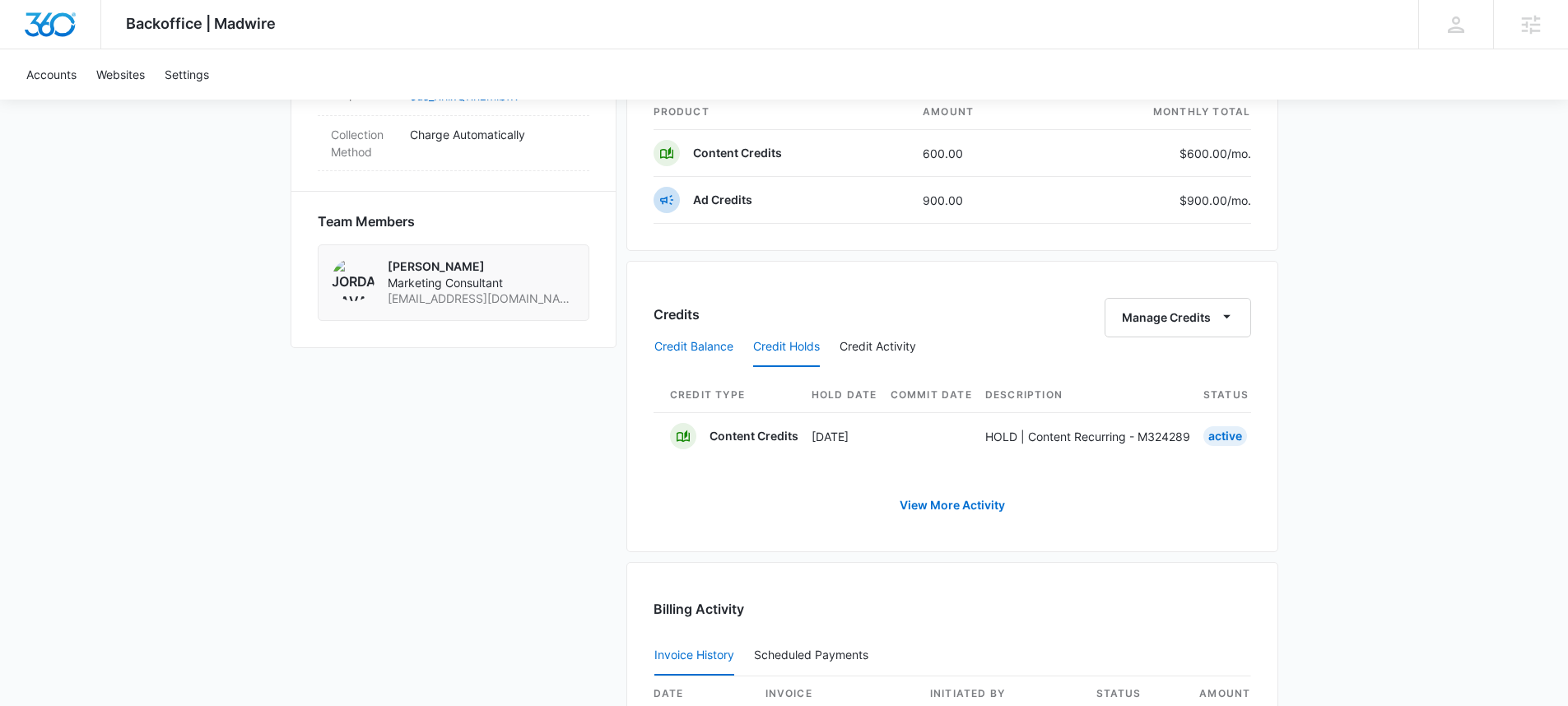
click at [675, 353] on button "Credit Balance" at bounding box center [694, 347] width 79 height 40
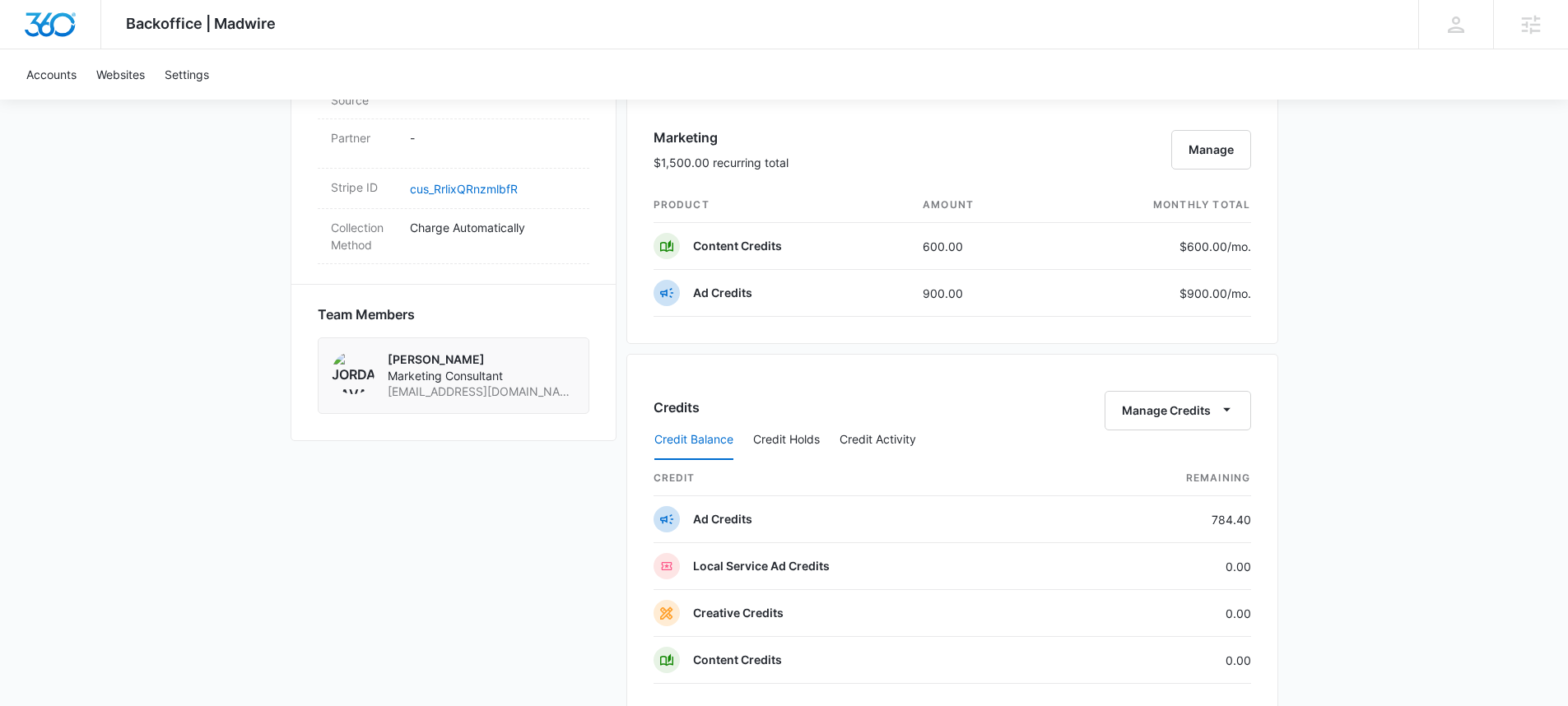
scroll to position [850, 0]
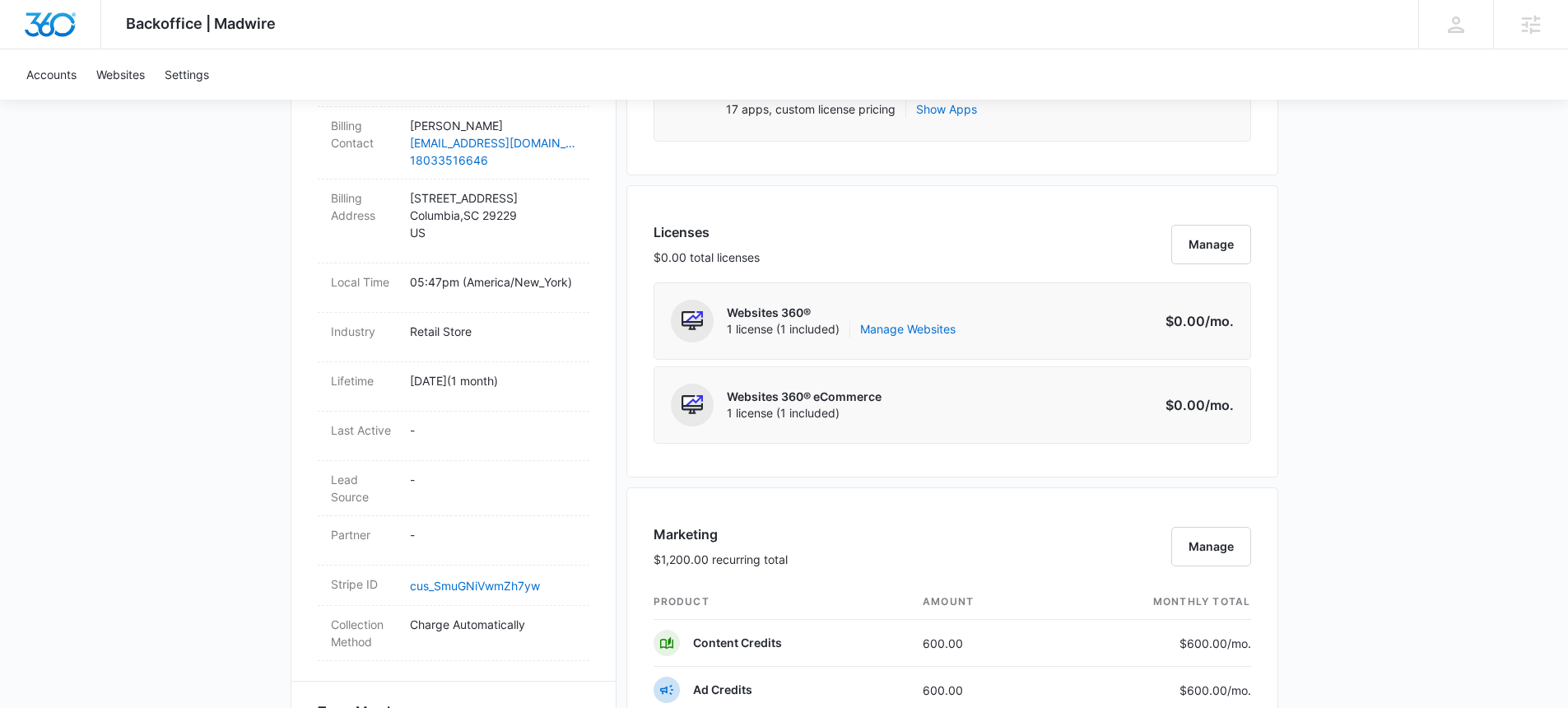
scroll to position [413, 0]
